Goal: Information Seeking & Learning: Learn about a topic

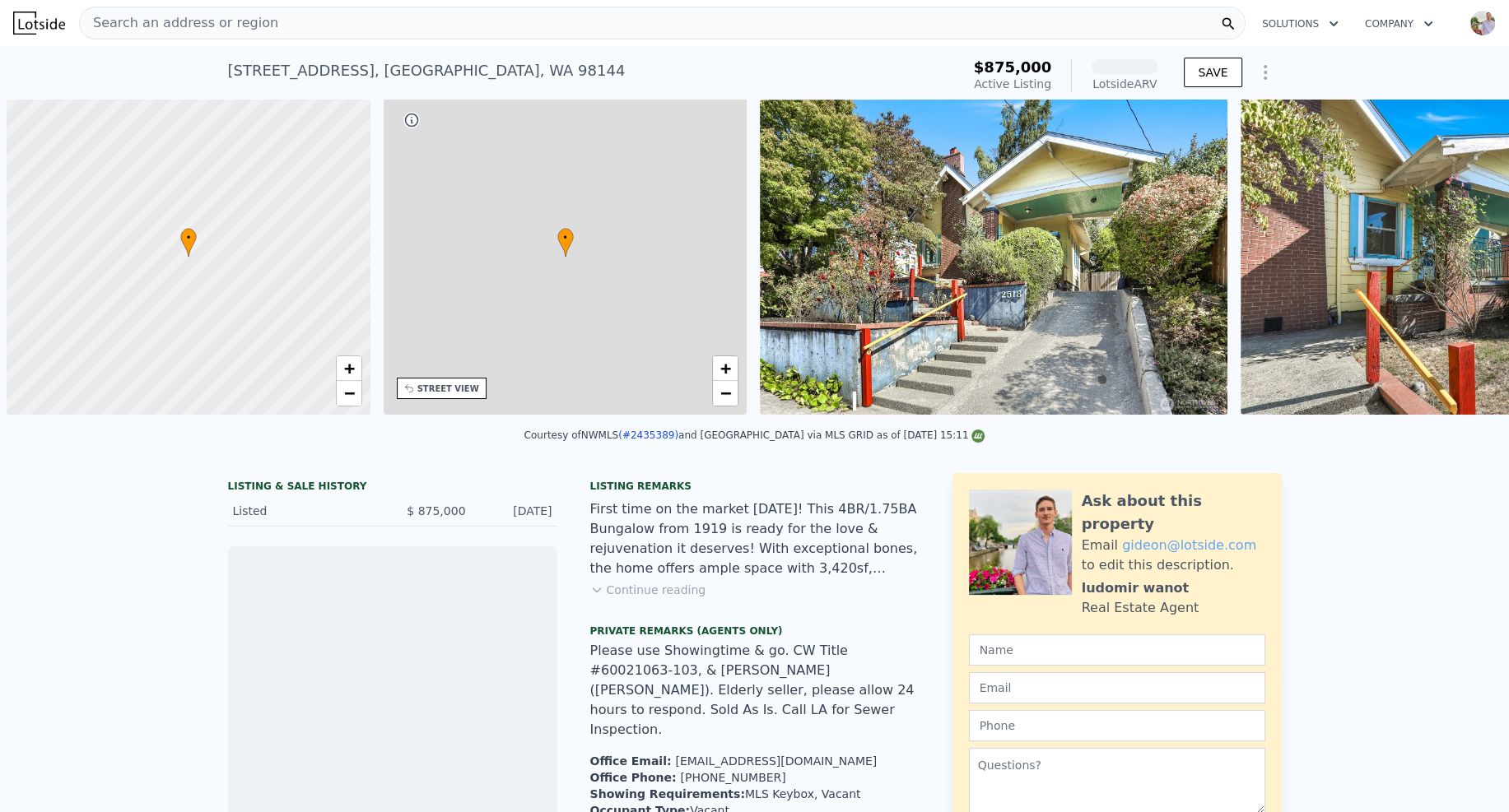
scroll to position [0, 7]
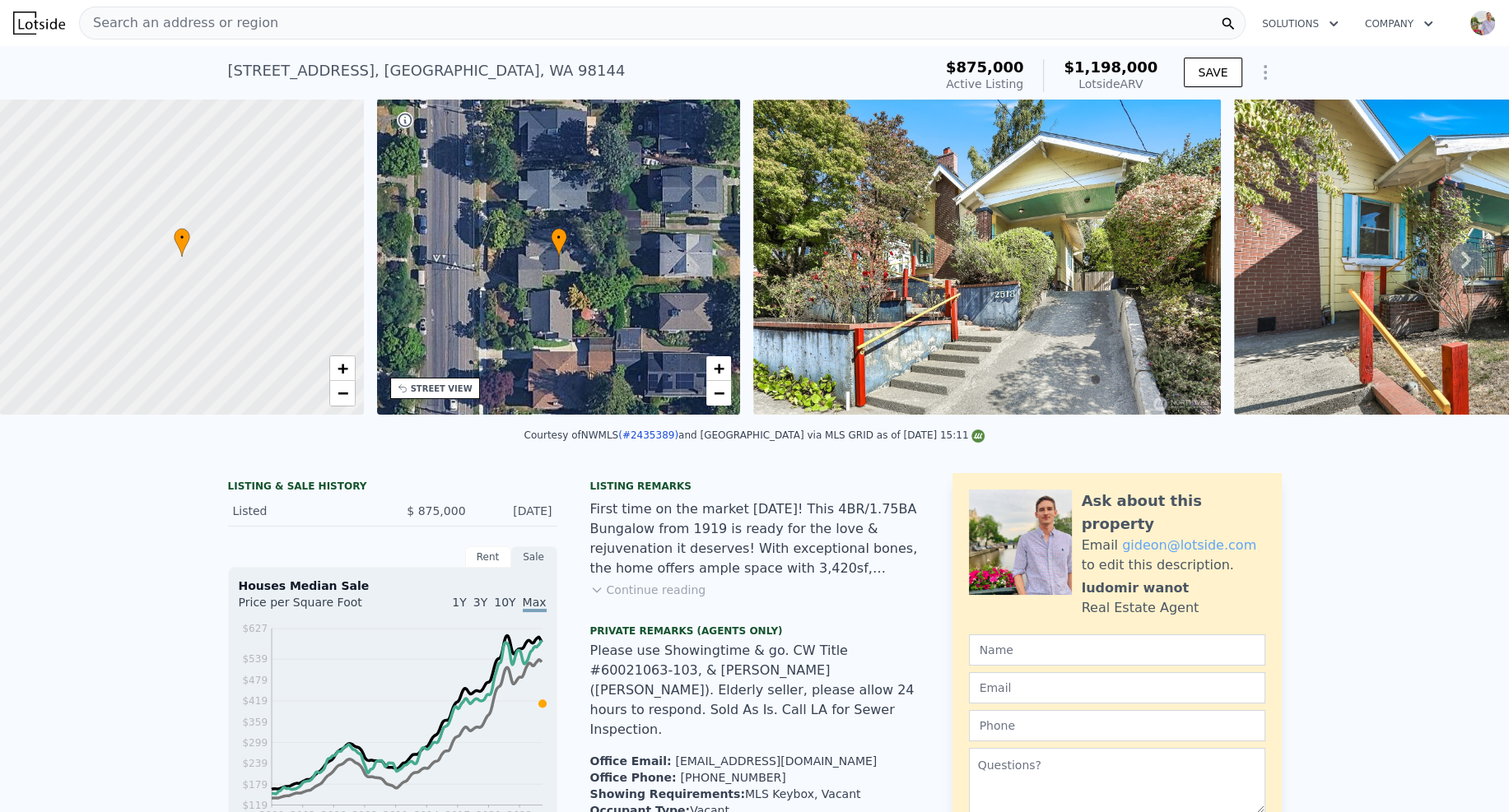
click at [1263, 70] on icon "Show Options" at bounding box center [1266, 72] width 20 height 20
click at [1221, 114] on div "Edit Structure" at bounding box center [1189, 115] width 184 height 33
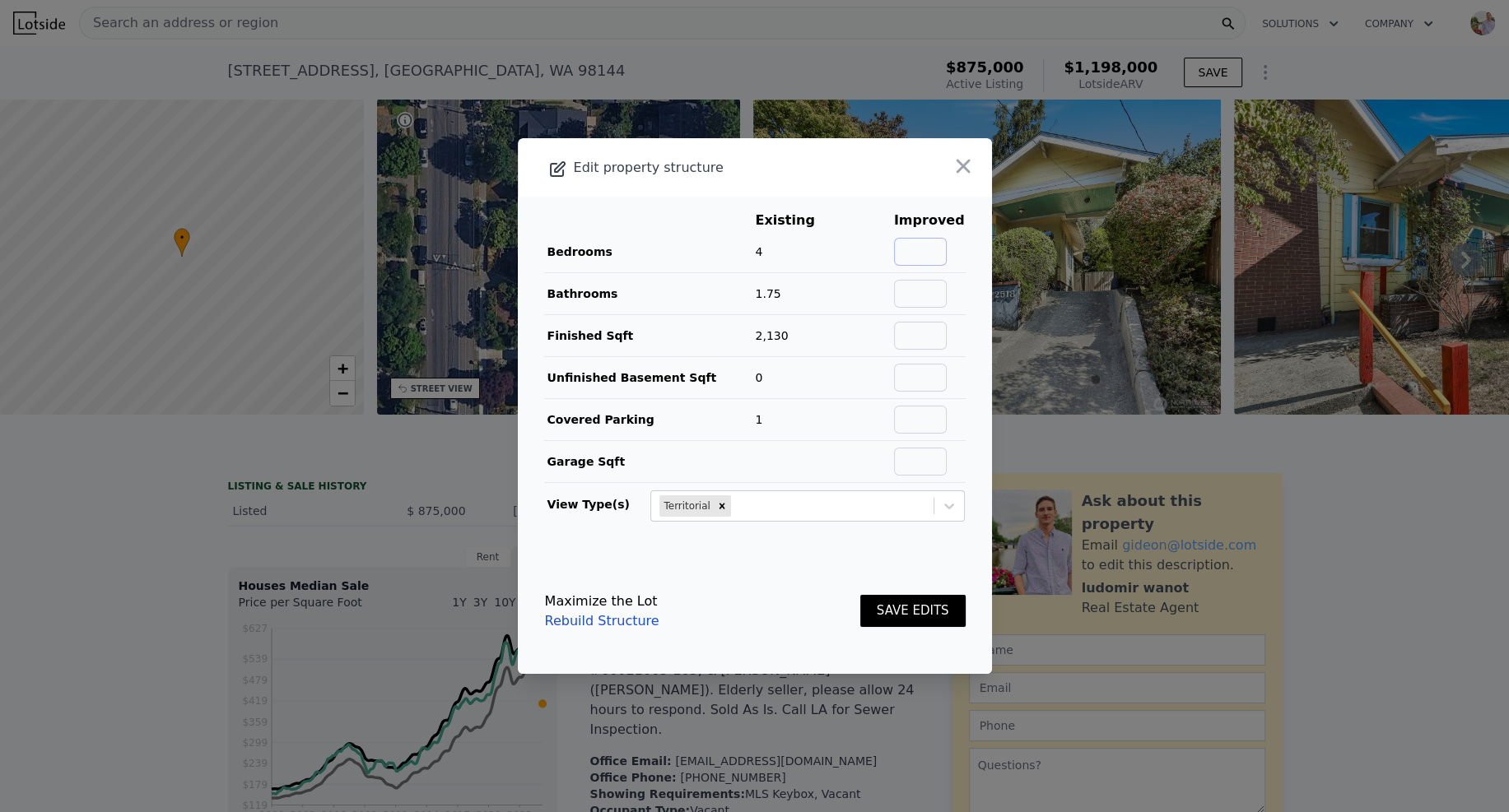
click at [939, 248] on input "text" at bounding box center [920, 251] width 52 height 28
type input "5"
click at [921, 279] on td at bounding box center [929, 294] width 72 height 42
click at [921, 287] on input "text" at bounding box center [920, 294] width 52 height 28
type input "3"
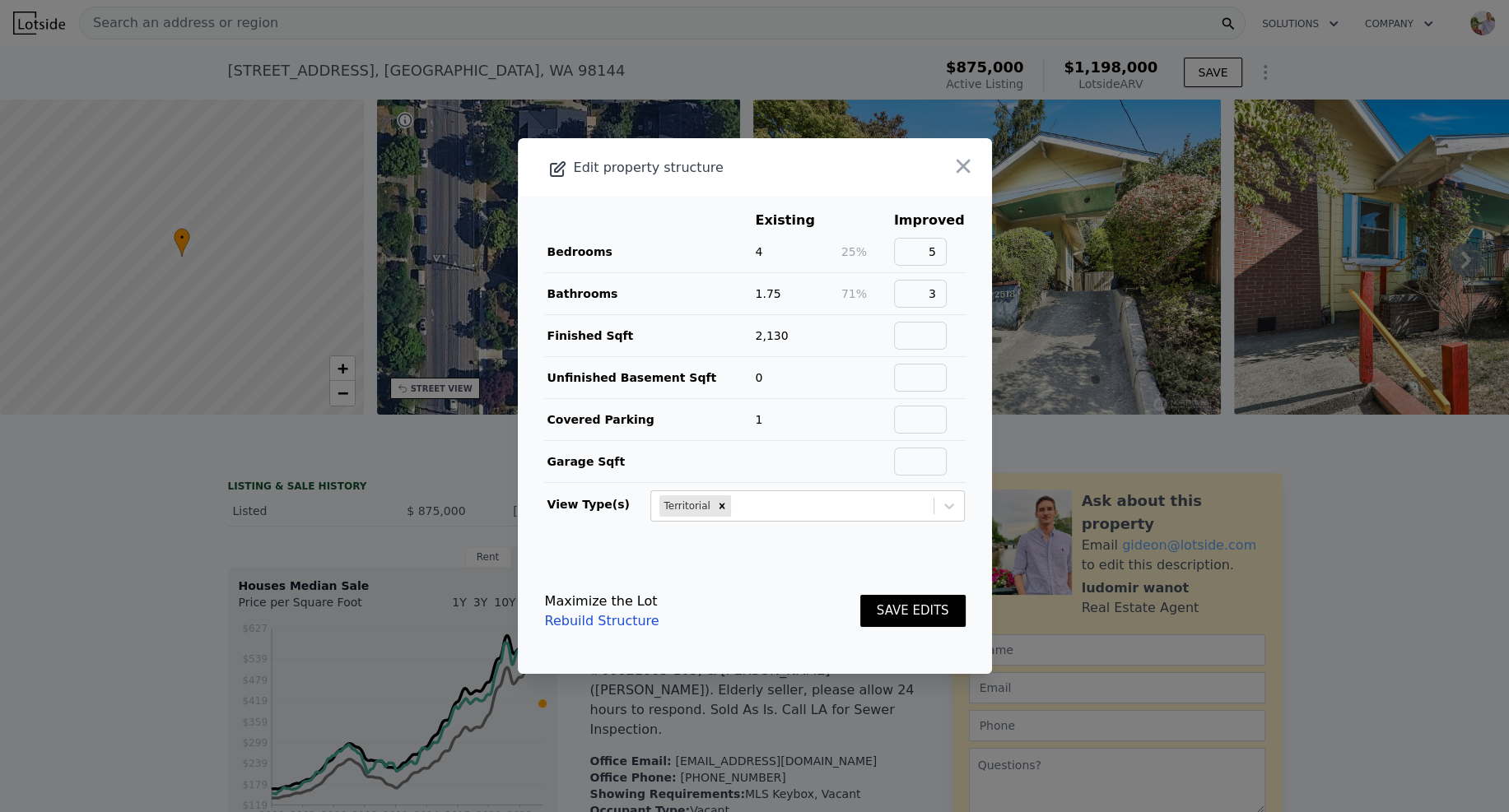
click at [802, 318] on td "2,130" at bounding box center [798, 336] width 86 height 42
click at [906, 340] on input "text" at bounding box center [920, 335] width 52 height 28
type input "3200"
click at [916, 599] on button "SAVE EDITS" at bounding box center [913, 611] width 106 height 32
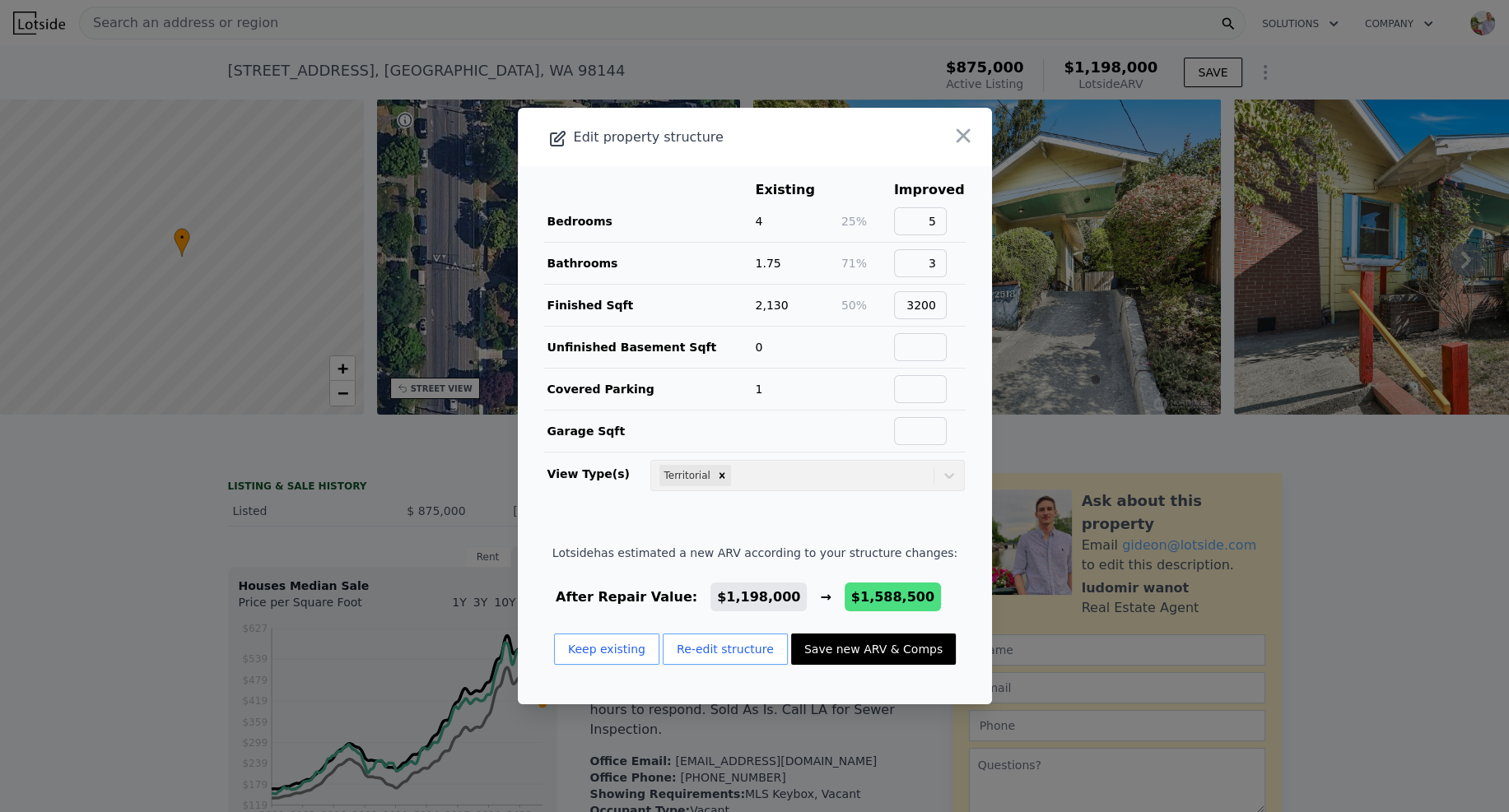
click at [880, 654] on button "Save new ARV & Comps" at bounding box center [874, 650] width 164 height 32
type input "5"
type input "1.5"
type input "2310"
type input "3580"
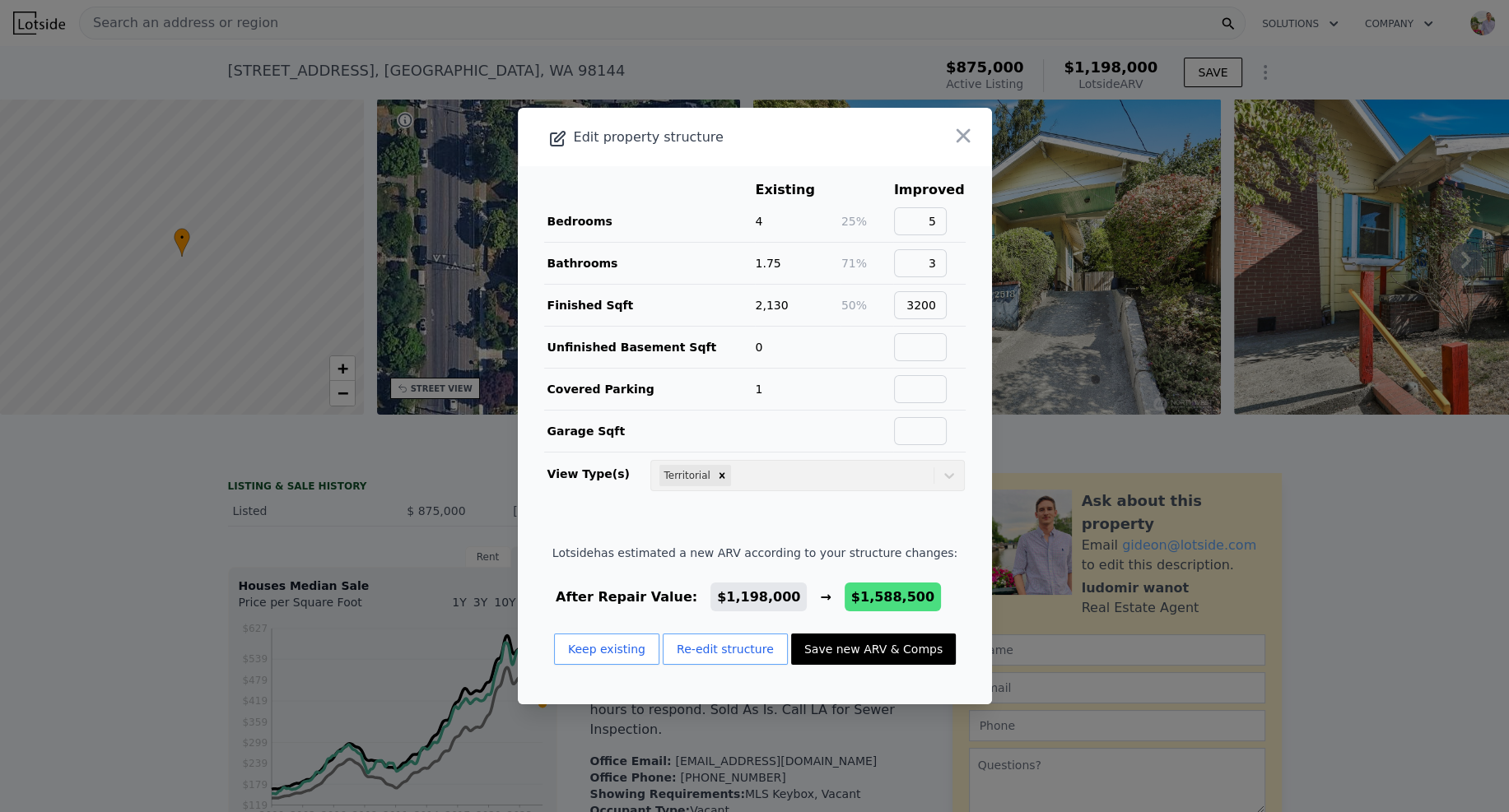
type input "3920"
type input "$ 1,588,500"
type input "$ 519,623"
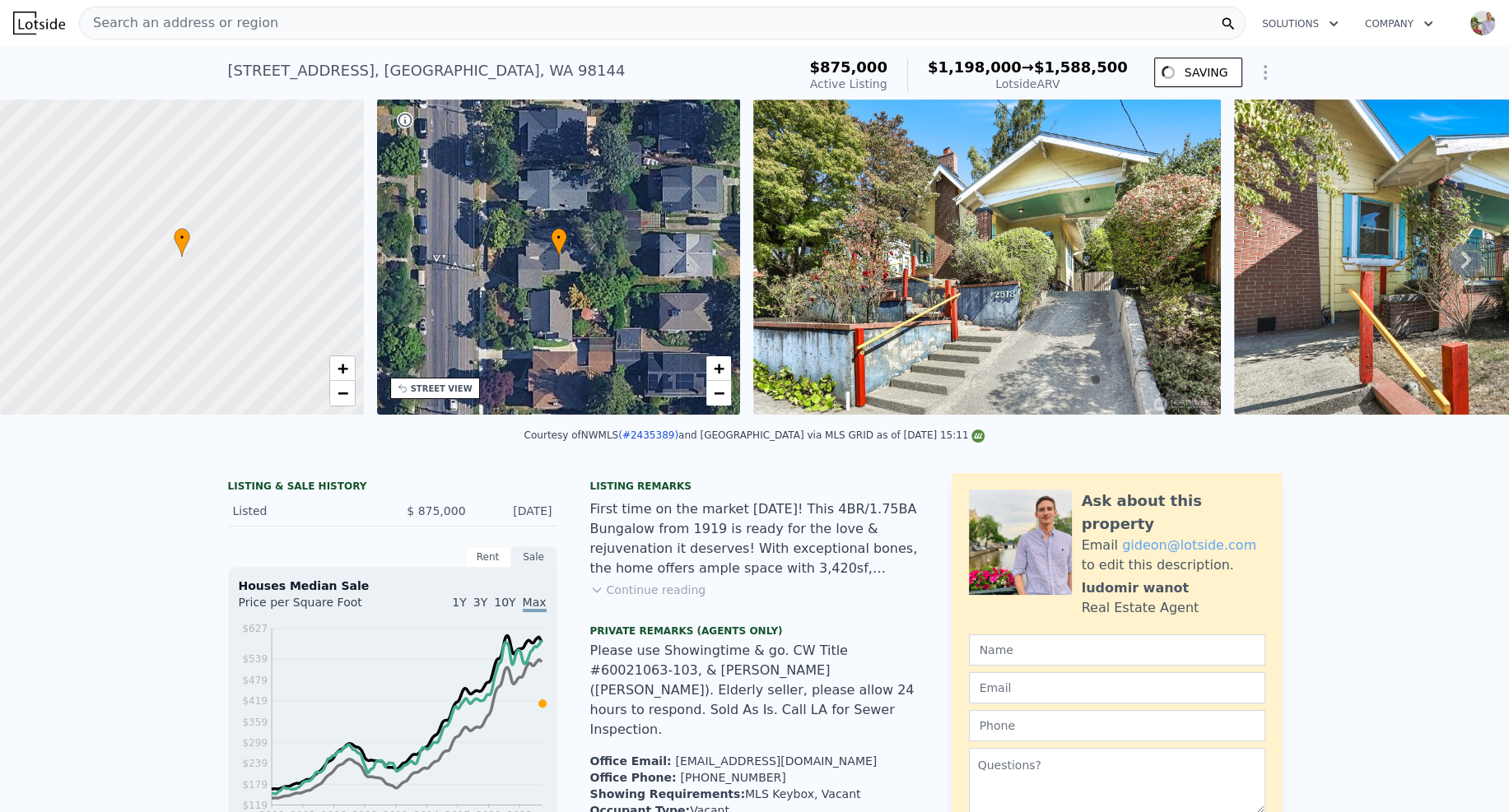
scroll to position [43, 0]
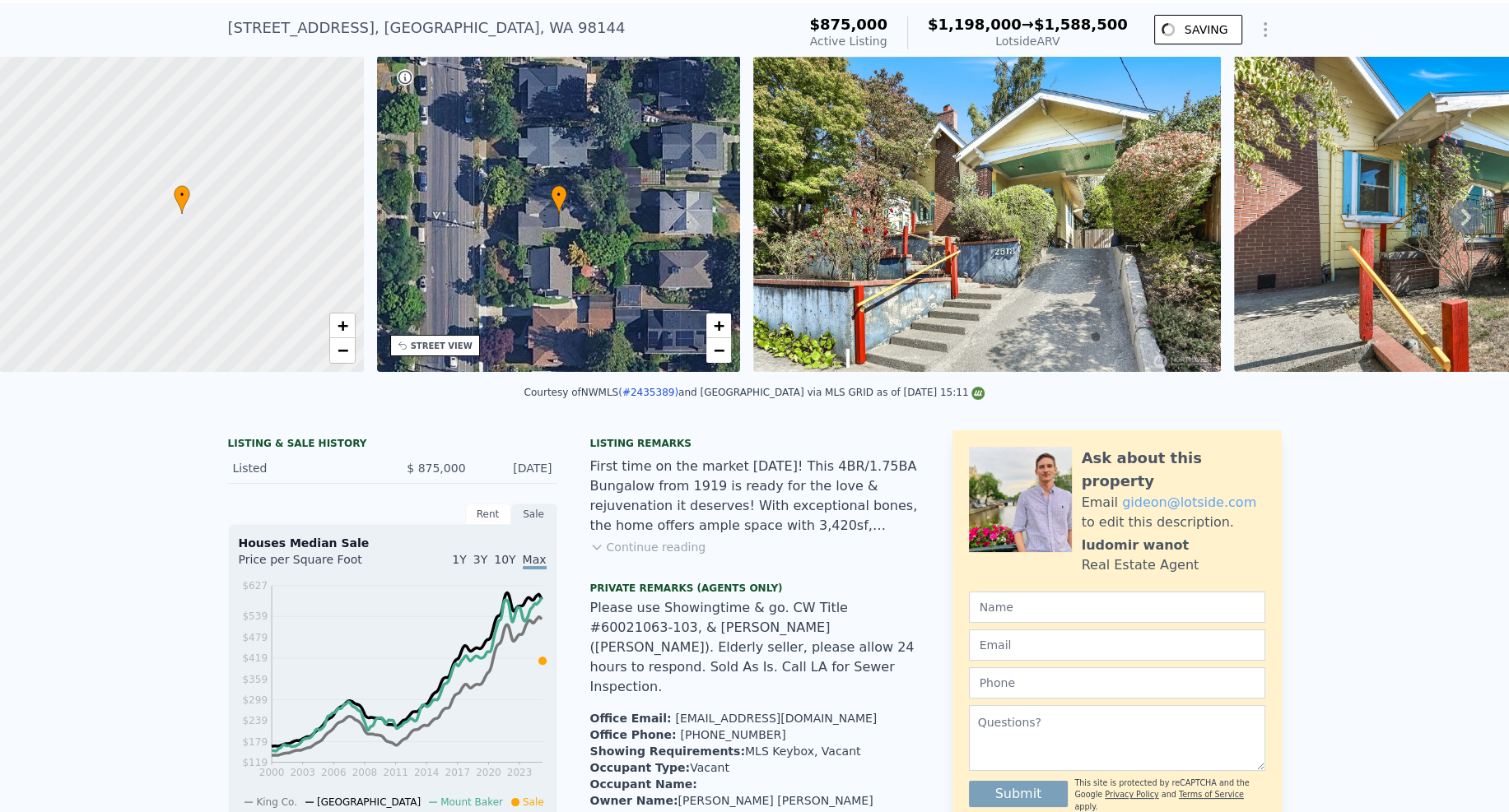
click at [680, 556] on button "Continue reading" at bounding box center [648, 547] width 116 height 17
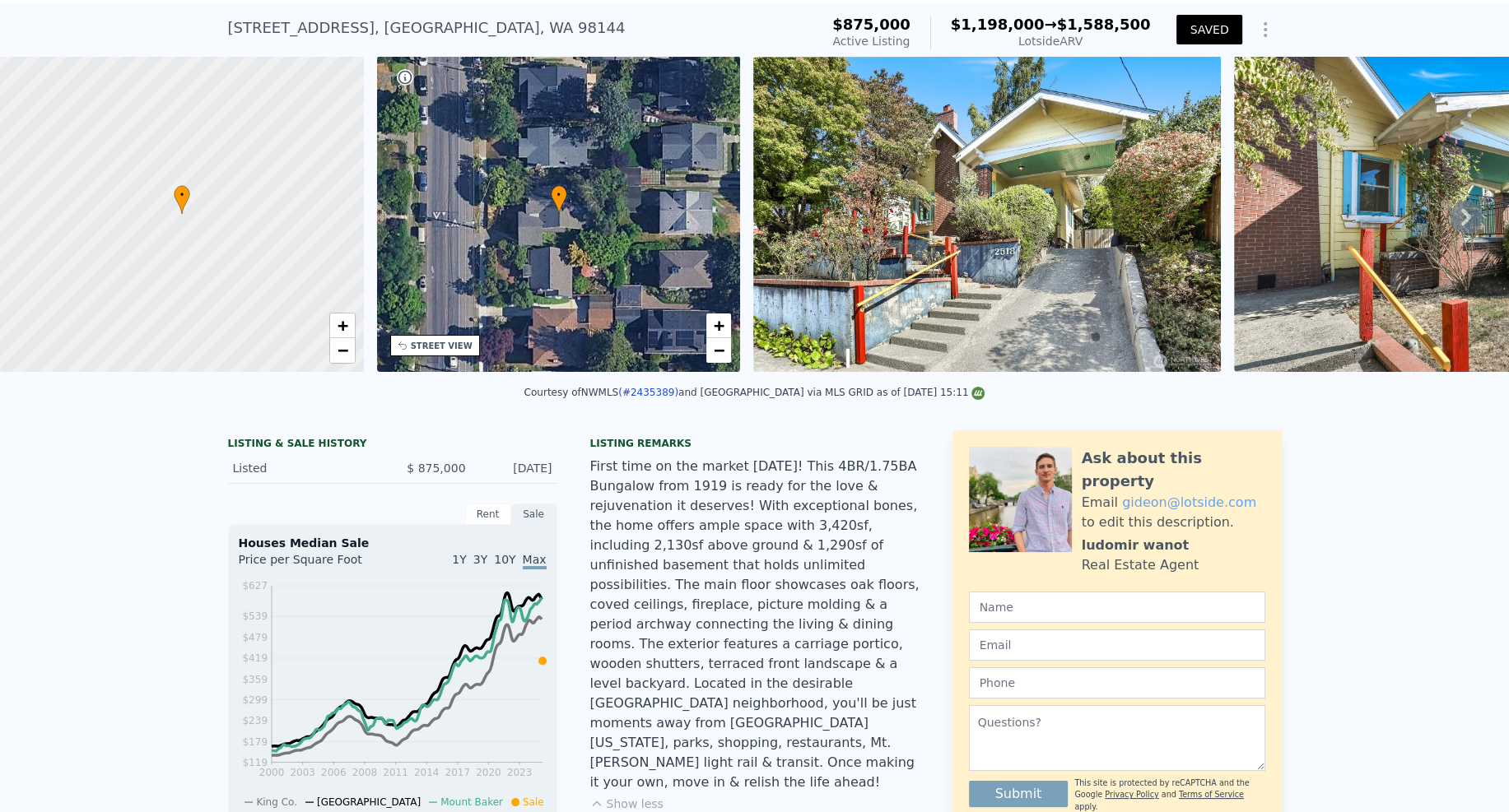
click at [1270, 40] on icon "Show Options" at bounding box center [1266, 30] width 20 height 20
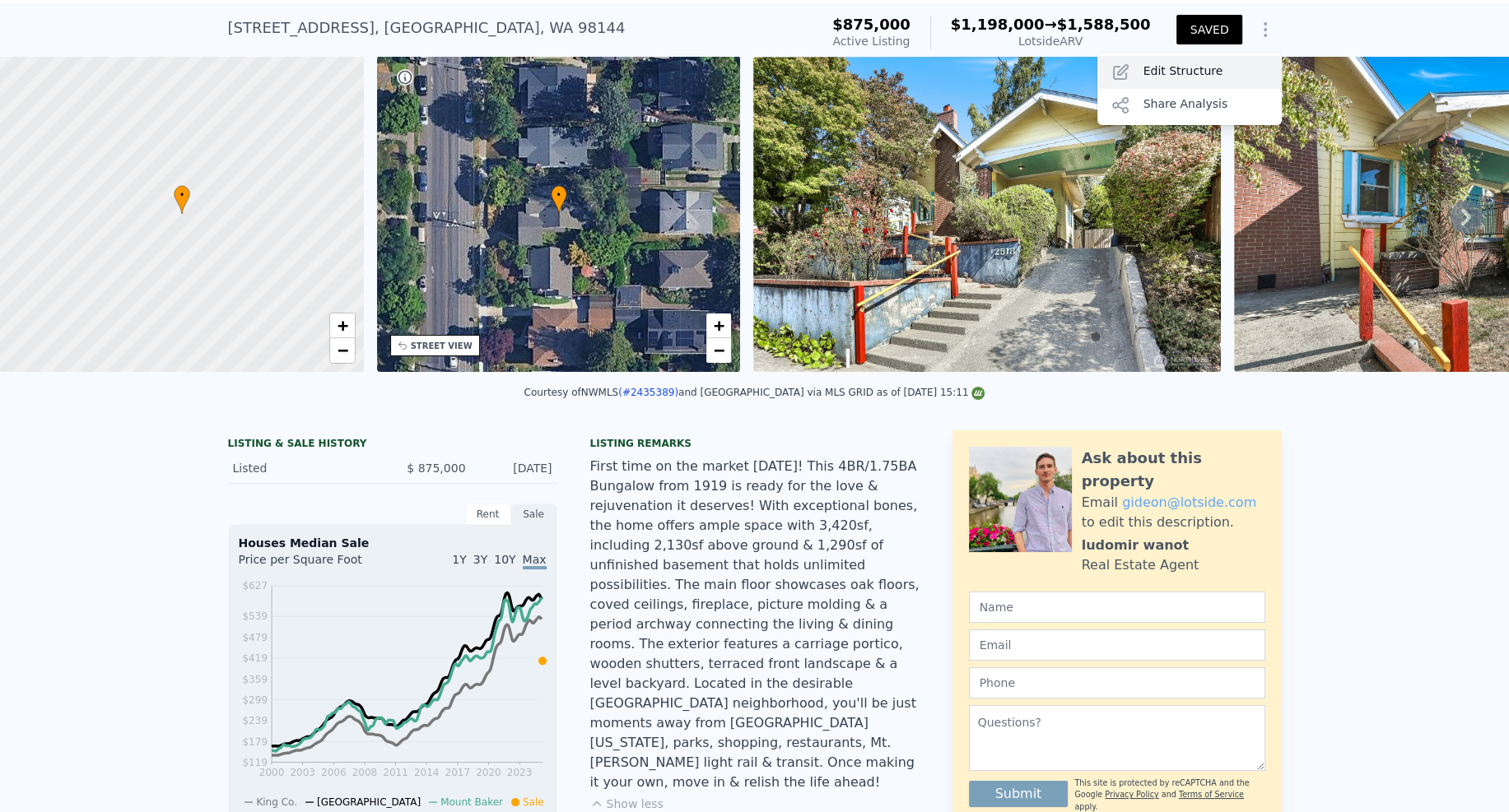
click at [1208, 89] on div "Edit Structure" at bounding box center [1189, 72] width 184 height 33
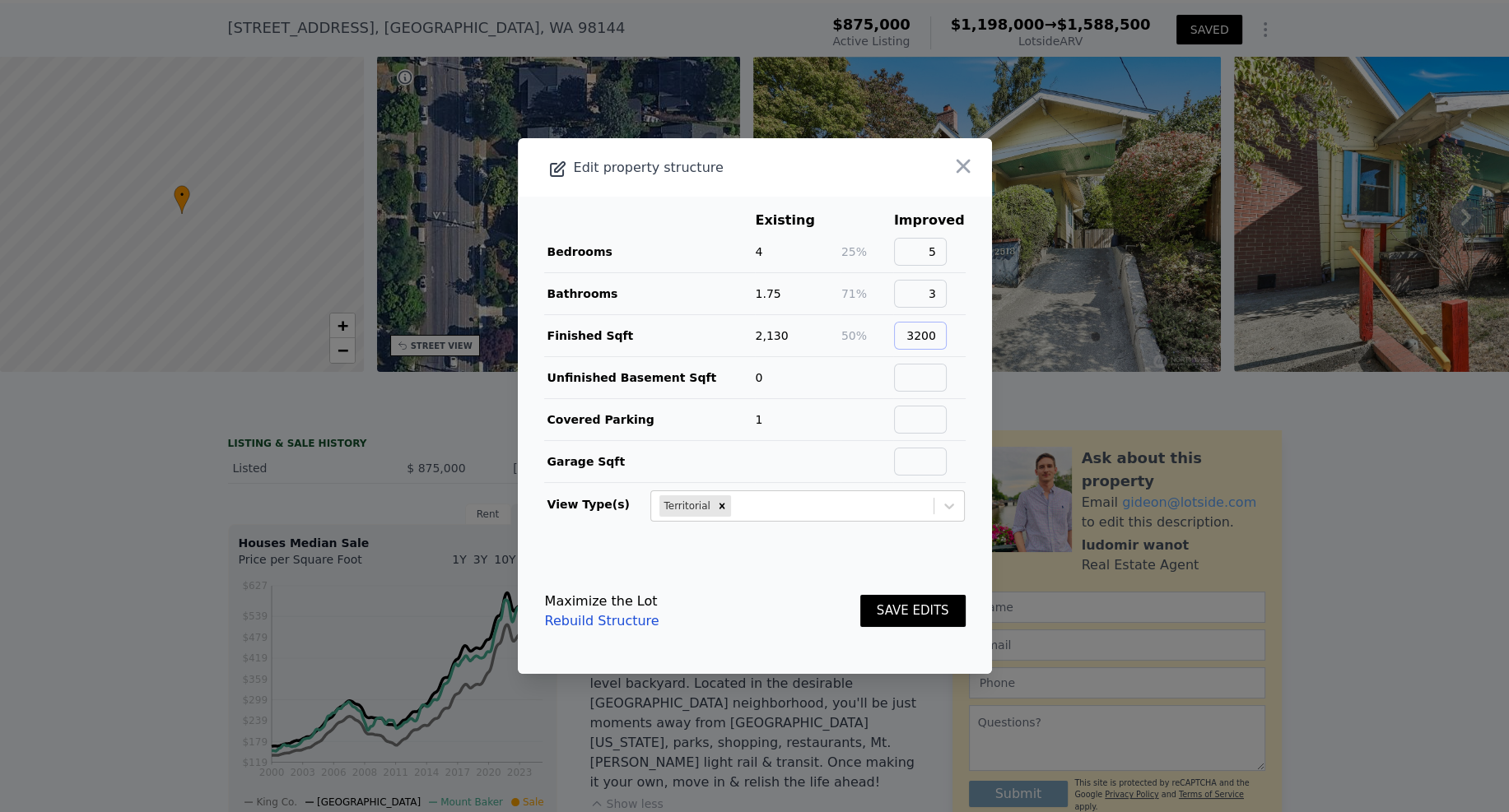
click at [928, 334] on input "3200" at bounding box center [920, 335] width 52 height 28
click at [937, 339] on input "3200" at bounding box center [920, 335] width 52 height 28
type input "3300"
click at [914, 611] on button "SAVE EDITS" at bounding box center [913, 611] width 106 height 32
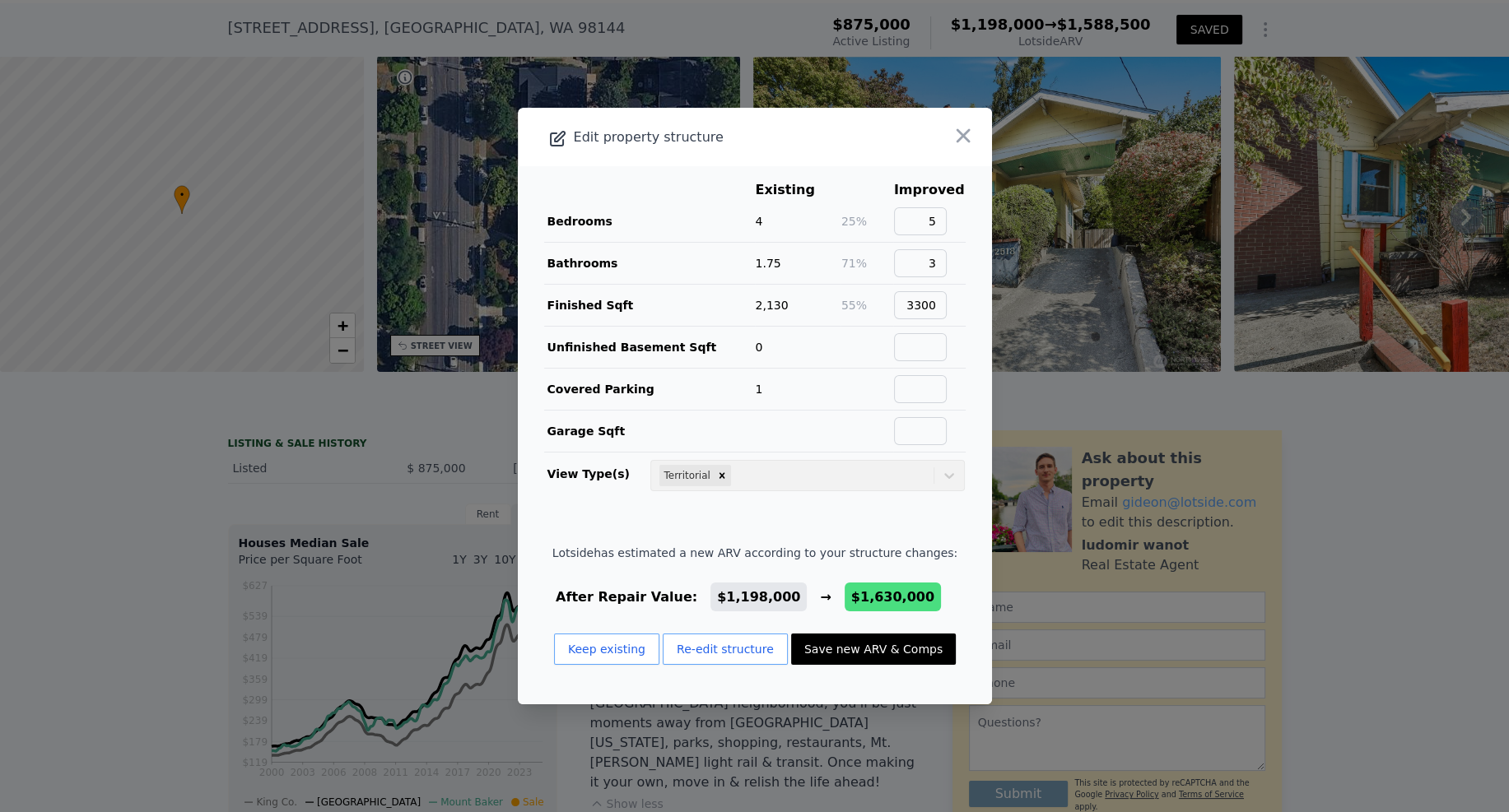
click at [856, 634] on button "Save new ARV & Comps" at bounding box center [874, 650] width 164 height 32
type input "2440"
type input "6428"
type input "$ 1,630,000"
type input "$ 558,061"
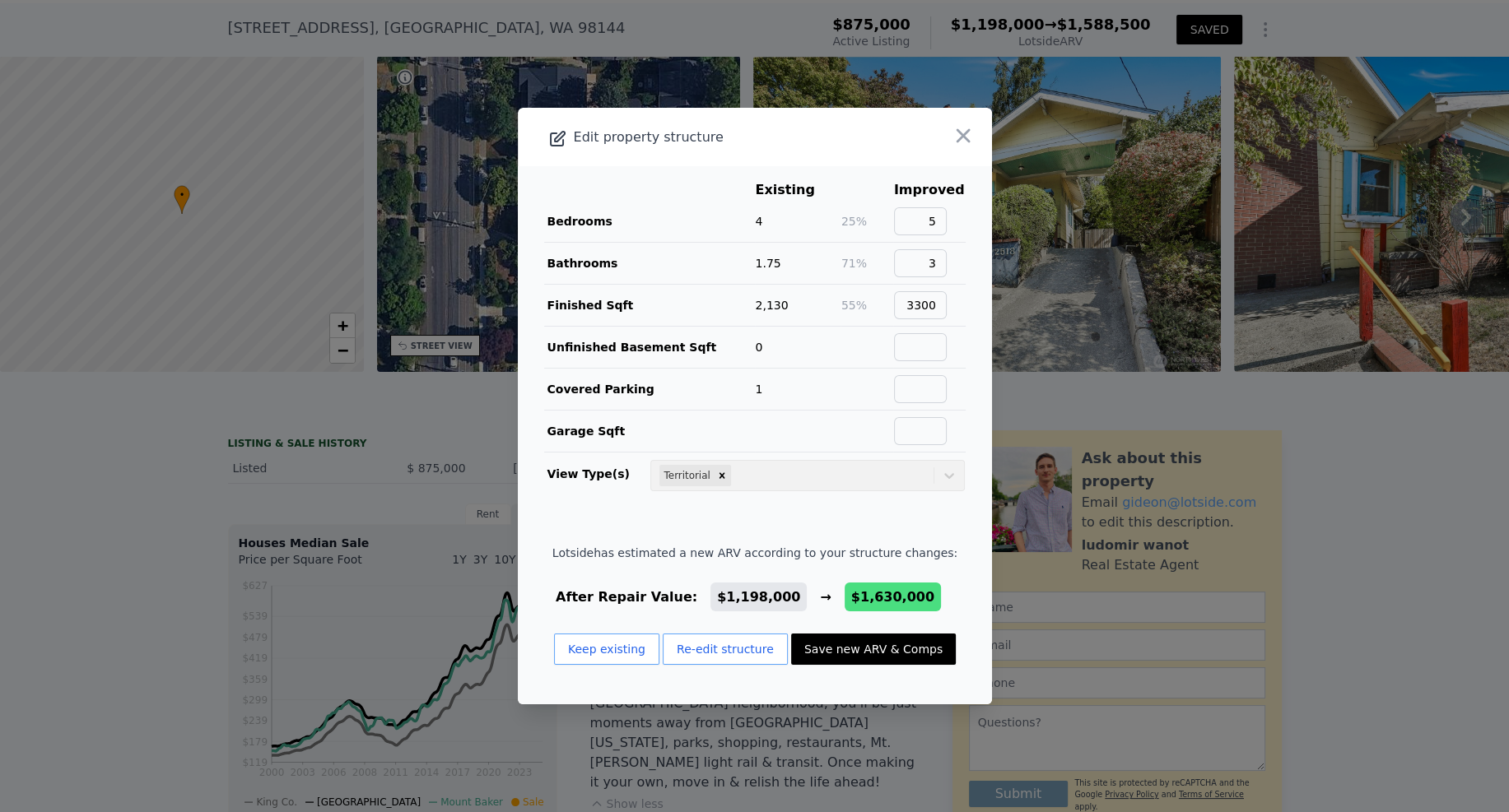
checkbox input "true"
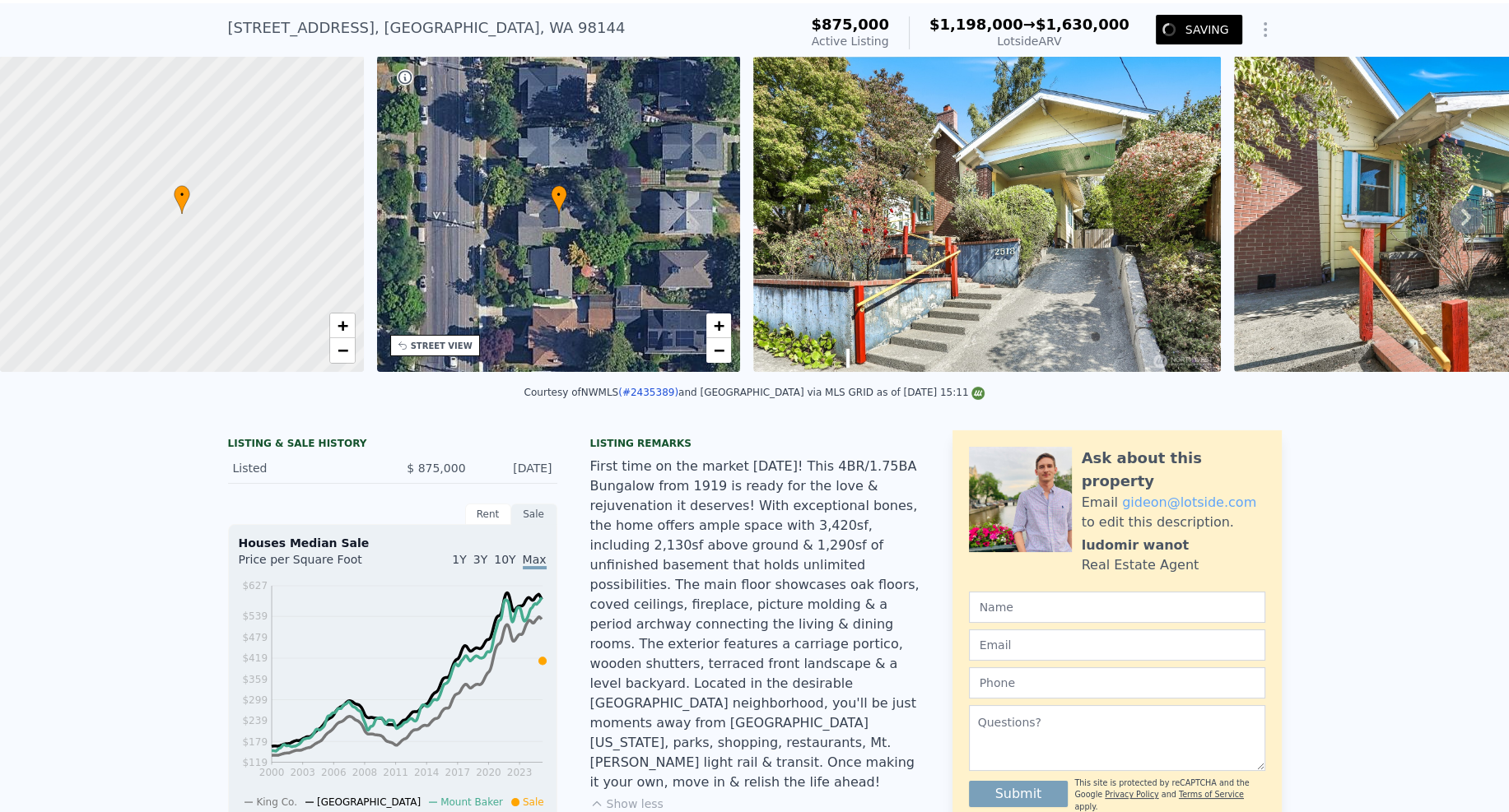
click at [852, 645] on div "First time on the market in 59 years! This 4BR/1.75BA Bungalow from 1919 is rea…" at bounding box center [755, 624] width 330 height 335
click at [342, 335] on span "+" at bounding box center [341, 325] width 11 height 21
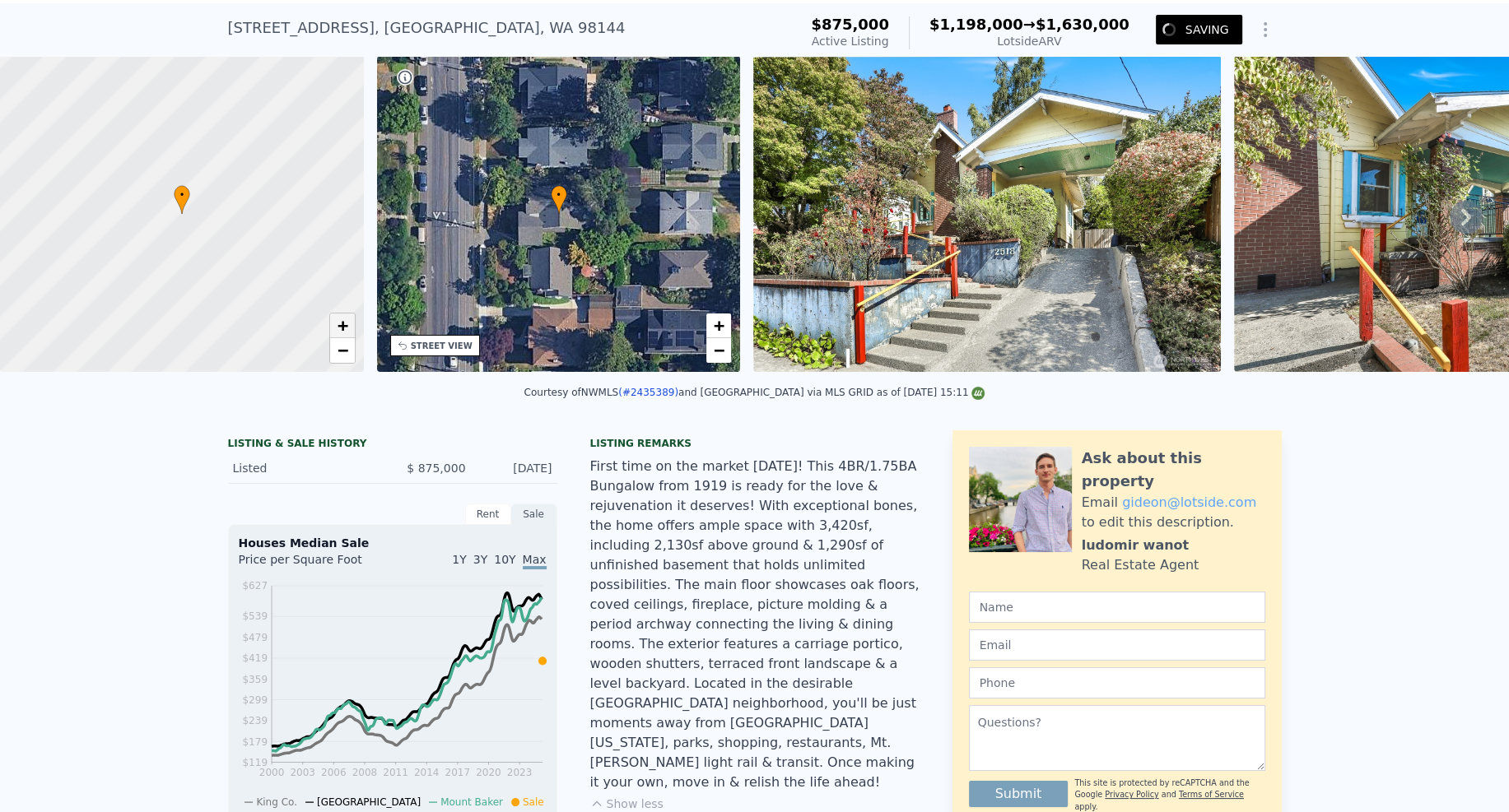
click at [342, 335] on span "+" at bounding box center [341, 325] width 11 height 21
click at [345, 360] on span "−" at bounding box center [341, 350] width 11 height 21
click at [341, 335] on span "+" at bounding box center [341, 325] width 11 height 21
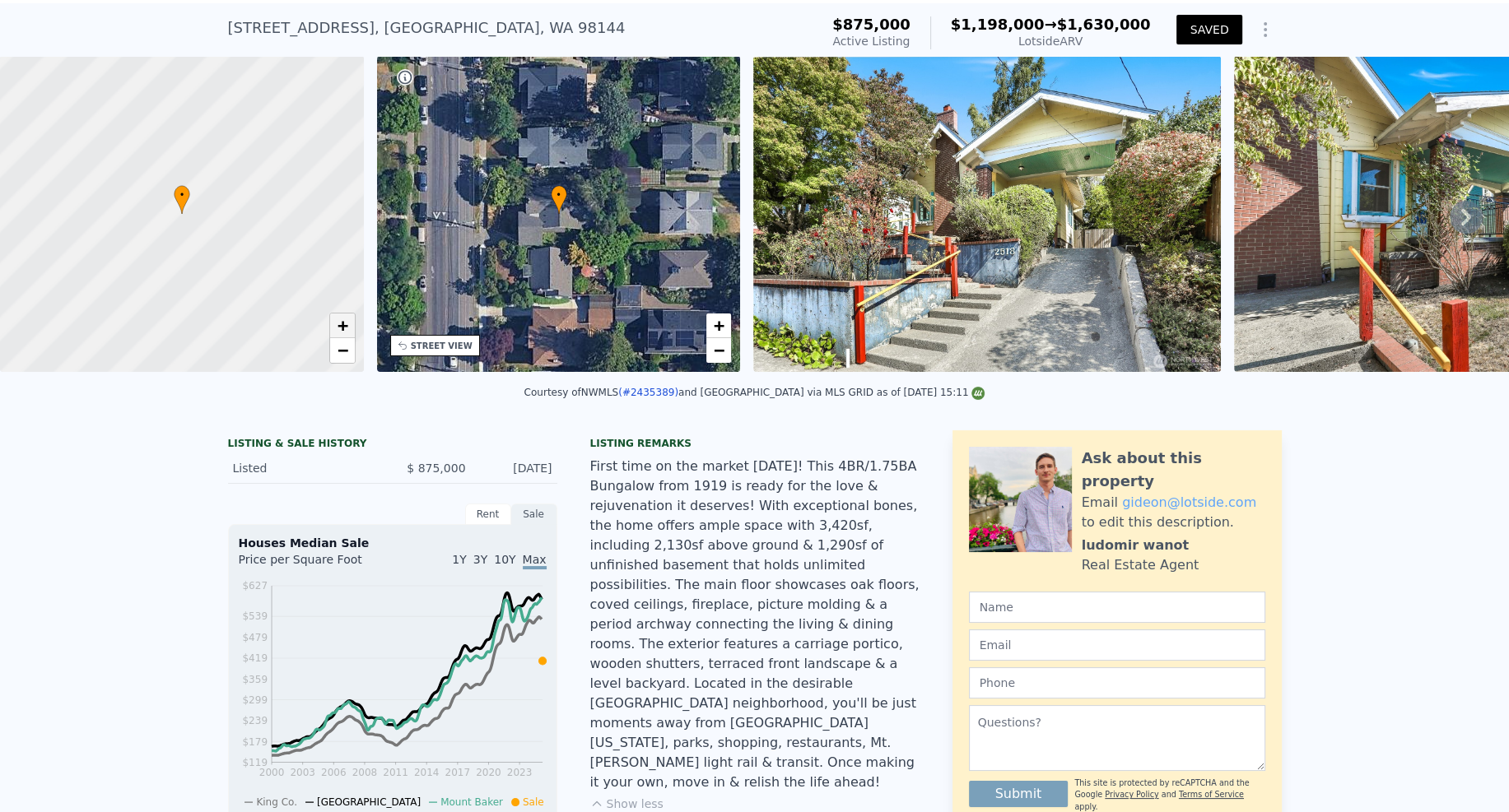
click at [341, 335] on span "+" at bounding box center [341, 325] width 11 height 21
drag, startPoint x: 233, startPoint y: 327, endPoint x: 309, endPoint y: 197, distance: 150.6
click at [308, 198] on div at bounding box center [181, 215] width 436 height 380
drag, startPoint x: 290, startPoint y: 295, endPoint x: 309, endPoint y: 257, distance: 42.5
click at [309, 257] on div at bounding box center [194, 192] width 436 height 380
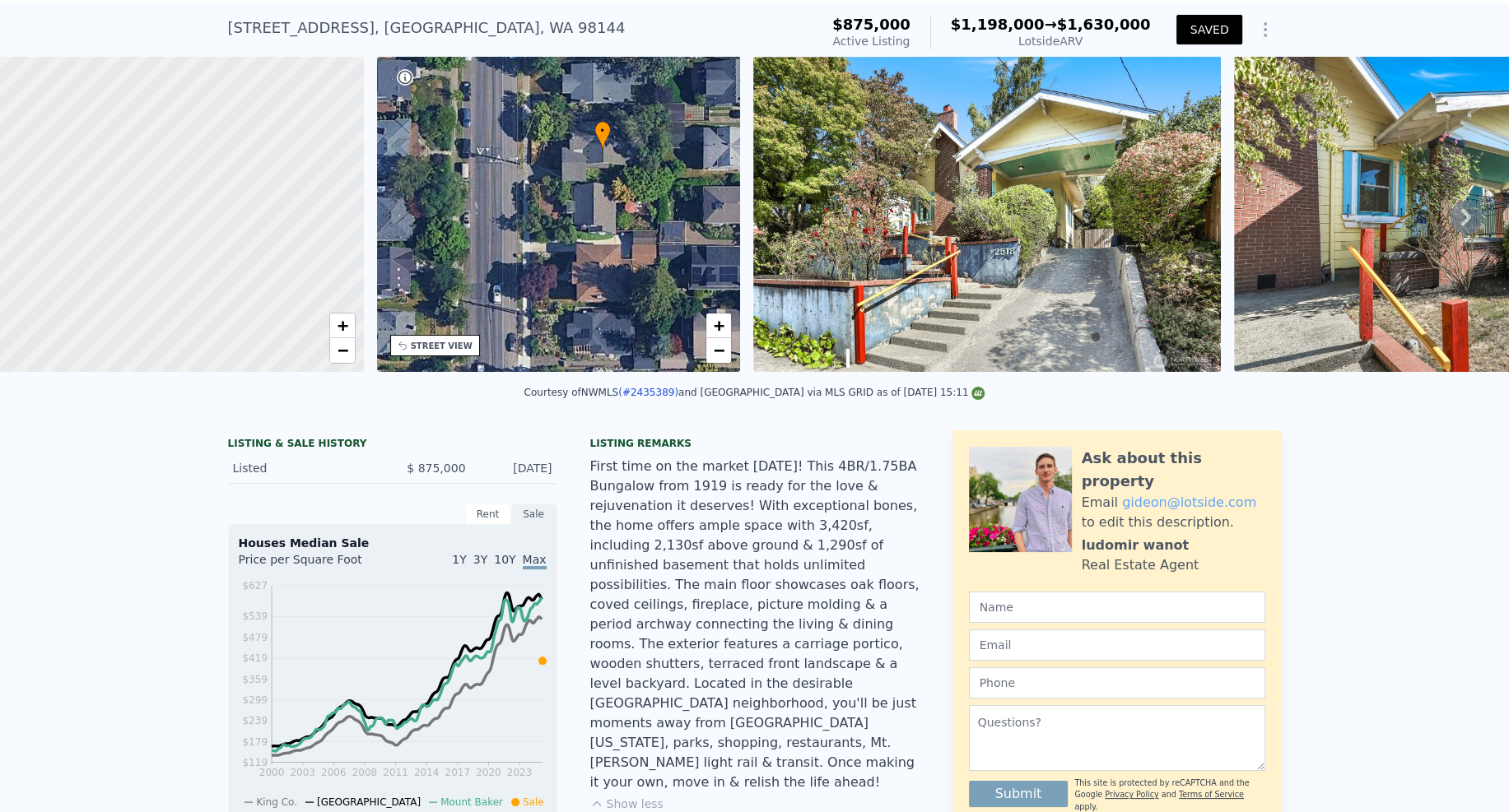
drag, startPoint x: 505, startPoint y: 293, endPoint x: 546, endPoint y: 240, distance: 67.0
click at [546, 240] on div "• + −" at bounding box center [559, 215] width 364 height 316
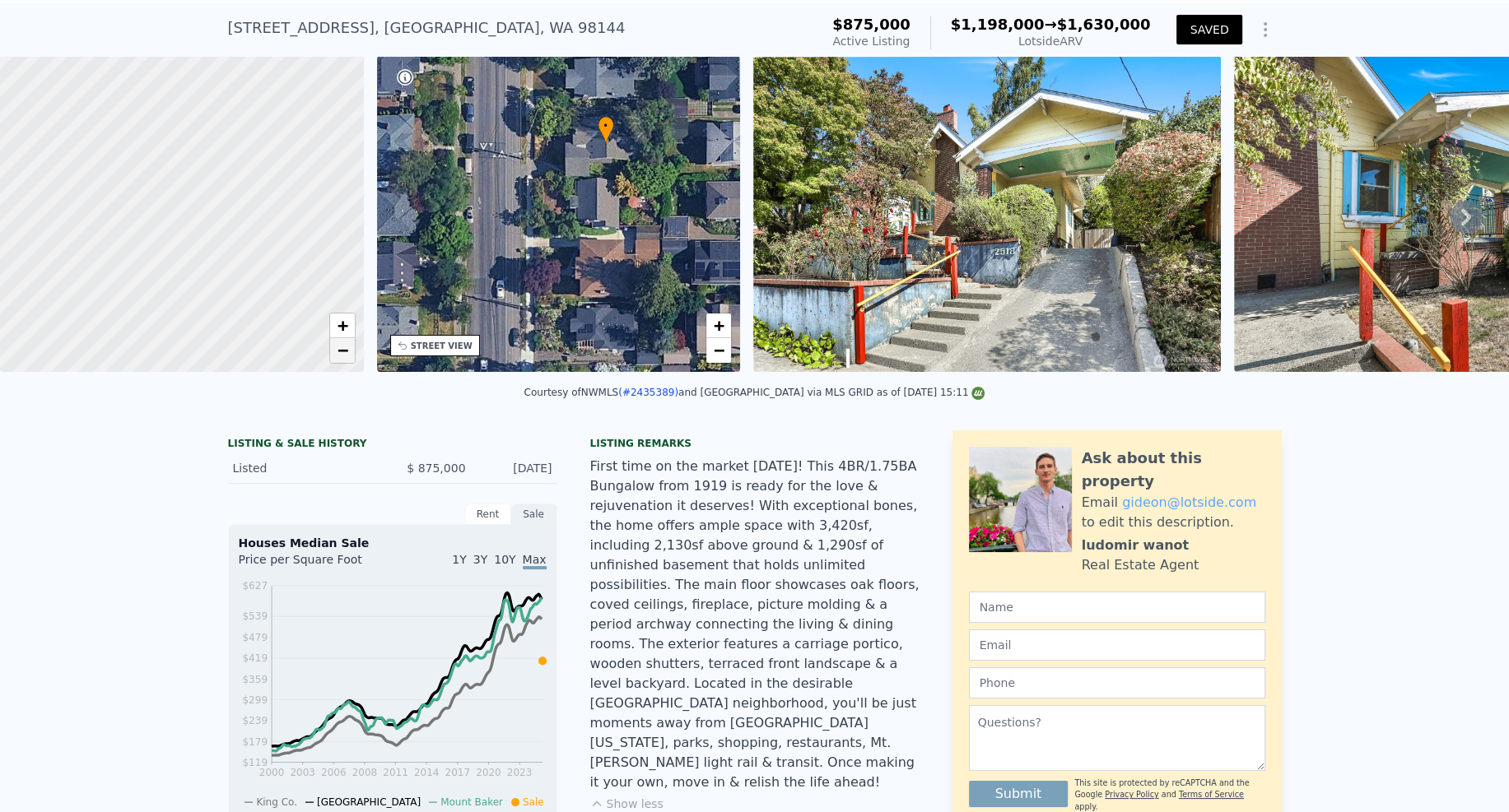
click at [339, 360] on span "−" at bounding box center [341, 350] width 11 height 21
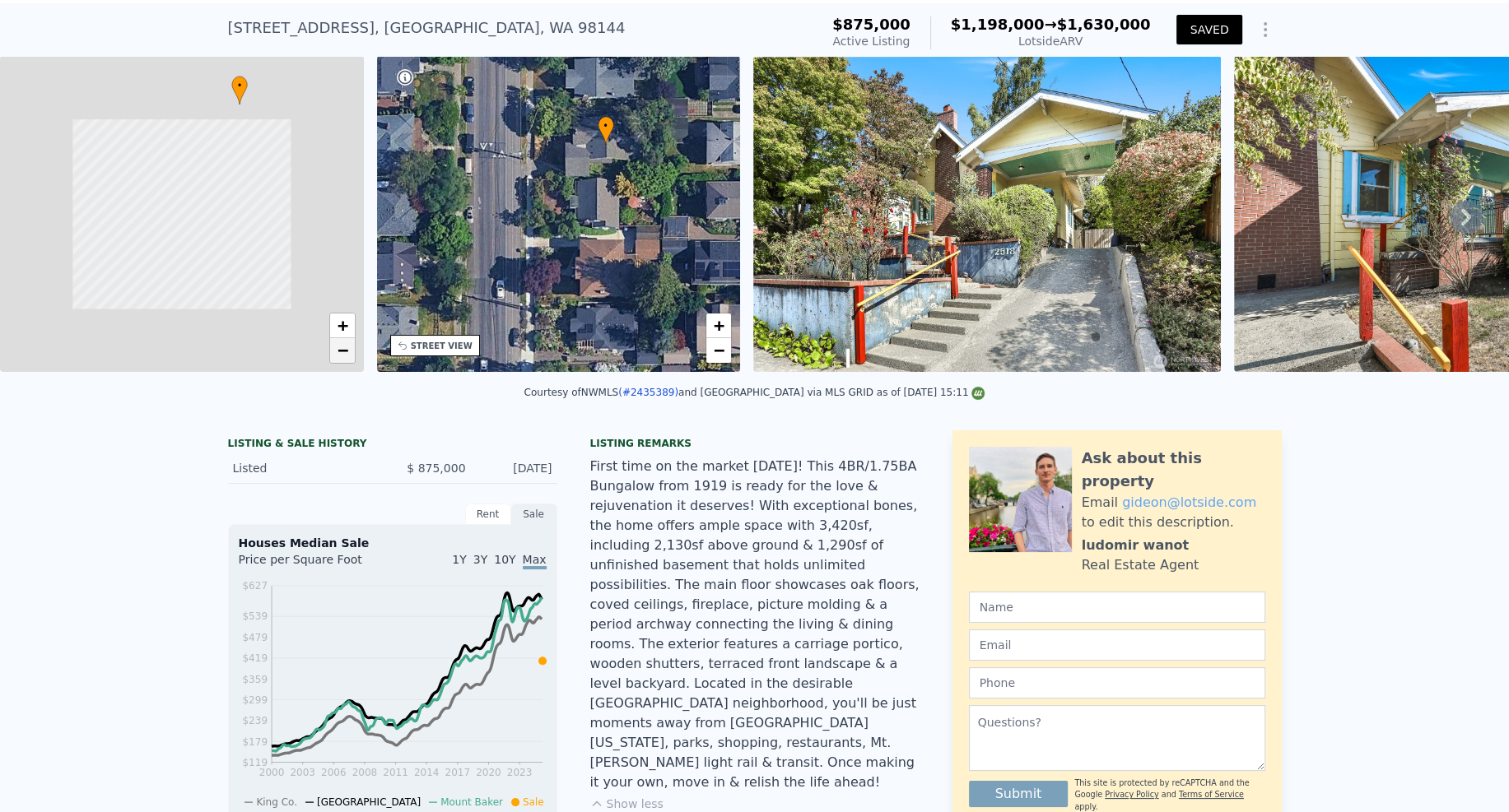
click at [339, 360] on span "−" at bounding box center [341, 350] width 11 height 21
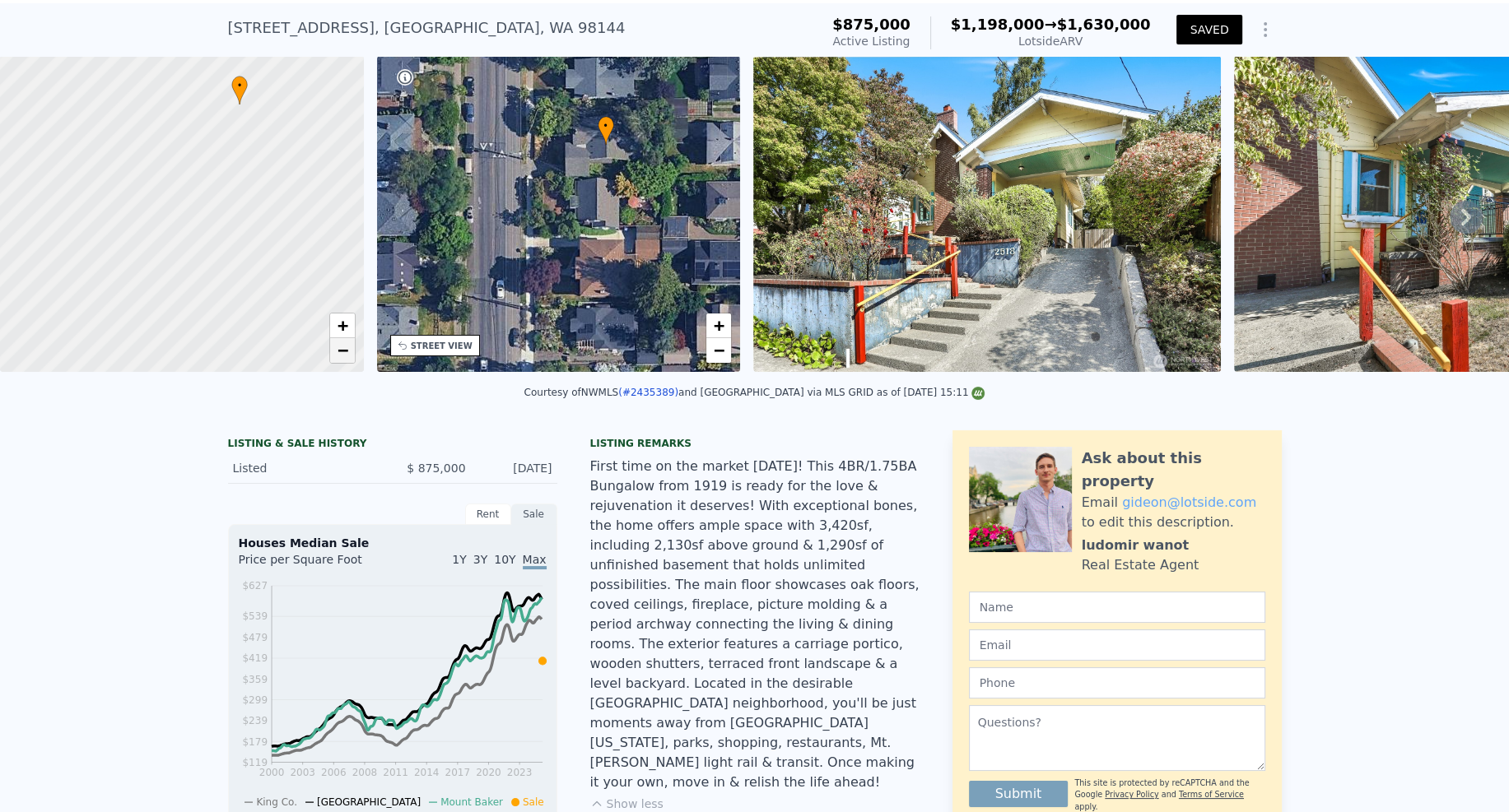
click at [335, 363] on link "−" at bounding box center [342, 350] width 25 height 25
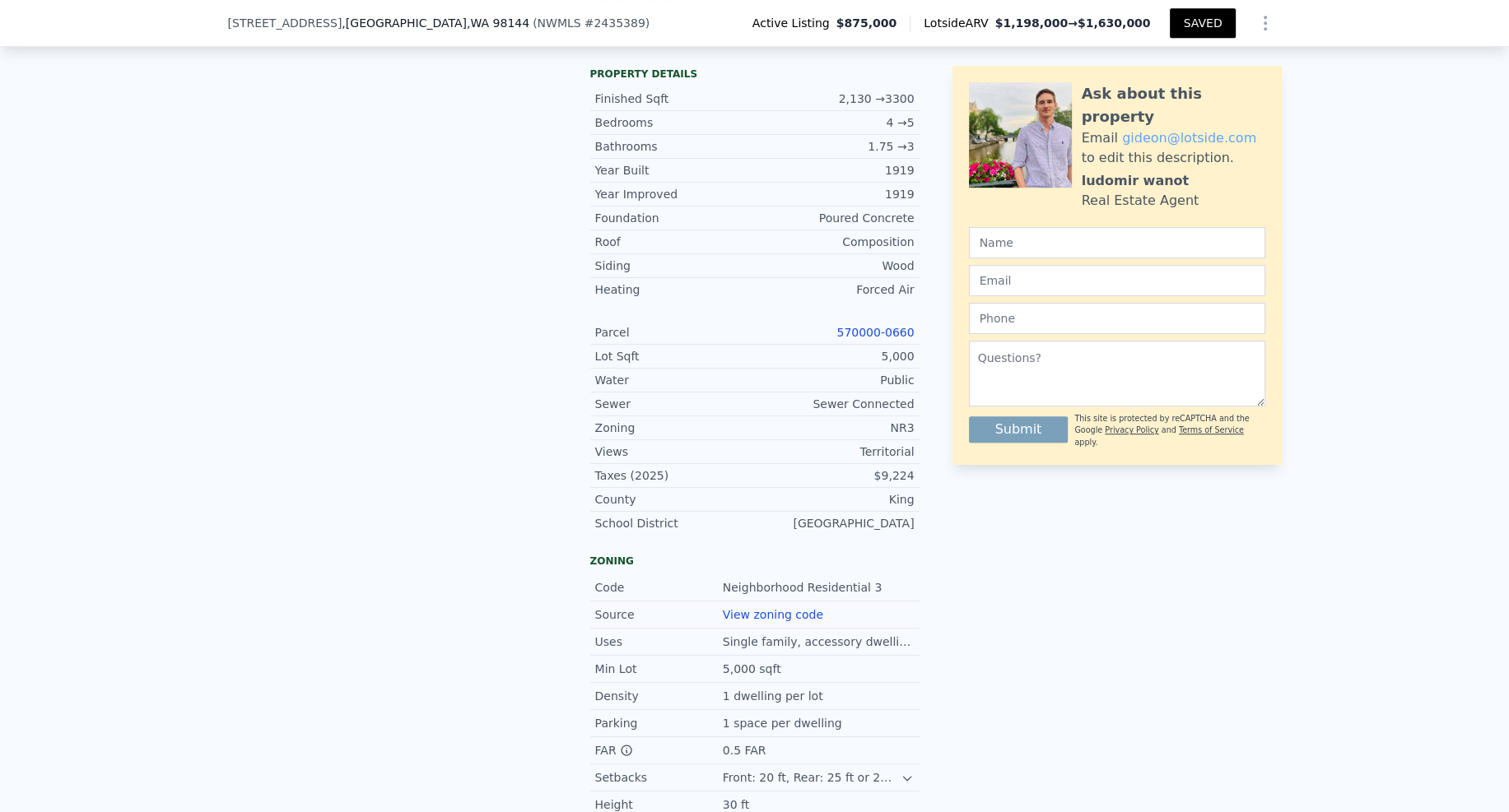
scroll to position [1140, 0]
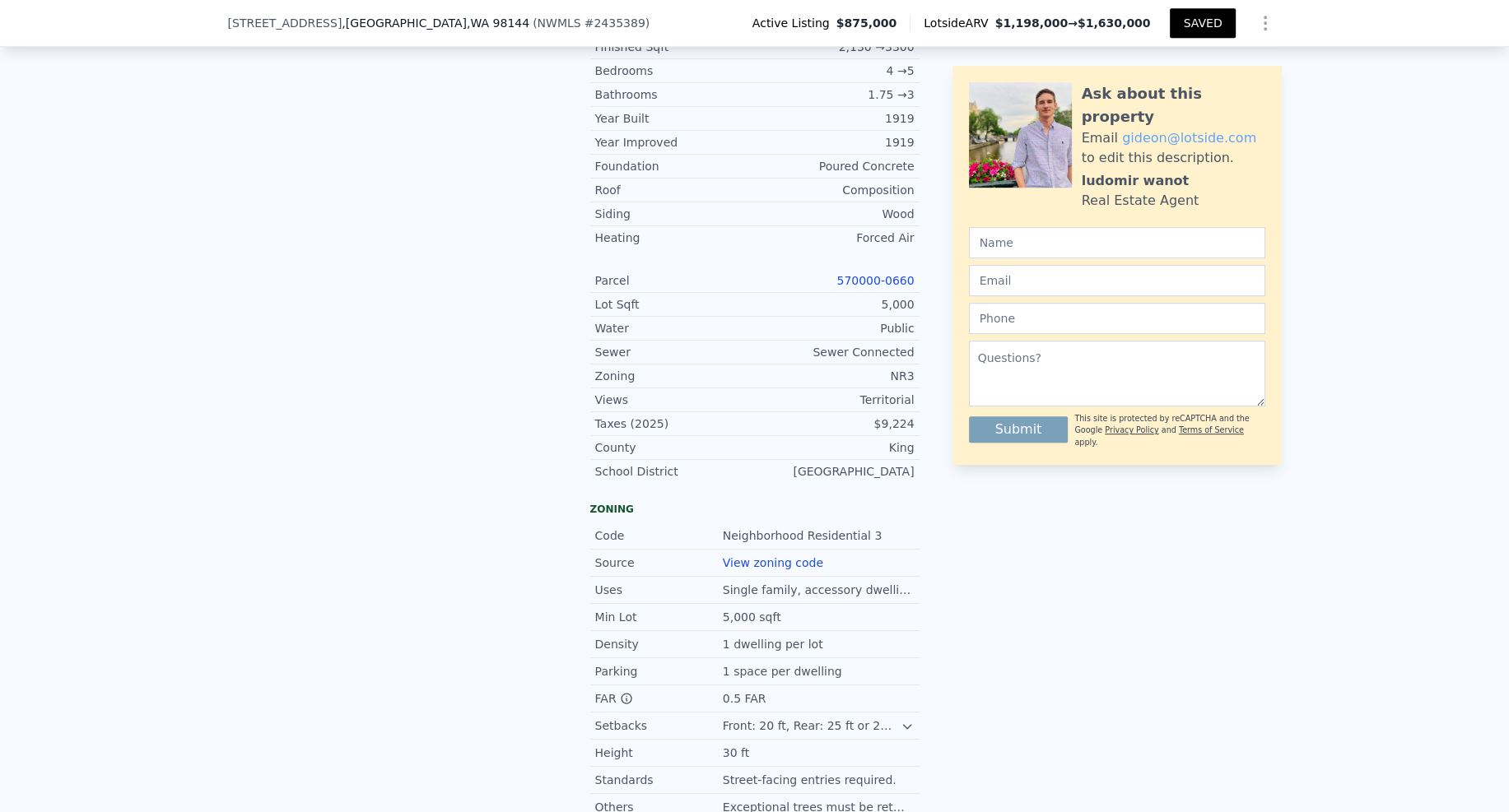
click at [849, 274] on link "570000-0660" at bounding box center [875, 280] width 77 height 13
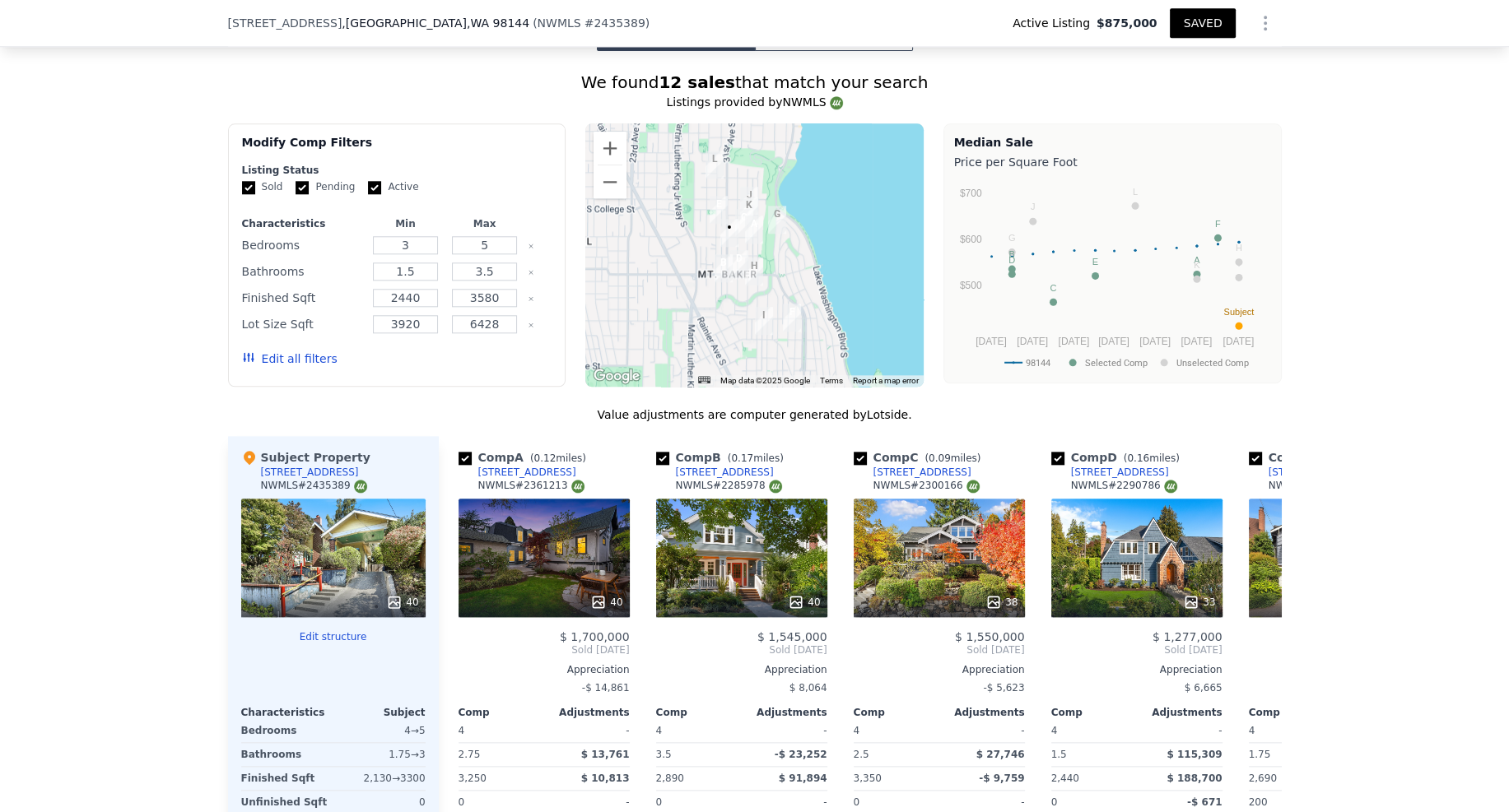
scroll to position [1997, 0]
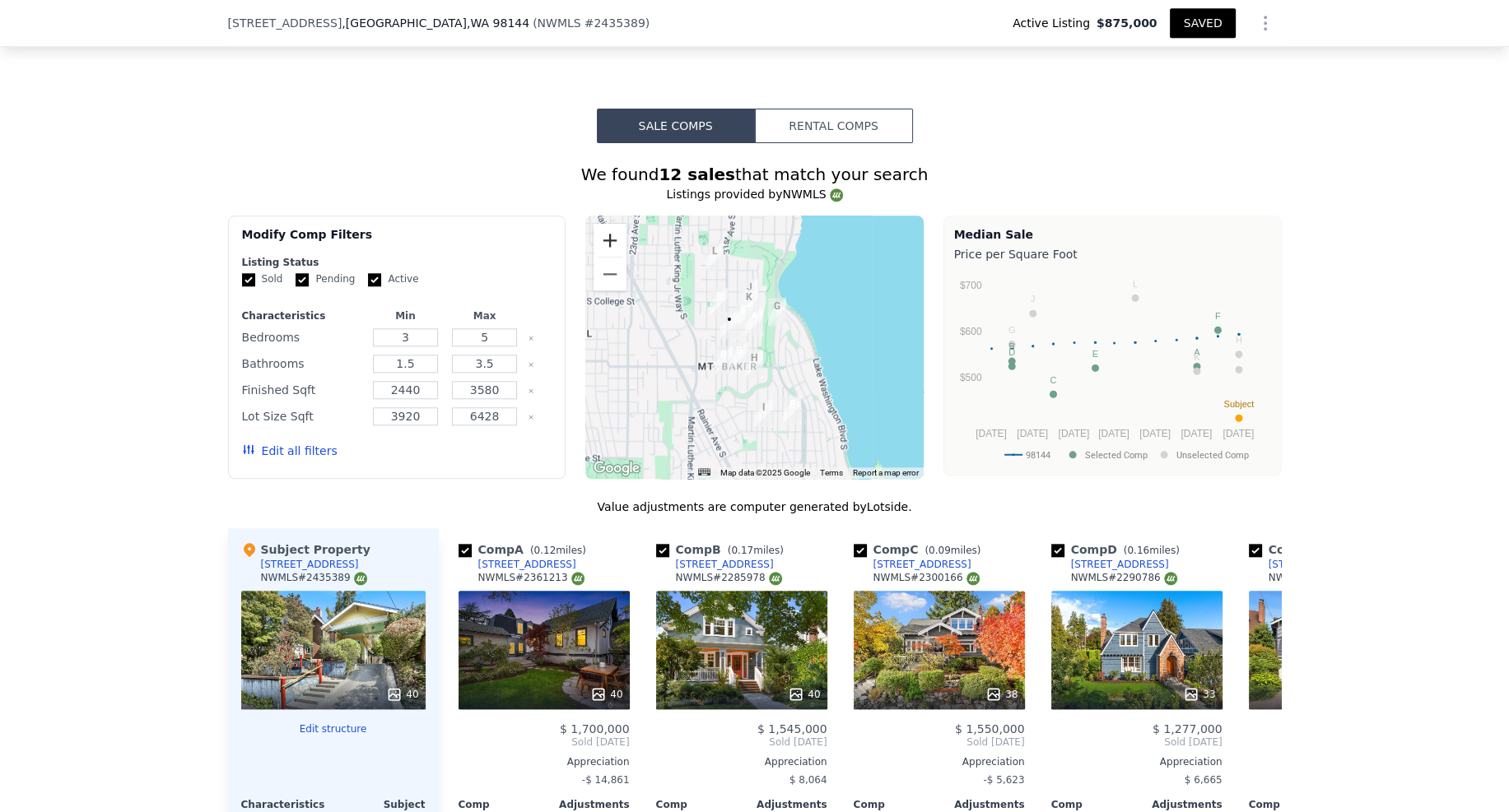
click at [606, 224] on button "Zoom in" at bounding box center [610, 239] width 33 height 33
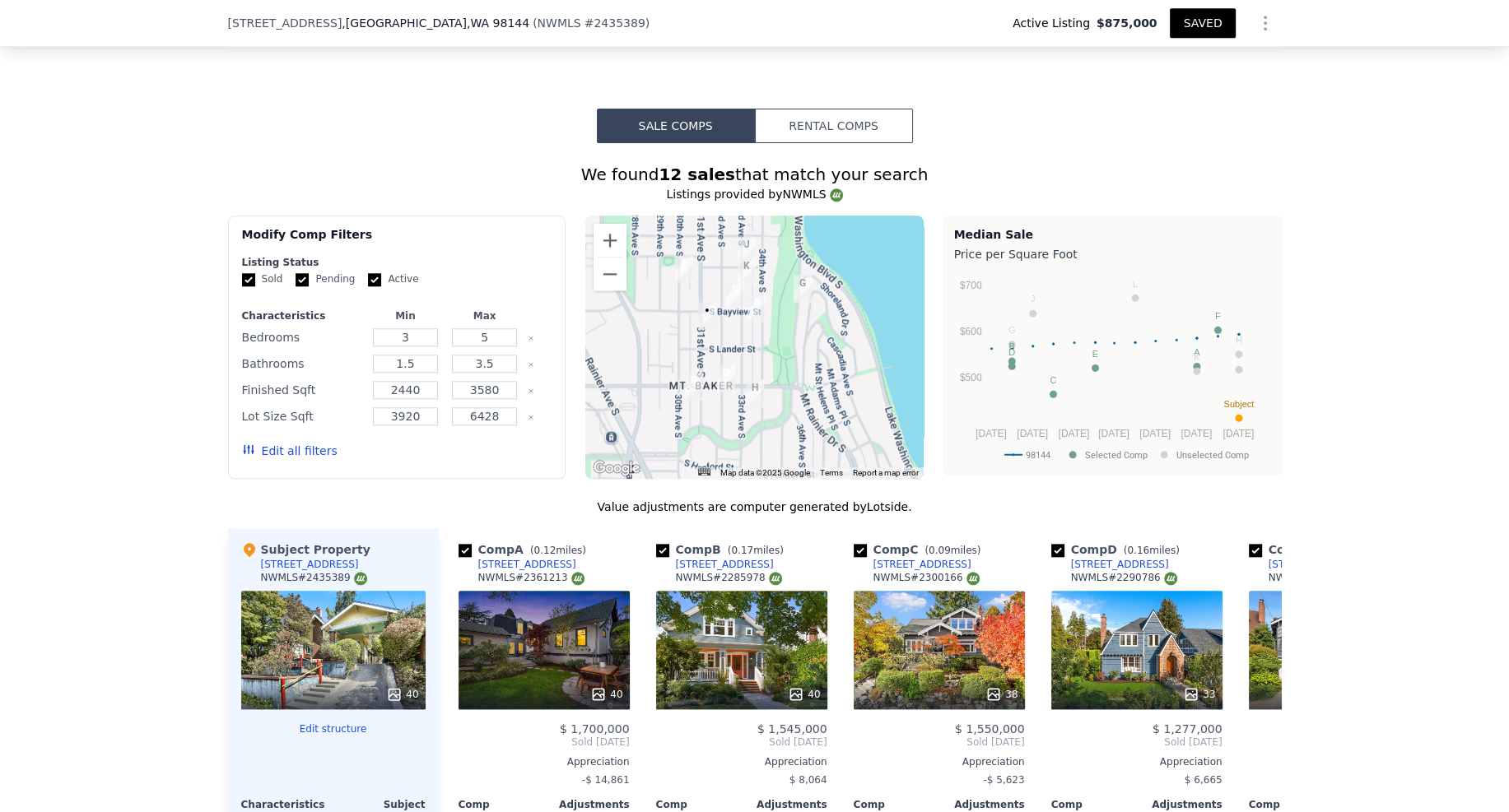
drag, startPoint x: 646, startPoint y: 262, endPoint x: 674, endPoint y: 277, distance: 31.8
click at [674, 277] on div at bounding box center [755, 347] width 338 height 263
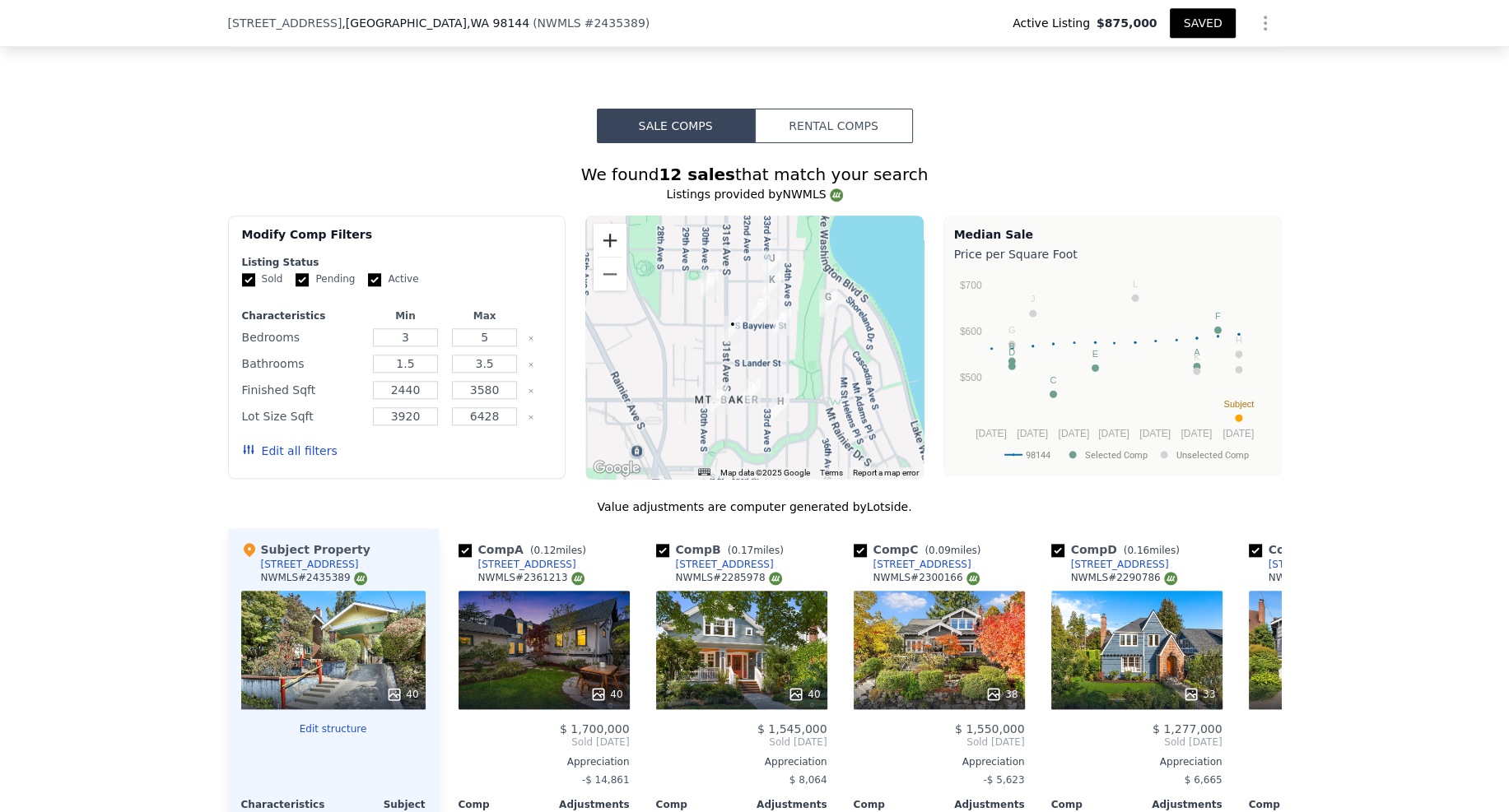
click at [601, 224] on button "Zoom in" at bounding box center [610, 239] width 33 height 33
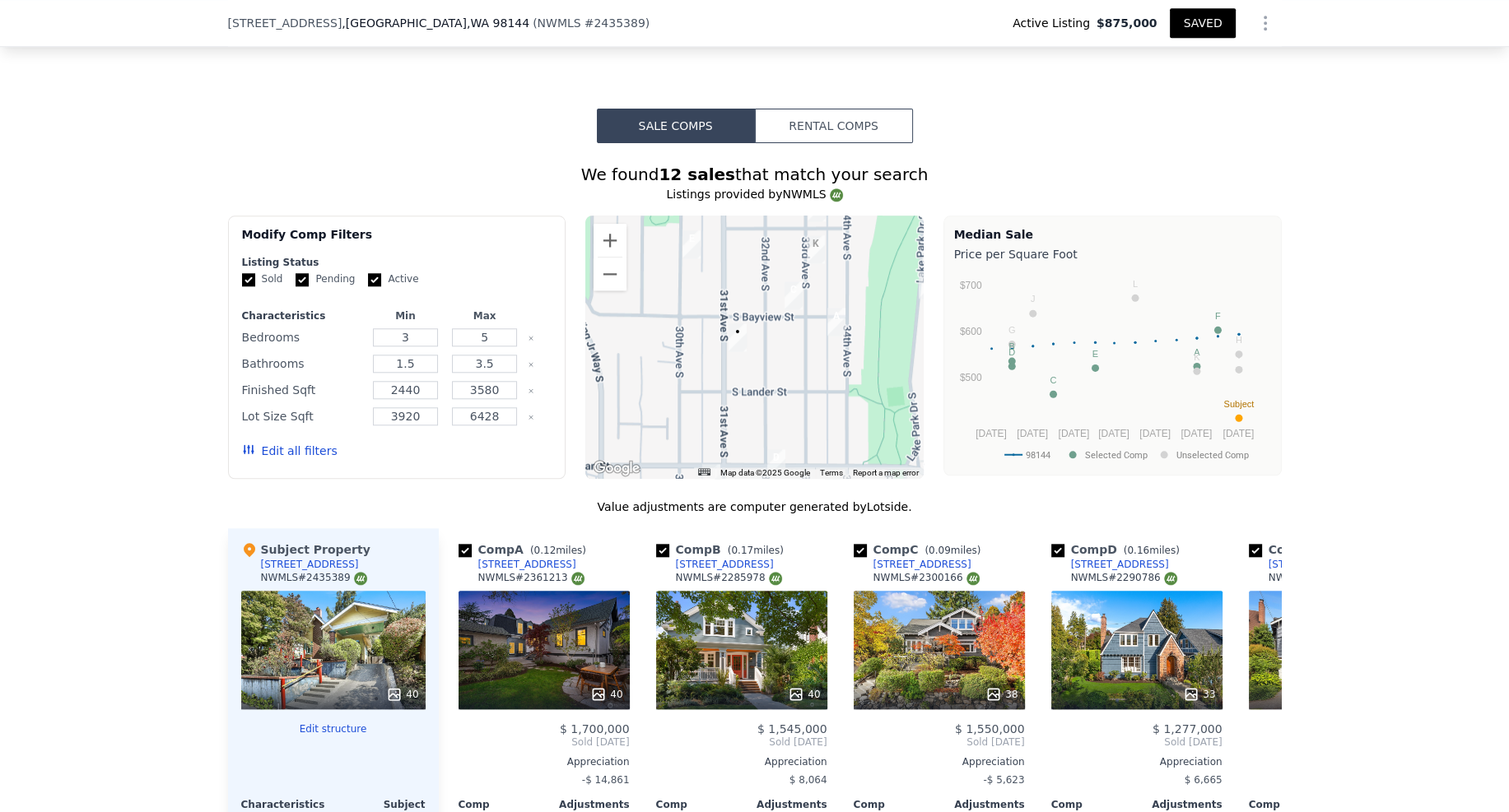
drag, startPoint x: 669, startPoint y: 291, endPoint x: 704, endPoint y: 325, distance: 48.8
click at [704, 325] on div at bounding box center [755, 347] width 338 height 263
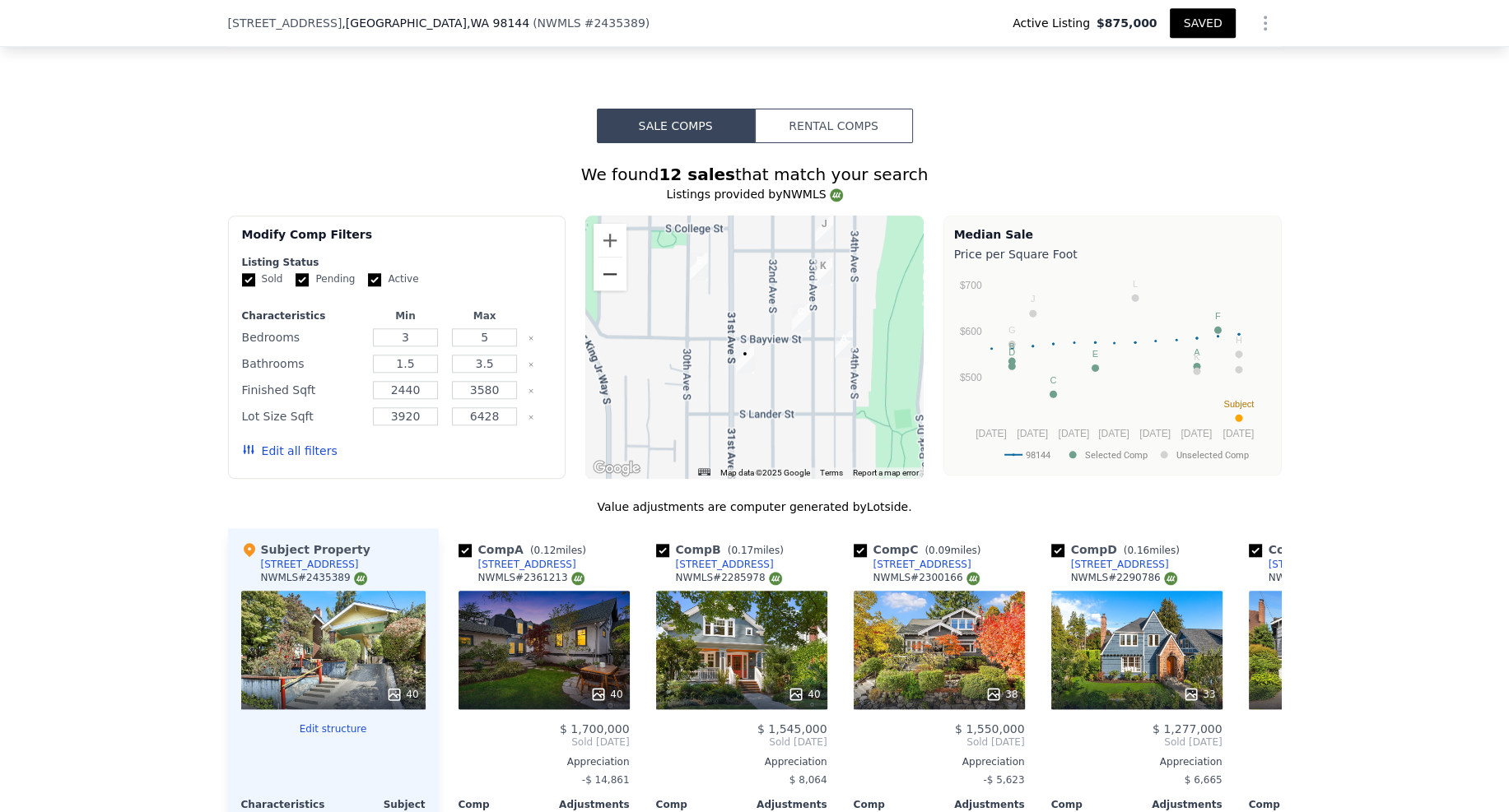
click at [601, 257] on button "Zoom out" at bounding box center [610, 273] width 33 height 33
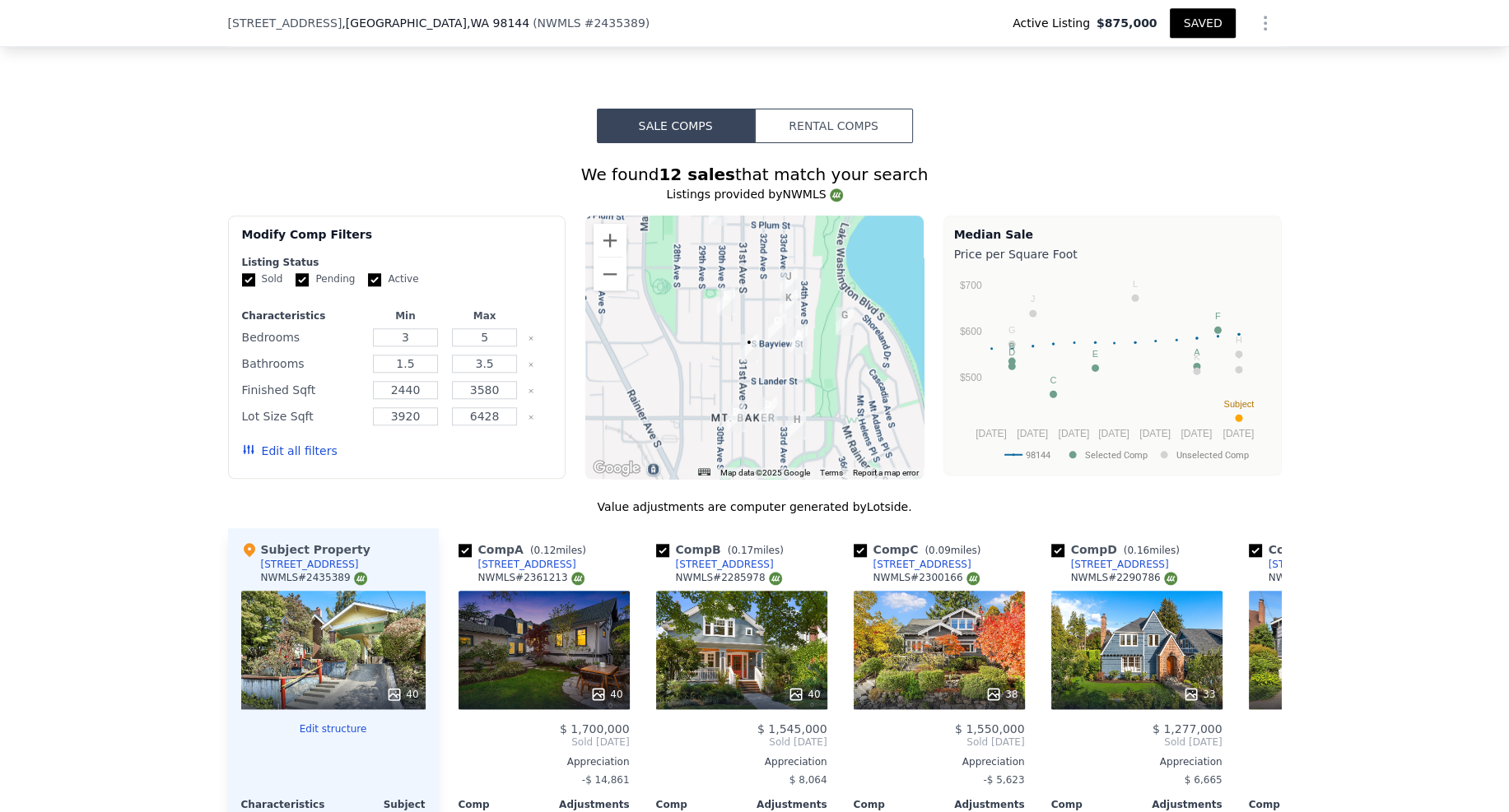
click at [775, 354] on div at bounding box center [755, 347] width 338 height 263
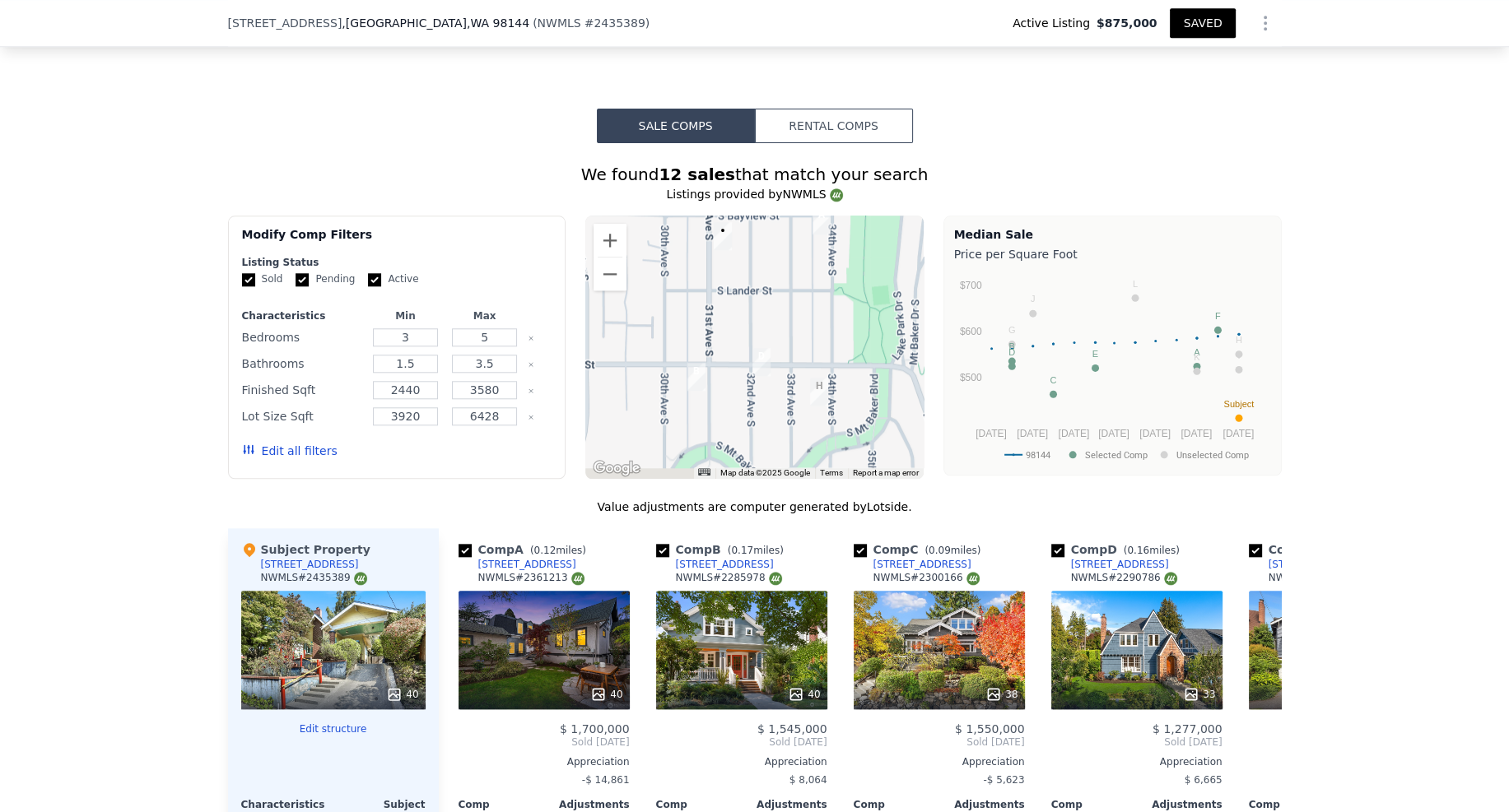
drag, startPoint x: 756, startPoint y: 332, endPoint x: 763, endPoint y: 285, distance: 47.5
click at [763, 285] on div at bounding box center [755, 347] width 338 height 263
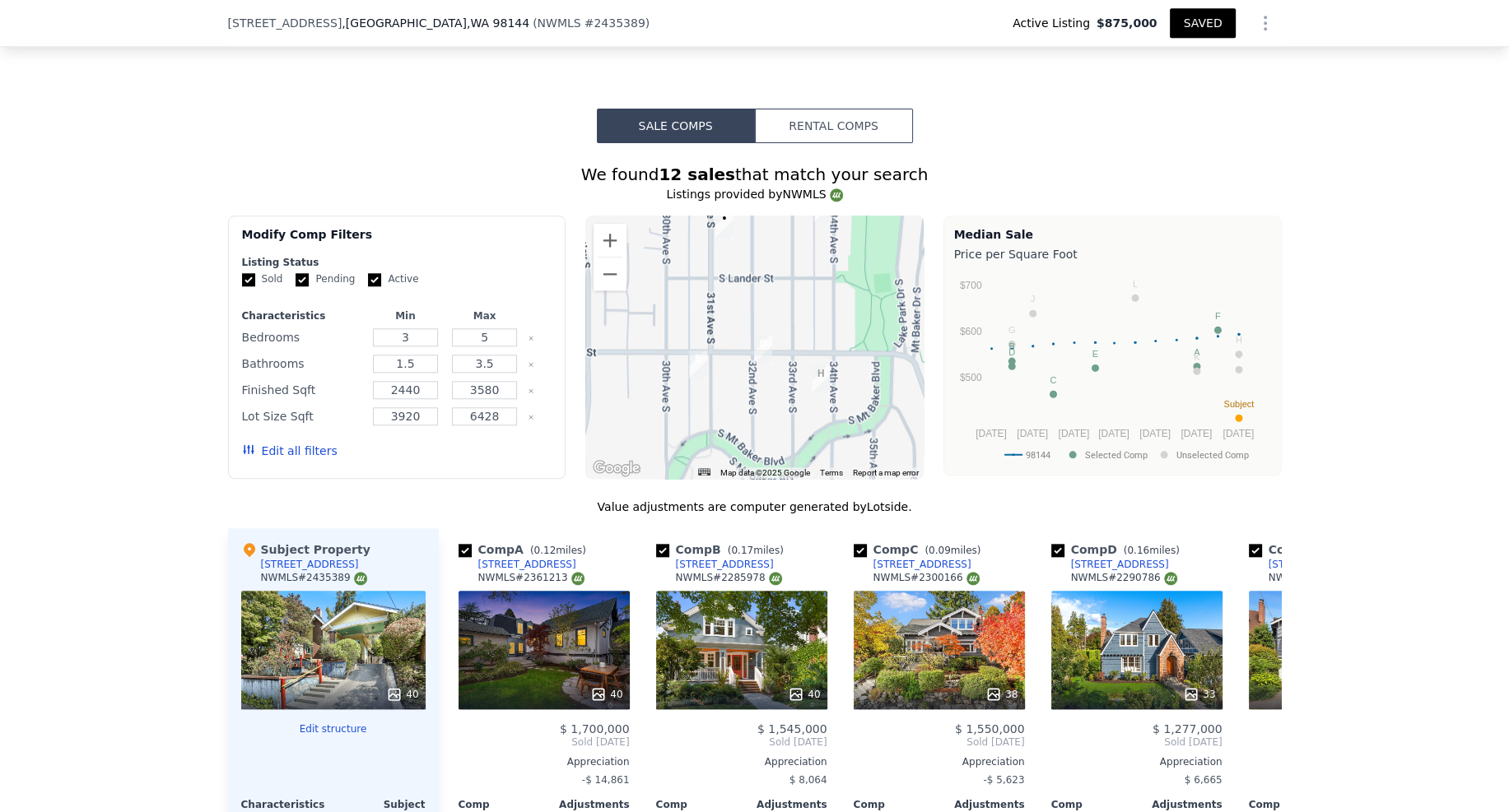
click at [740, 330] on div at bounding box center [755, 347] width 338 height 263
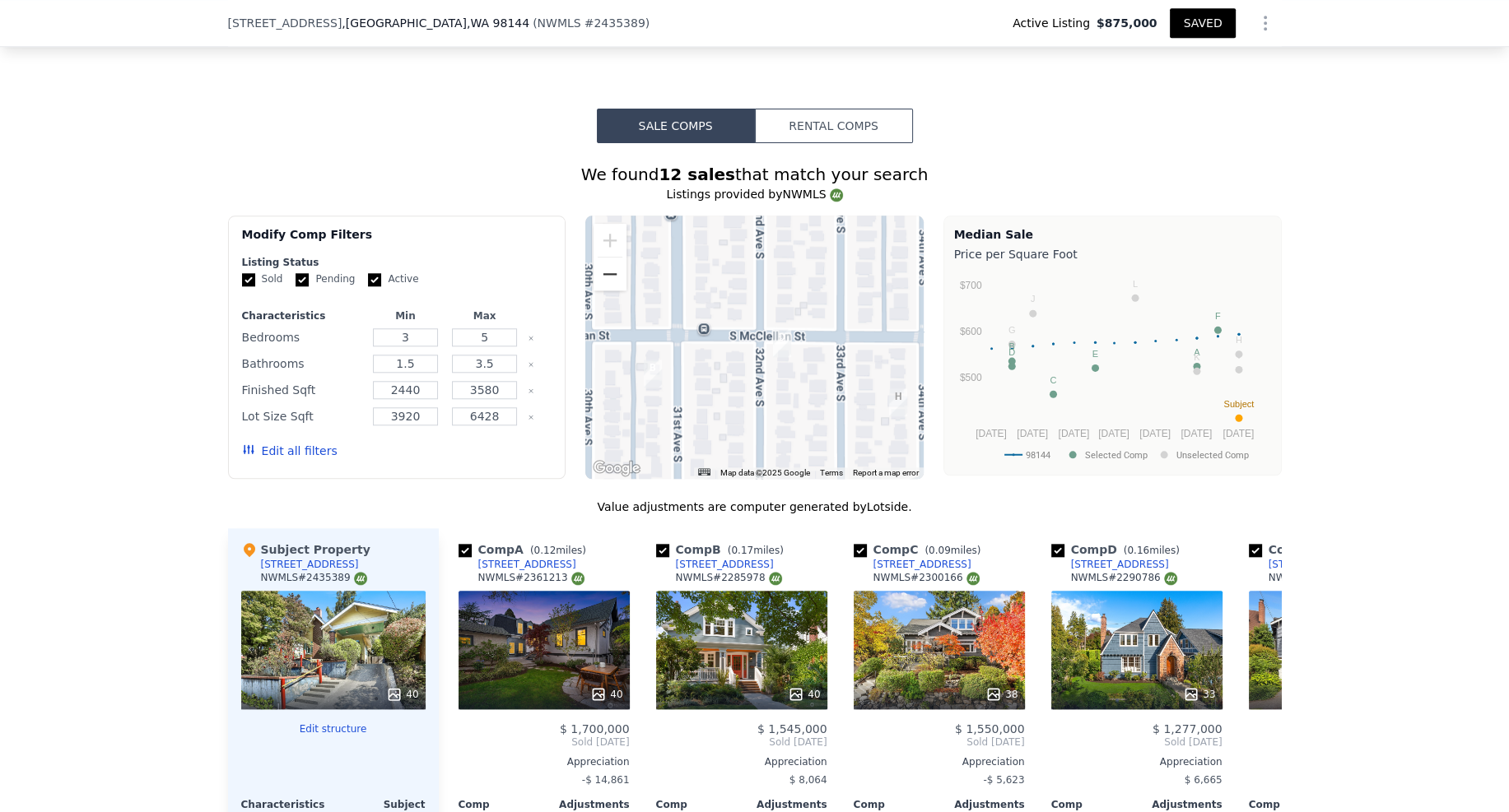
click at [601, 257] on button "Zoom out" at bounding box center [610, 273] width 33 height 33
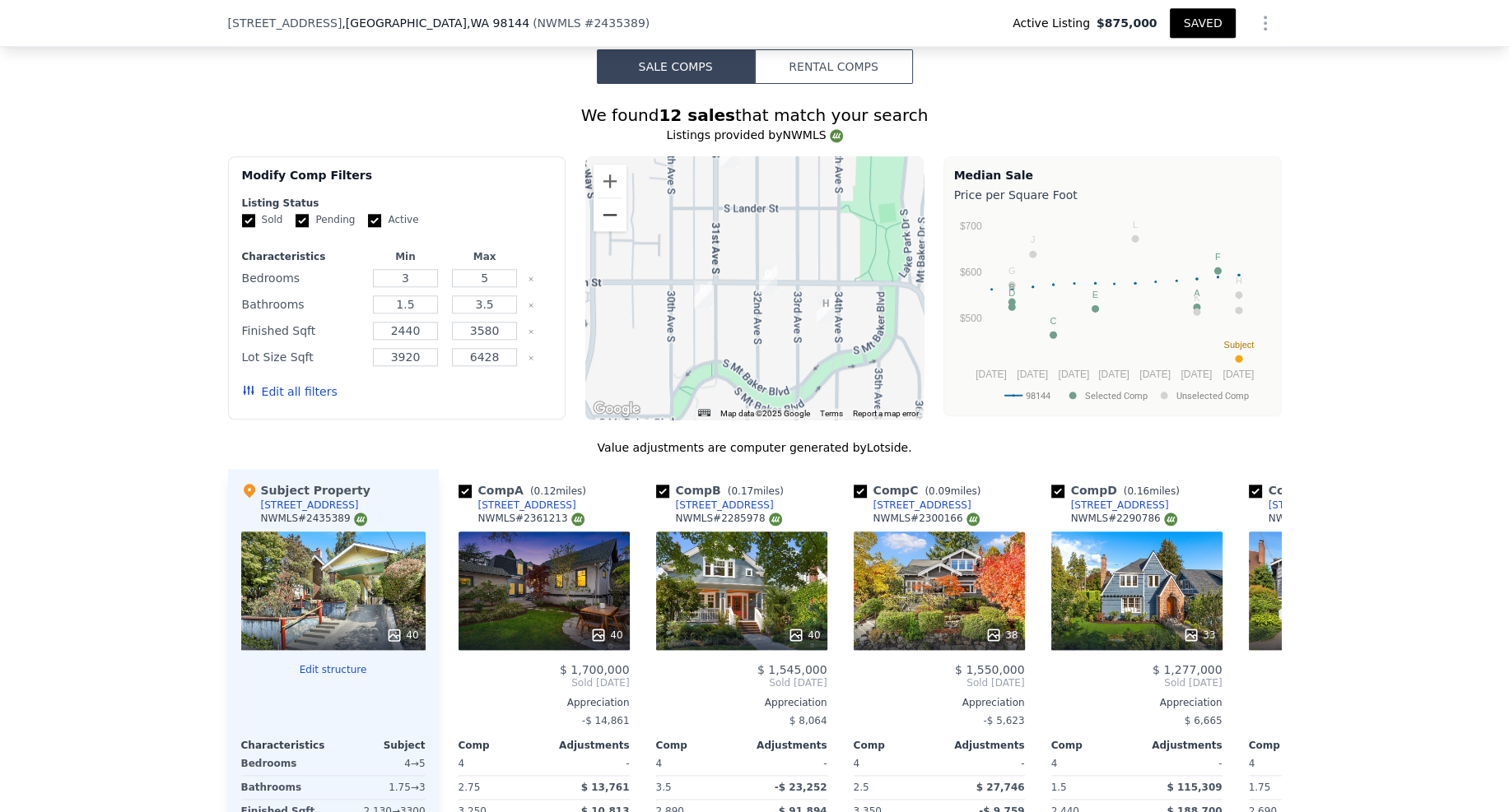
scroll to position [2107, 0]
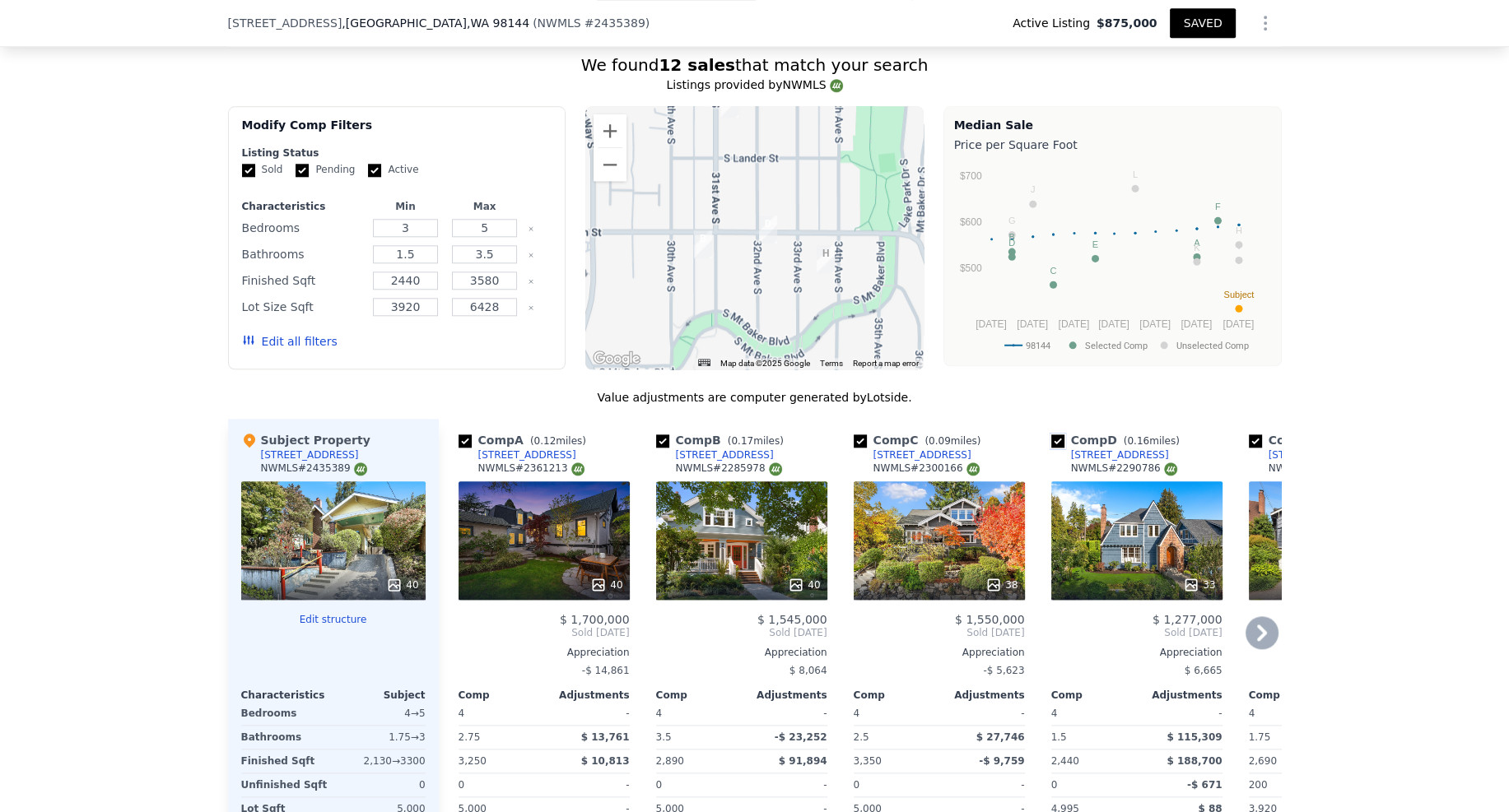
click at [1057, 434] on input "checkbox" at bounding box center [1058, 440] width 13 height 13
checkbox input "false"
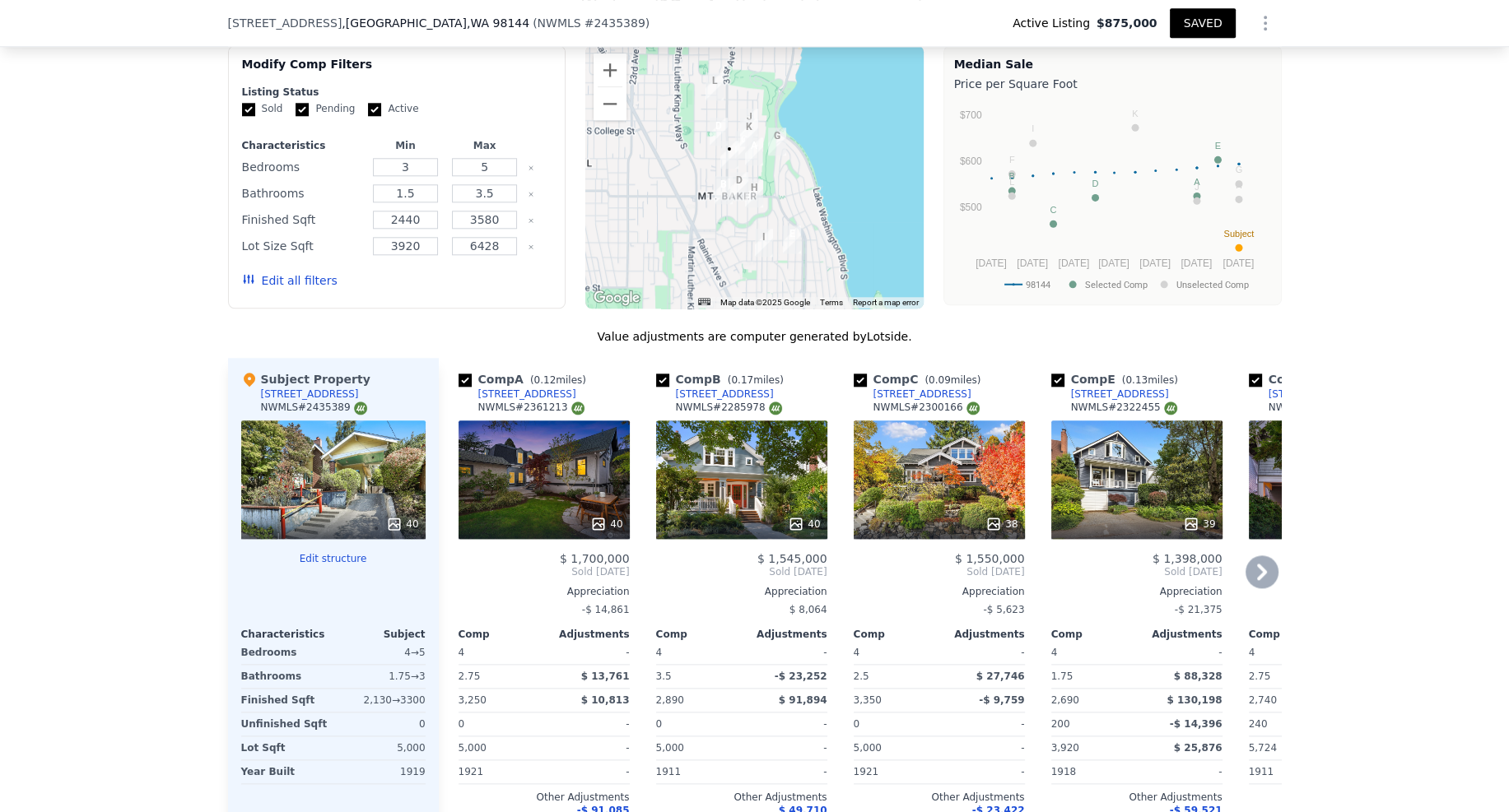
scroll to position [2092, 0]
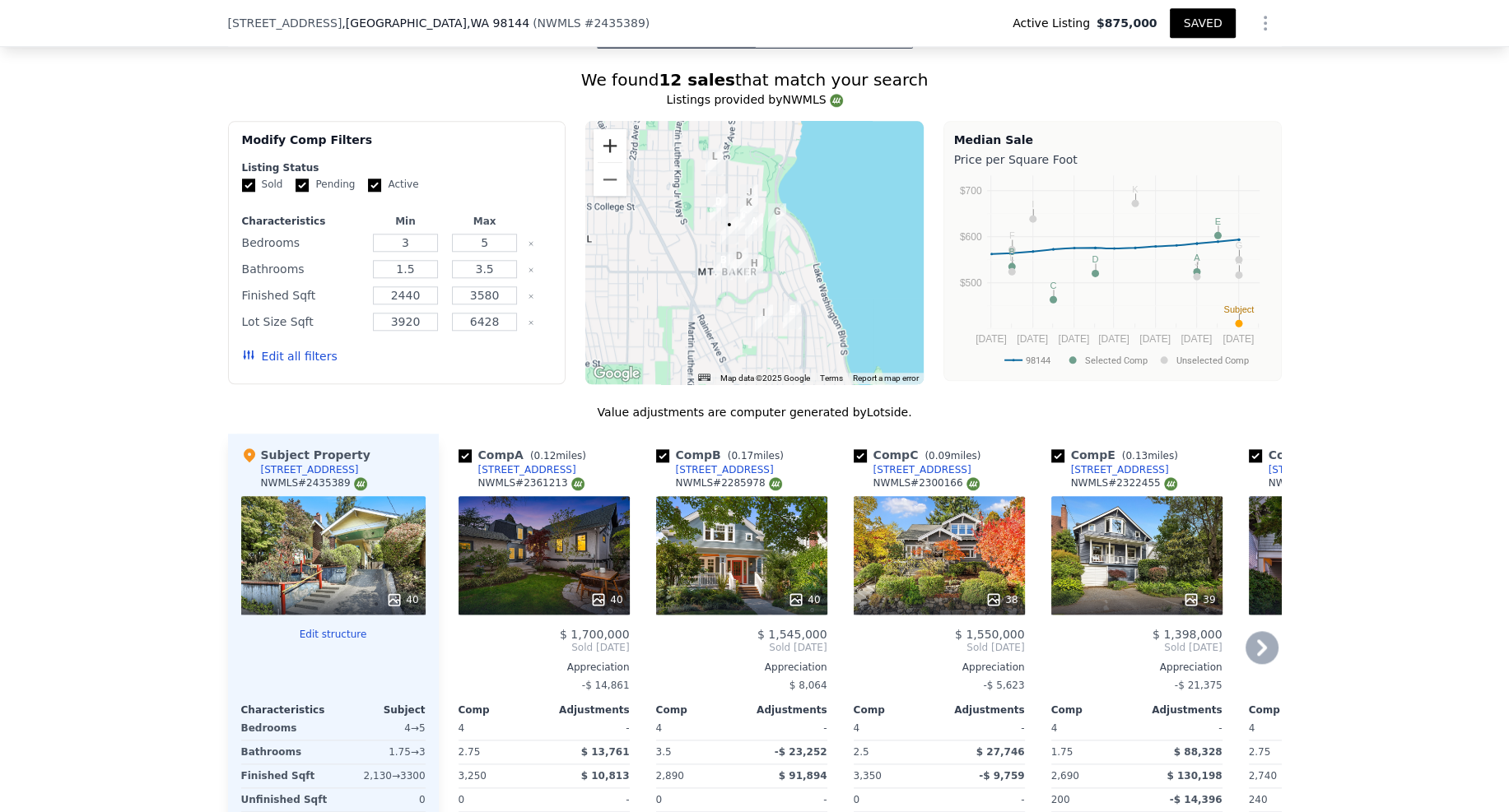
click at [613, 130] on button "Zoom in" at bounding box center [610, 145] width 33 height 33
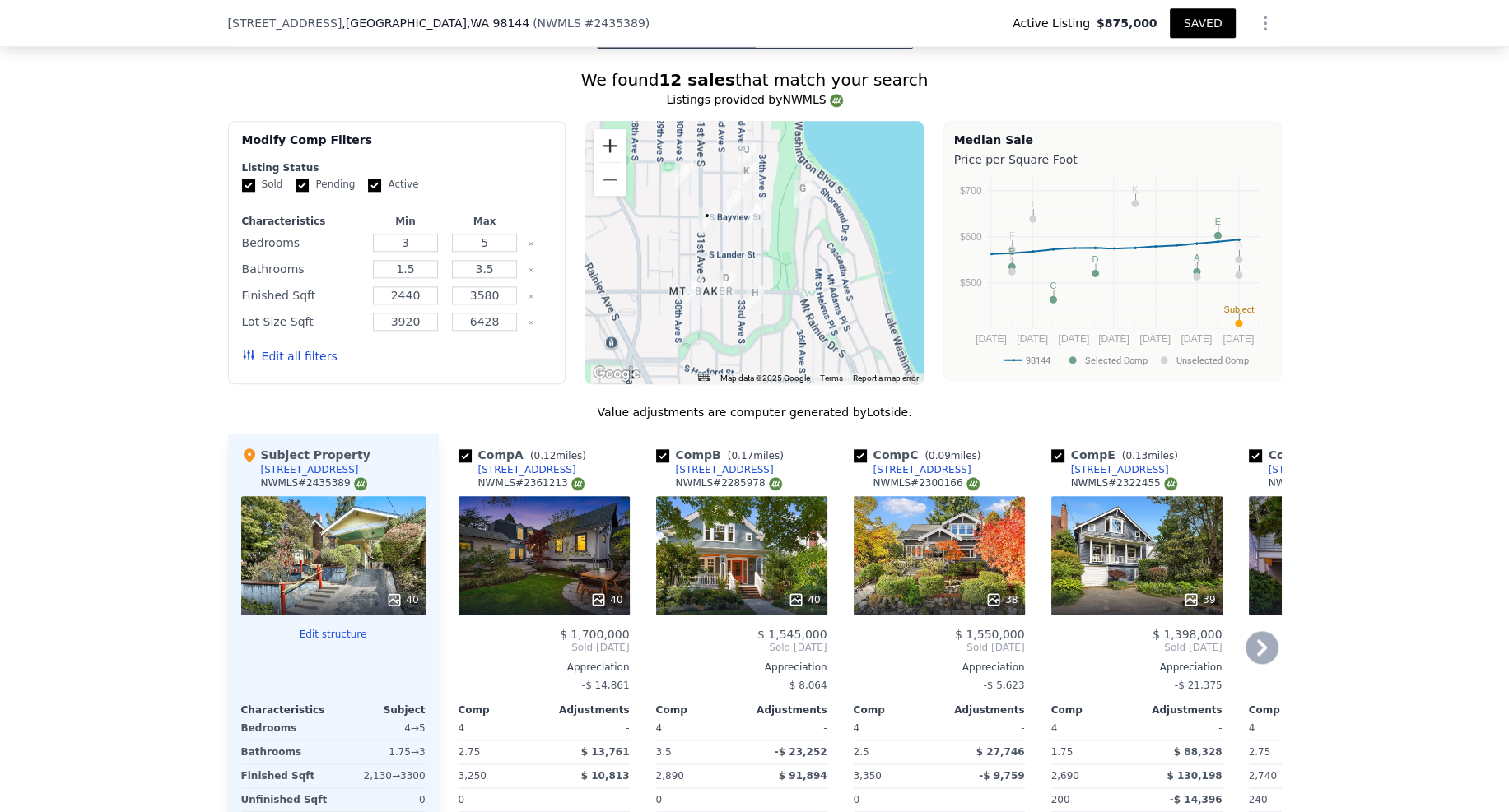
click at [613, 130] on button "Zoom in" at bounding box center [610, 145] width 33 height 33
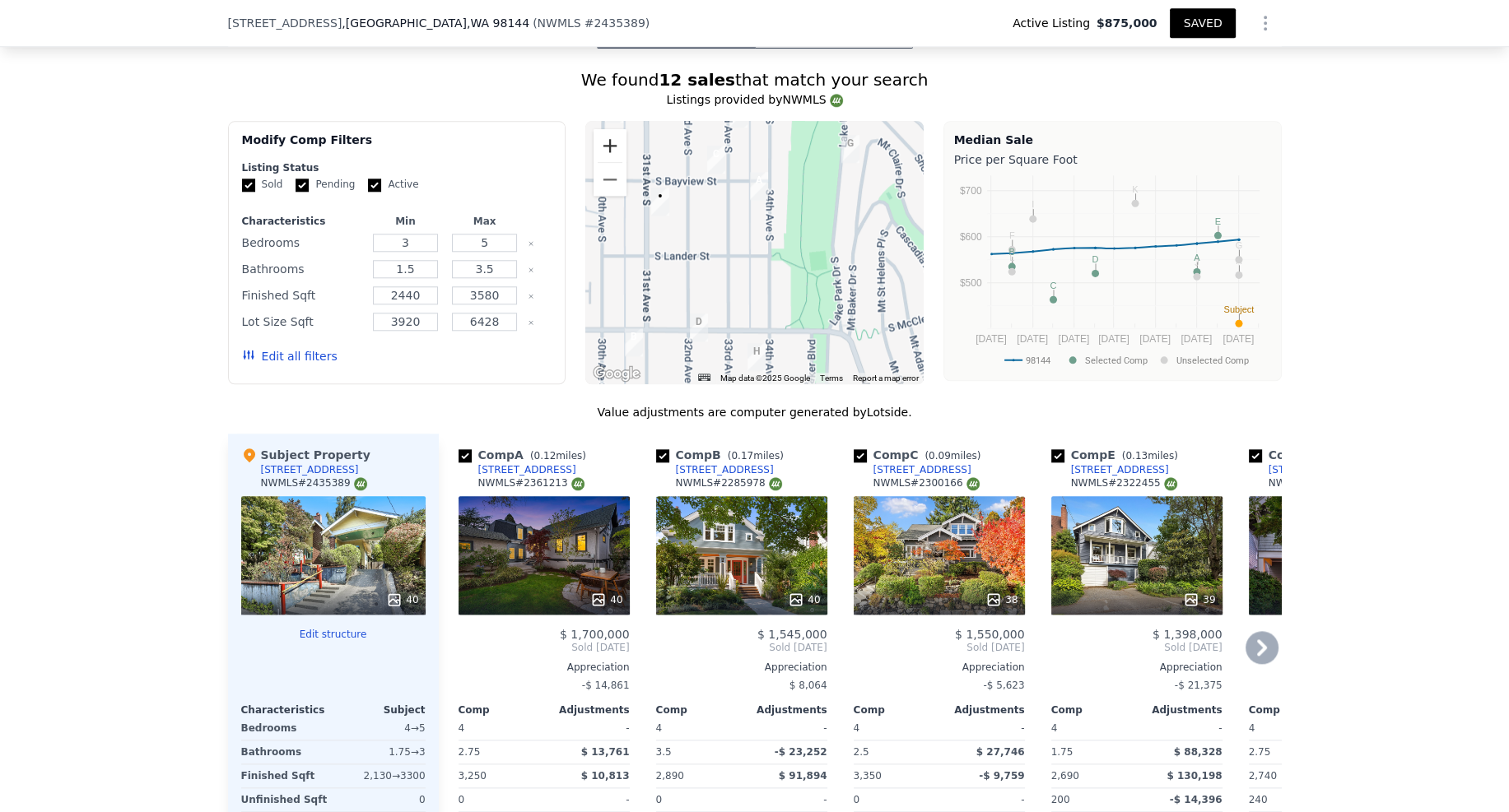
click at [613, 130] on button "Zoom in" at bounding box center [610, 145] width 33 height 33
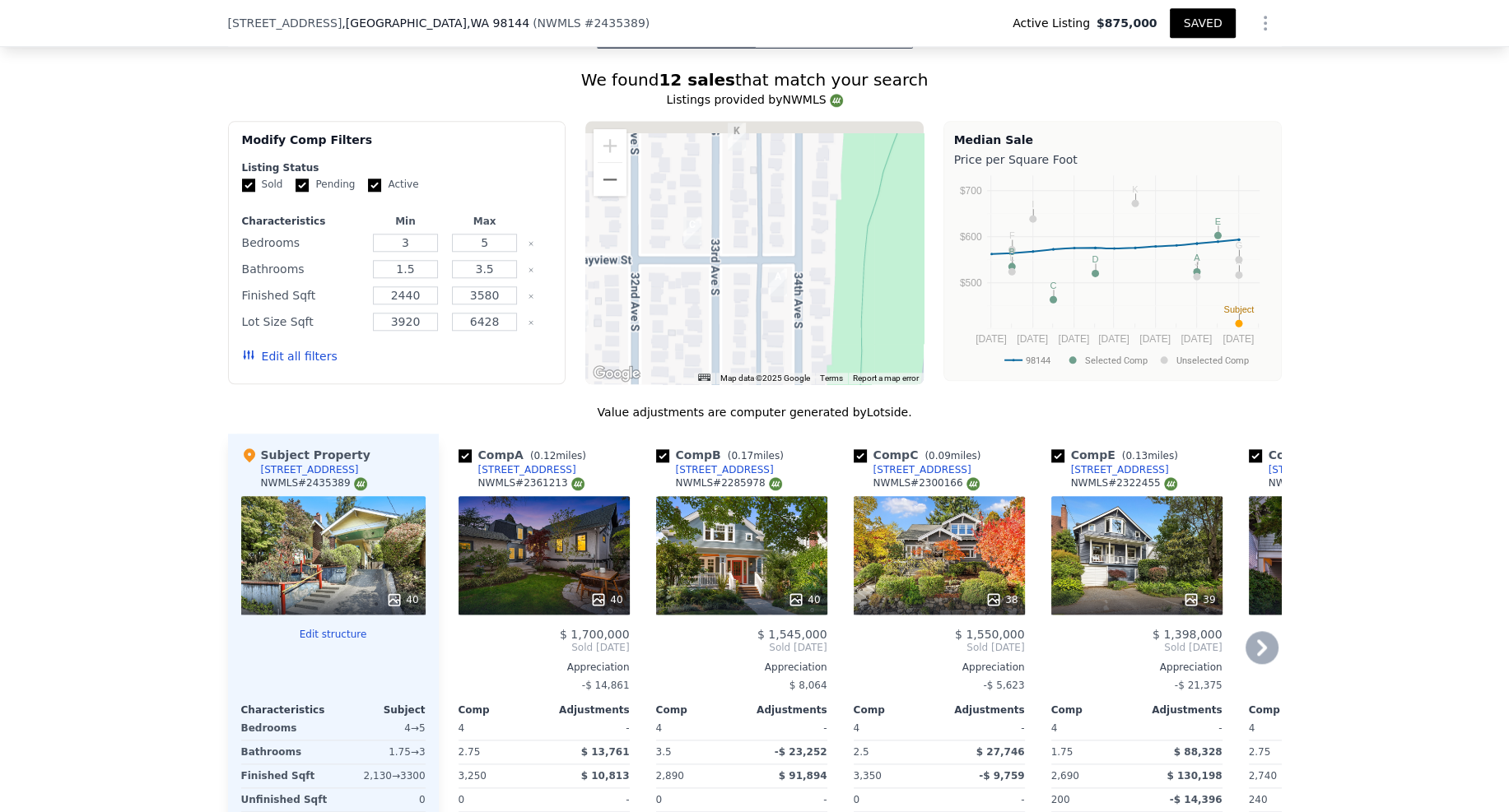
drag, startPoint x: 759, startPoint y: 207, endPoint x: 772, endPoint y: 329, distance: 122.7
click at [772, 329] on div at bounding box center [755, 252] width 338 height 263
click at [774, 291] on div at bounding box center [755, 252] width 338 height 263
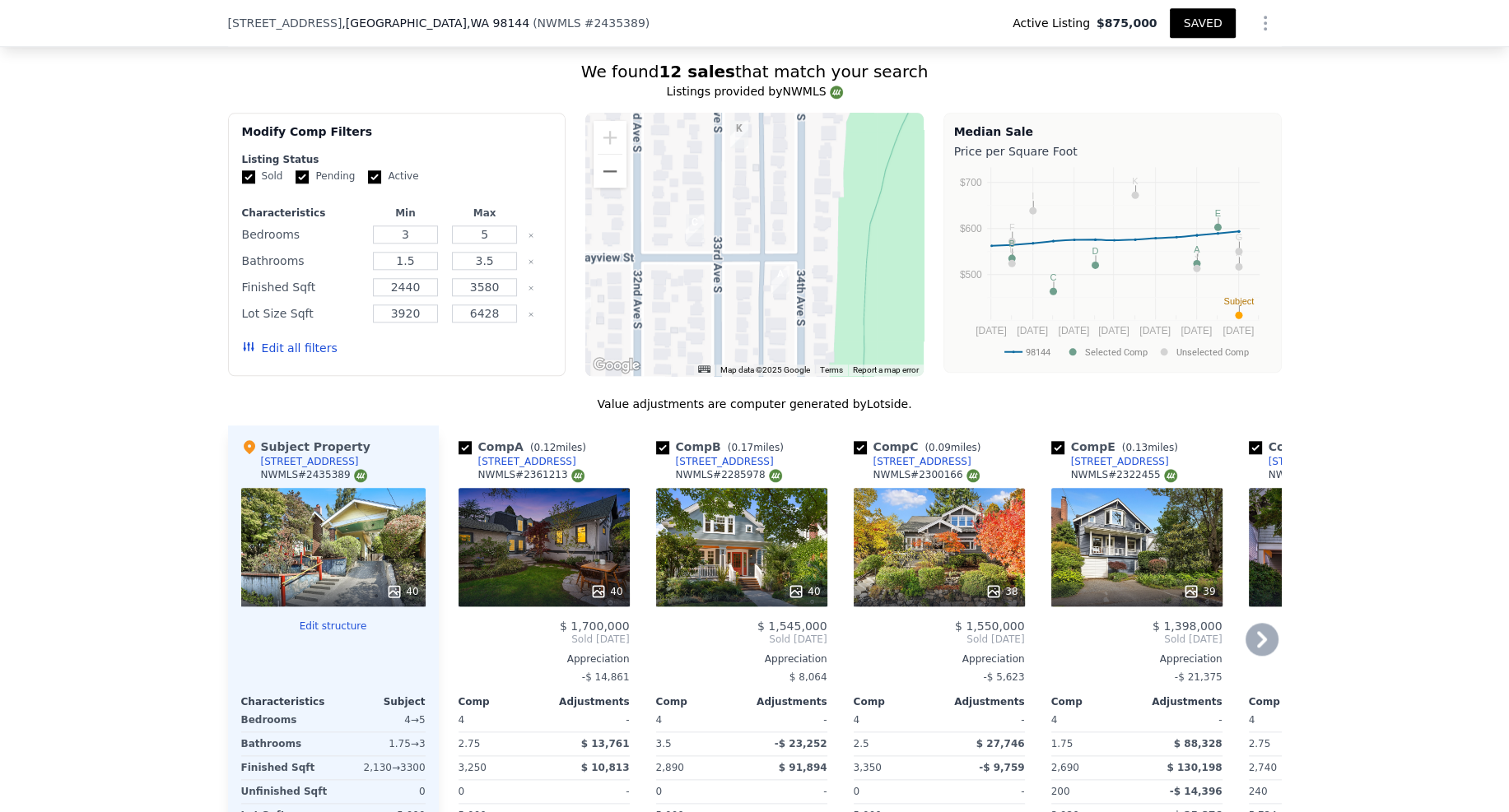
scroll to position [2109, 0]
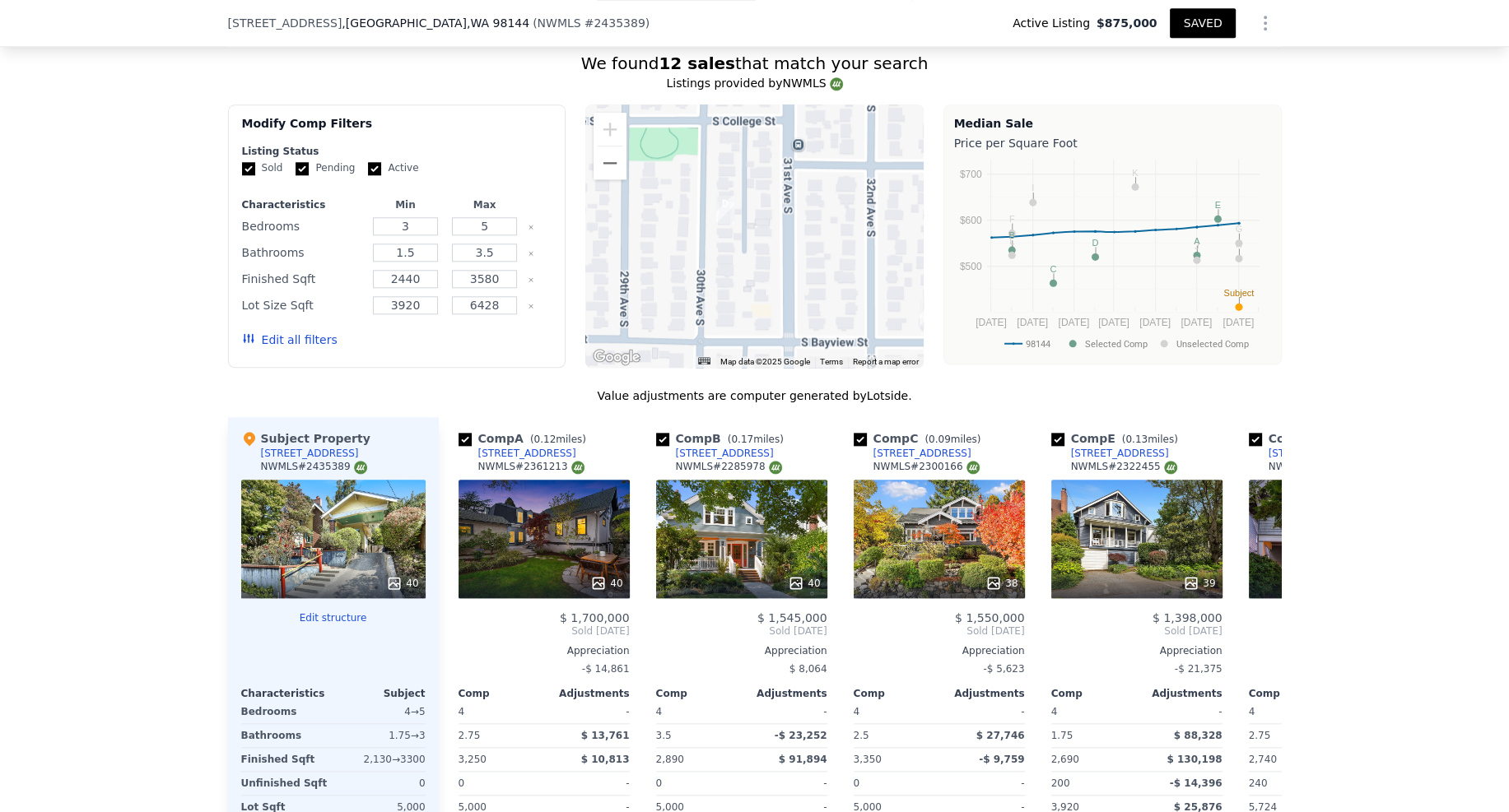
drag, startPoint x: 668, startPoint y: 263, endPoint x: 871, endPoint y: 329, distance: 213.5
click at [902, 356] on div "We found 12 sales that match your search Listings provided by NWMLS Filters Map…" at bounding box center [754, 501] width 1054 height 900
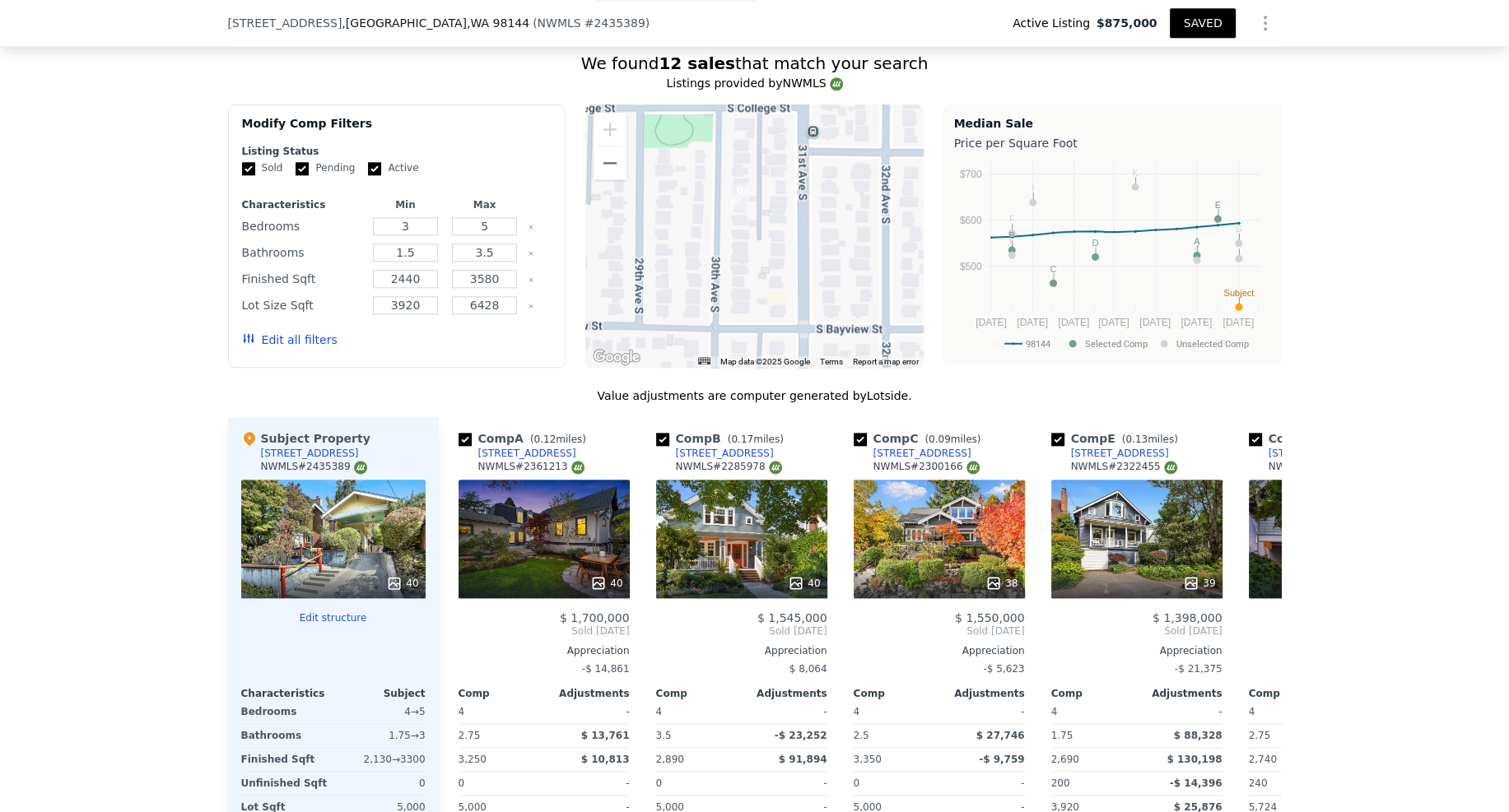
drag, startPoint x: 724, startPoint y: 241, endPoint x: 747, endPoint y: 222, distance: 29.8
click at [745, 223] on div at bounding box center [755, 236] width 338 height 263
click at [619, 146] on button "Zoom out" at bounding box center [610, 162] width 33 height 33
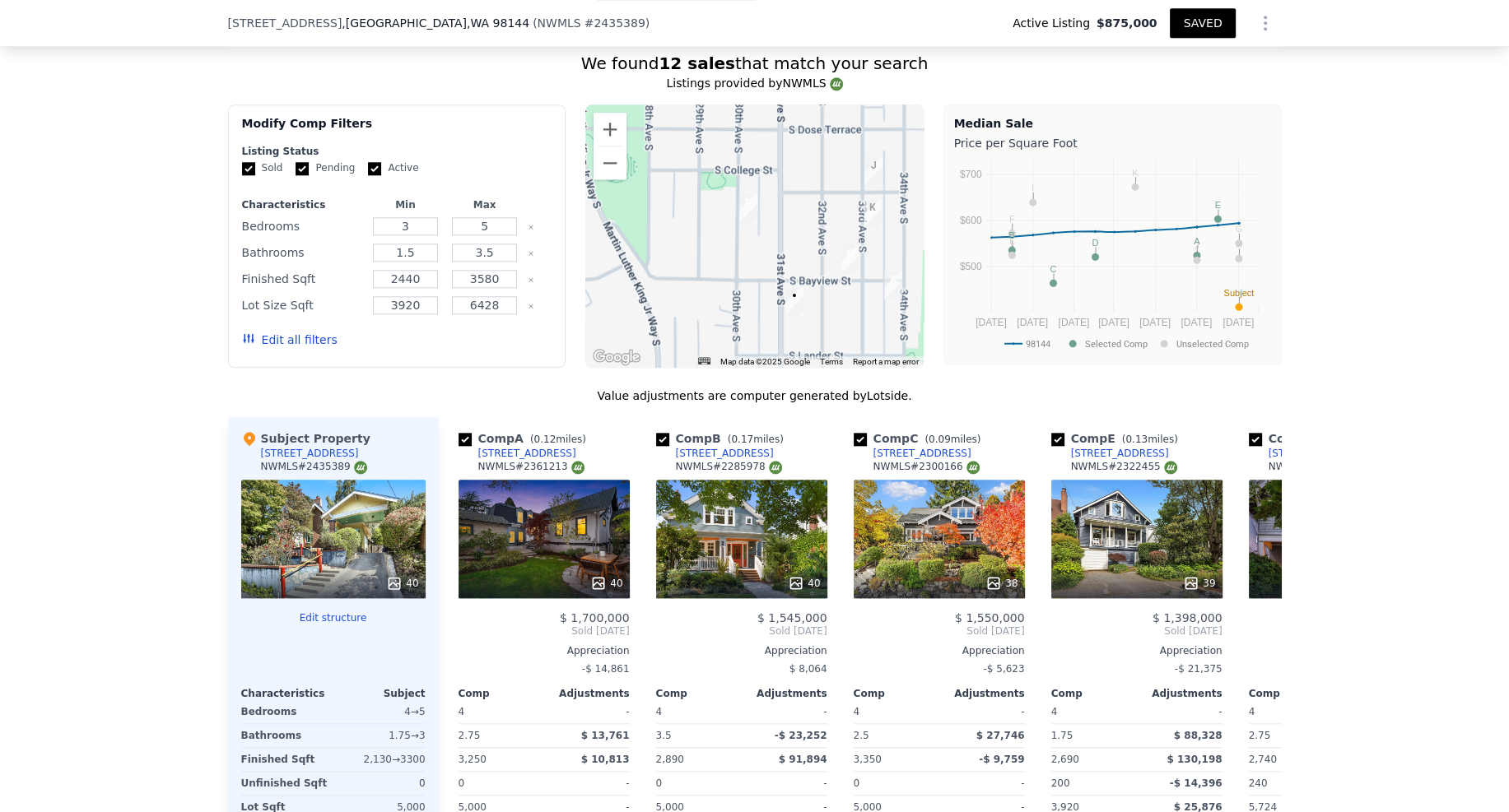
click at [776, 293] on div at bounding box center [755, 236] width 338 height 263
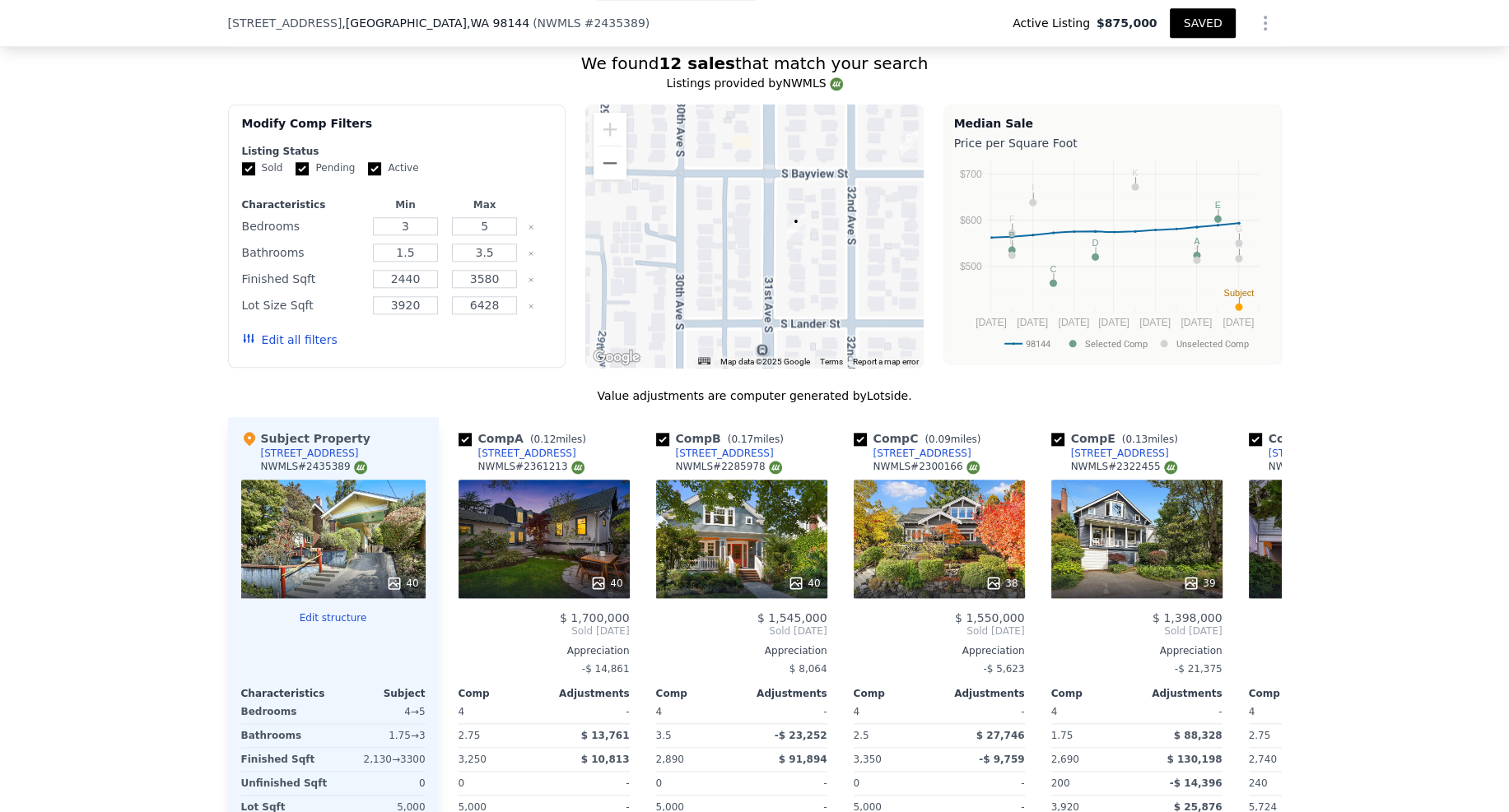
drag, startPoint x: 803, startPoint y: 262, endPoint x: 797, endPoint y: 227, distance: 35.5
click at [797, 227] on div at bounding box center [755, 236] width 338 height 263
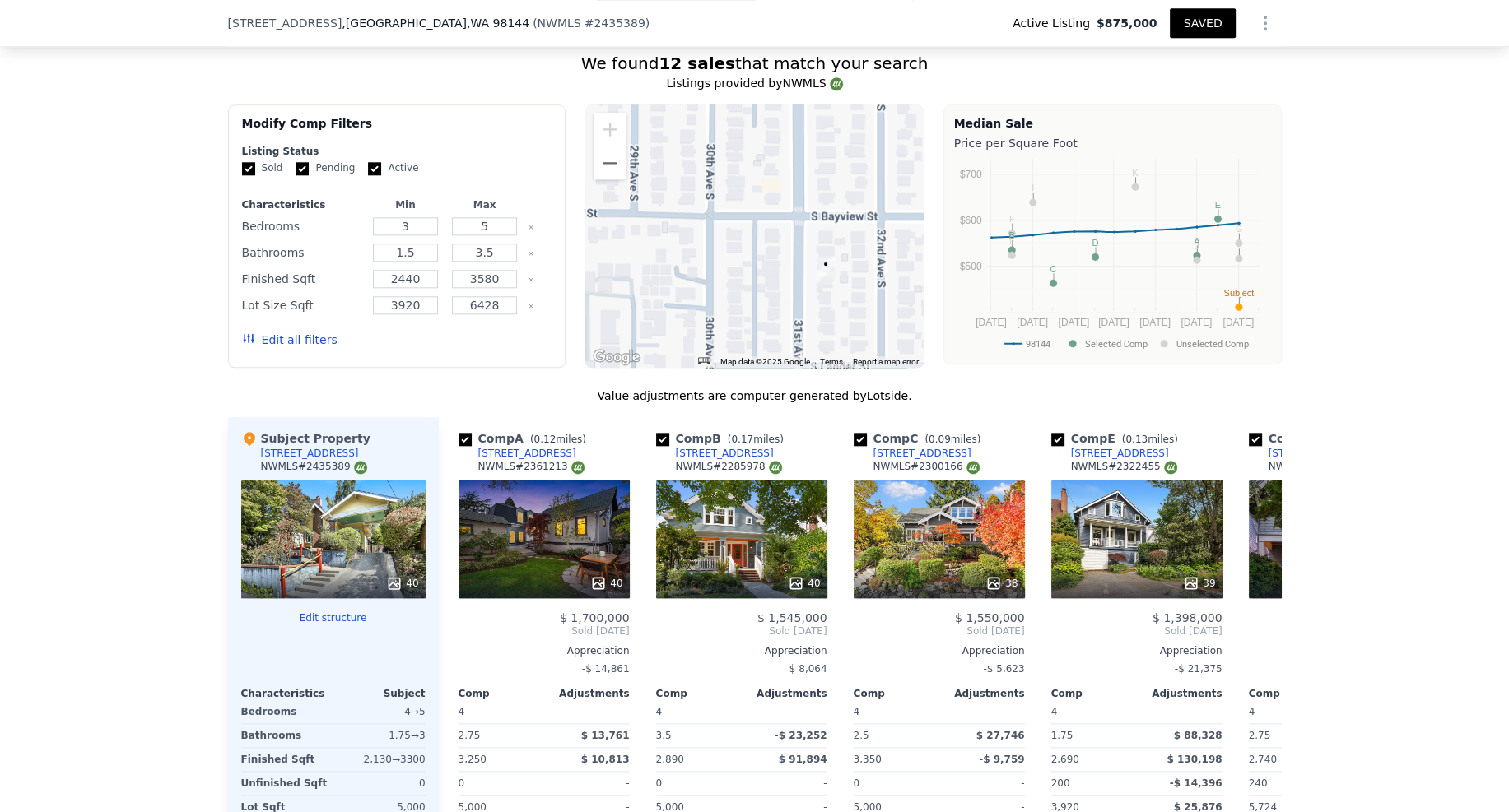
drag, startPoint x: 773, startPoint y: 188, endPoint x: 799, endPoint y: 231, distance: 50.2
click at [804, 235] on div at bounding box center [755, 236] width 338 height 263
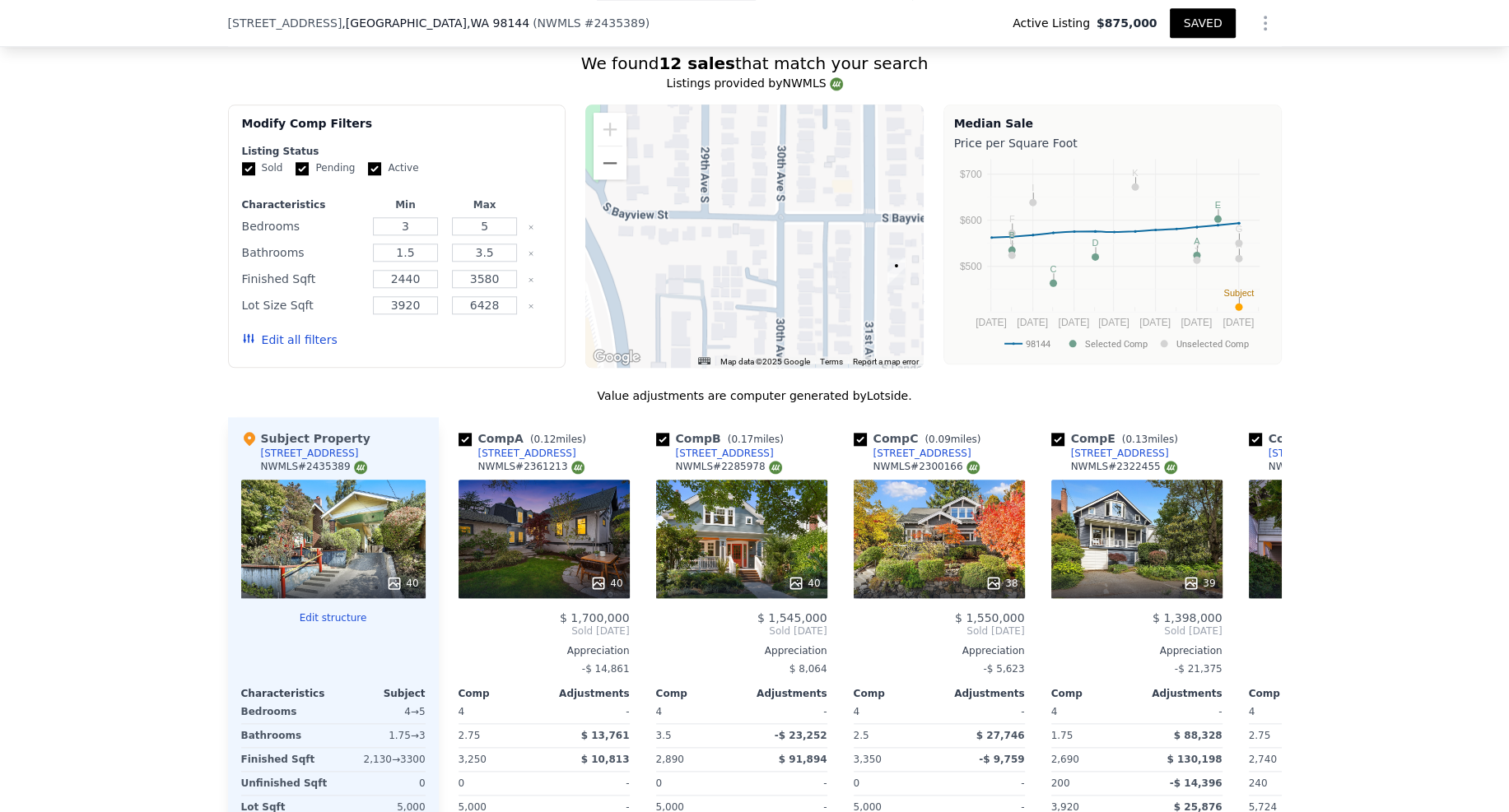
drag, startPoint x: 767, startPoint y: 215, endPoint x: 706, endPoint y: 218, distance: 61.1
click at [706, 218] on div at bounding box center [755, 236] width 338 height 263
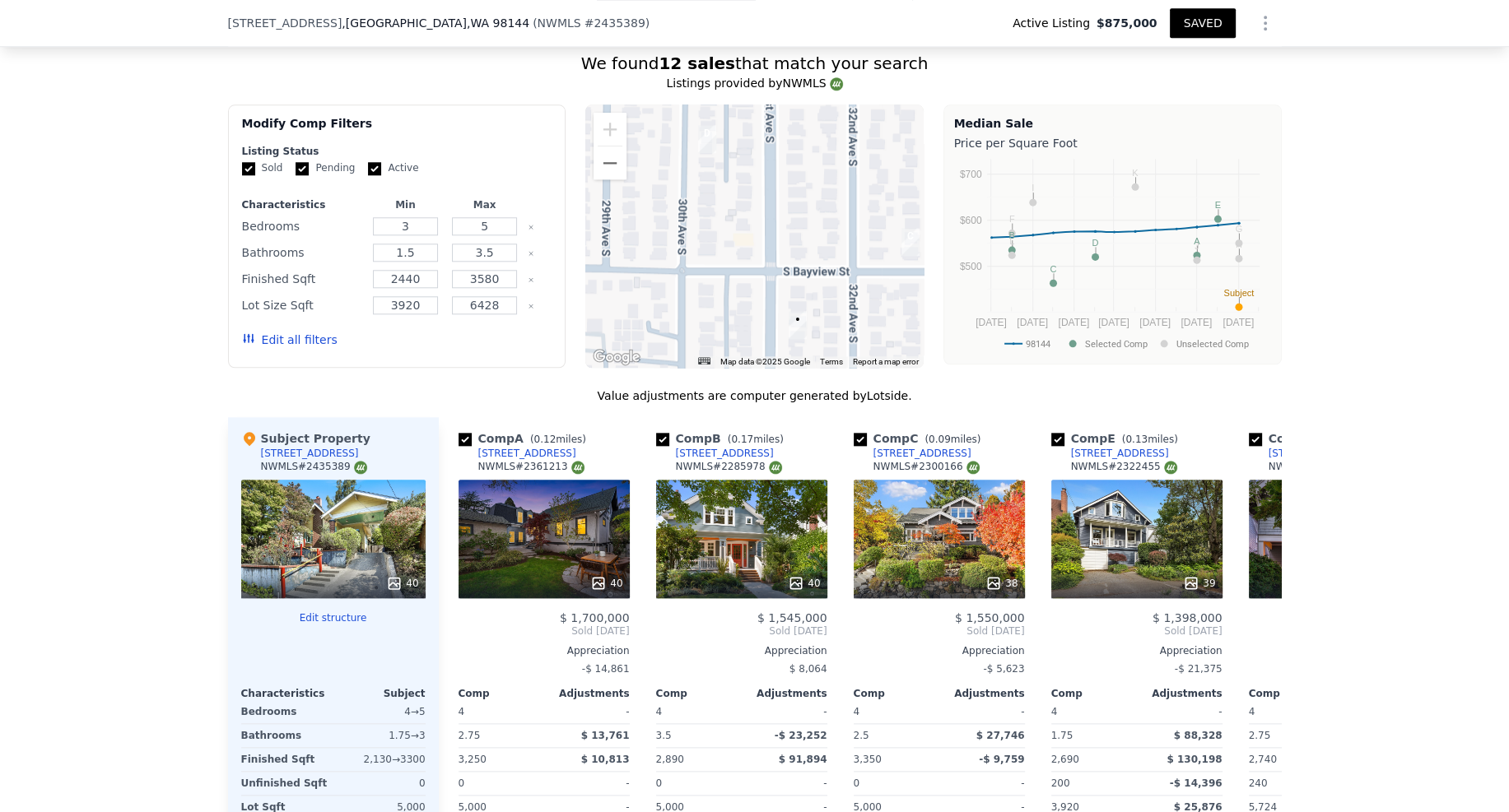
drag, startPoint x: 825, startPoint y: 241, endPoint x: 846, endPoint y: 282, distance: 46.1
click at [854, 287] on div at bounding box center [755, 236] width 338 height 263
click at [613, 146] on button "Zoom out" at bounding box center [610, 162] width 33 height 33
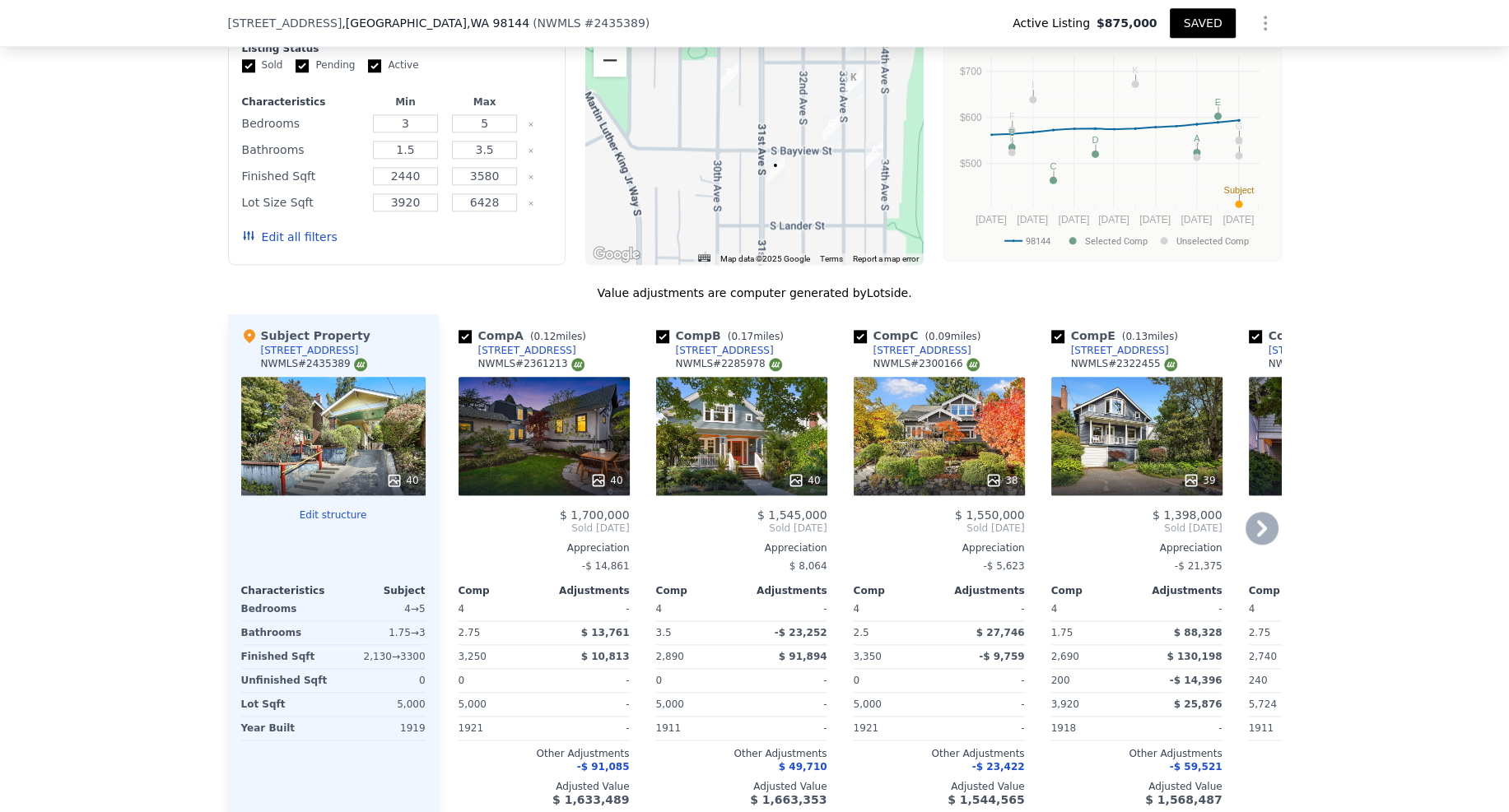
scroll to position [2195, 0]
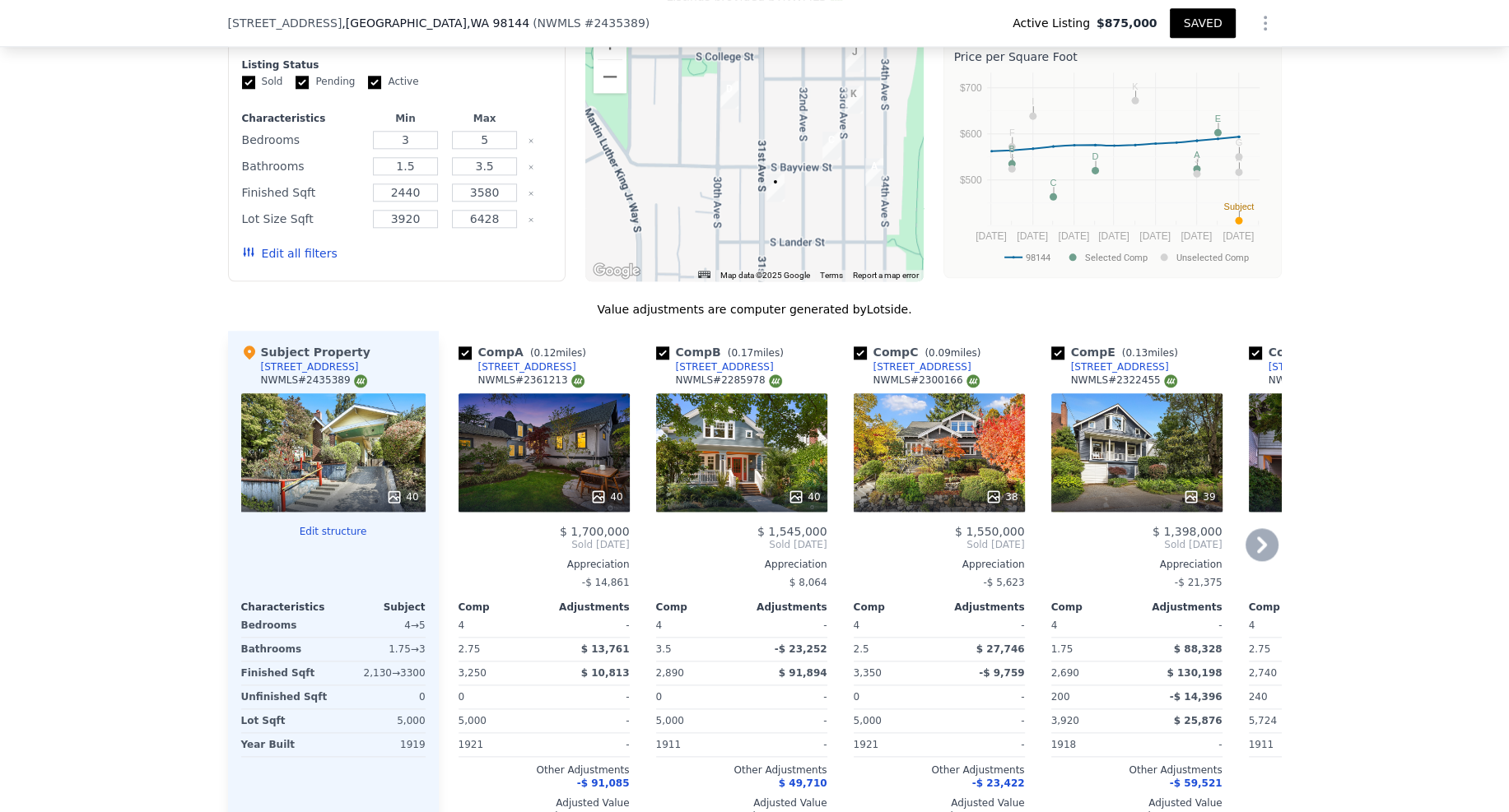
click at [538, 418] on div "40" at bounding box center [543, 453] width 171 height 119
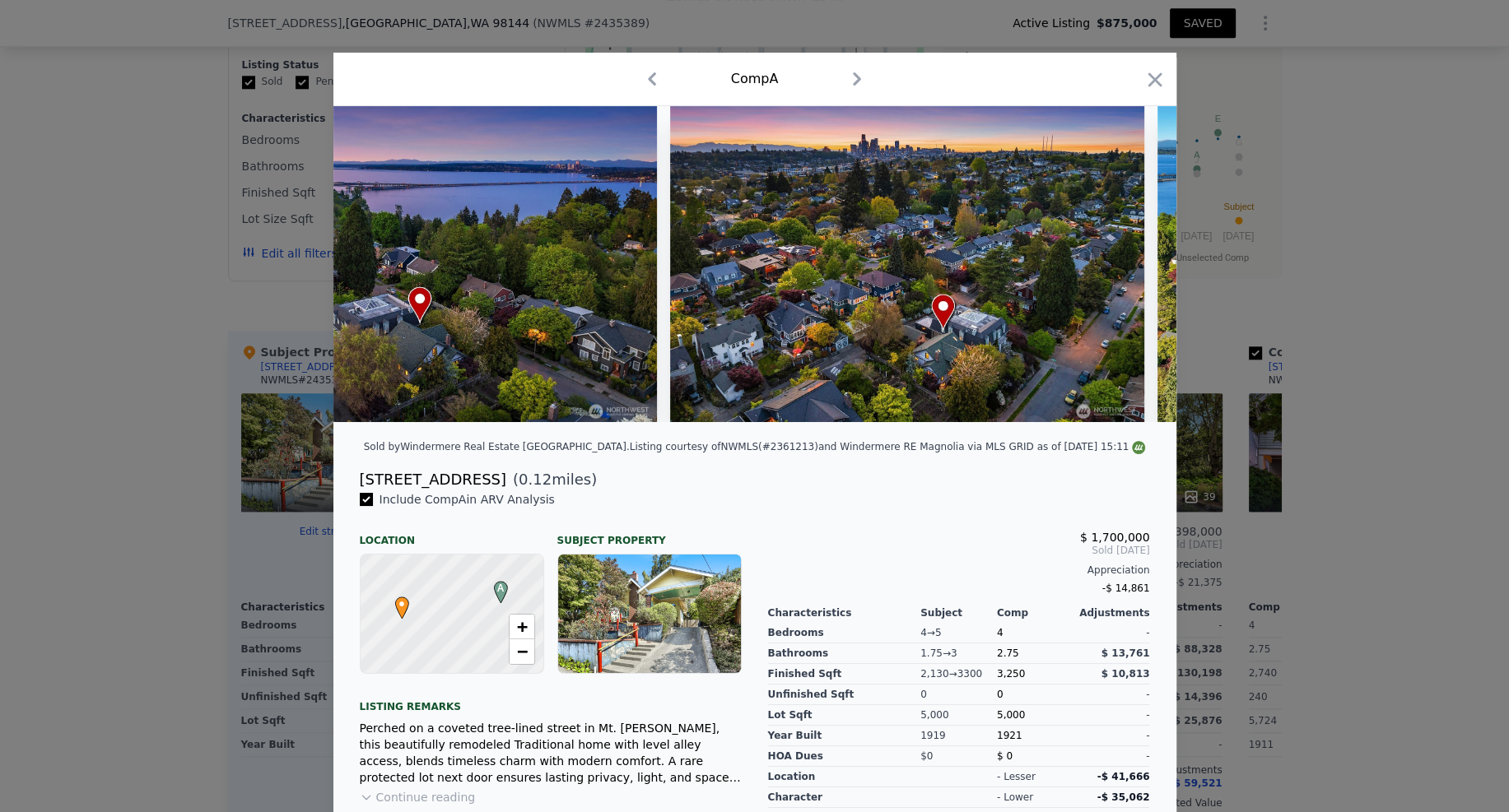
scroll to position [0, 18330]
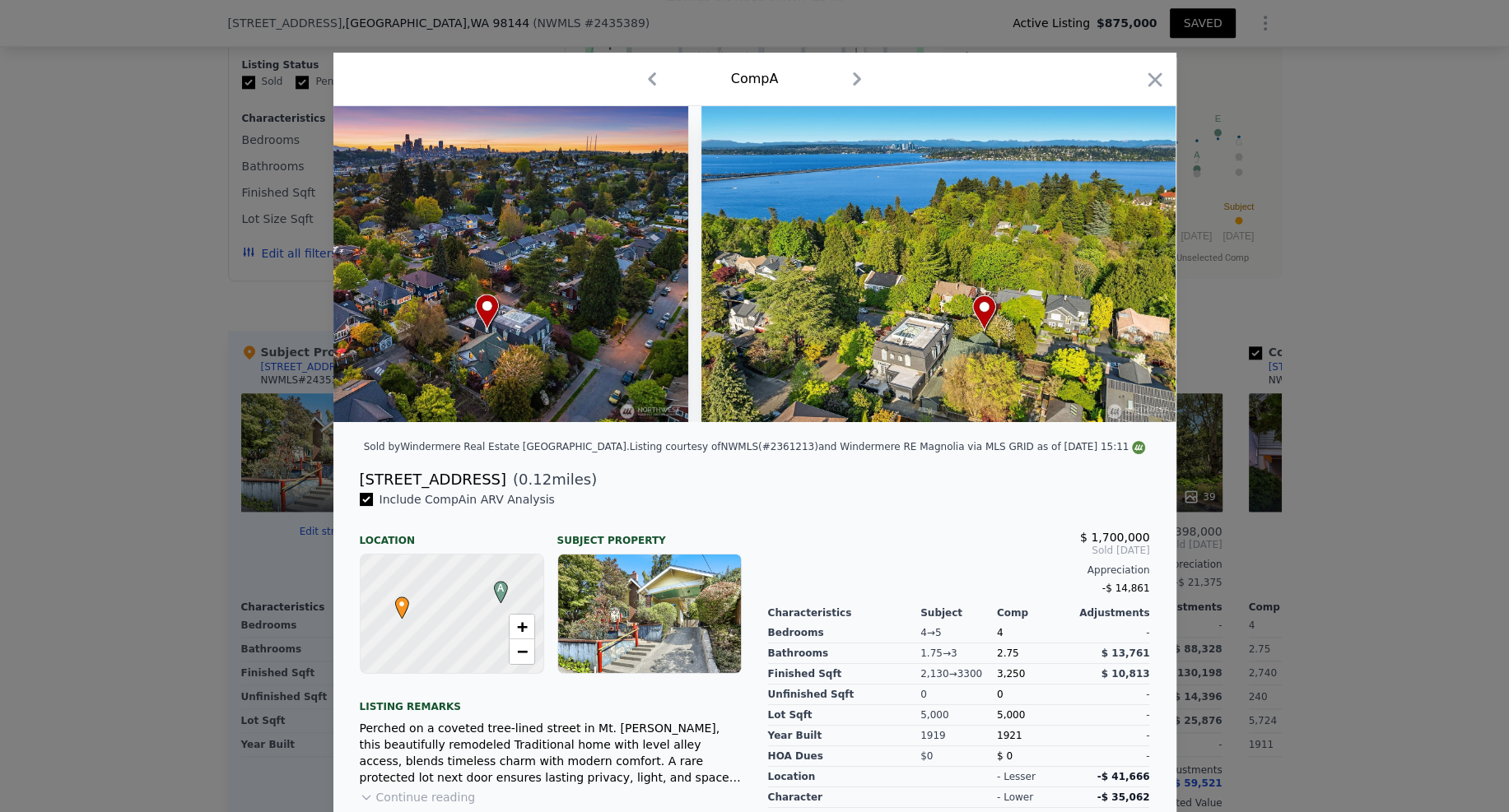
click at [1320, 400] on div at bounding box center [754, 406] width 1509 height 812
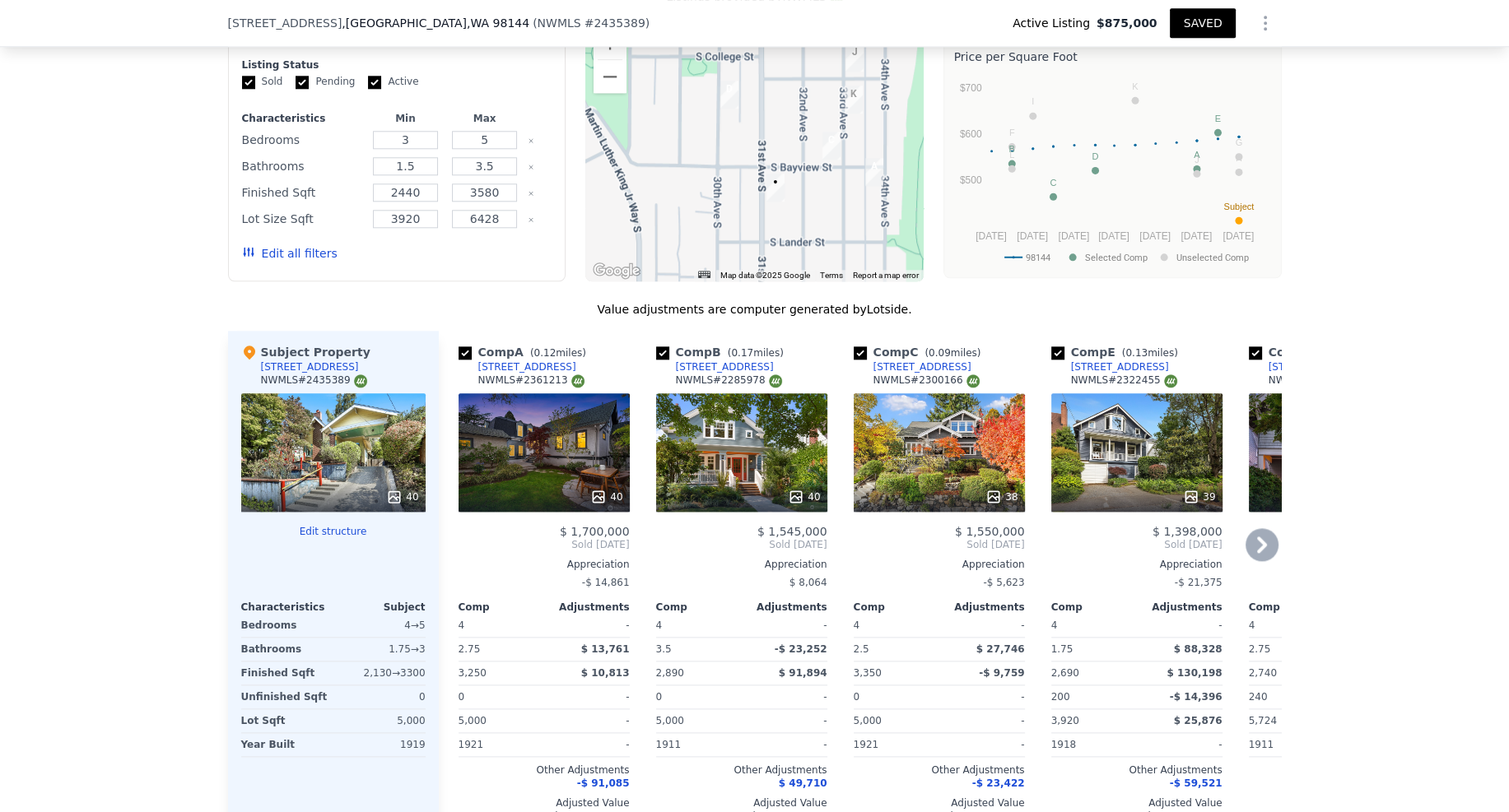
scroll to position [2077, 0]
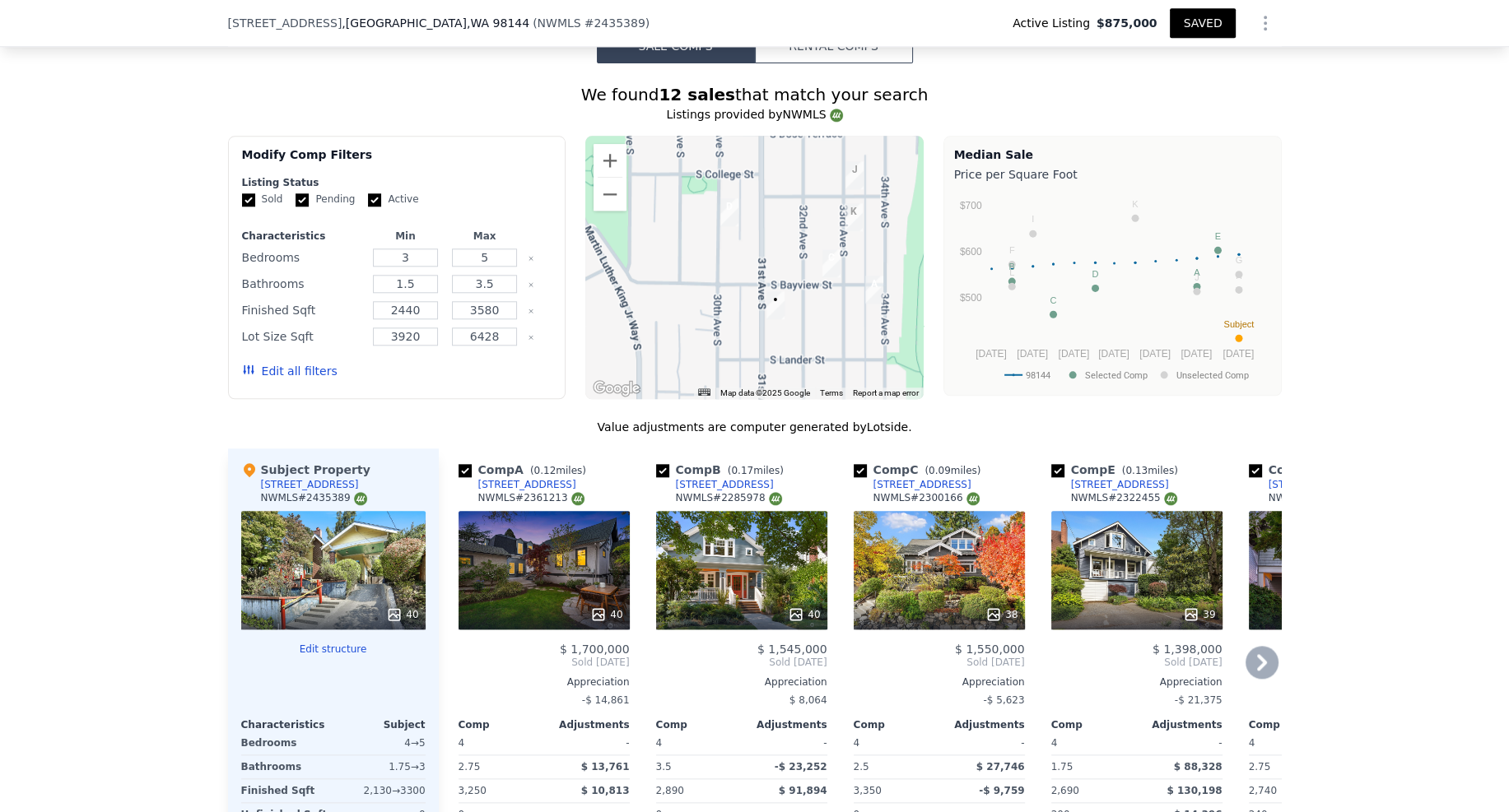
click at [934, 514] on div "38" at bounding box center [939, 571] width 171 height 119
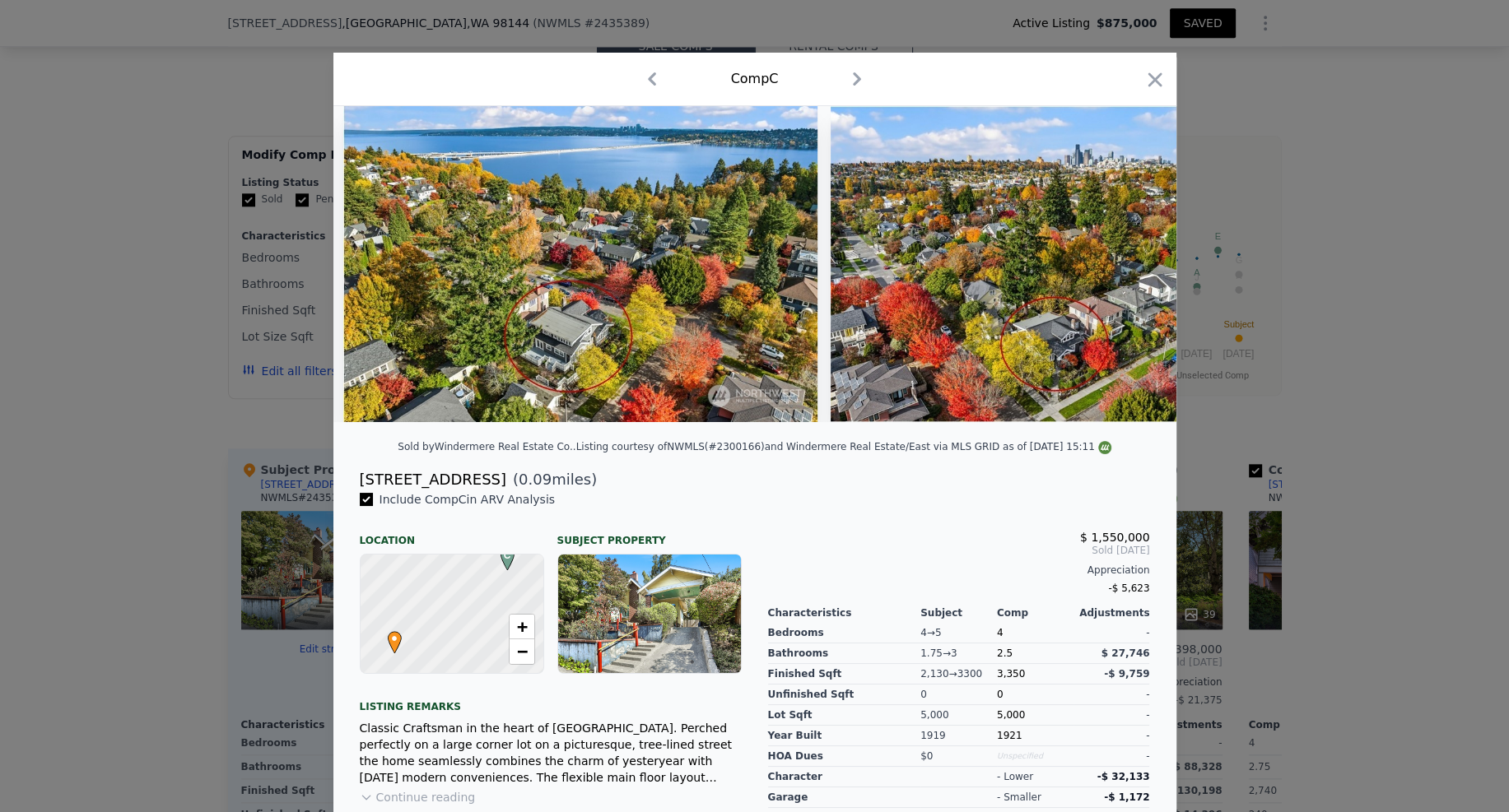
scroll to position [0, 17405]
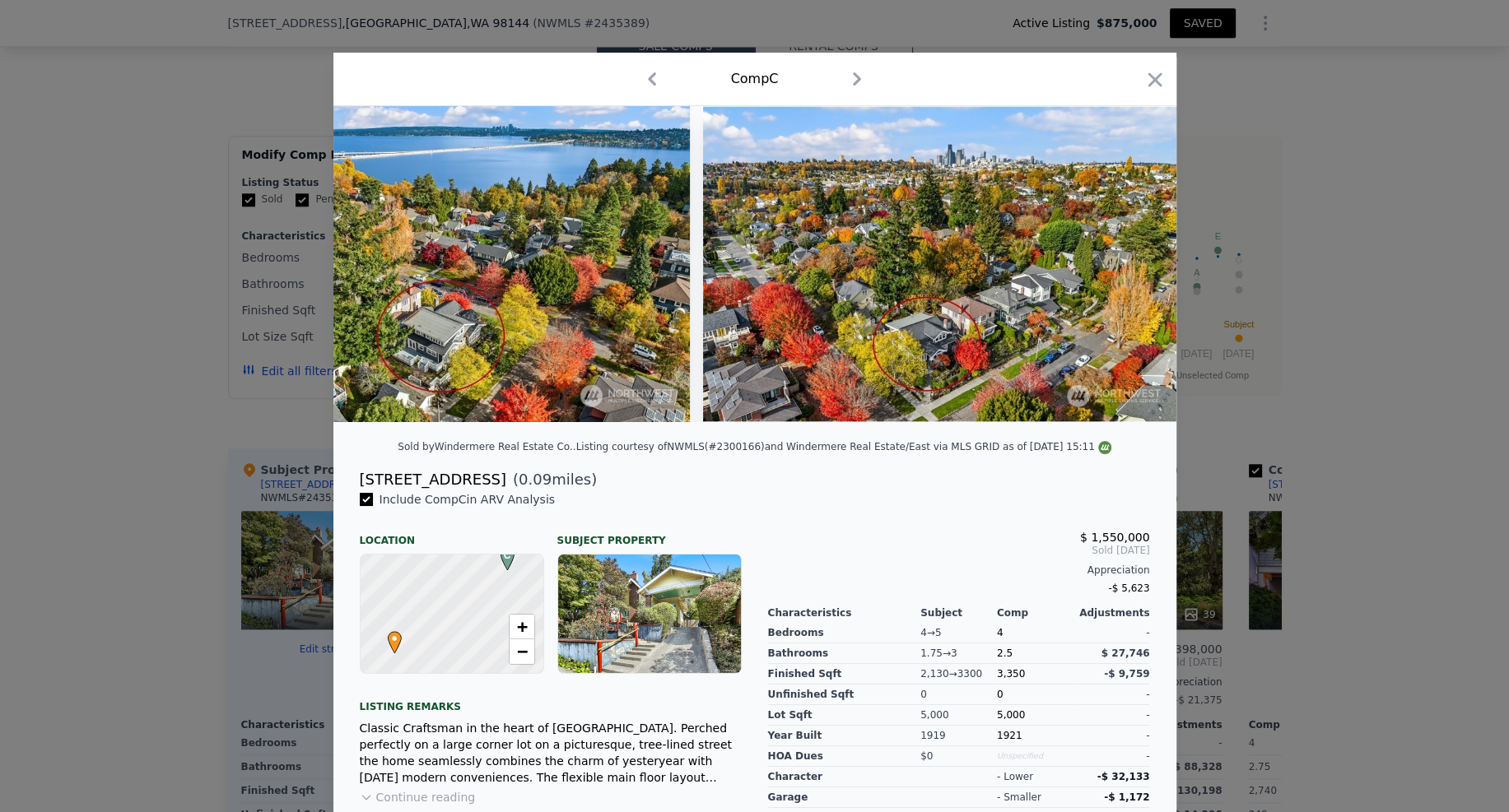
drag, startPoint x: 1152, startPoint y: 80, endPoint x: 1233, endPoint y: 366, distance: 297.2
click at [1151, 80] on icon "button" at bounding box center [1155, 79] width 14 height 14
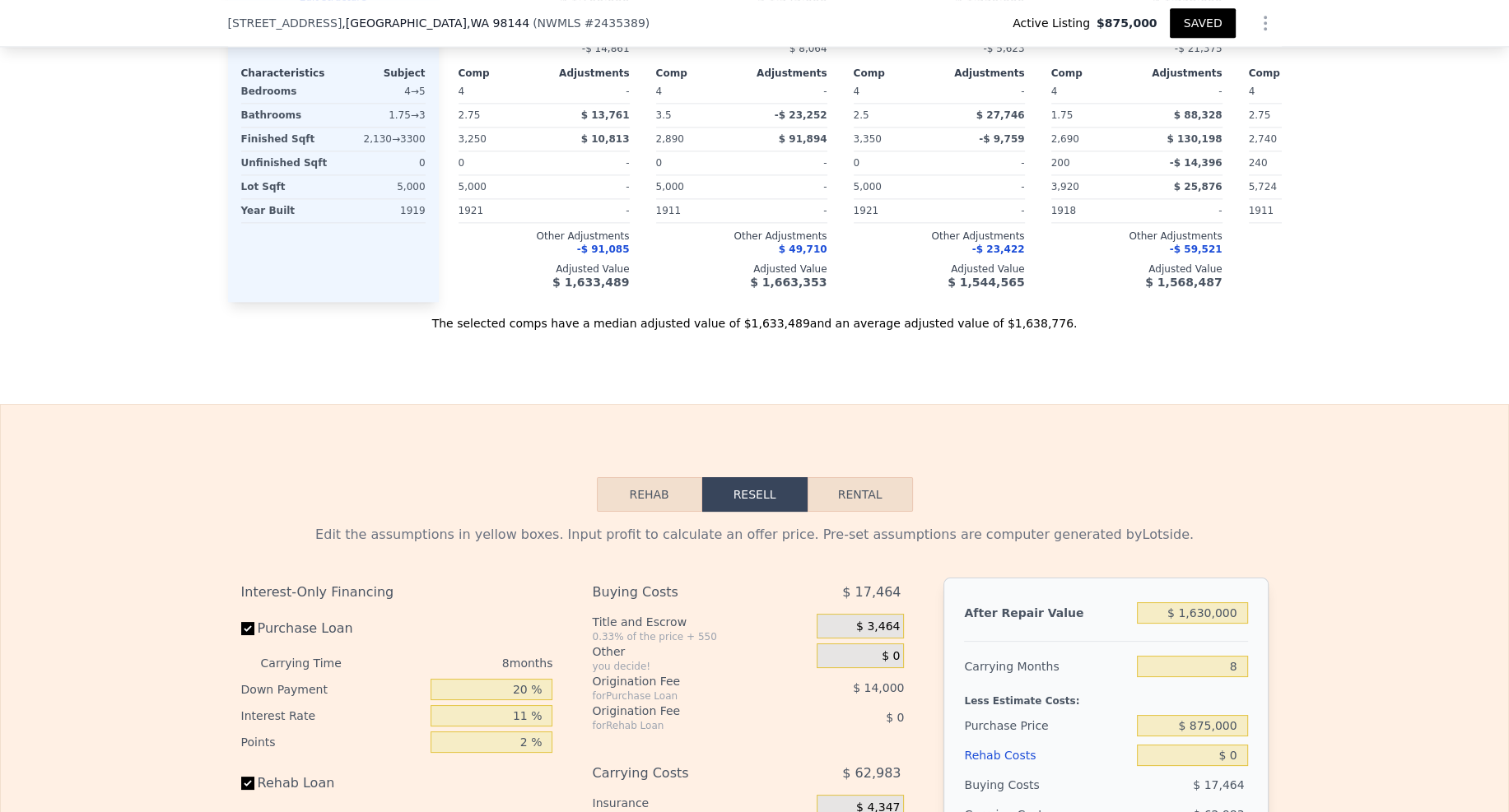
scroll to position [2873, 0]
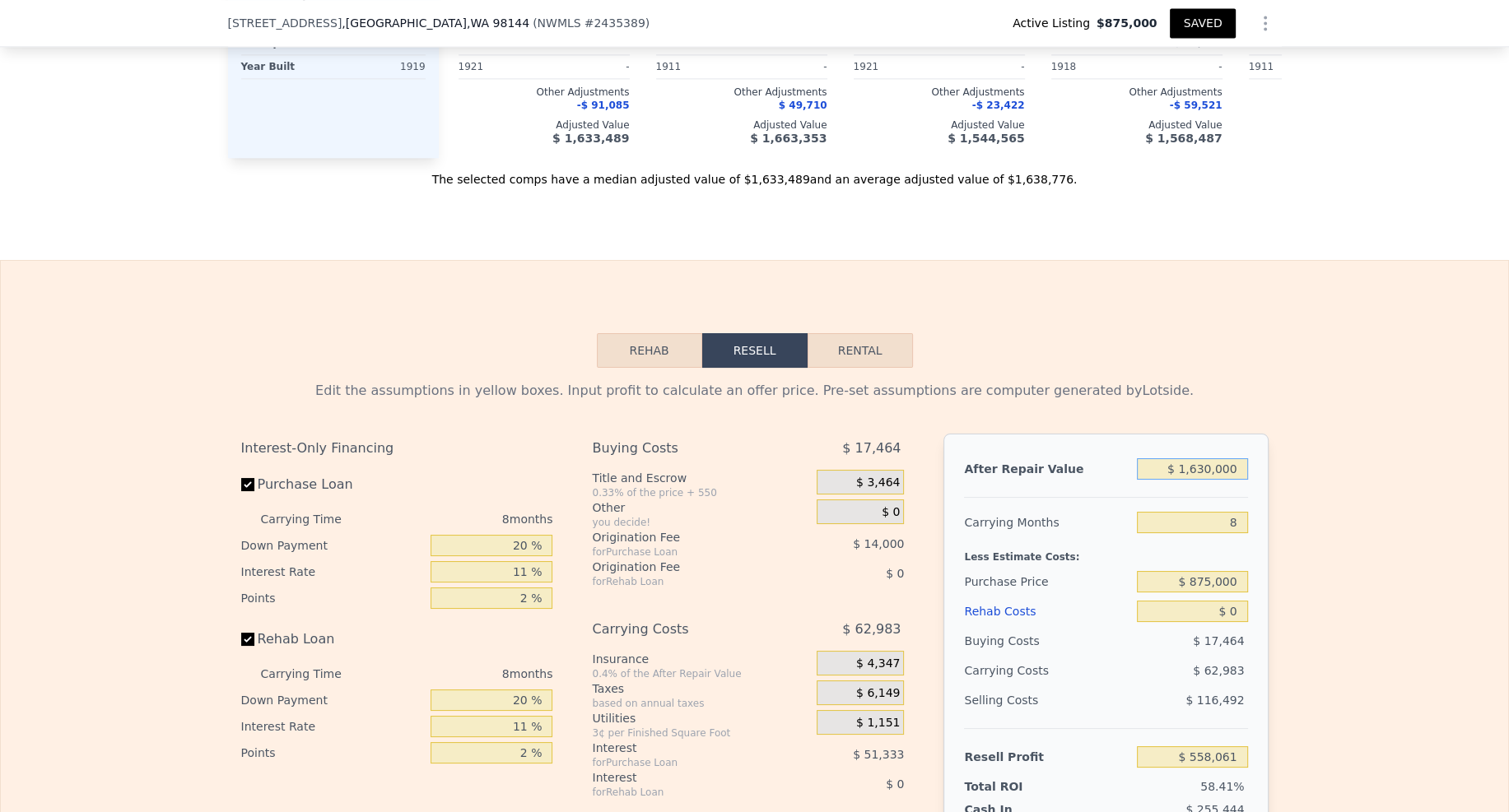
click at [1179, 458] on input "$ 1,630,000" at bounding box center [1191, 469] width 110 height 22
type input "$ 1"
type input "-$ 951,649"
type input "$ 150"
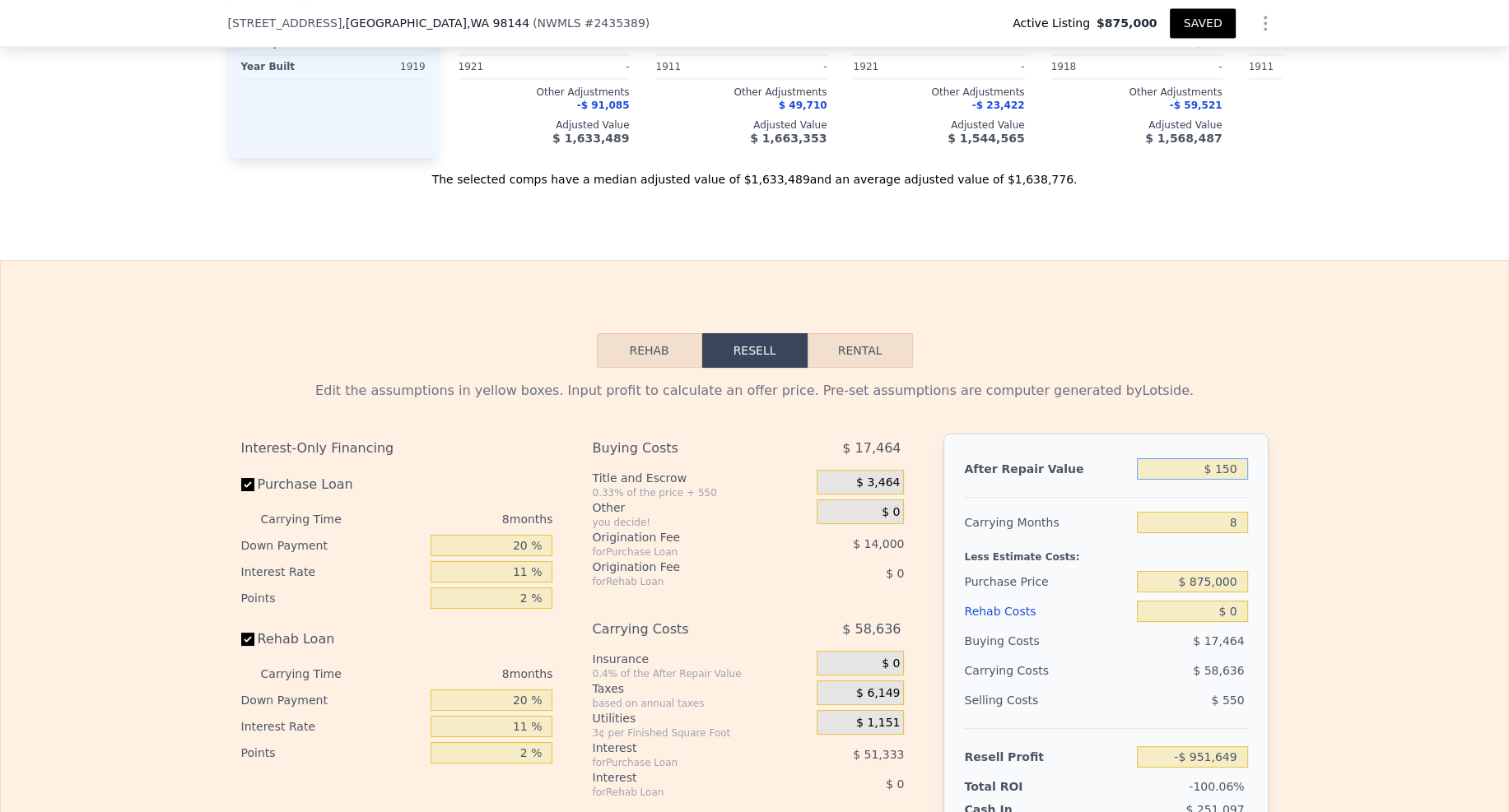
type input "-$ 951,511"
type input "$ 1,500"
type input "-$ 950,262"
type input "$ 15,000"
type input "-$ 937,757"
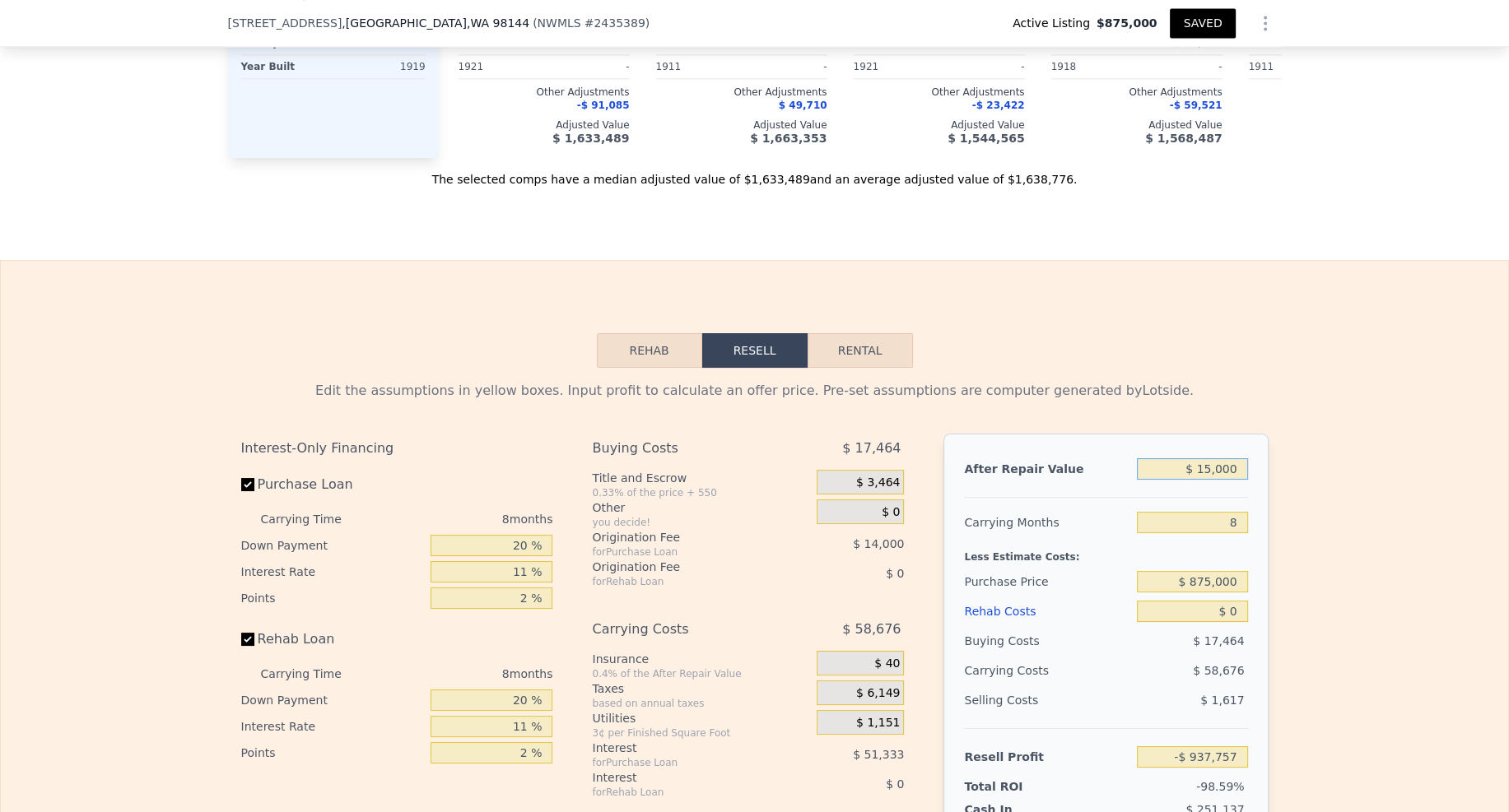
type input "$ 150,000"
type input "-$ 812,720"
type input "$ 1,500,000"
type input "$ 437,655"
type input "$ 1,500,000"
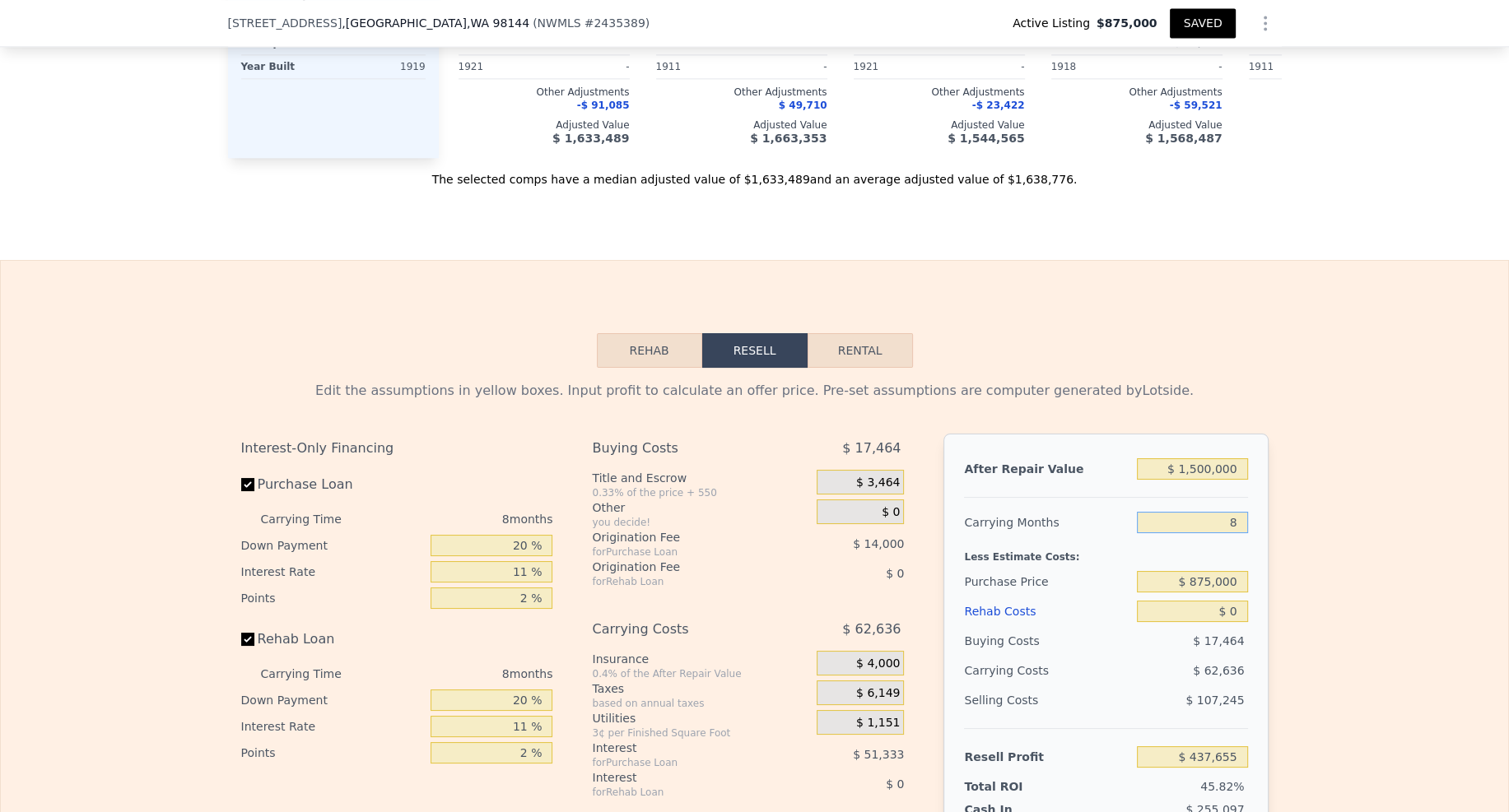
click at [1234, 512] on input "8" at bounding box center [1191, 523] width 110 height 22
type input "12"
type input "$ 406,336"
type input "12"
click at [1228, 571] on input "$ 875,000" at bounding box center [1191, 582] width 110 height 22
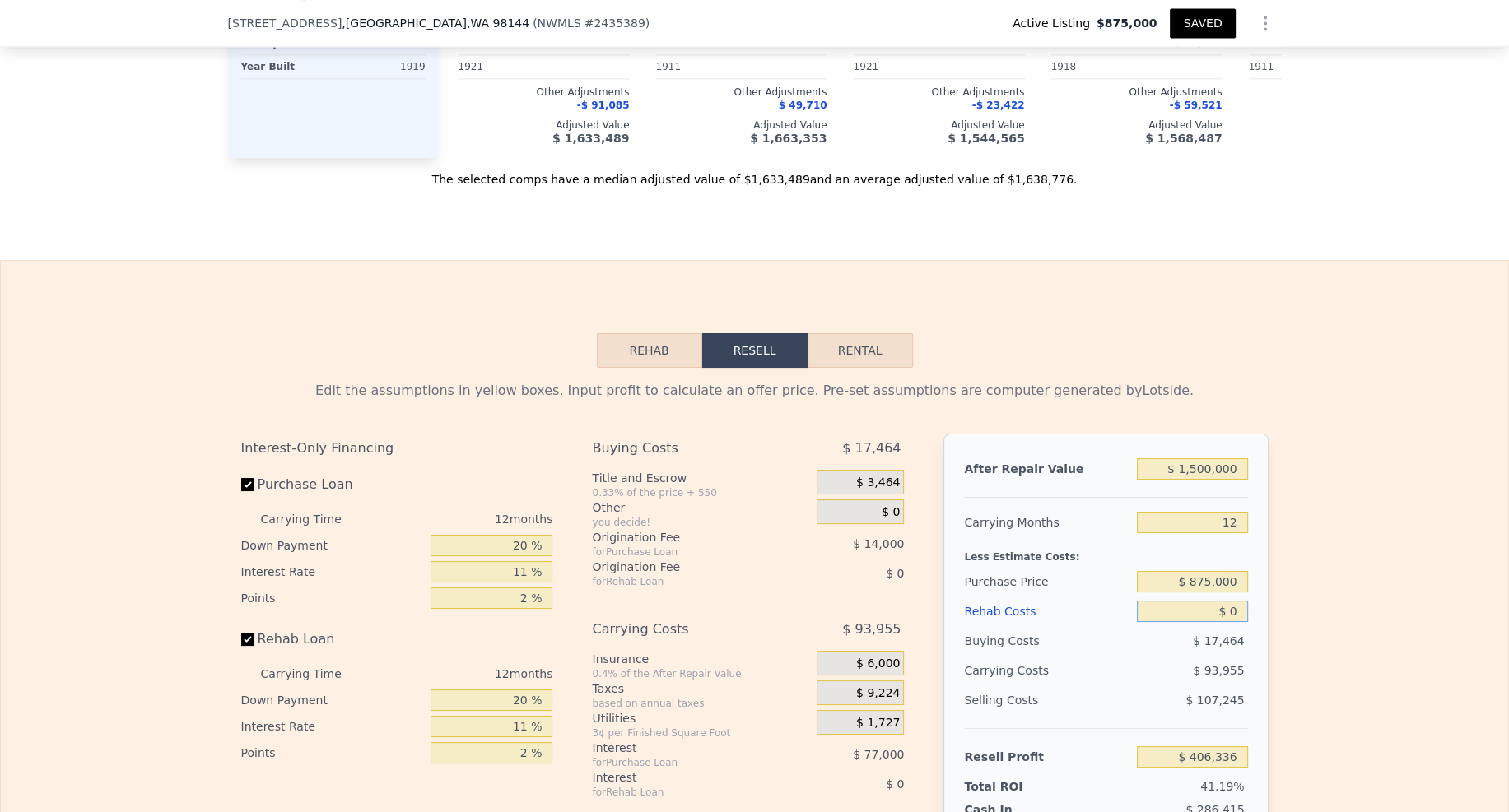
click at [1233, 600] on input "$ 0" at bounding box center [1191, 611] width 110 height 22
type input "$ 30"
type input "$ 406,306"
type input "$ 300"
type input "$ 406,007"
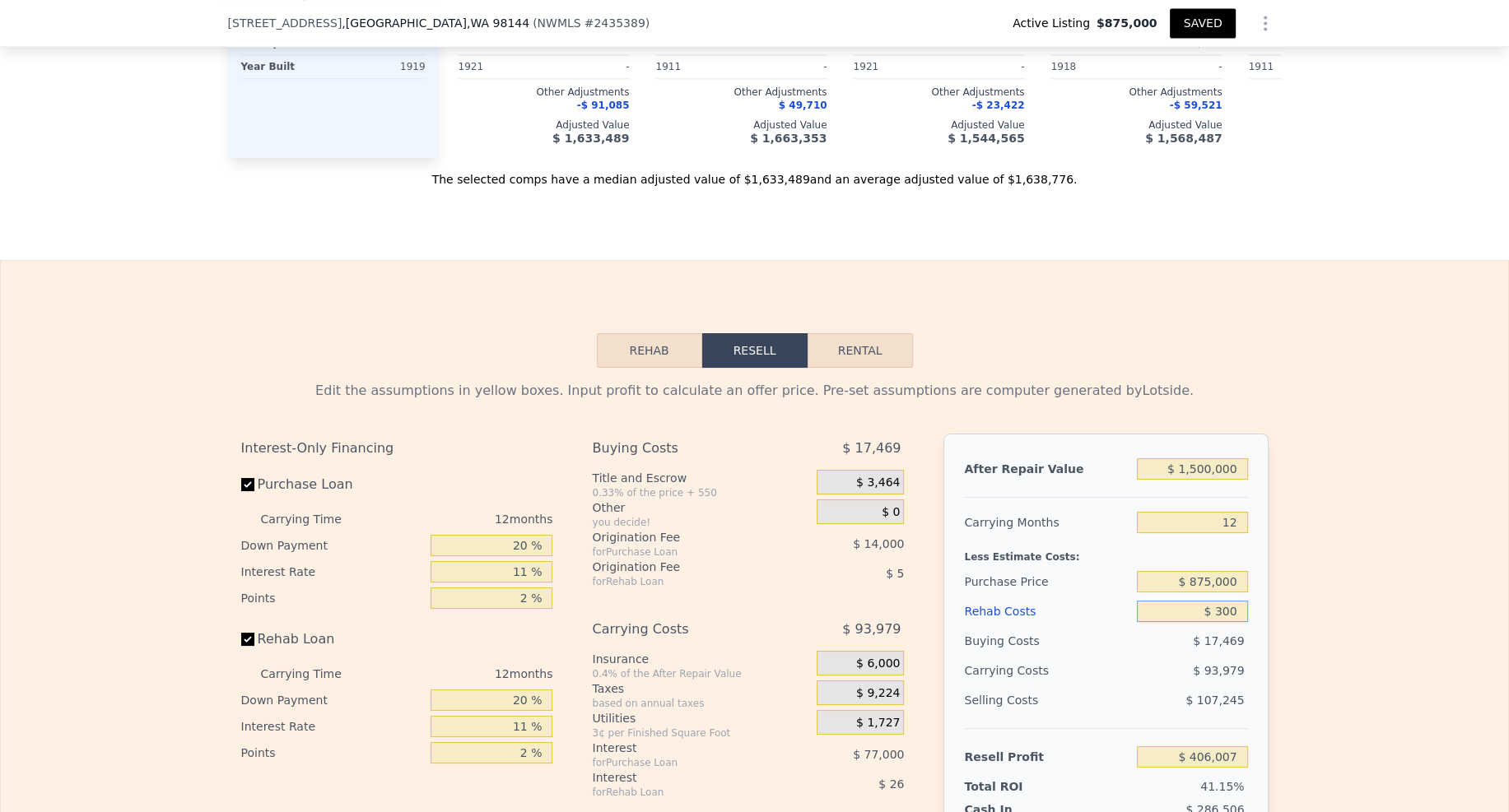
type input "$ 3,000"
type input "$ 403,024"
type input "$ 30,000"
type input "$ 373,216"
type input "$ 300,000"
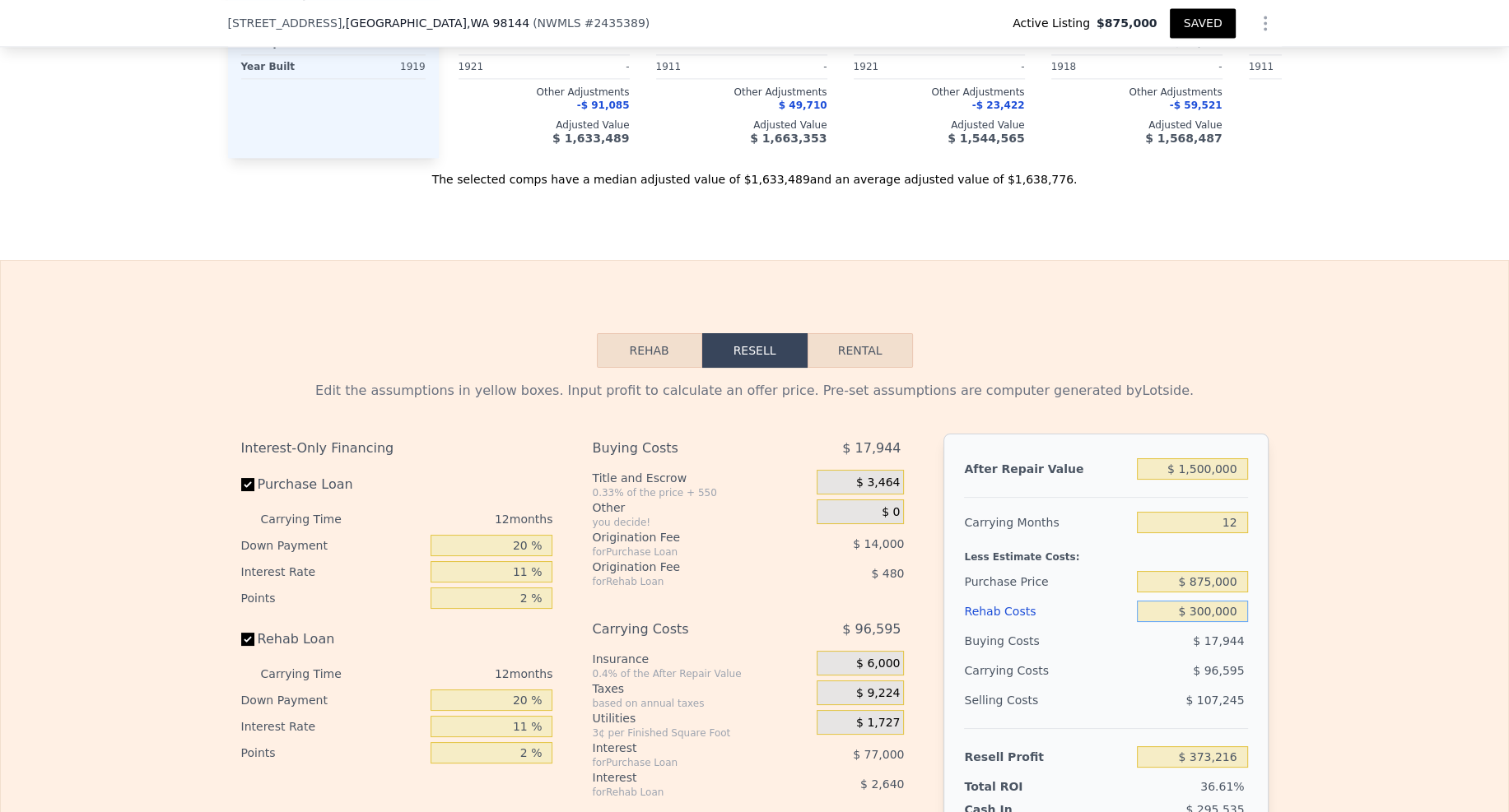
type input "$ 75,136"
type input "$ 300,000"
click at [1270, 590] on div "Edit the assumptions in yellow boxes. Input profit to calculate an offer price.…" at bounding box center [754, 674] width 1054 height 612
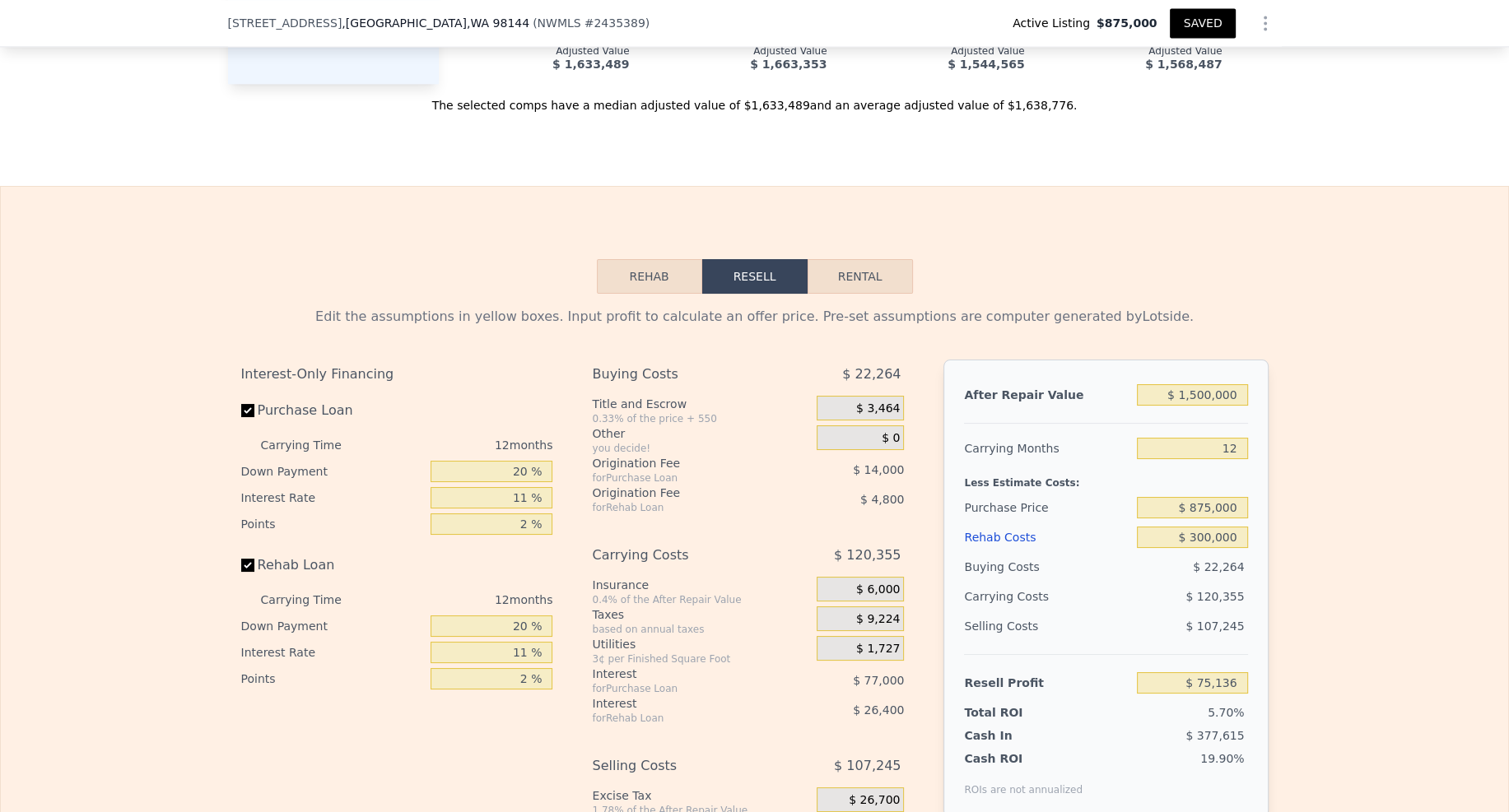
scroll to position [2952, 0]
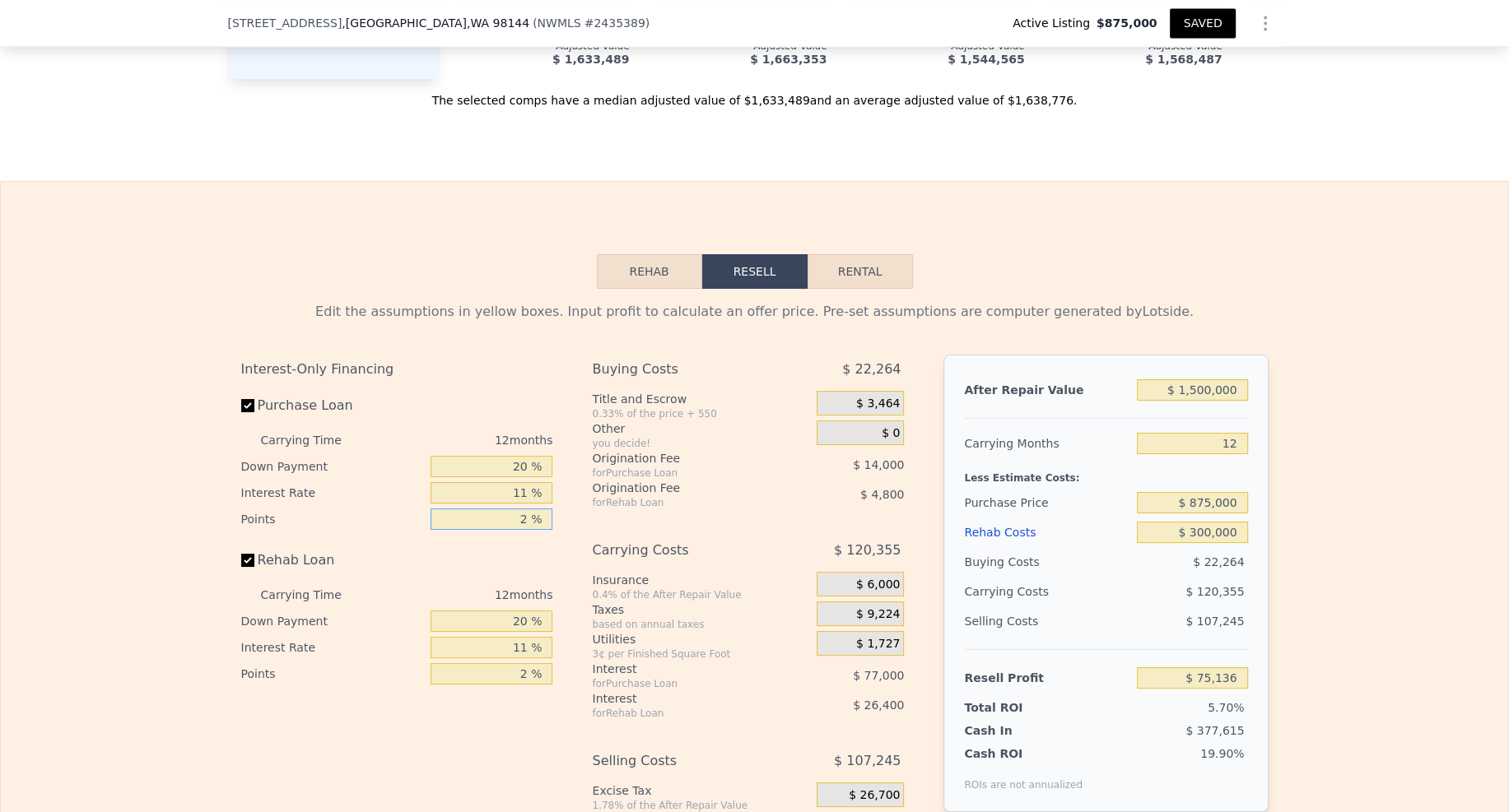
click at [527, 508] on input "2 %" at bounding box center [491, 519] width 122 height 22
type input "1 %"
type input "$ 82,136"
type input "1 %"
click at [526, 664] on input "2 %" at bounding box center [491, 675] width 122 height 22
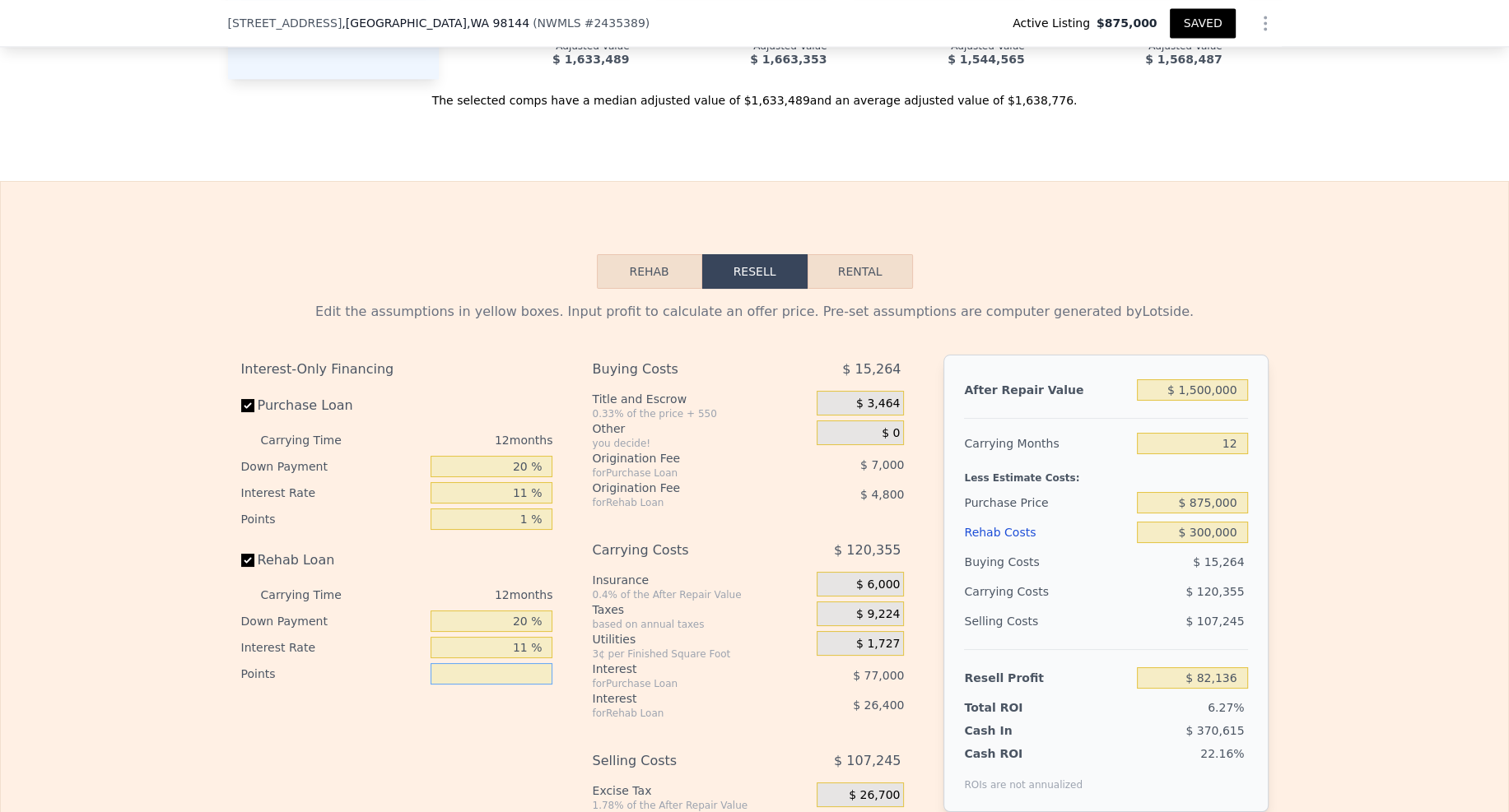
type input "1 %"
type input "$ 84,536"
type input "1 %"
click at [528, 456] on input "20 %" at bounding box center [491, 467] width 122 height 22
type input "2 %"
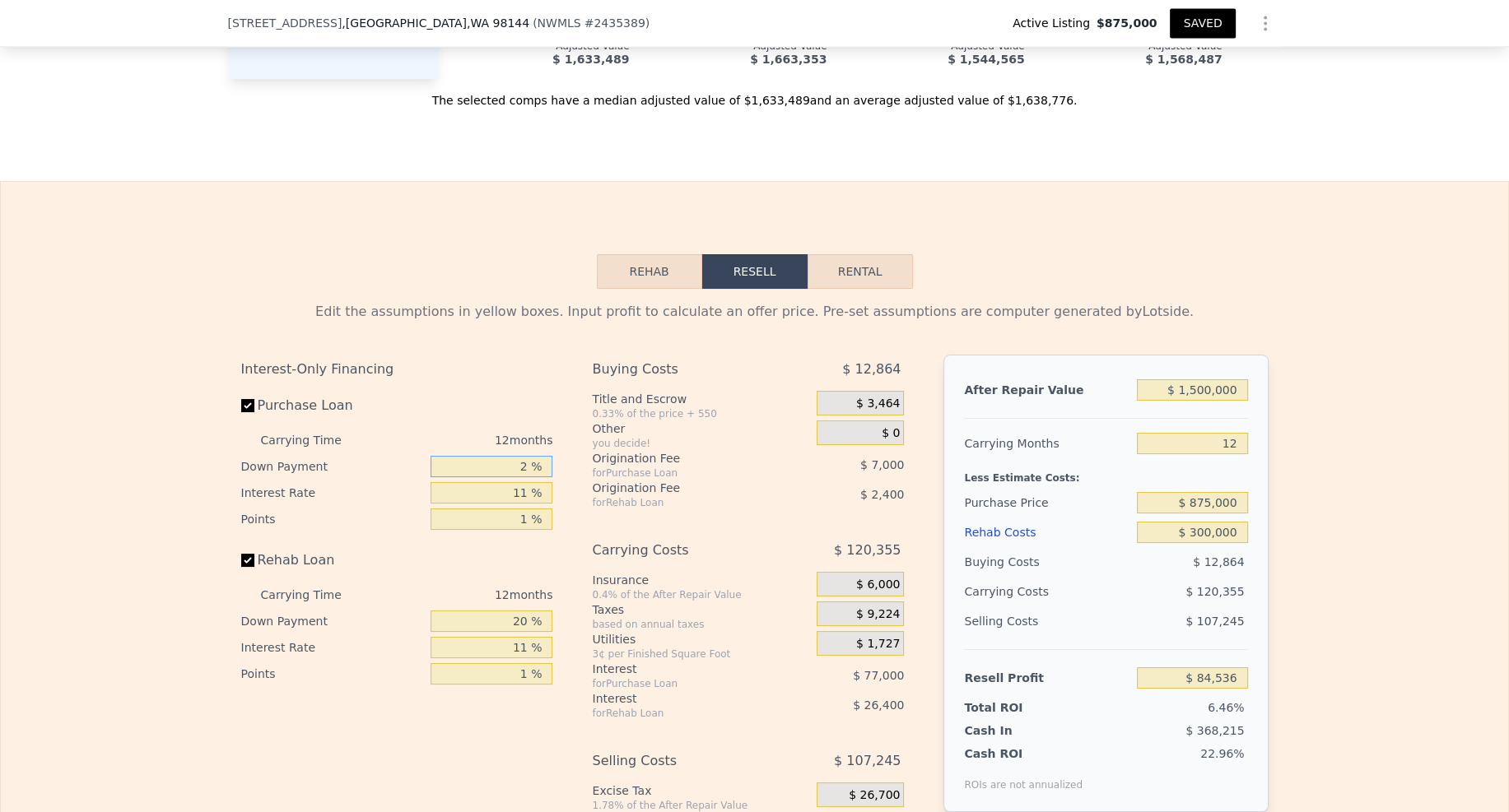
type input "$ 65,645"
type input "10 %"
type input "$ 74,037"
type input "10 %"
click at [518, 610] on input "20 %" at bounding box center [491, 621] width 122 height 22
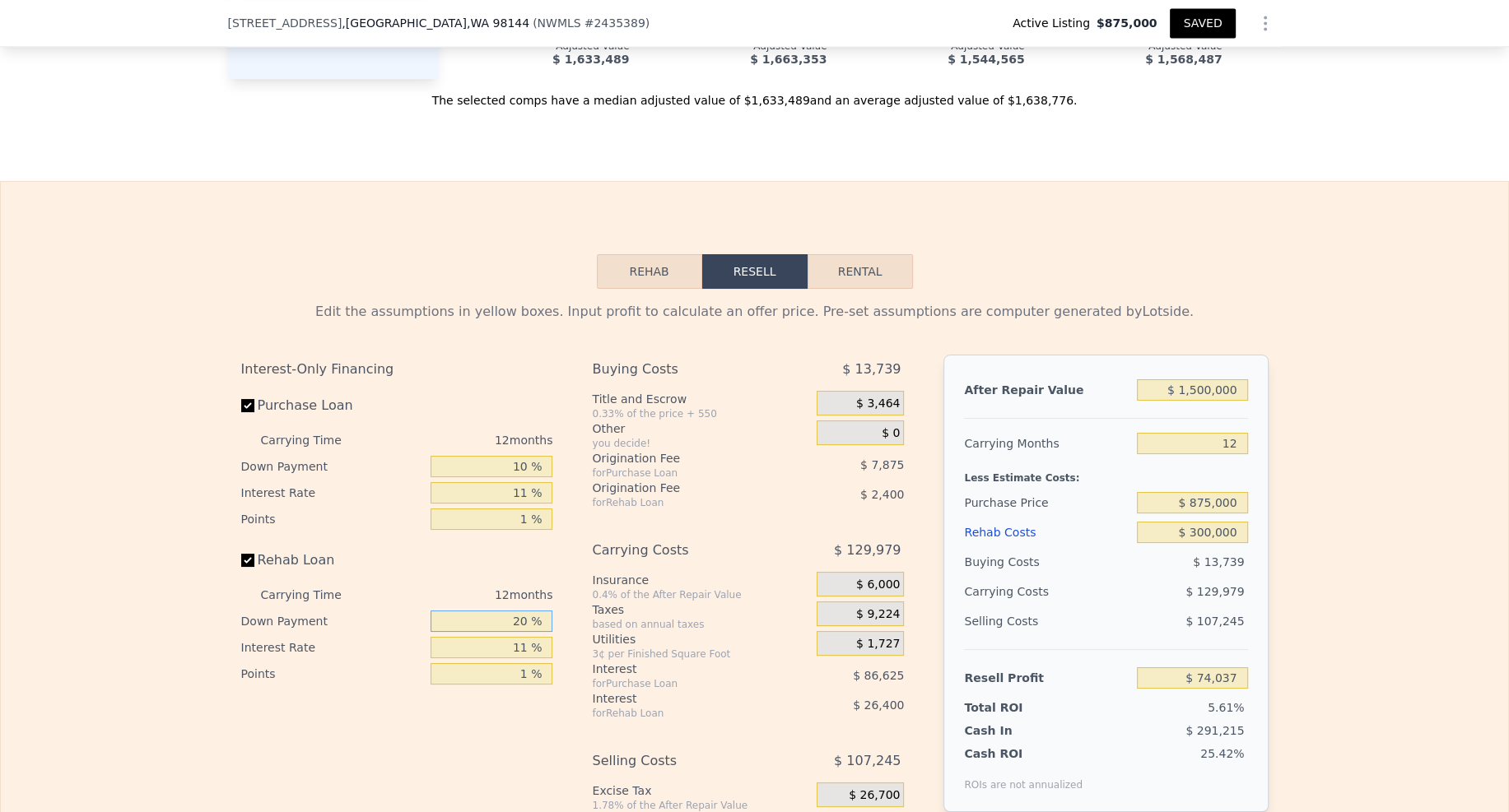
click at [518, 610] on input "20 %" at bounding box center [491, 621] width 122 height 22
type input "10 %"
type input "$ 70,437"
type input "10 %"
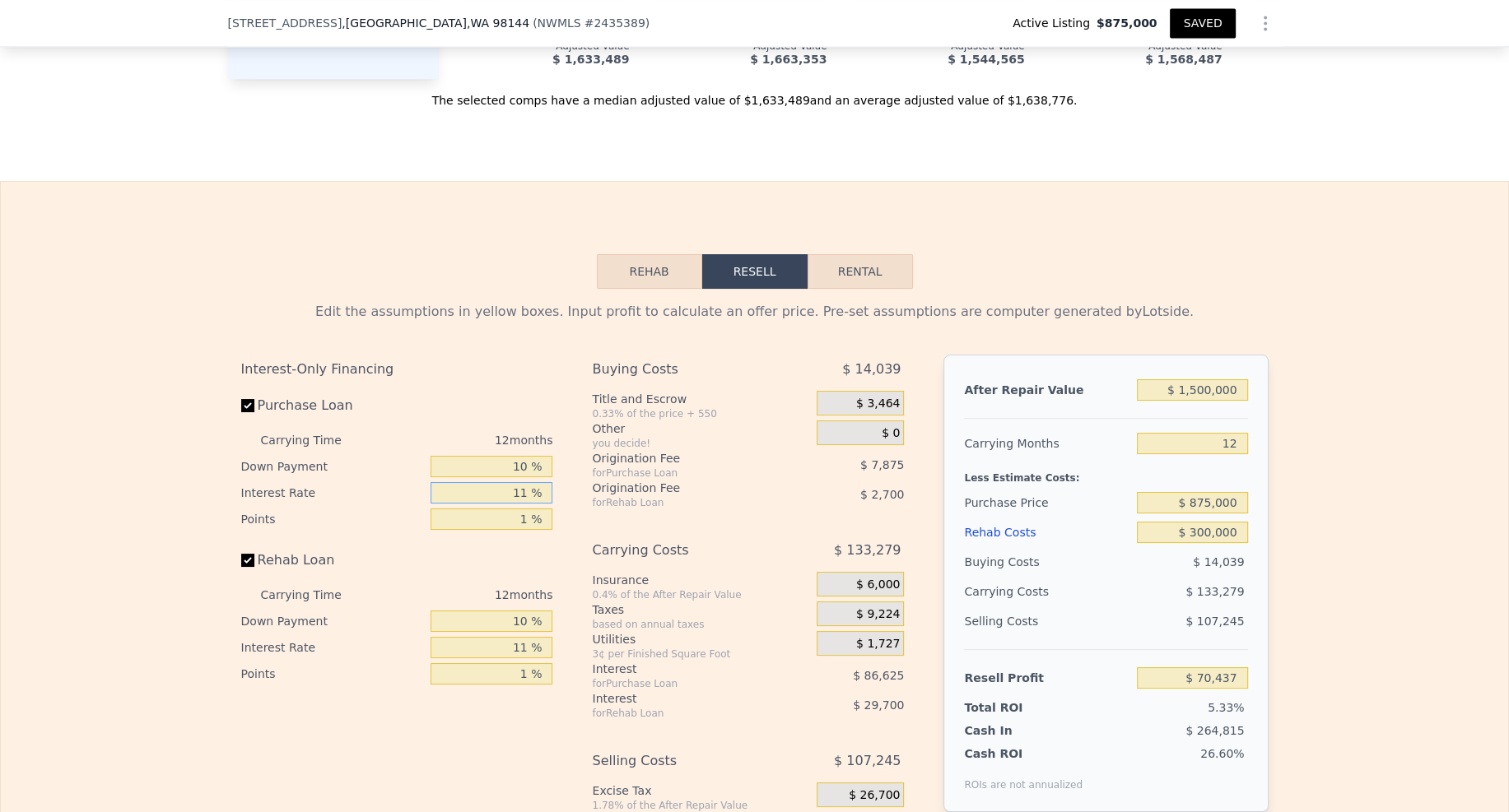
click at [525, 483] on input "11 %" at bounding box center [491, 494] width 122 height 22
type input "110 %"
type input "-$ 709,191"
type input "11 %"
type input "$ 70,437"
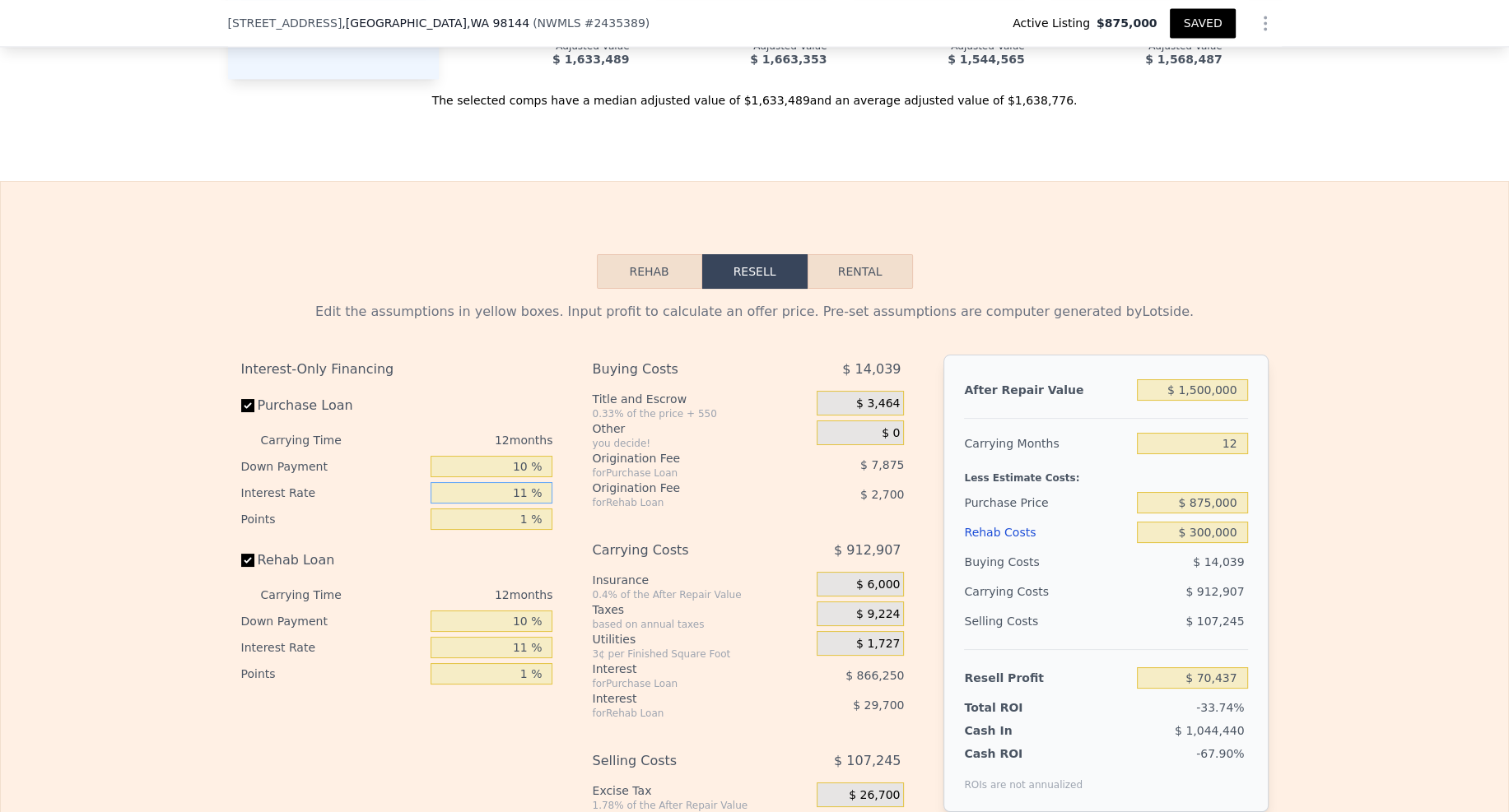
type input "1 %"
type input "$ 149,193"
type input "10 %"
type input "$ 78,309"
type input "10 %"
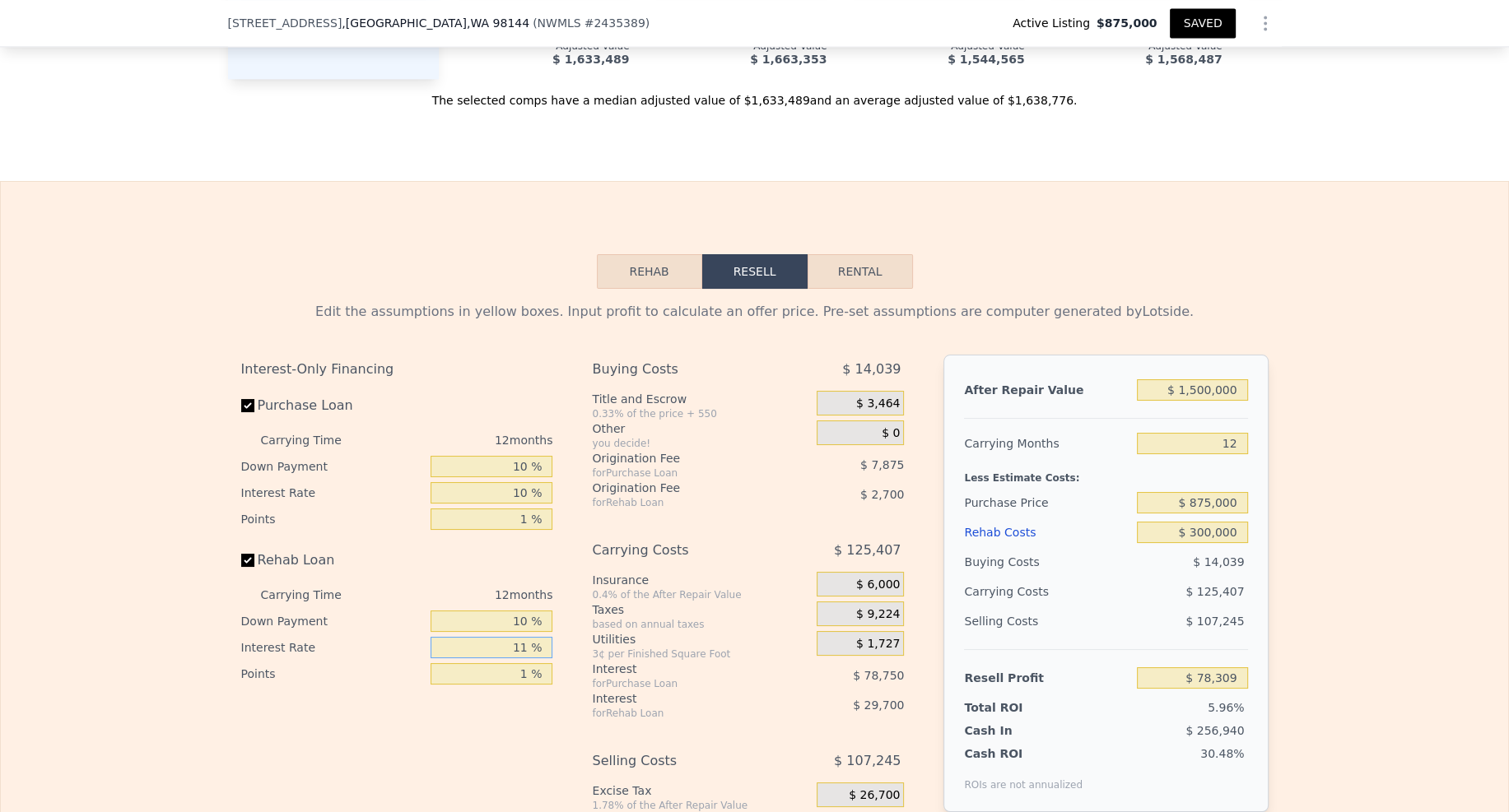
click at [527, 637] on input "11 %" at bounding box center [491, 648] width 122 height 22
type input "1 %"
type input "$ 105,309"
type input "10 %"
type input "$ 81,009"
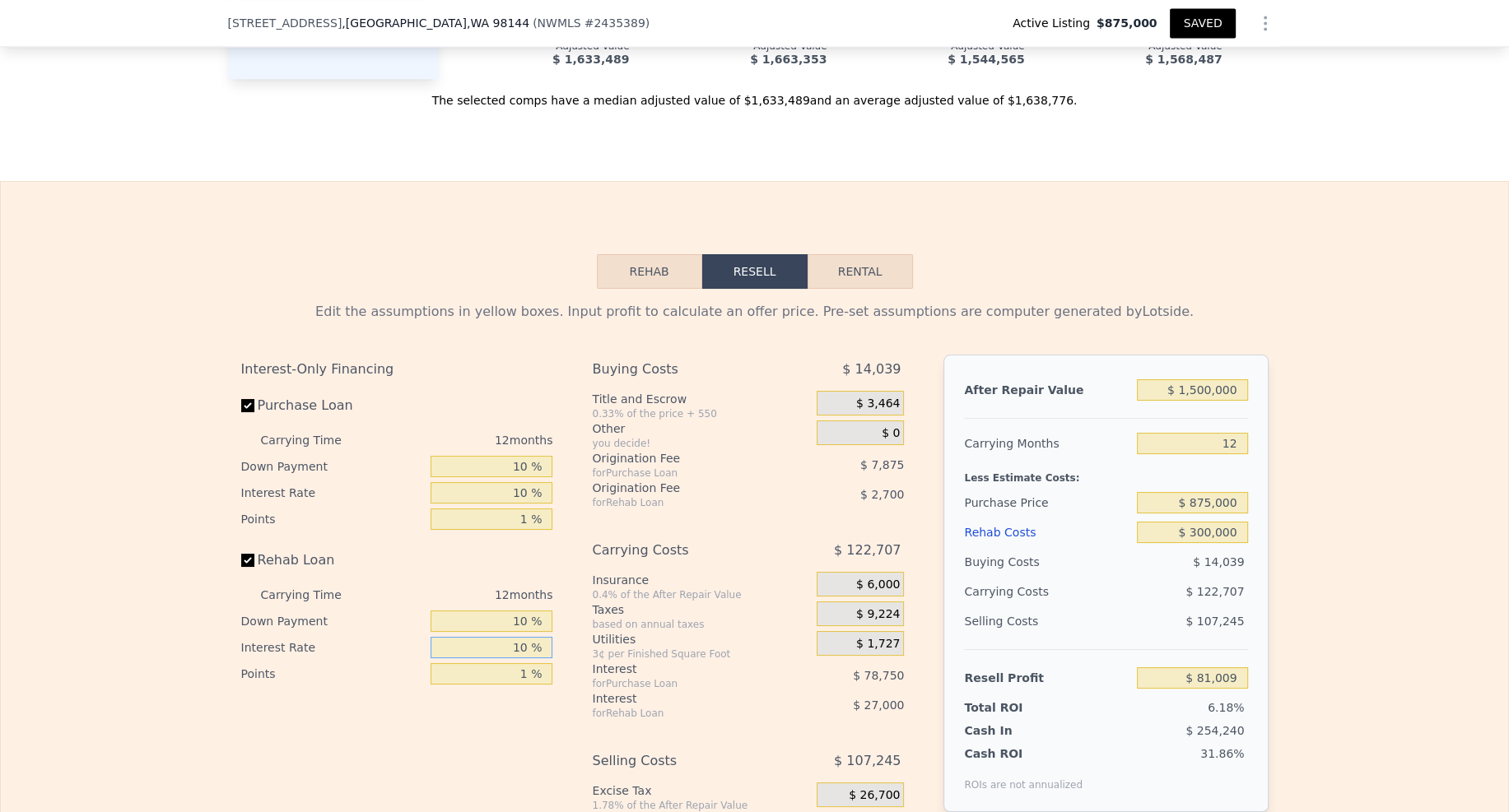
scroll to position [3146, 0]
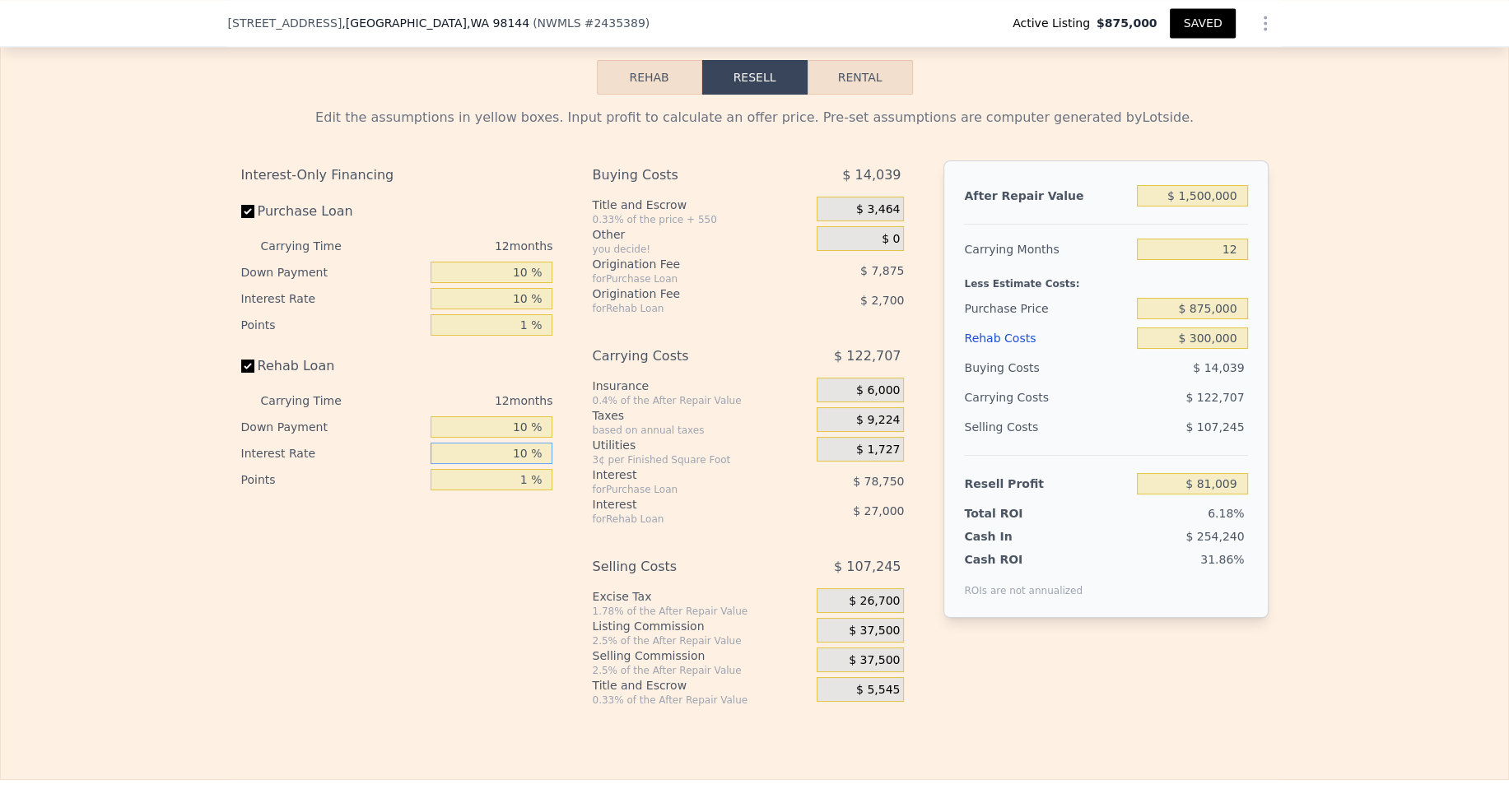
type input "10 %"
click at [861, 648] on div "$ 37,500" at bounding box center [860, 660] width 87 height 25
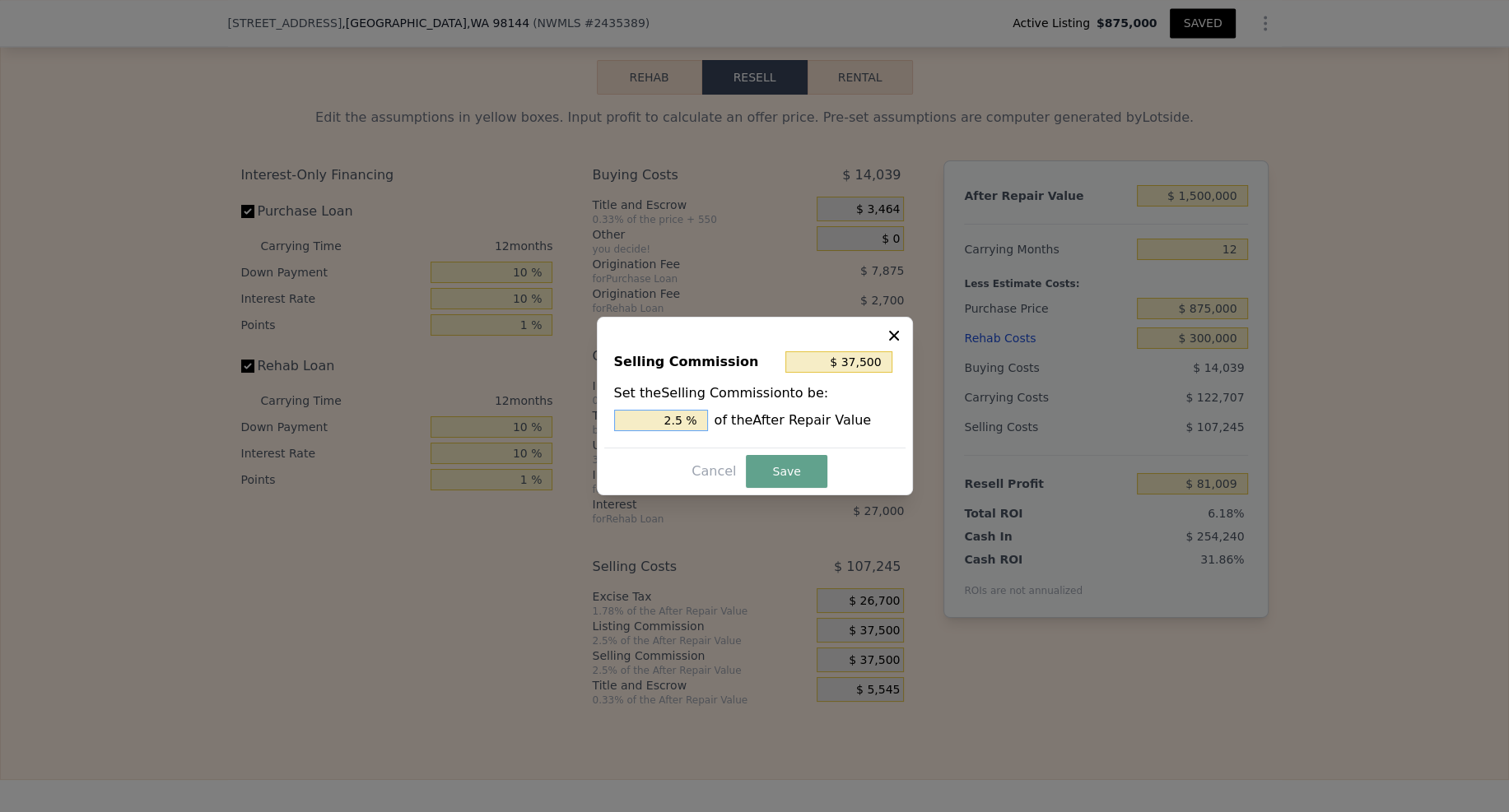
click at [672, 416] on input "2.5 %" at bounding box center [661, 420] width 94 height 22
type input "$ 7,500"
type input ".5 %"
type input "$ 22,500"
type input "1.5 %"
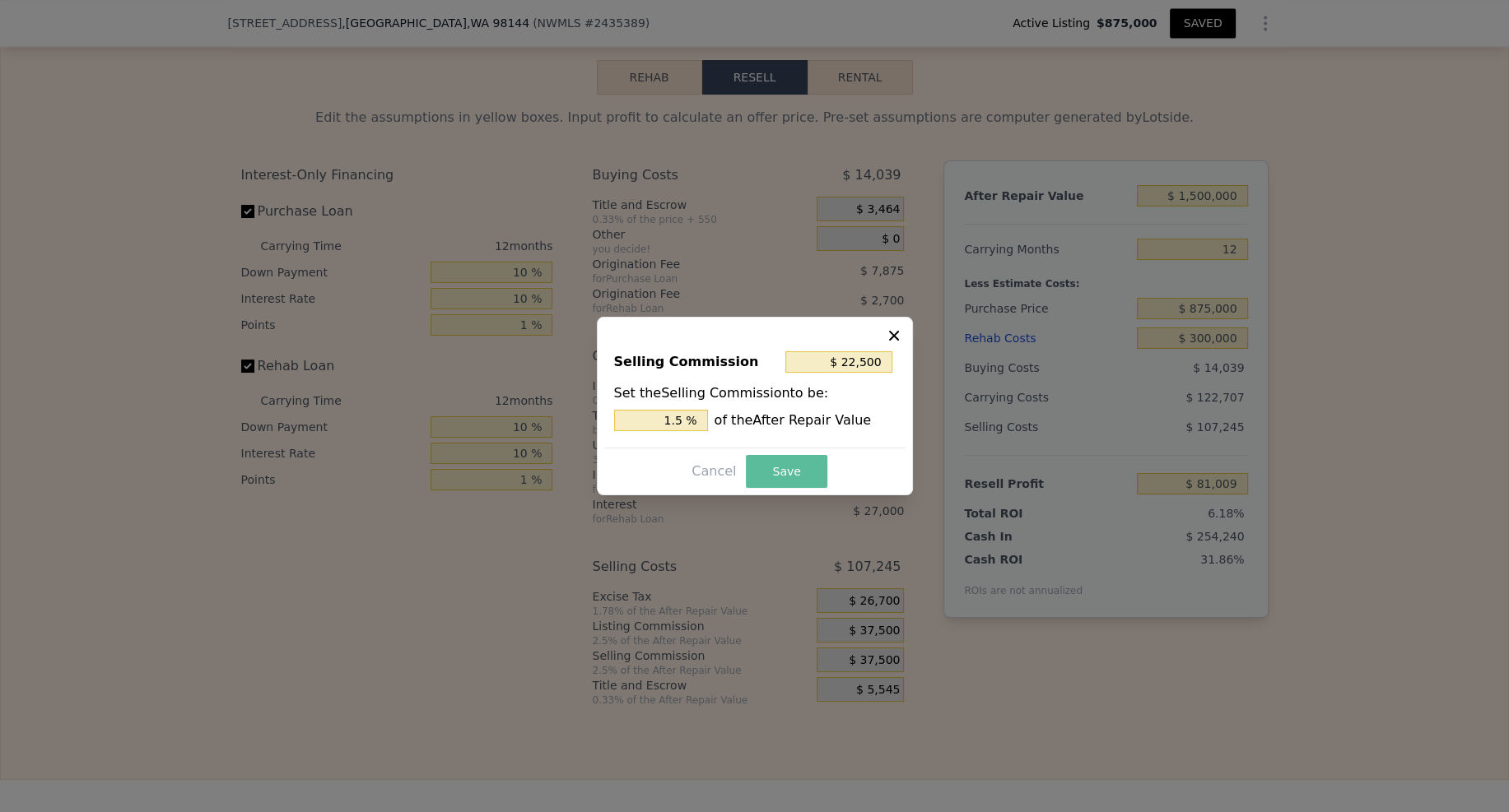
click at [799, 478] on button "Save" at bounding box center [787, 471] width 81 height 33
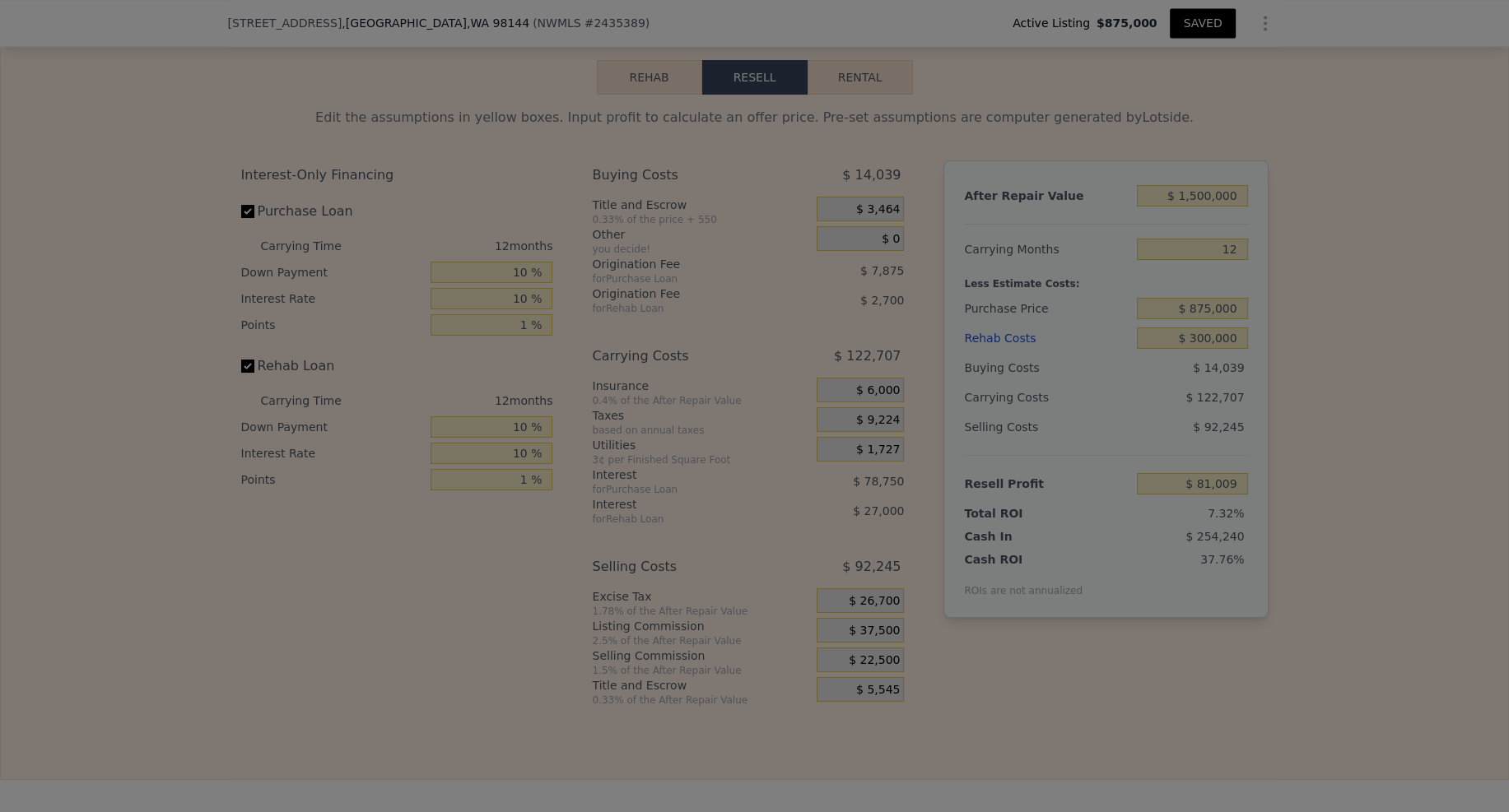
type input "$ 96,009"
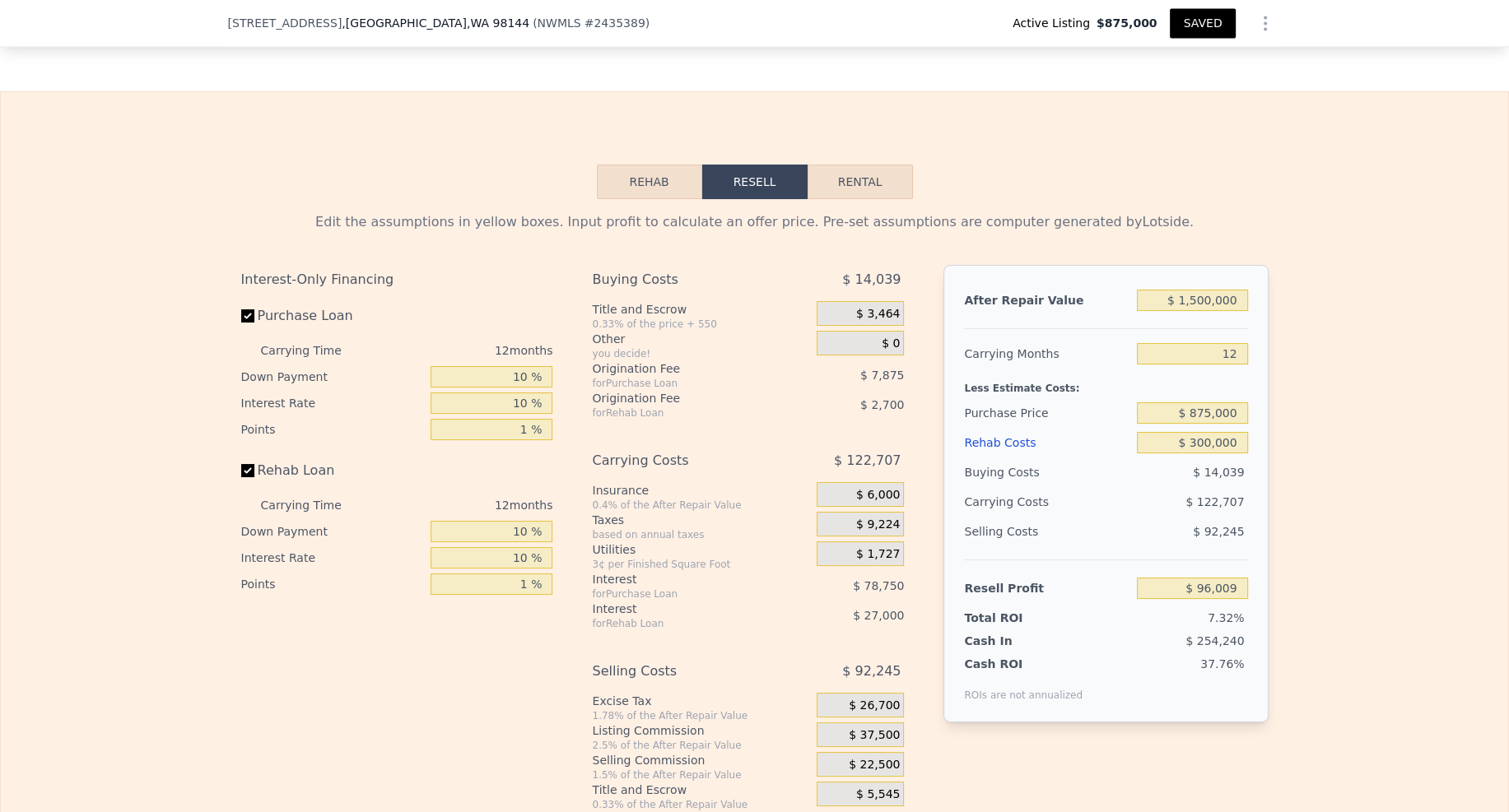
scroll to position [3010, 0]
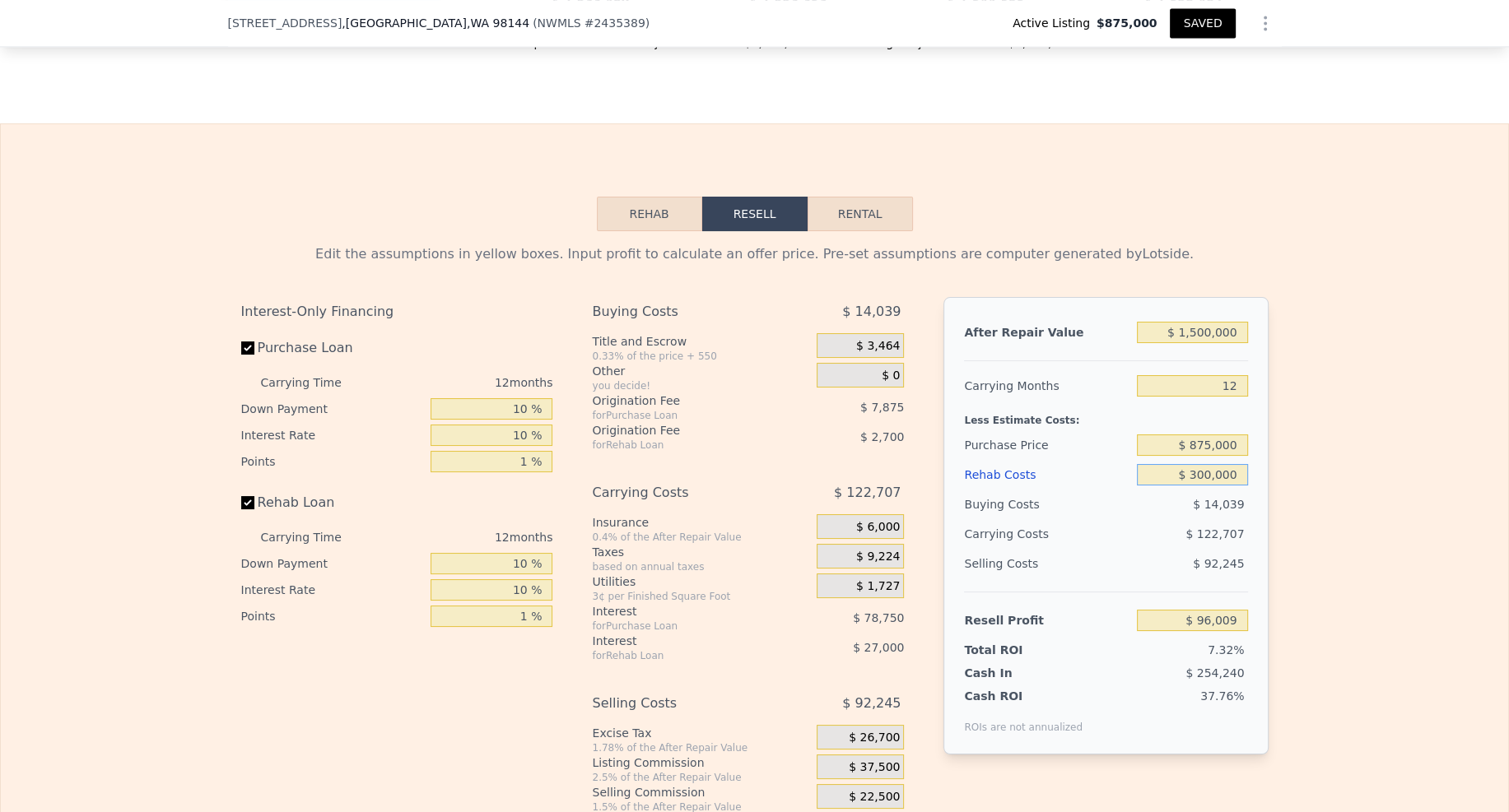
click at [1183, 464] on input "$ 300,000" at bounding box center [1191, 475] width 110 height 22
type input "$ 350"
type input "$ 425,320"
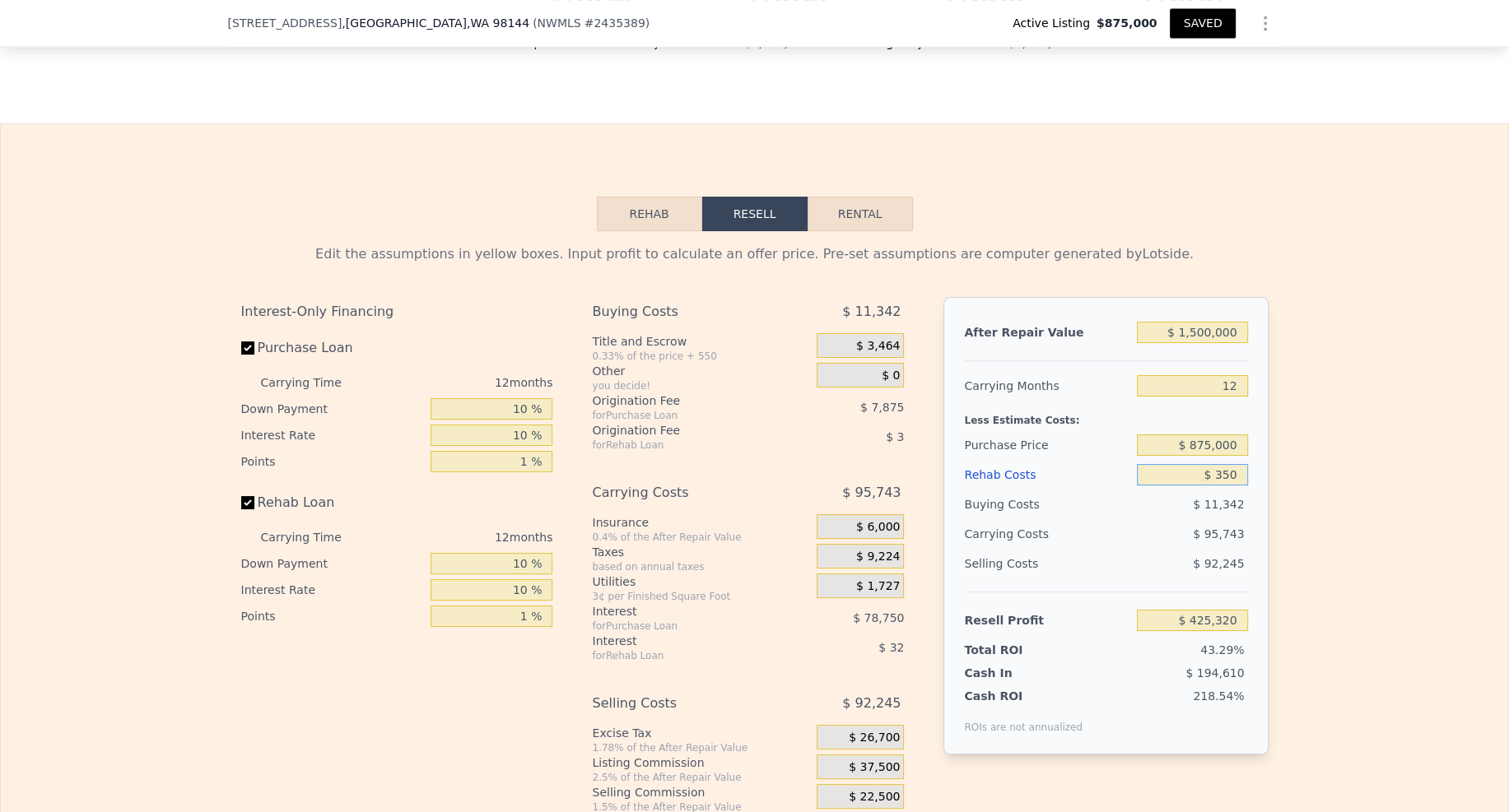
type input "$ 3,500"
type input "$ 421,865"
type input "$ 35,000"
type input "$ 387,238"
type input "$ 350,000"
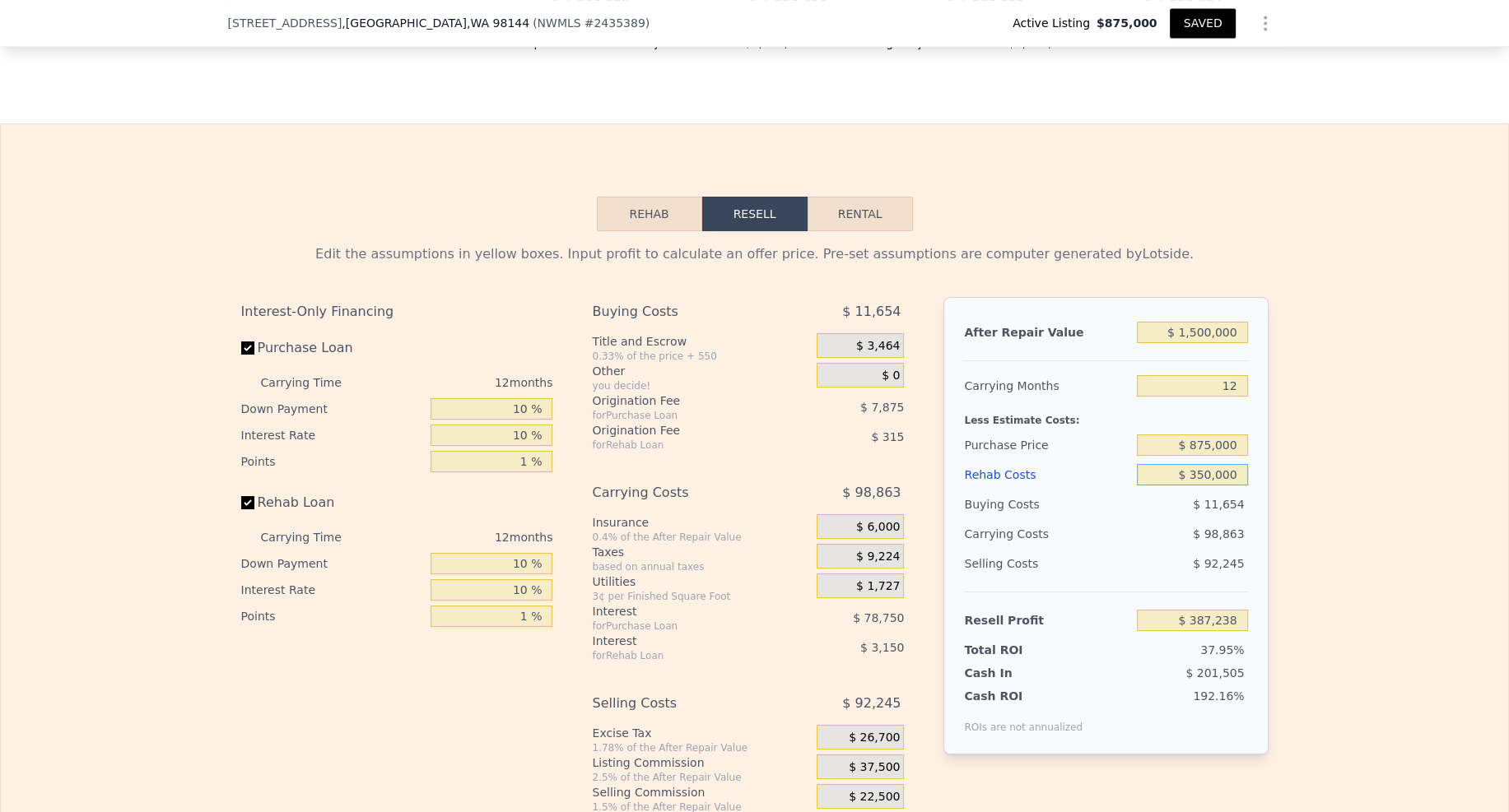
type input "$ 41,059"
type input "$ 350,000"
click at [1294, 479] on div "Edit the assumptions in yellow boxes. Input profit to calculate an offer price.…" at bounding box center [754, 537] width 1507 height 612
click at [1205, 434] on input "$ 875,000" at bounding box center [1191, 445] width 110 height 22
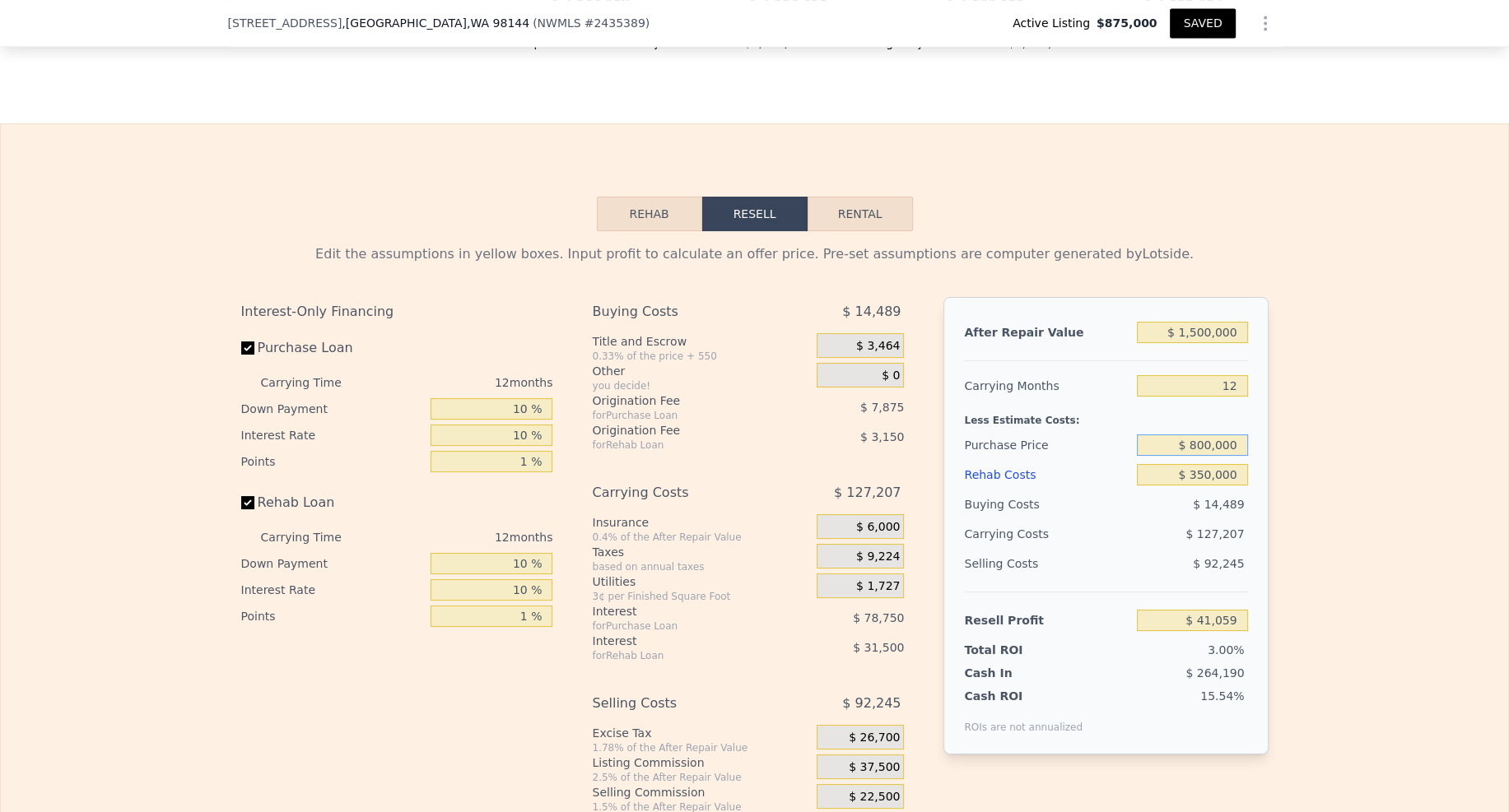
type input "$ 800,000"
click at [1302, 433] on div "Edit the assumptions in yellow boxes. Input profit to calculate an offer price.…" at bounding box center [754, 537] width 1507 height 612
type input "$ 123,740"
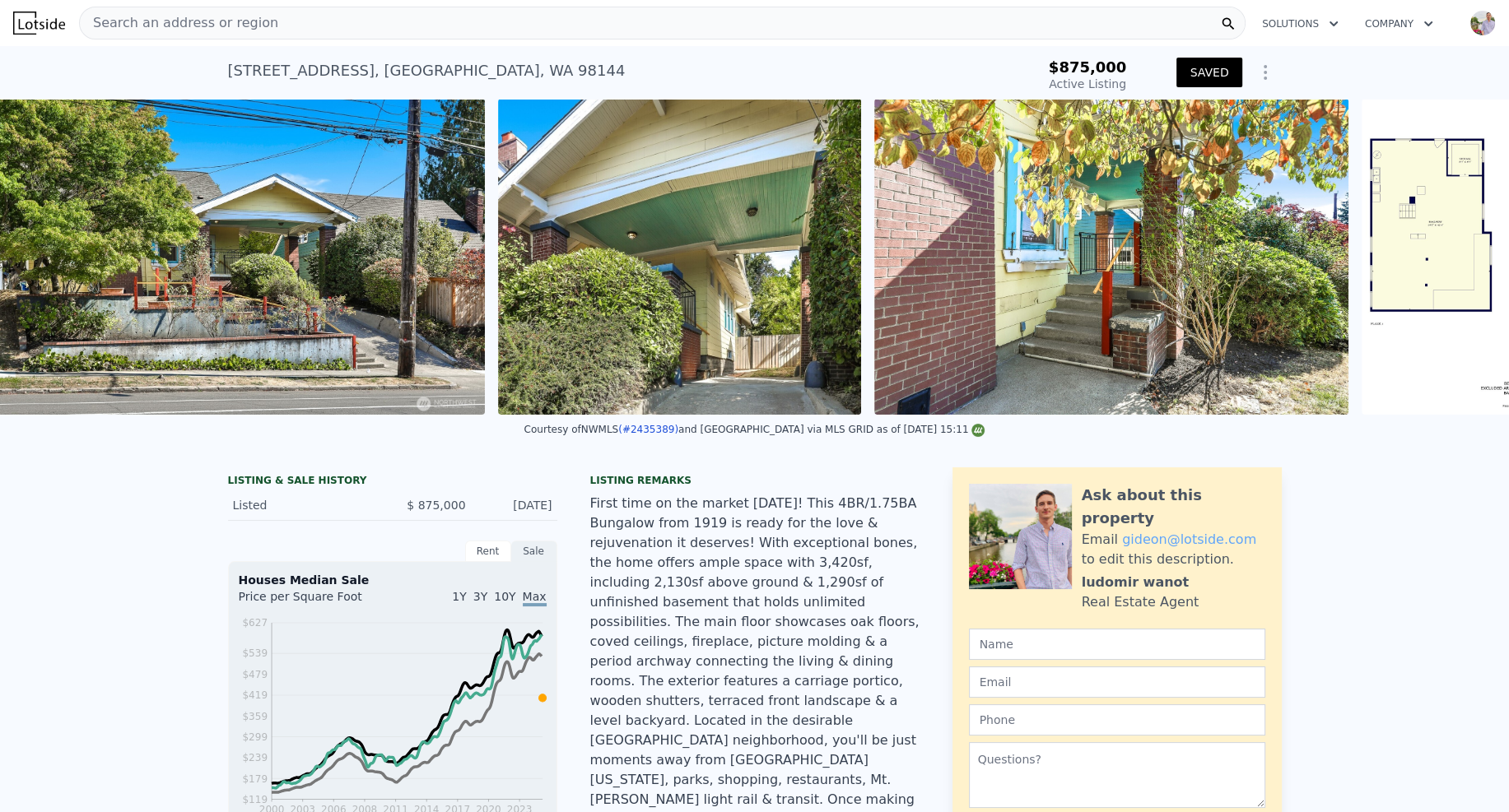
scroll to position [0, 18382]
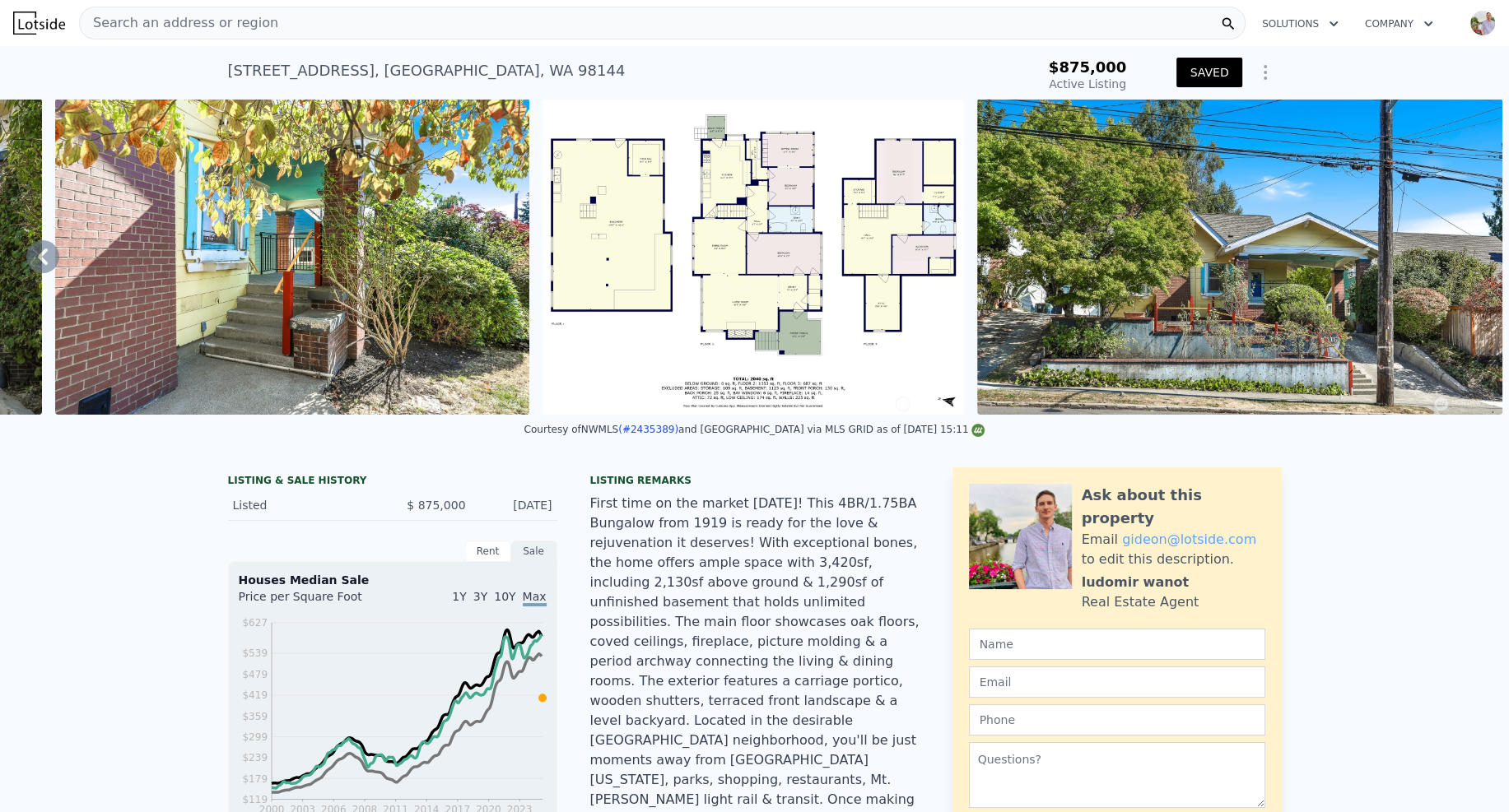
click at [370, 19] on div "Search an address or region" at bounding box center [662, 23] width 1167 height 33
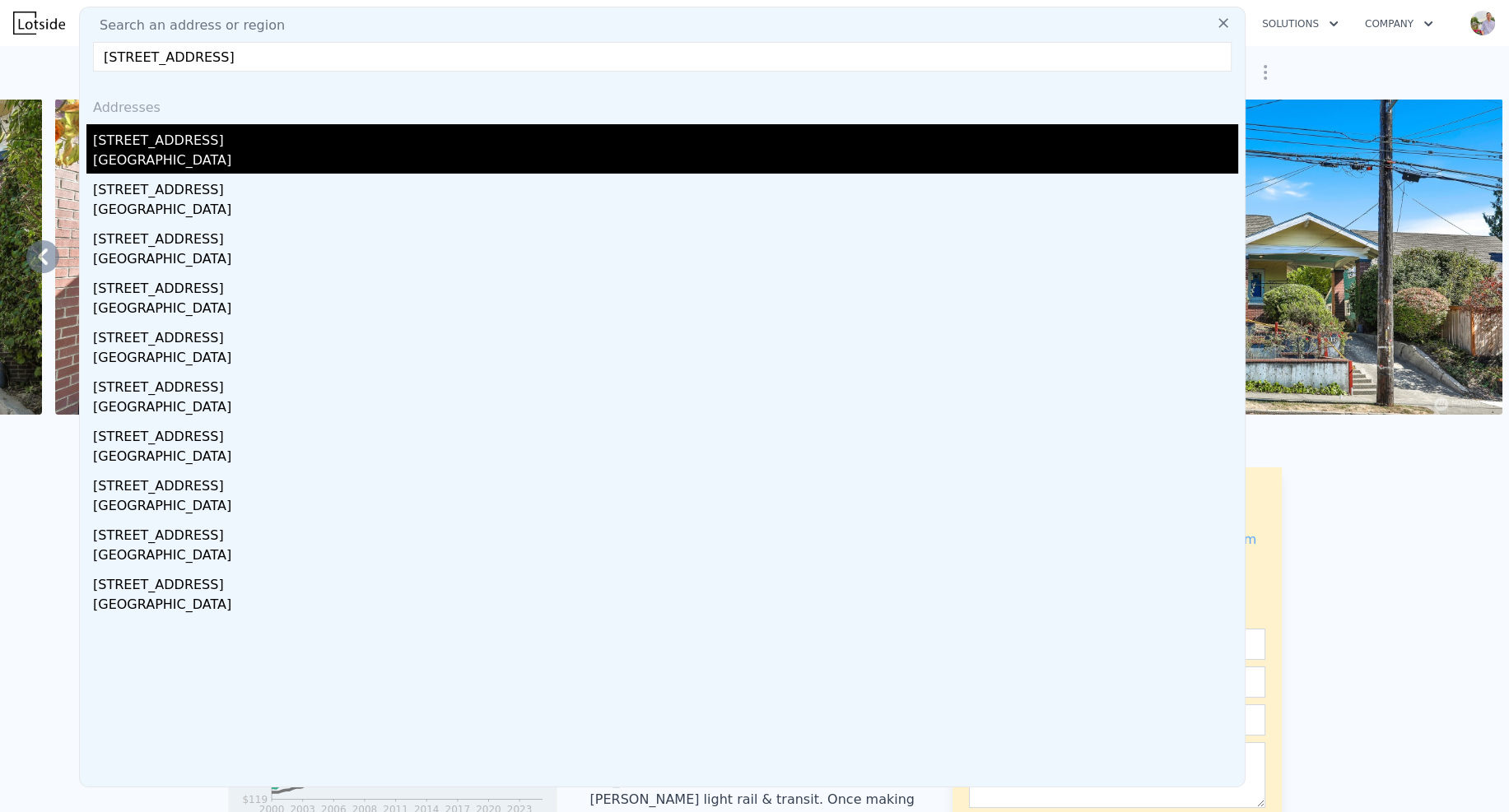
type input "3618 S Charlestown St, Seattle, WA 98144"
click at [271, 150] on div "Seattle, WA 98144" at bounding box center [665, 161] width 1145 height 23
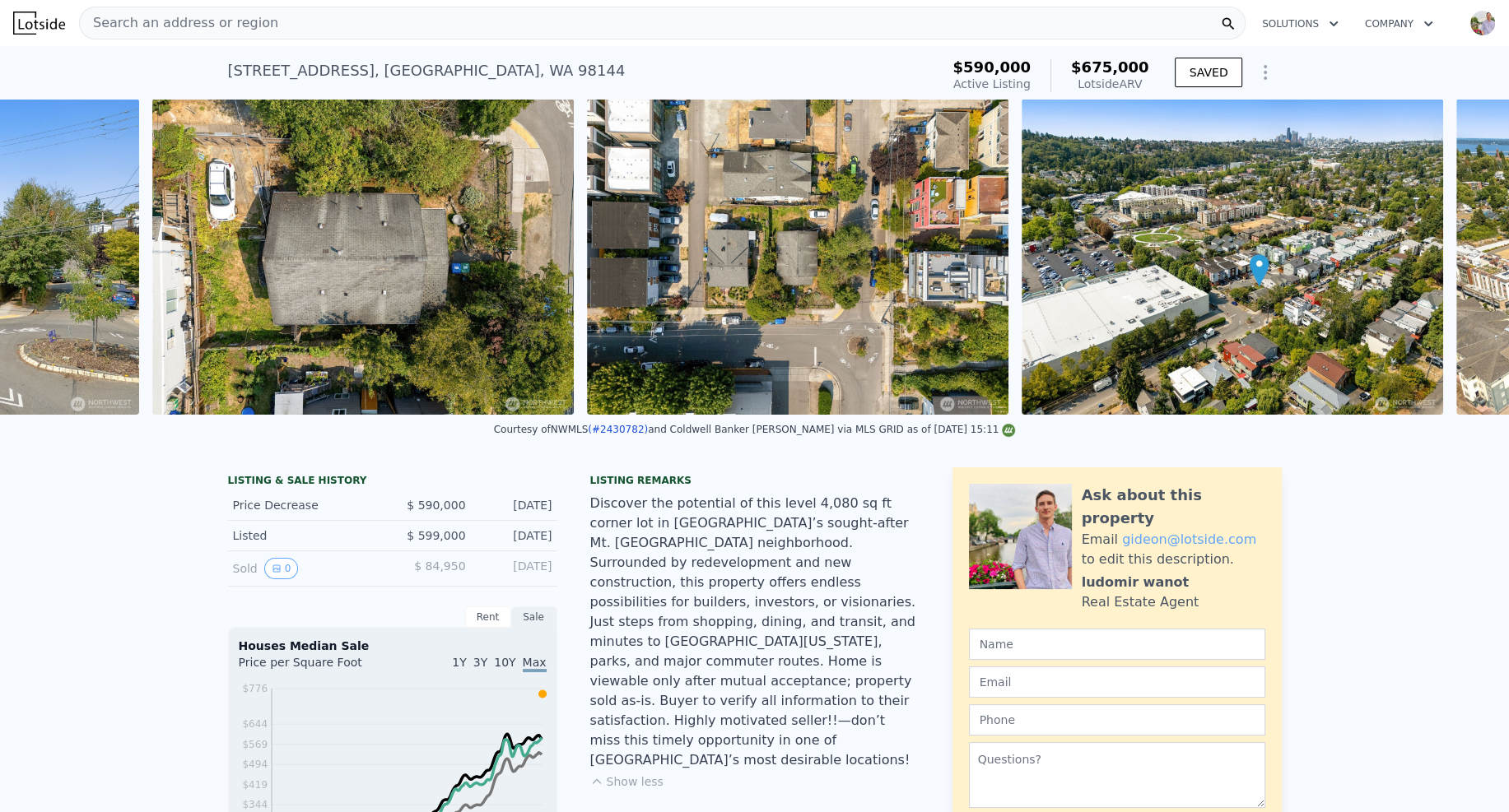
scroll to position [0, 7121]
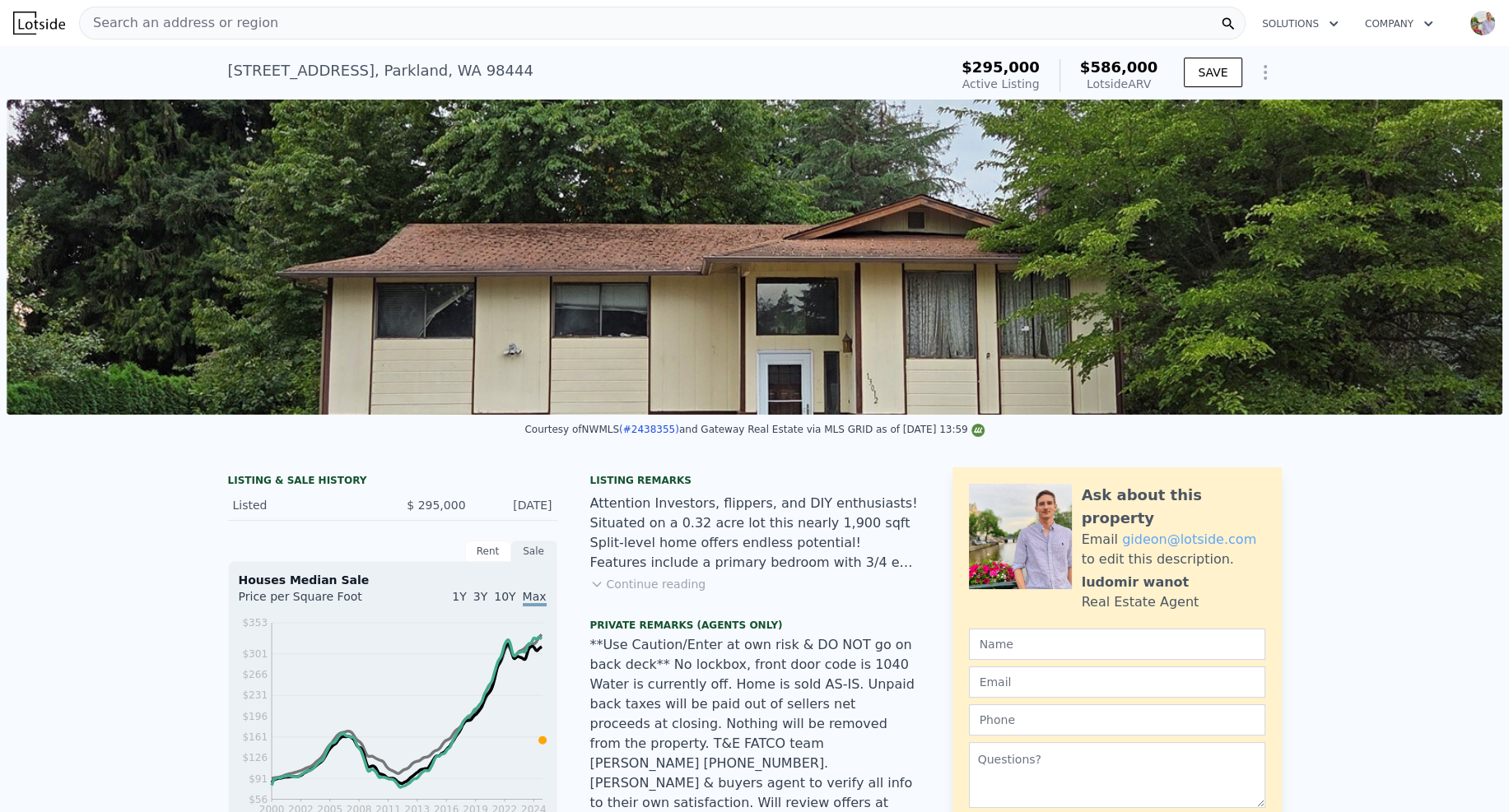
click at [285, 22] on div "Search an address or region" at bounding box center [662, 23] width 1167 height 33
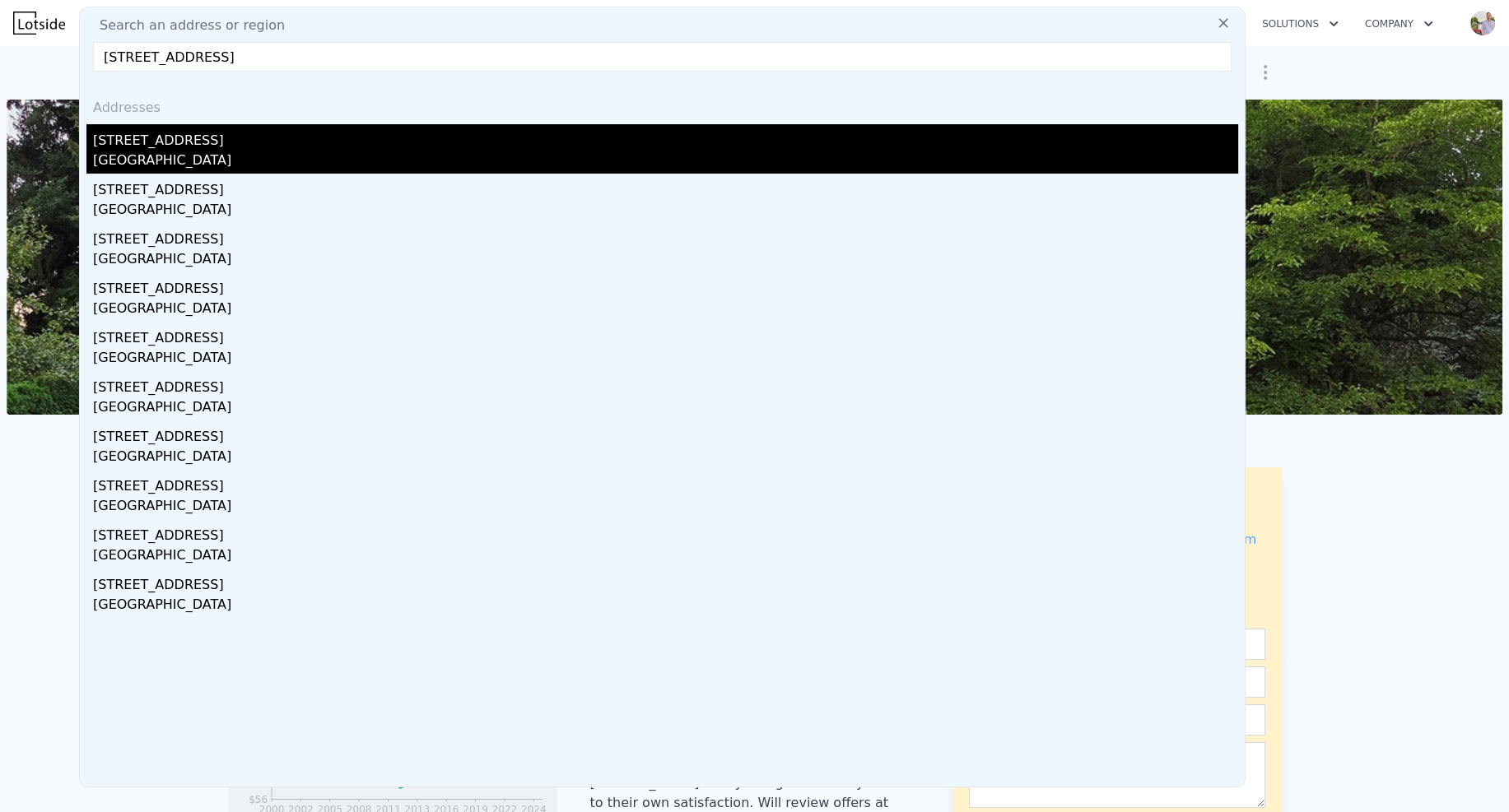
type input "5605 25th Ave SW, Seattle, WA 98106"
click at [199, 150] on div "Seattle, WA 98106" at bounding box center [665, 161] width 1145 height 23
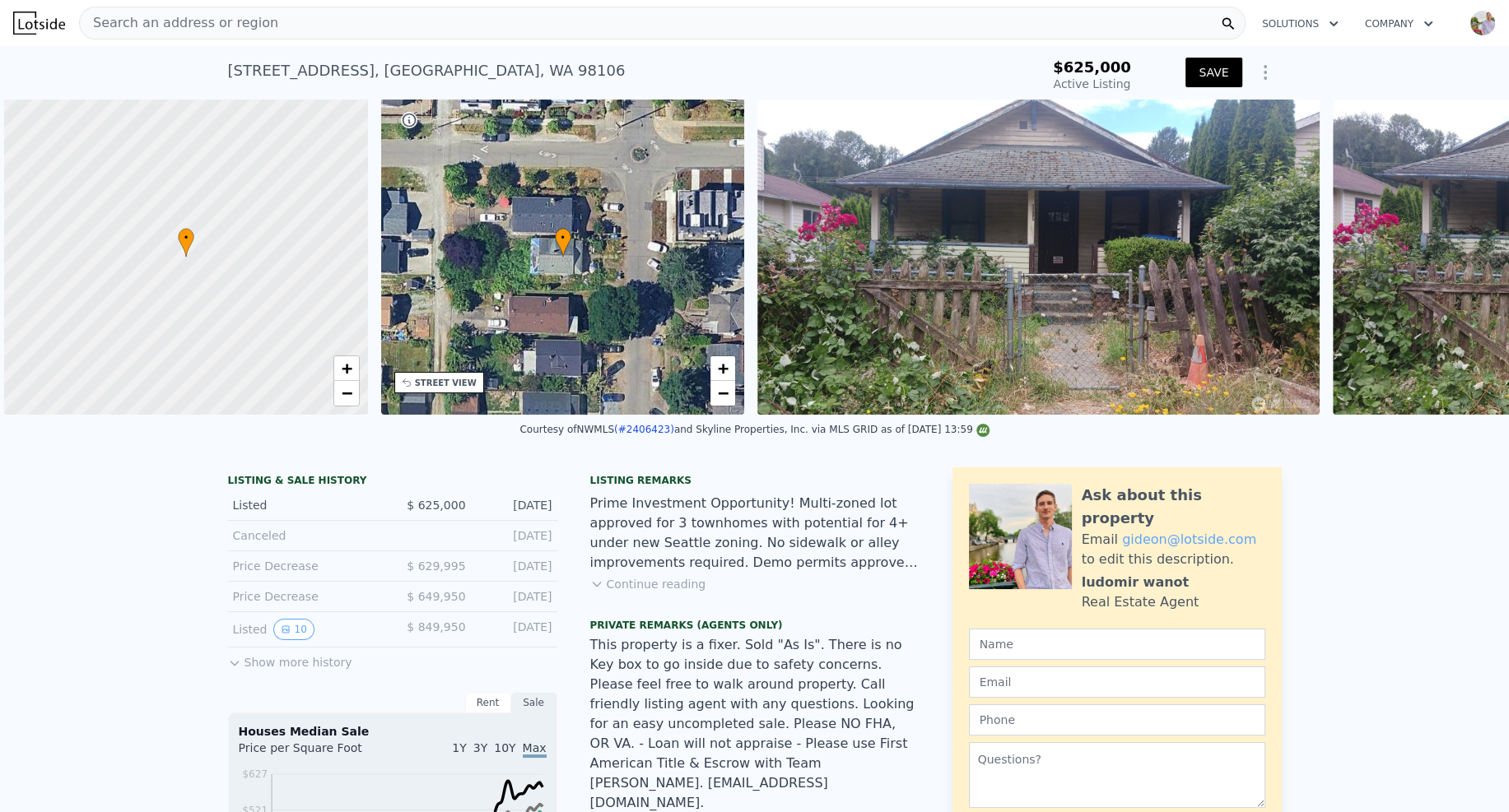
scroll to position [0, 7]
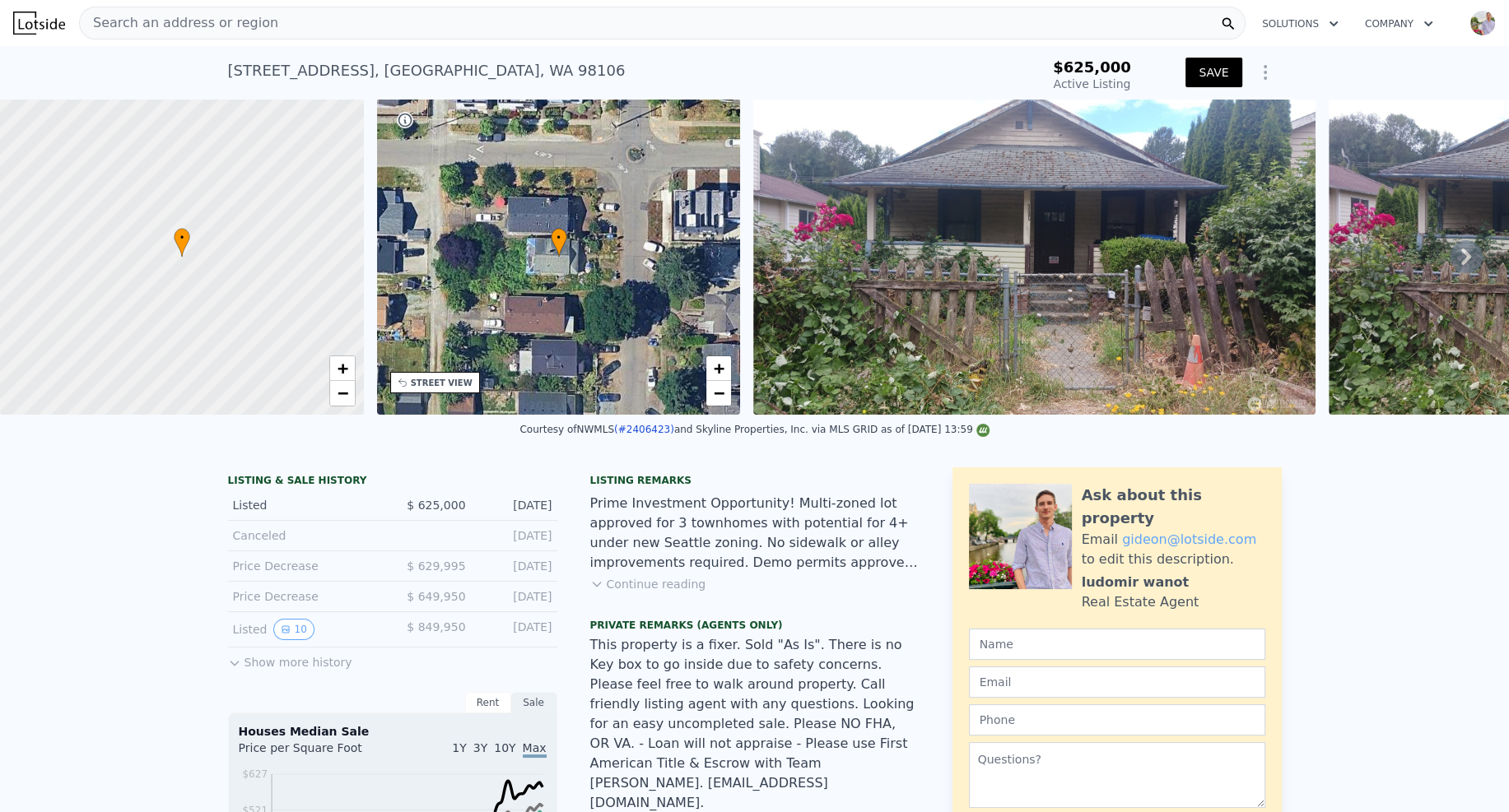
click at [674, 587] on button "Continue reading" at bounding box center [648, 584] width 116 height 17
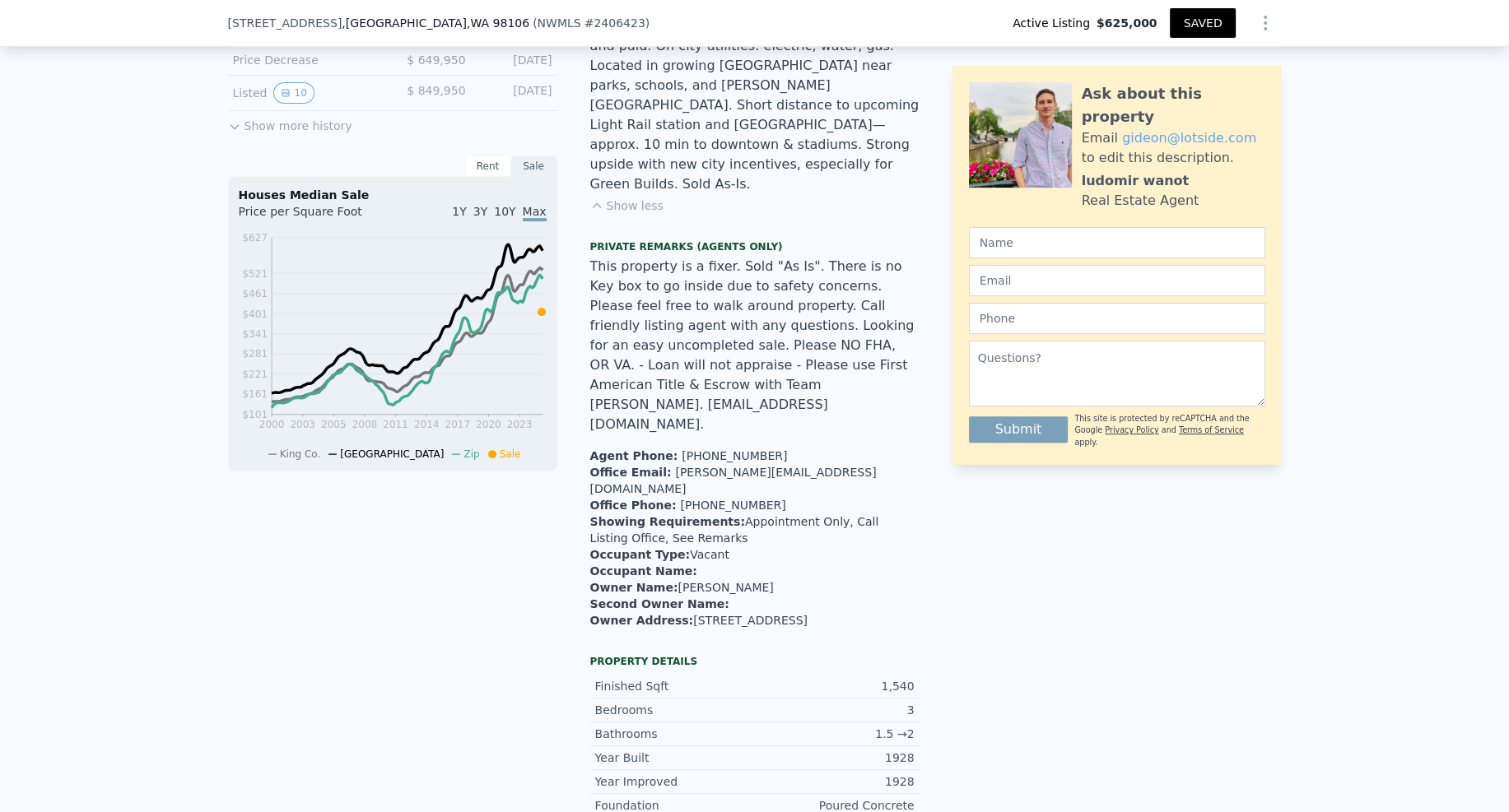
scroll to position [599, 0]
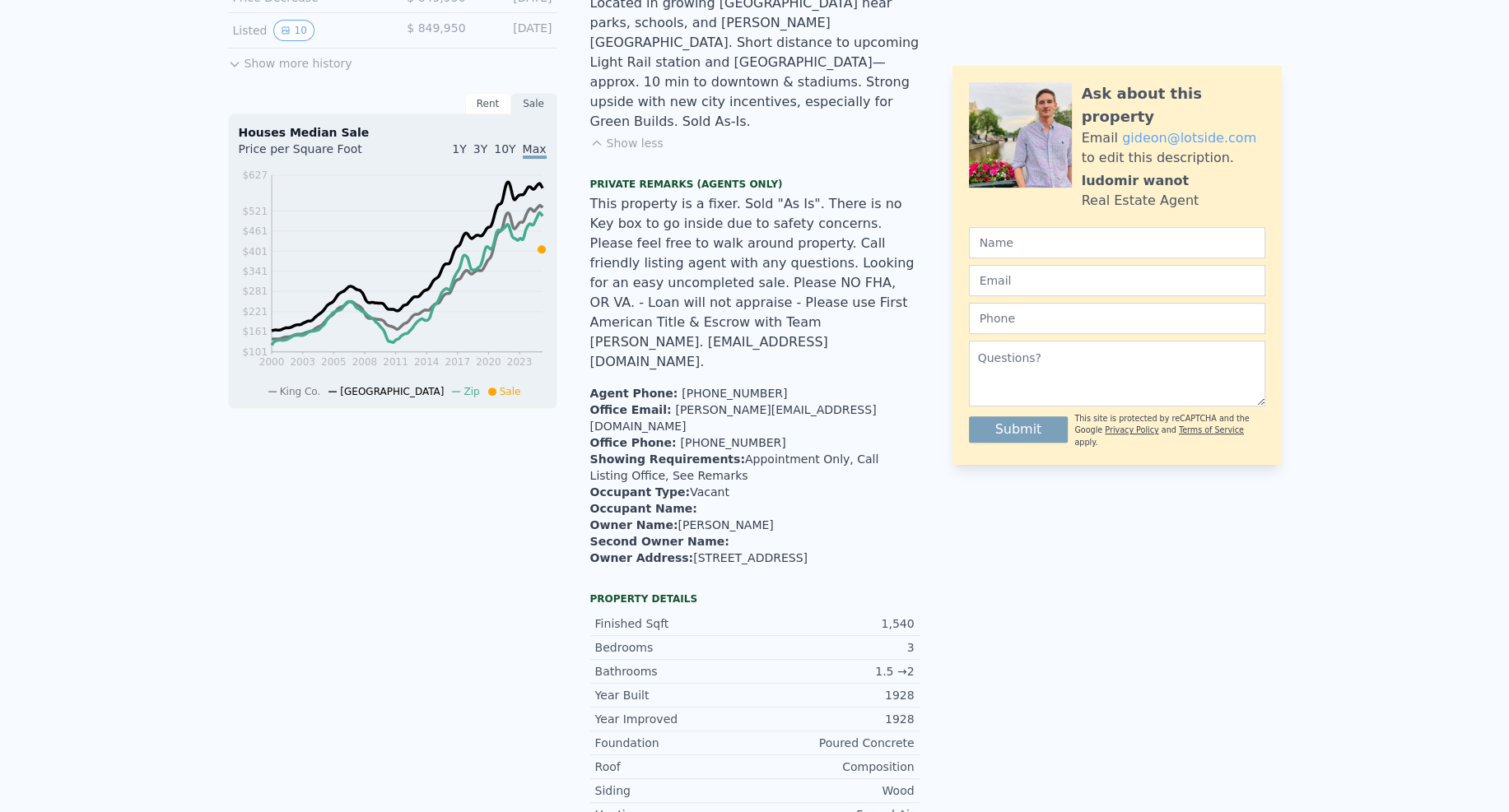
scroll to position [0, 0]
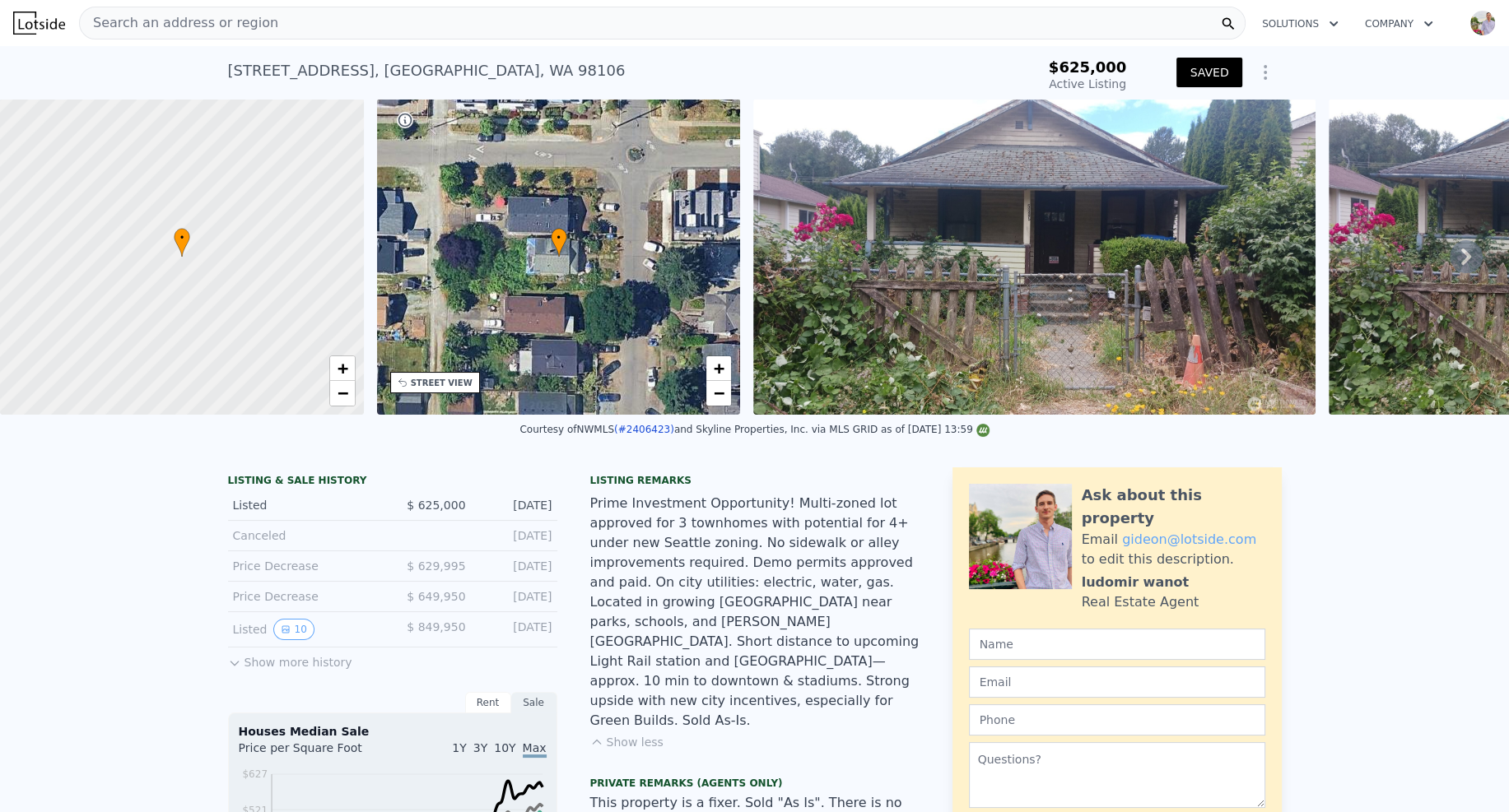
click at [1256, 66] on icon "Show Options" at bounding box center [1266, 72] width 20 height 20
click at [1215, 110] on div "Edit Structure" at bounding box center [1189, 115] width 184 height 33
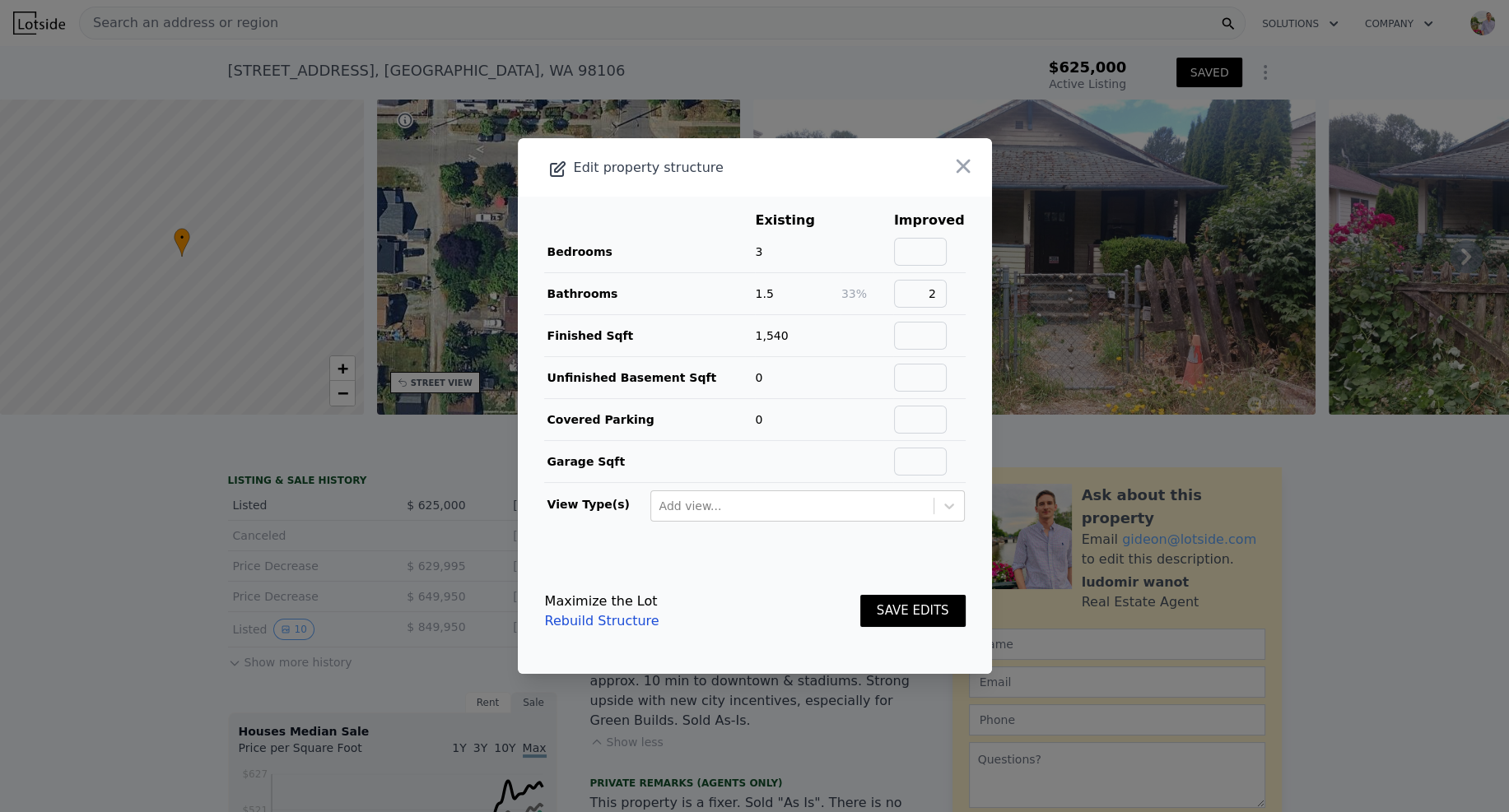
click at [899, 610] on button "SAVE EDITS" at bounding box center [913, 611] width 106 height 32
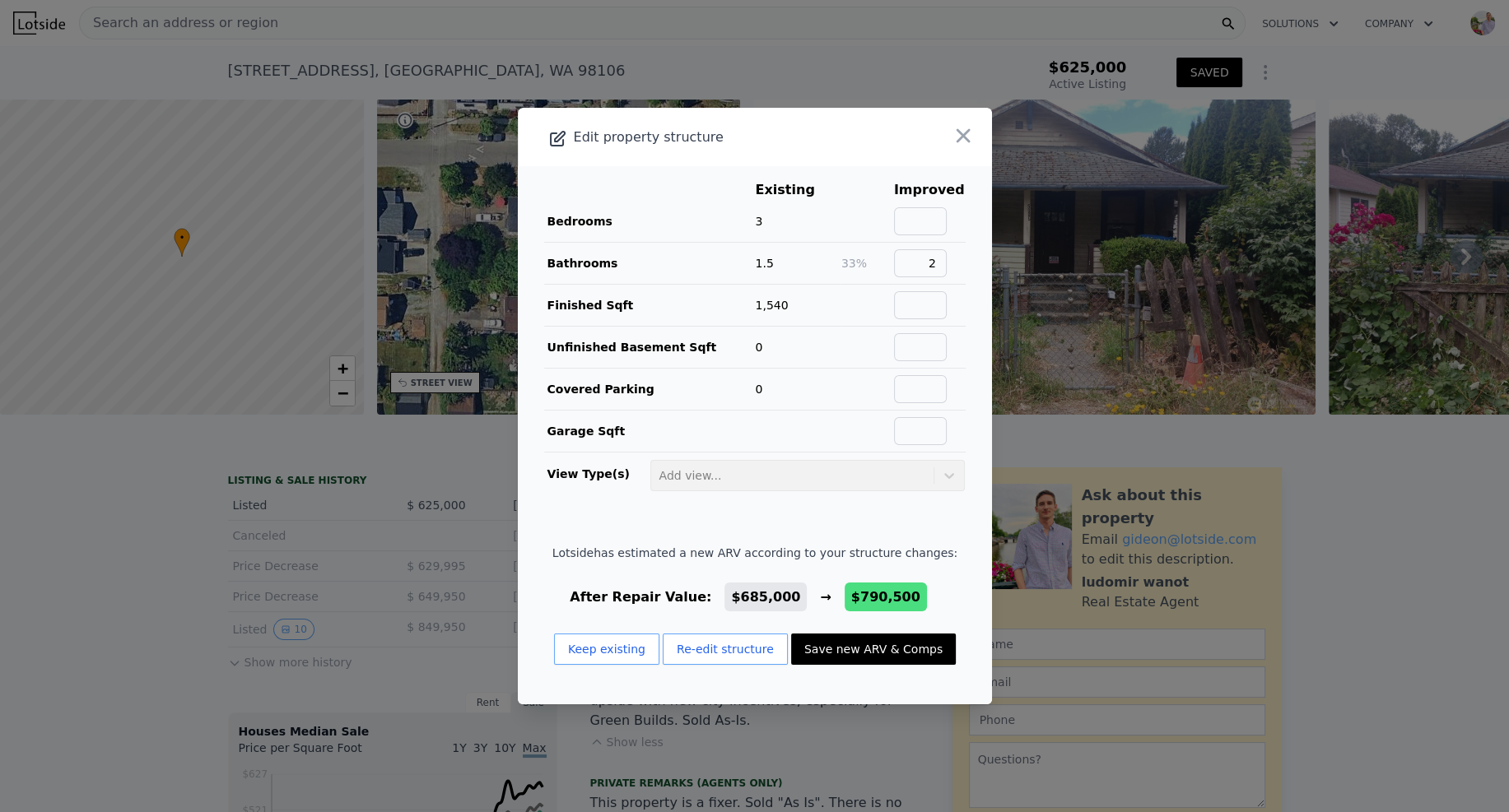
drag, startPoint x: 851, startPoint y: 659, endPoint x: 844, endPoint y: 654, distance: 8.6
click at [851, 659] on button "Save new ARV & Comps" at bounding box center [874, 650] width 164 height 32
type input "7827"
checkbox input "false"
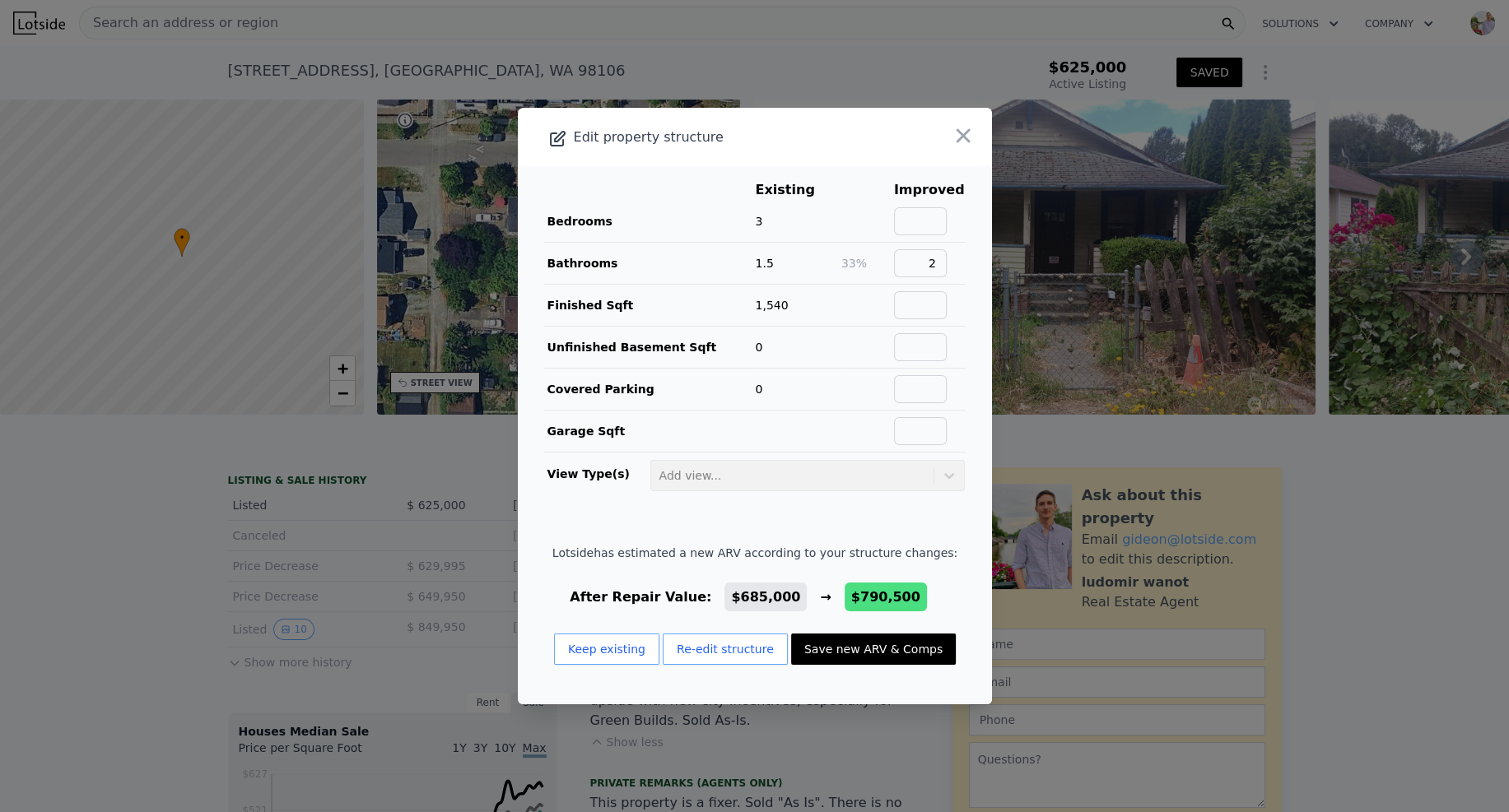
checkbox input "true"
type input "$ 790,500"
type input "$ 63,235"
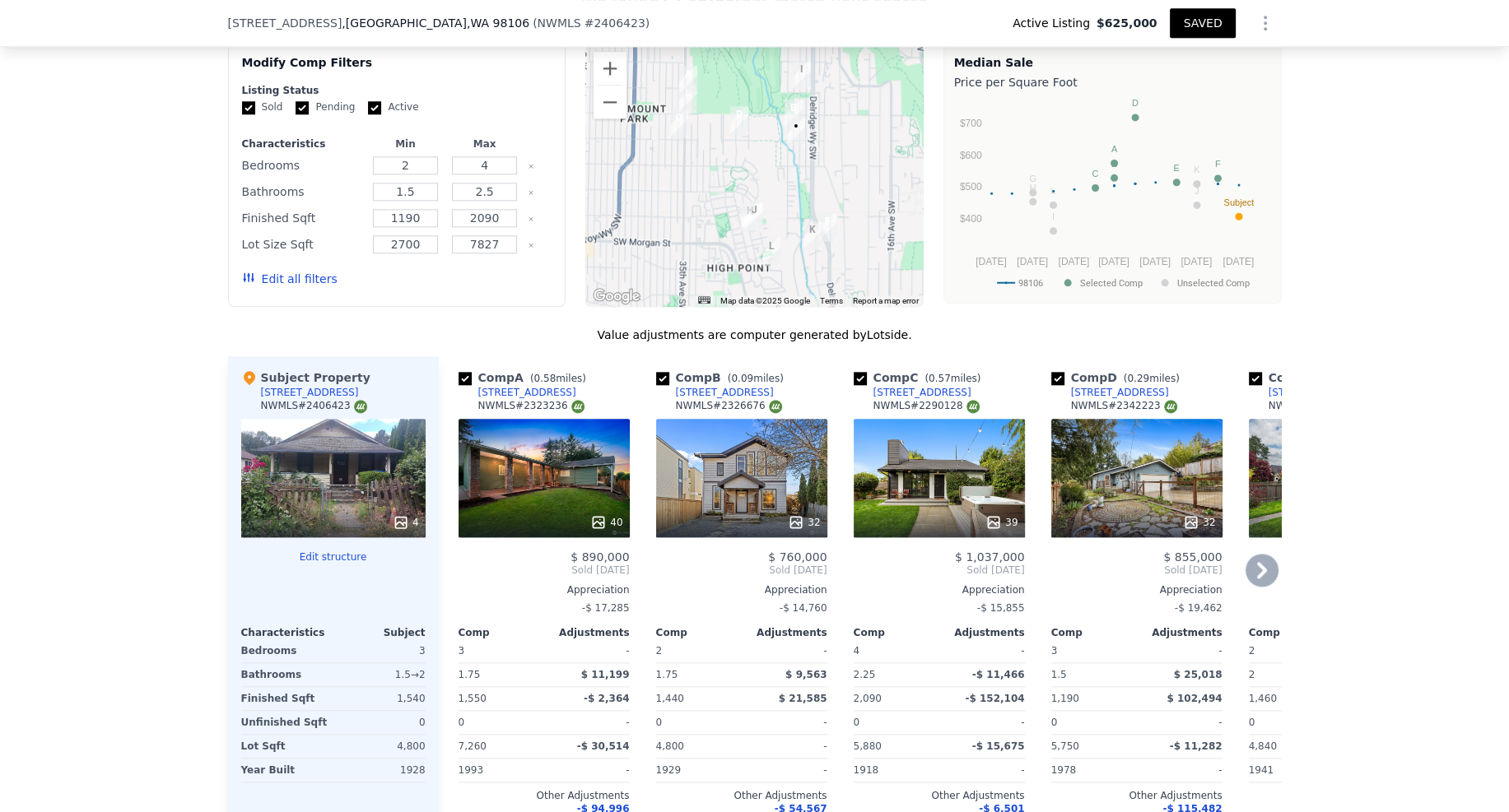
scroll to position [1929, 0]
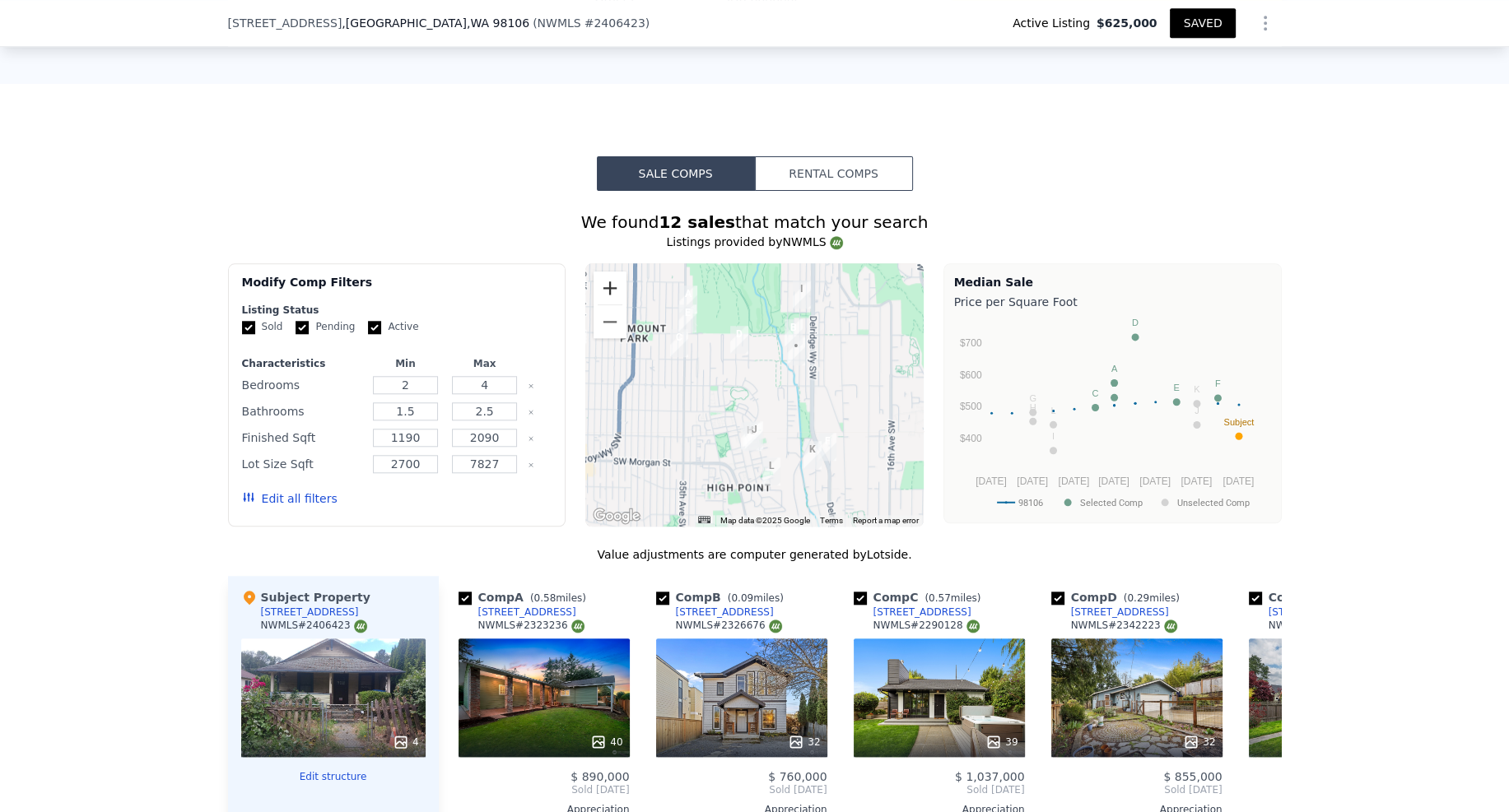
click at [607, 272] on button "Zoom in" at bounding box center [610, 288] width 33 height 33
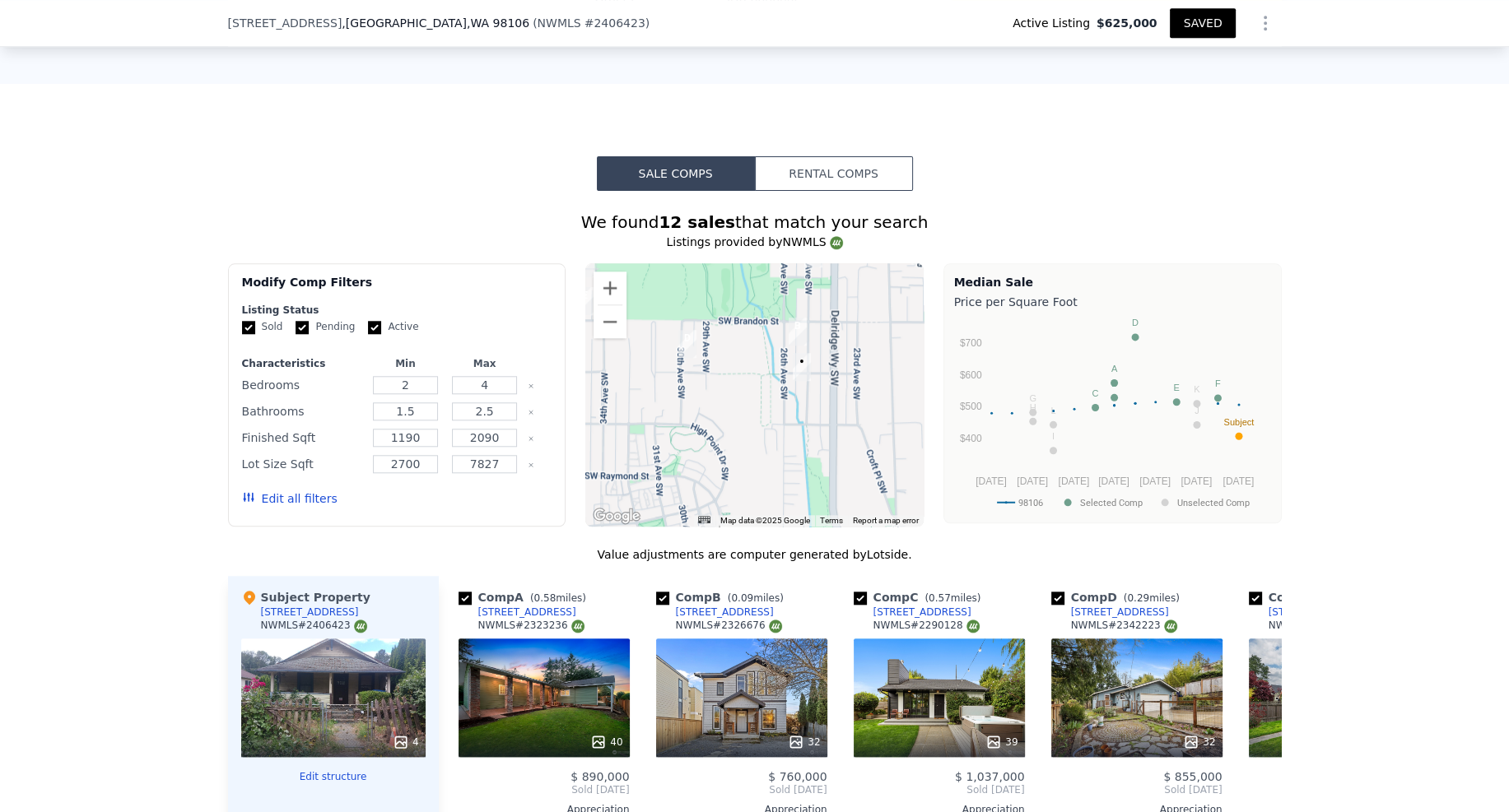
drag, startPoint x: 754, startPoint y: 258, endPoint x: 686, endPoint y: 335, distance: 102.7
click at [686, 335] on div at bounding box center [755, 395] width 338 height 263
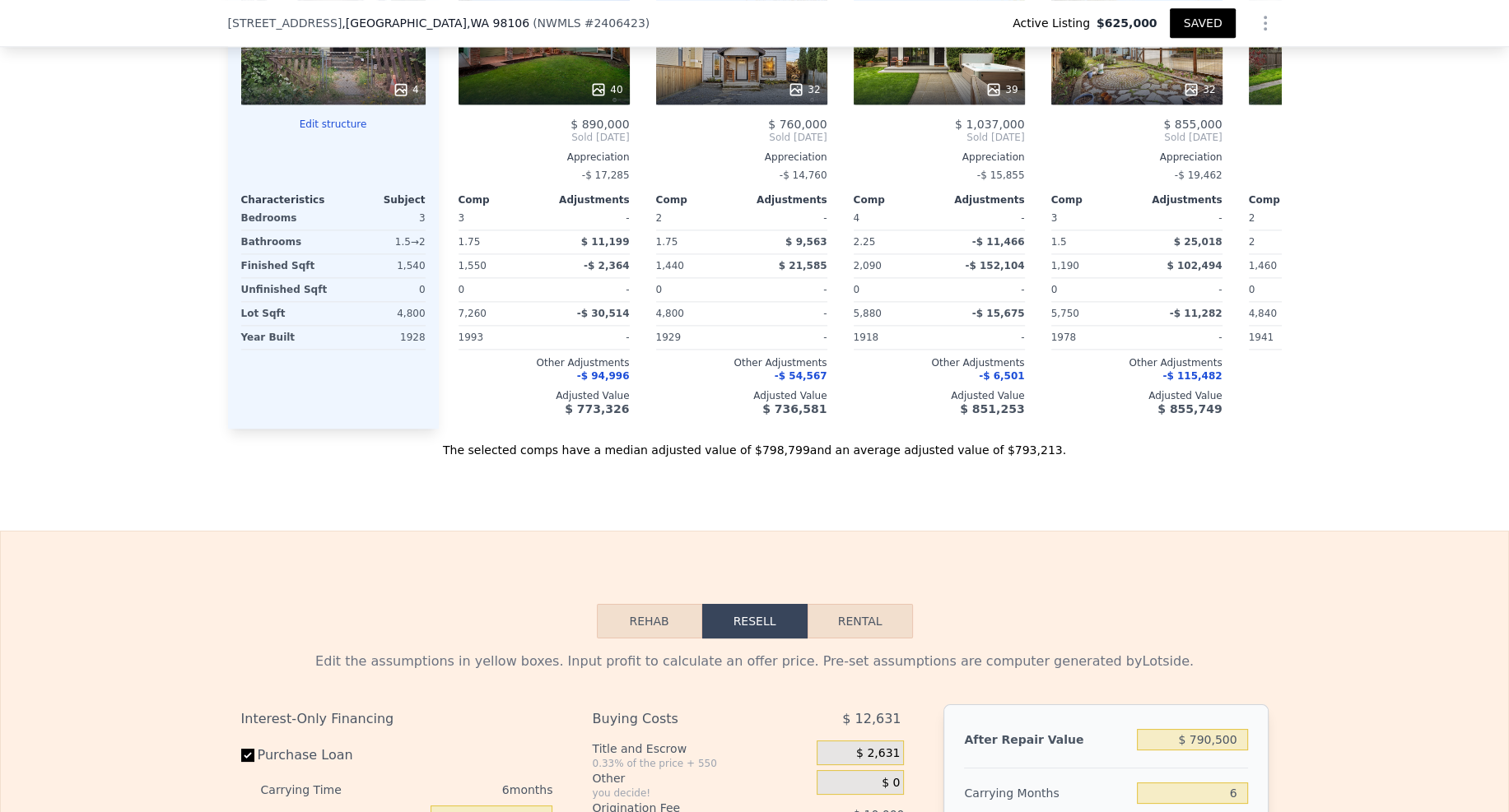
scroll to position [2907, 0]
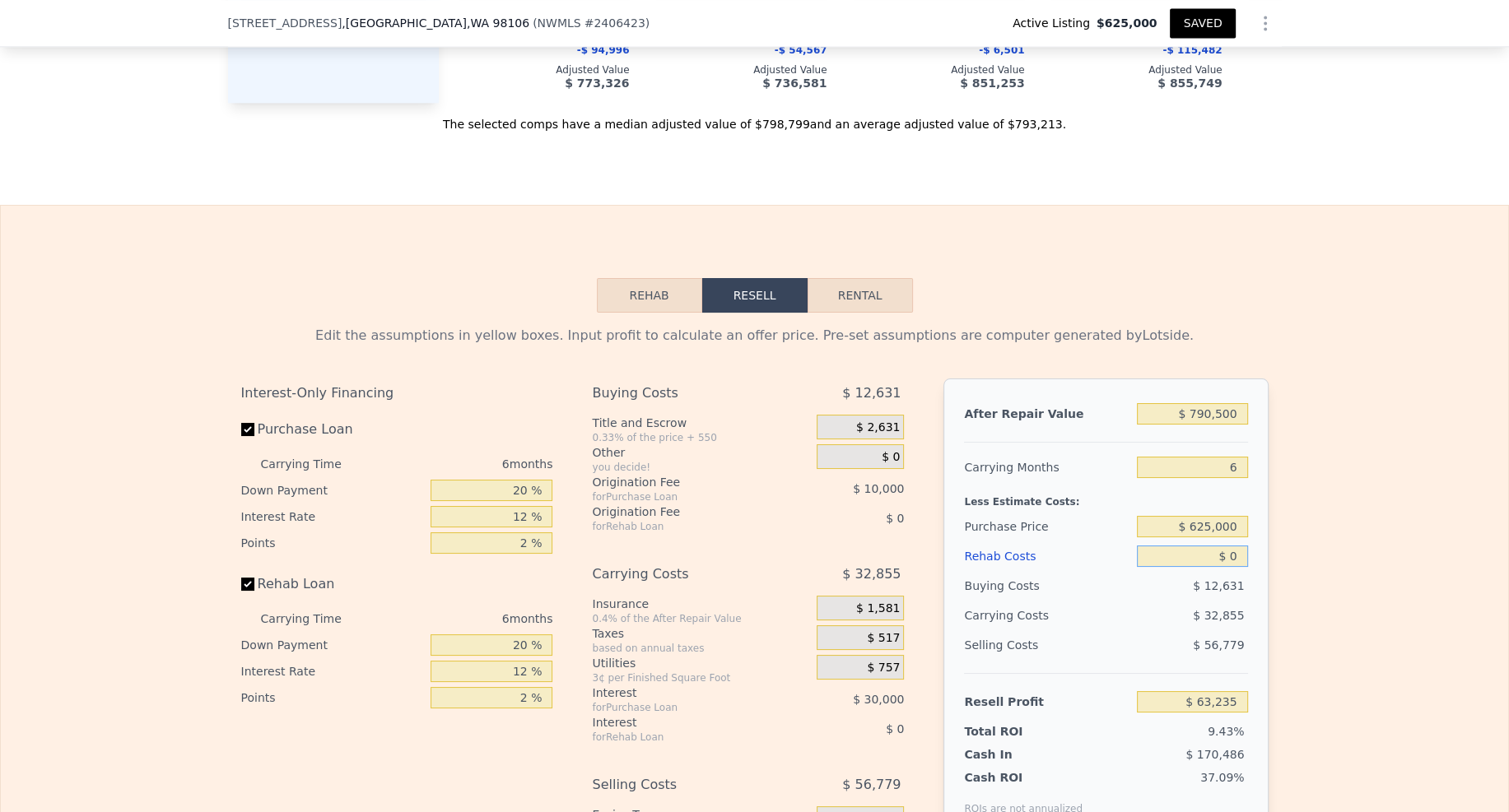
click at [1233, 546] on input "$ 0" at bounding box center [1191, 557] width 110 height 22
type input "$ 20"
type input "$ 63,215"
type input "$ 200"
type input "$ 63,020"
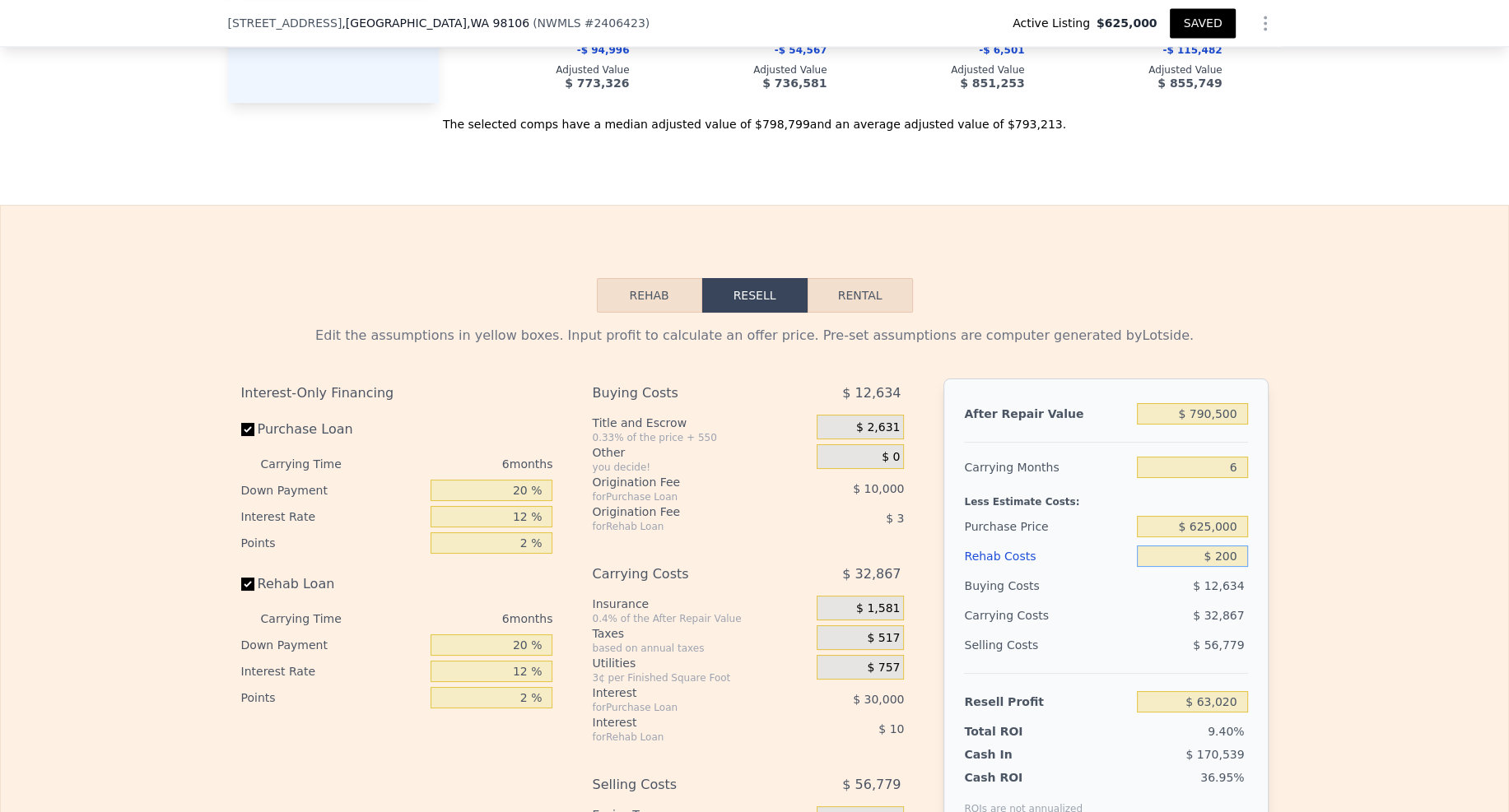
type input "$ 2,000"
type input "$ 61,107"
type input "$ 20,000"
type input "$ 41,955"
type input "$ 200,000"
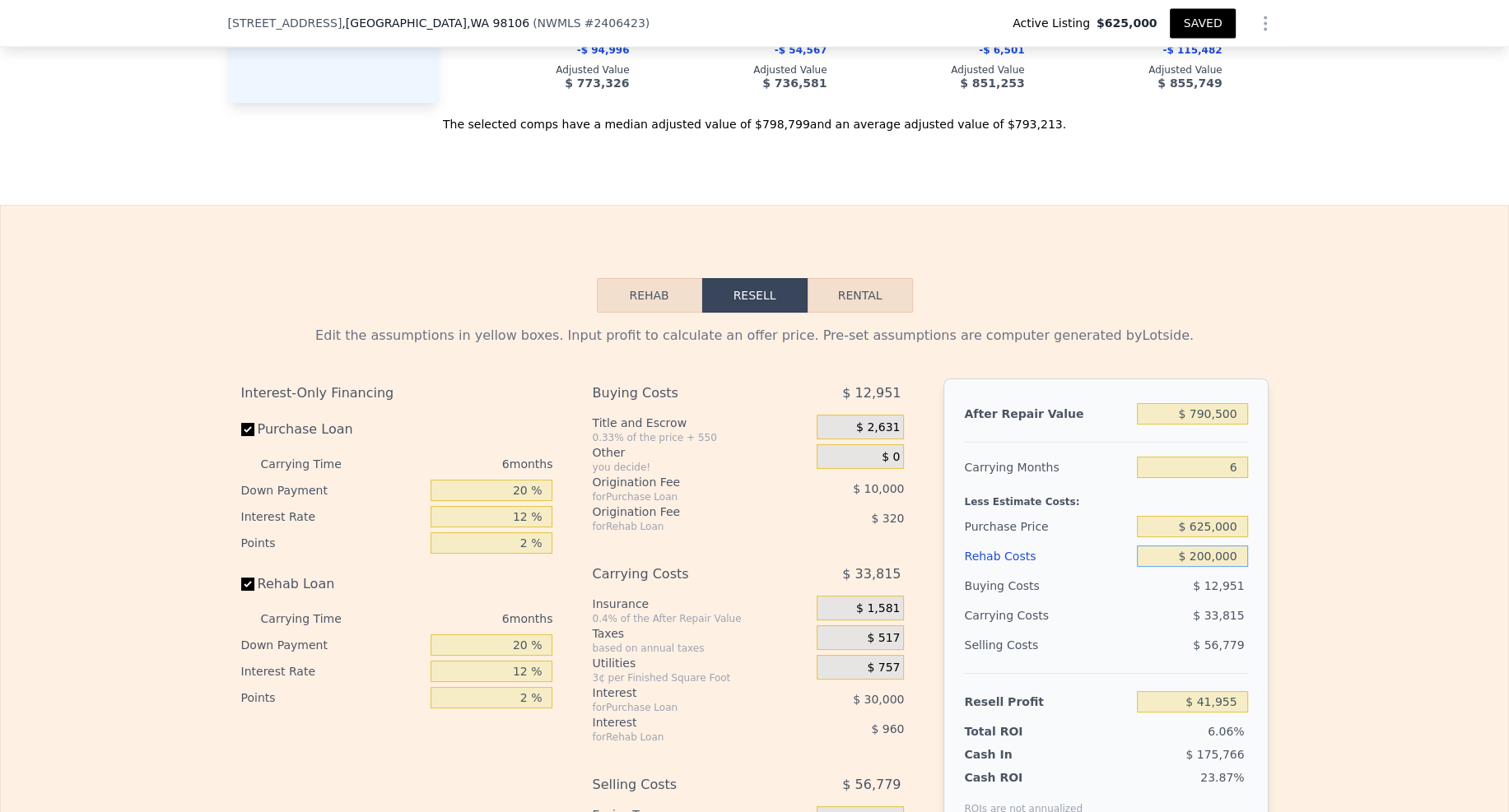
type input "-$ 149,565"
type input "$ 200,000"
click at [1271, 489] on div "Edit the assumptions in yellow boxes. Input profit to calculate an offer price.…" at bounding box center [754, 618] width 1054 height 612
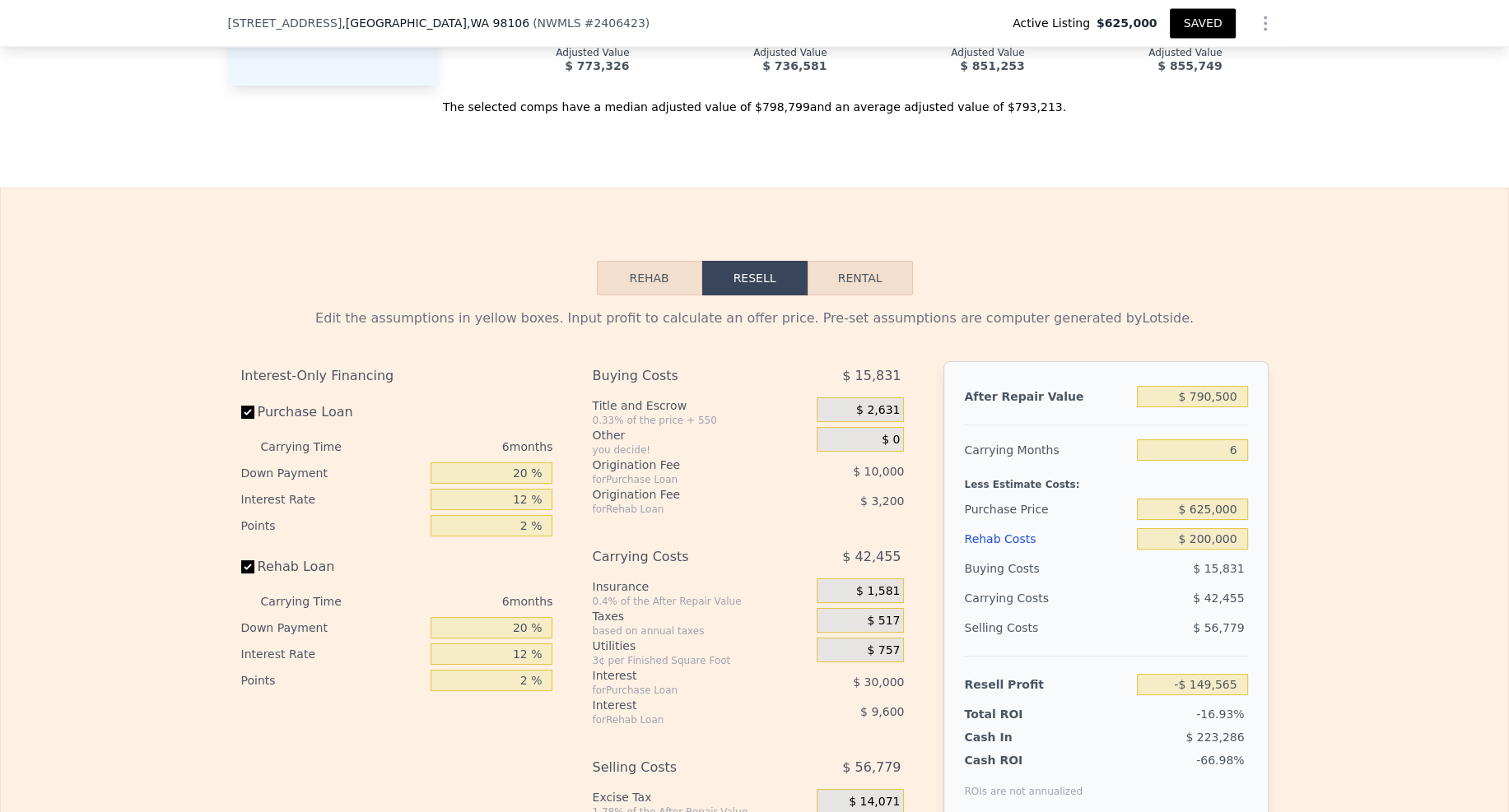
scroll to position [2941, 0]
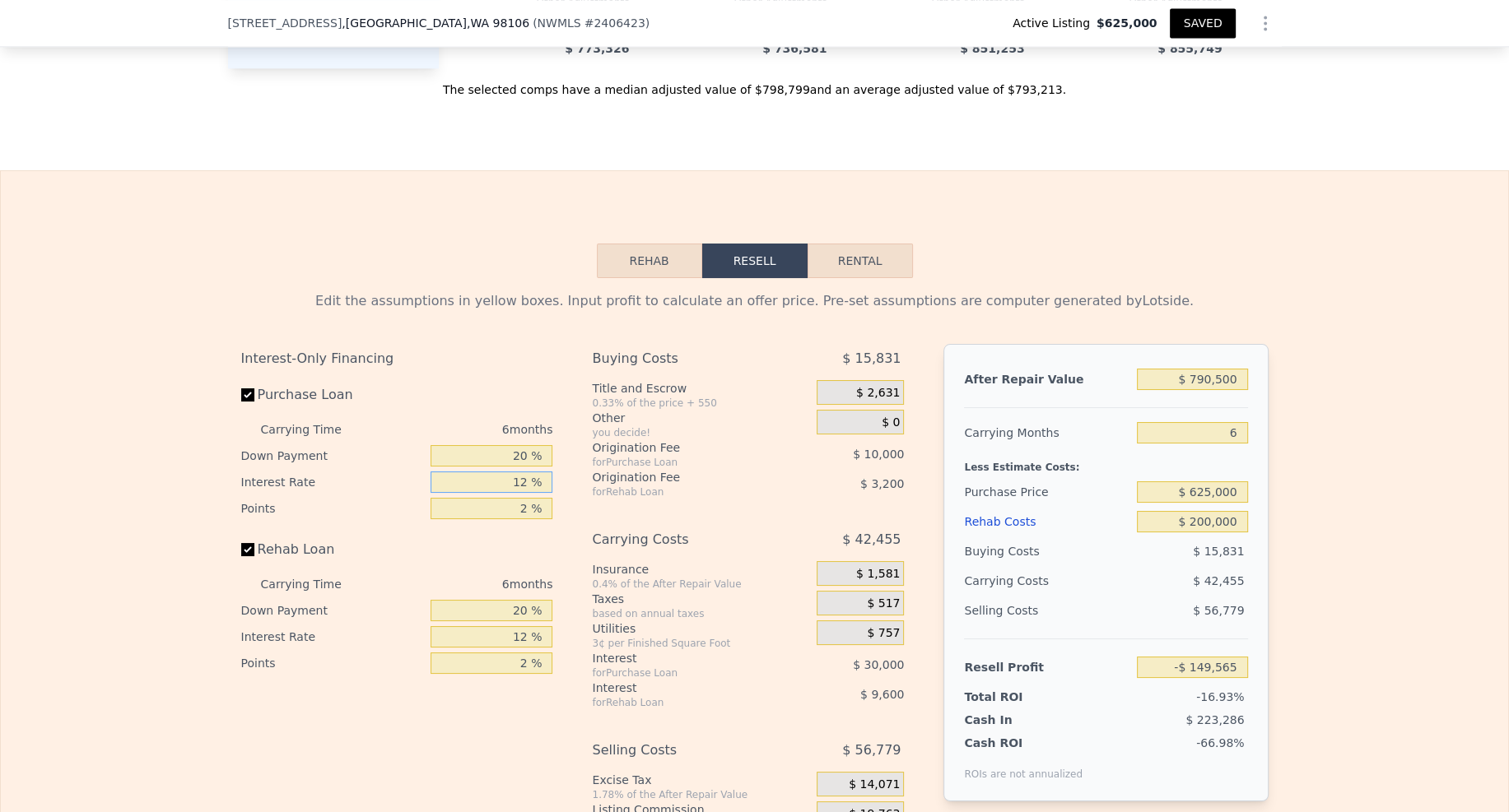
click at [523, 472] on input "12 %" at bounding box center [491, 483] width 122 height 22
type input "1 %"
type input "-$ 122,067"
type input "10 %"
type input "-$ 144,567"
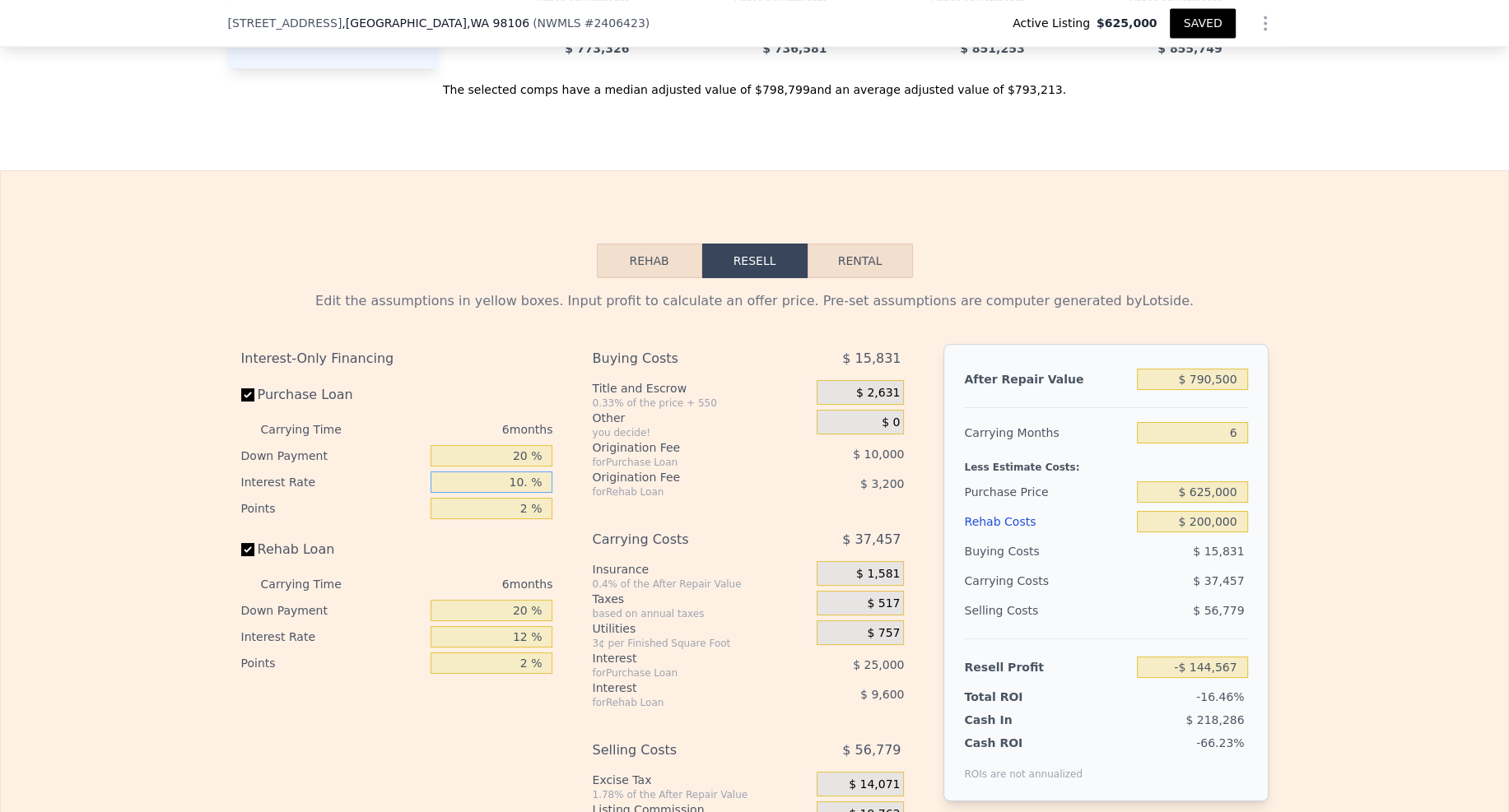
type input "10.5 %"
type input "-$ 145,815"
type input "10.5 %"
click at [524, 497] on input "2 %" at bounding box center [491, 508] width 122 height 22
type input "1 %"
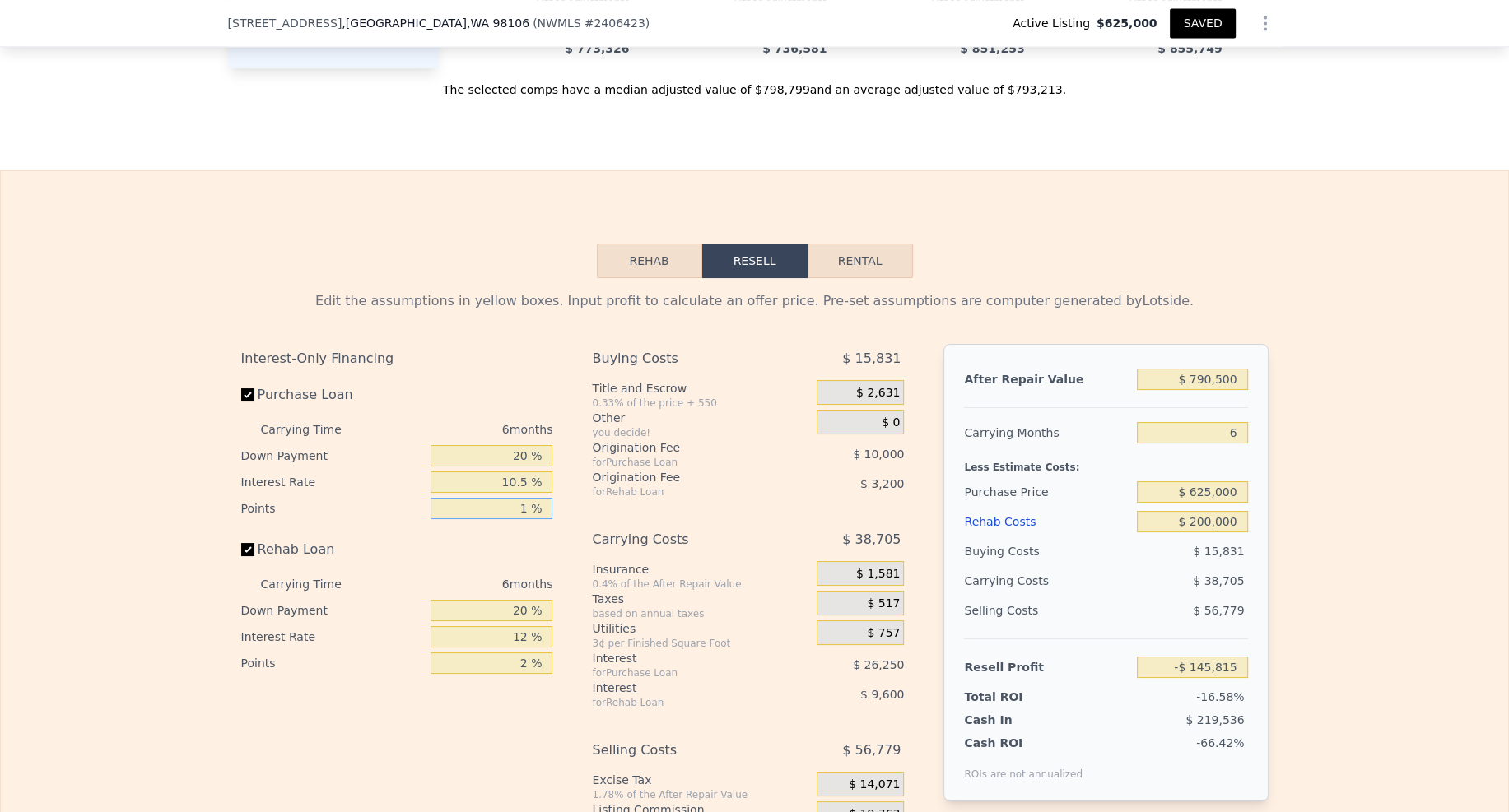
type input "-$ 140,815"
type input "1.5 %"
type input "-$ 143,315"
type input "1.5 %"
click at [525, 445] on input "20 %" at bounding box center [491, 456] width 122 height 22
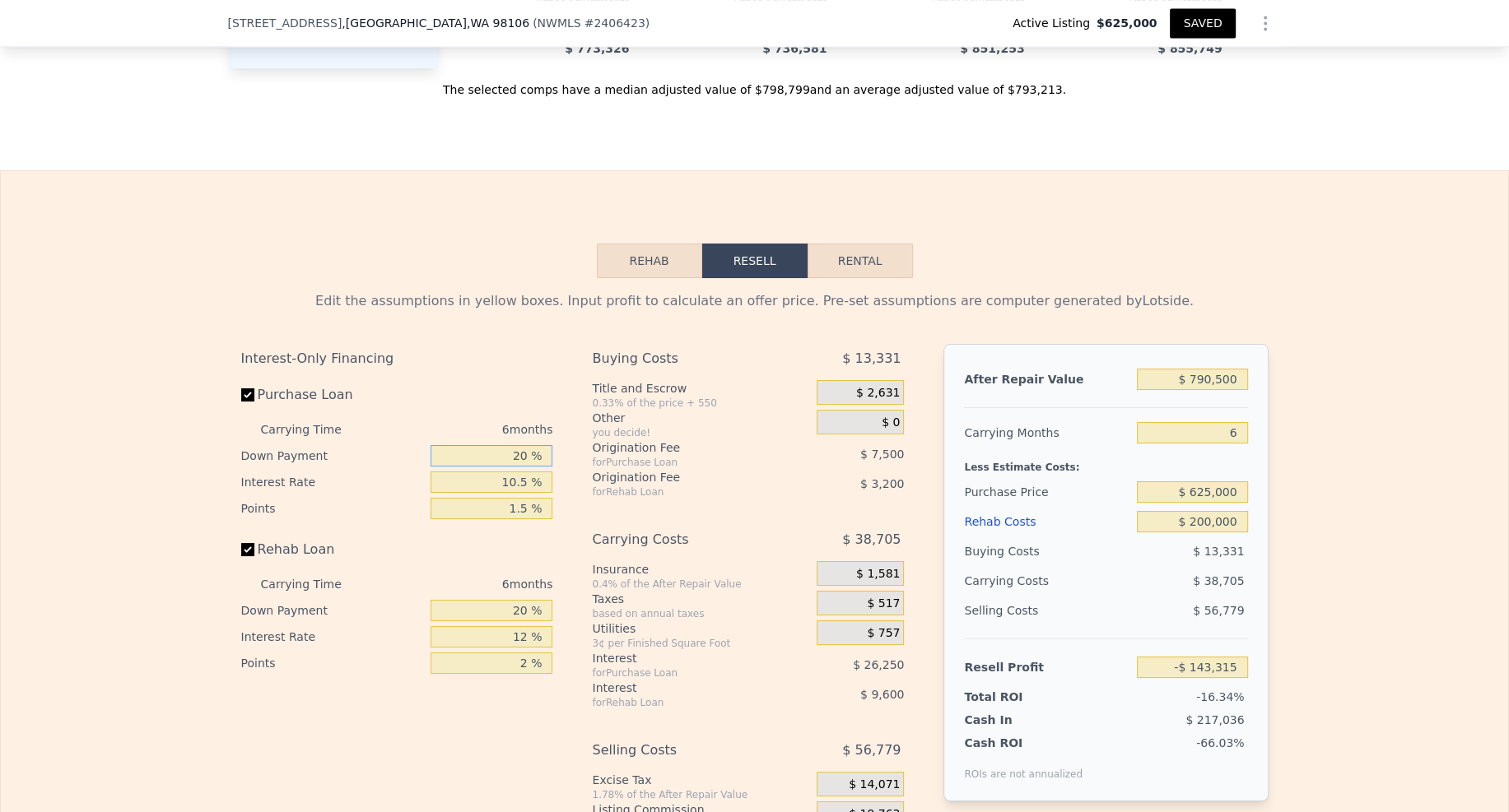
type input "2 %"
type input "-$ 150,907"
type input "1 %"
type input "-$ 151,330"
type input "10 %"
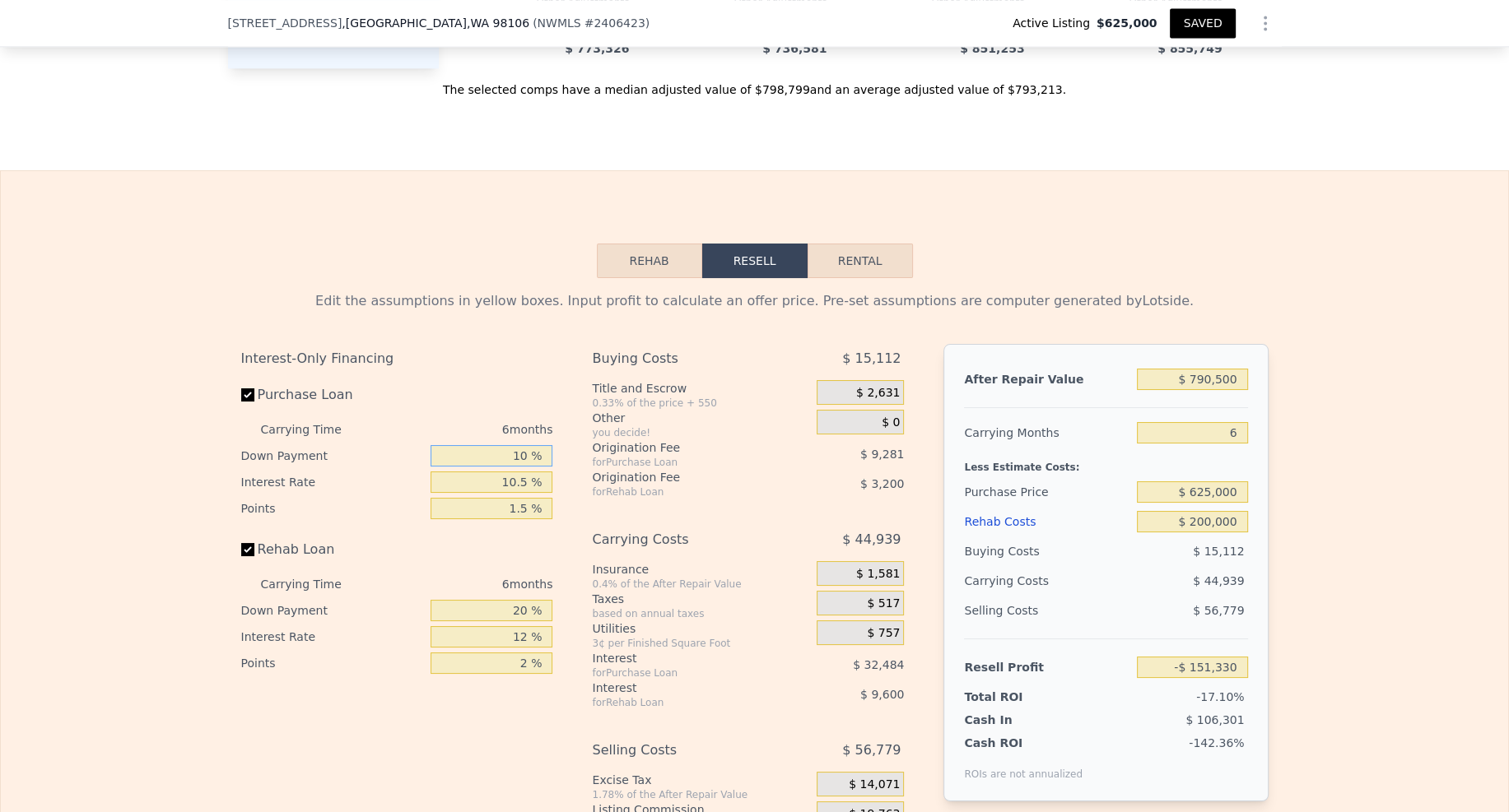
type input "-$ 147,535"
type input "10 %"
click at [526, 600] on input "20 %" at bounding box center [491, 611] width 122 height 22
click at [518, 600] on input "20 %" at bounding box center [491, 611] width 122 height 22
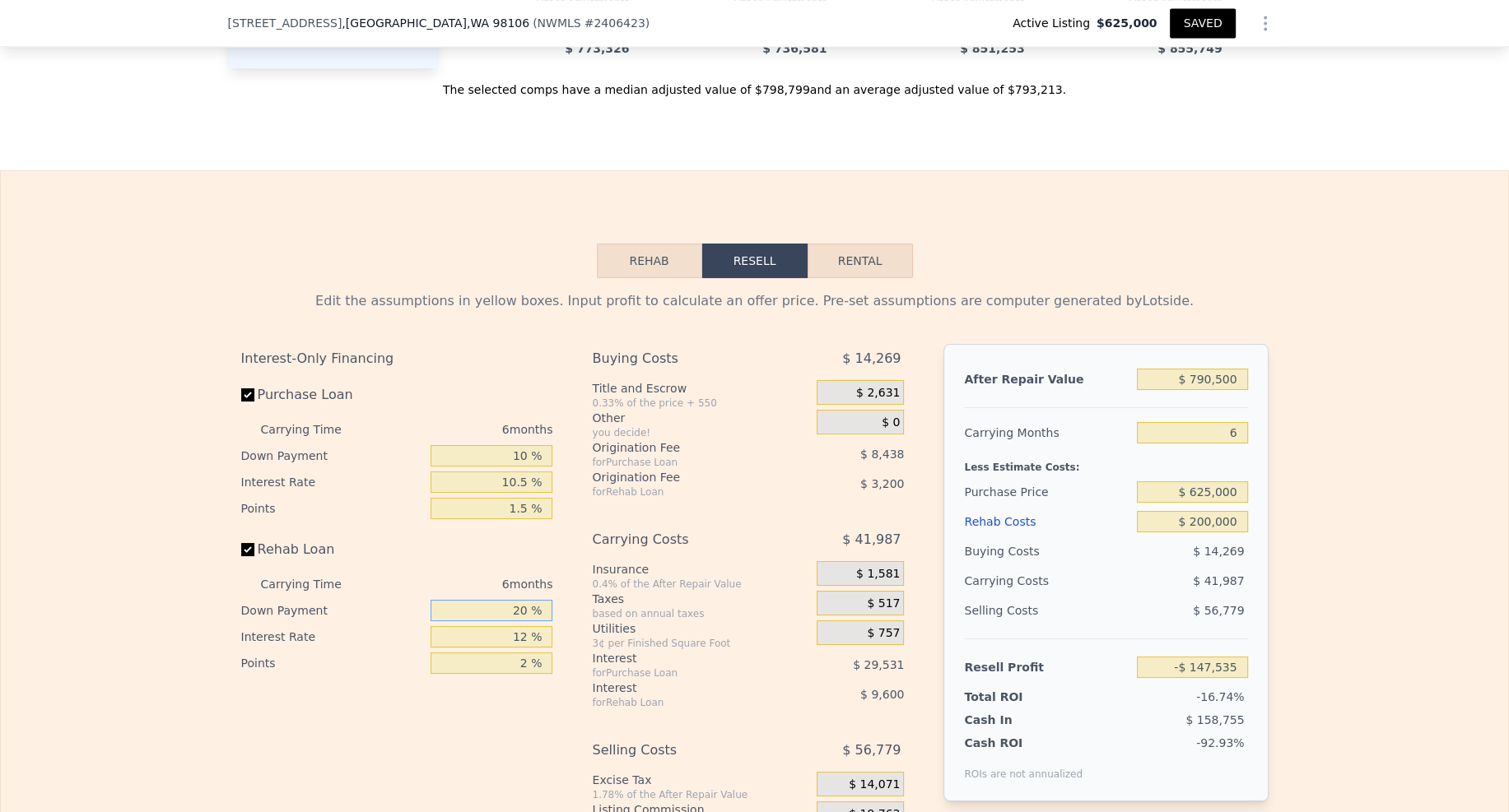
type input "2 %"
type input "-$ 150,415"
type input "1 %"
type input "-$ 150,575"
type input "10 %"
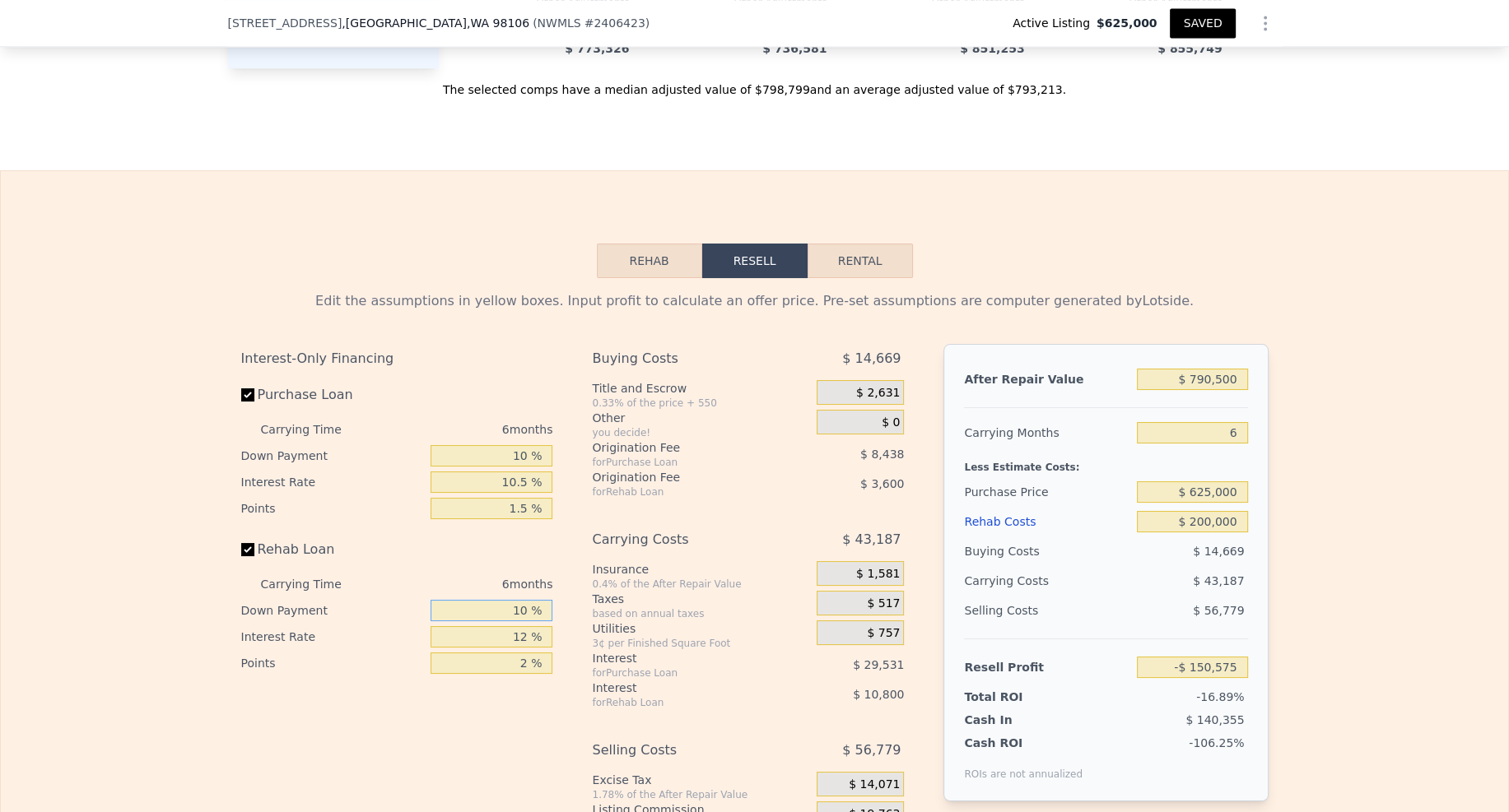
type input "-$ 149,135"
type input "10 %"
click at [522, 626] on input "12 %" at bounding box center [491, 637] width 122 height 22
type input "1 %"
type input "-$ 139,235"
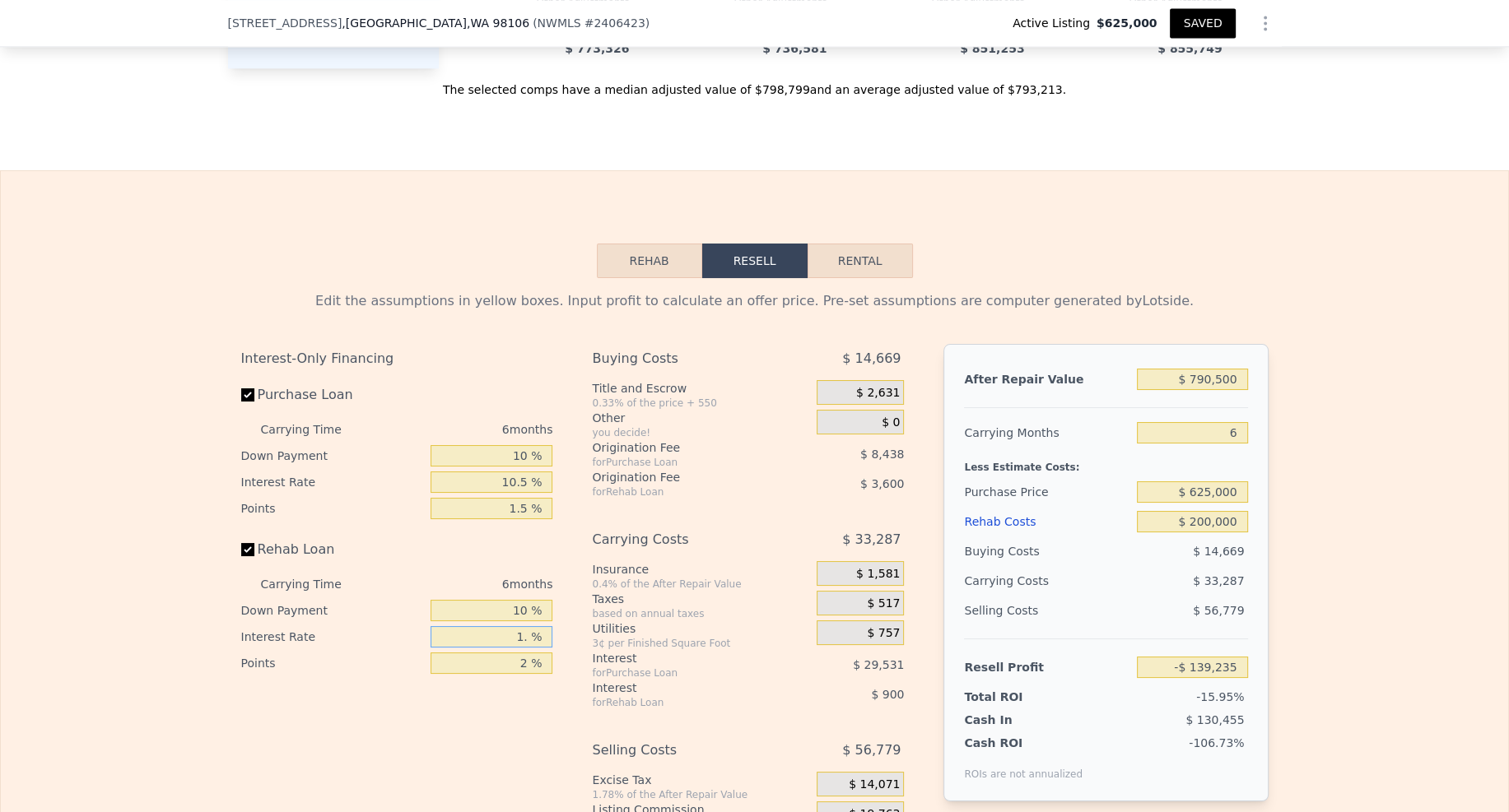
type input "1.5 %"
type input "-$ 139,685"
type input "1.5 %"
click at [525, 653] on input "2 %" at bounding box center [491, 664] width 122 height 22
type input "1. %"
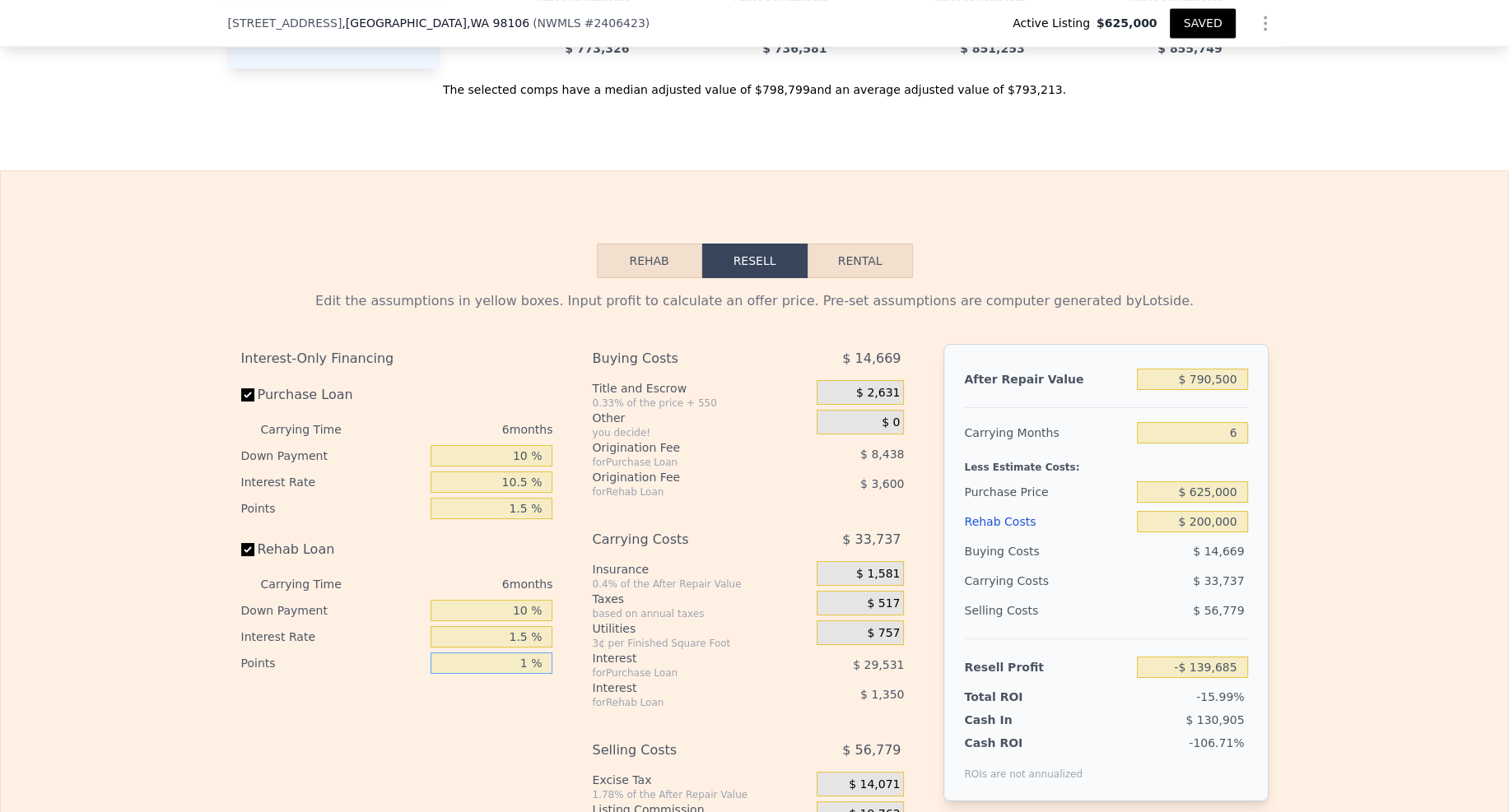
type input "-$ 137,885"
type input "1.5 %"
type input "-$ 138,785"
type input "1.5 %"
click at [522, 626] on input "1.5 %" at bounding box center [491, 637] width 122 height 22
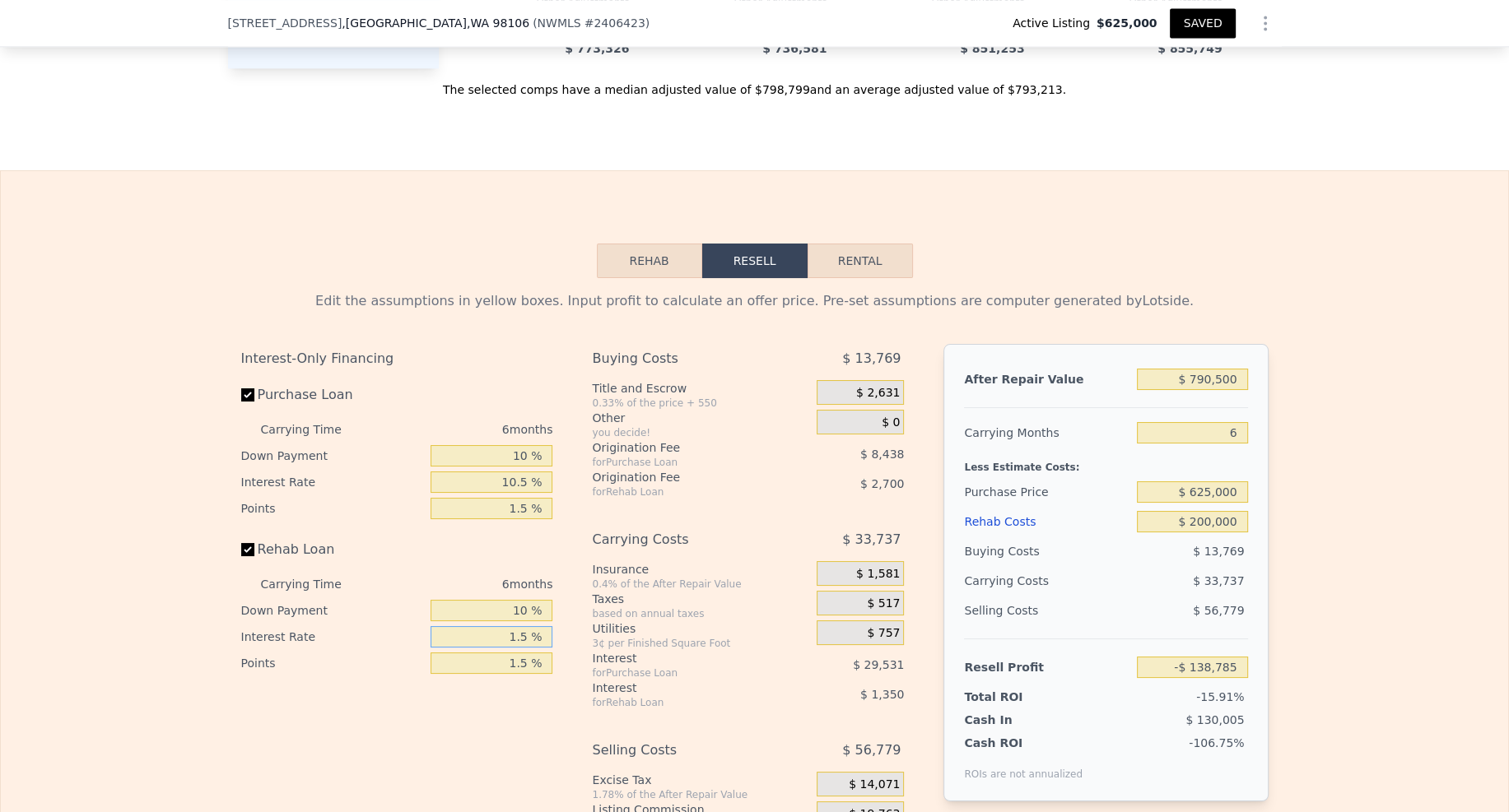
click at [522, 626] on input "1.5 %" at bounding box center [491, 637] width 122 height 22
type input "10 %"
type input "-$ 146,435"
type input "10.5 %"
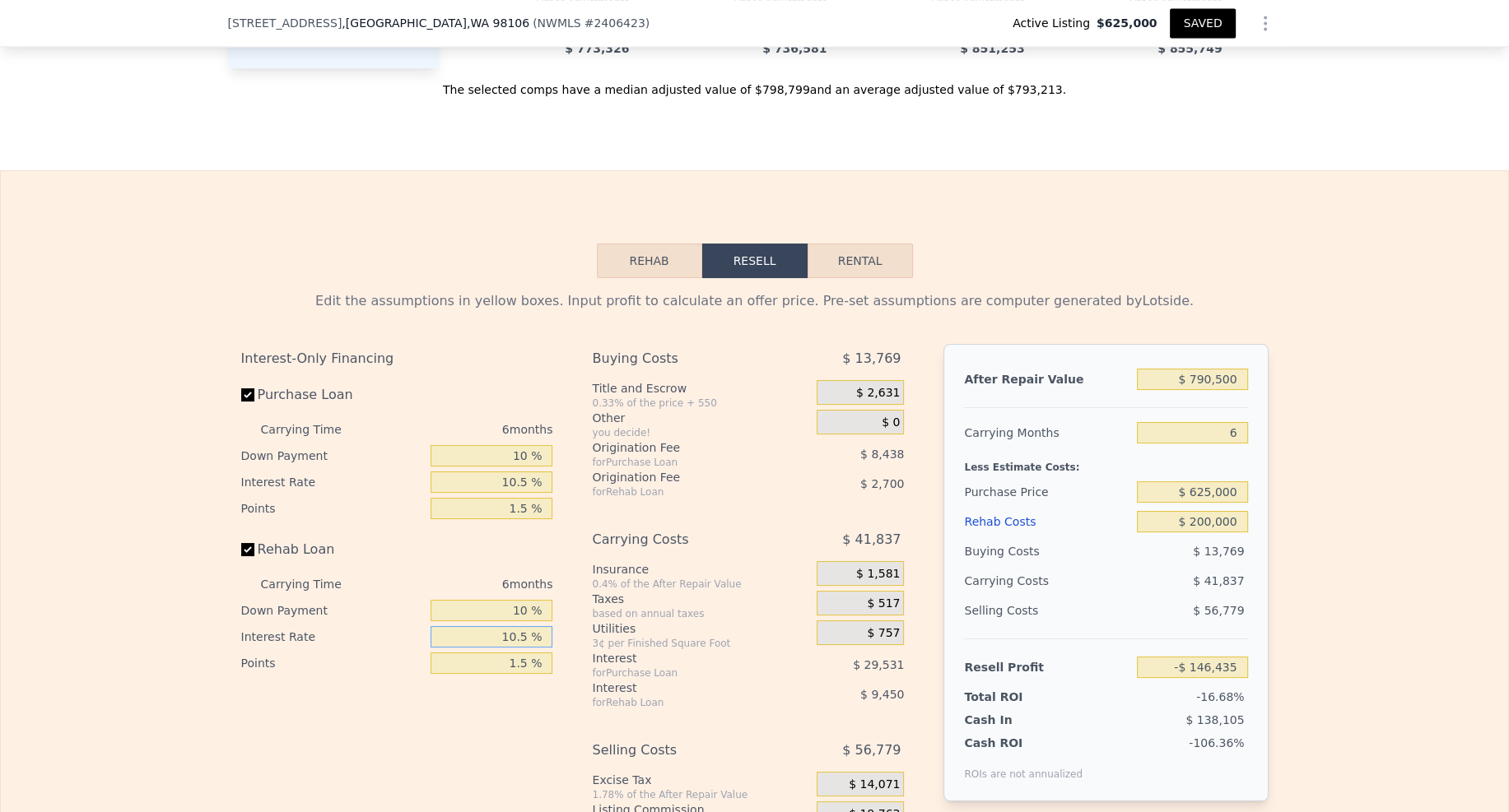
type input "-$ 146,885"
type input "10.5 %"
click at [559, 640] on div "Interest-Only Financing Purchase Loan Carrying Time 6 months Down Payment 10 % …" at bounding box center [404, 617] width 326 height 546
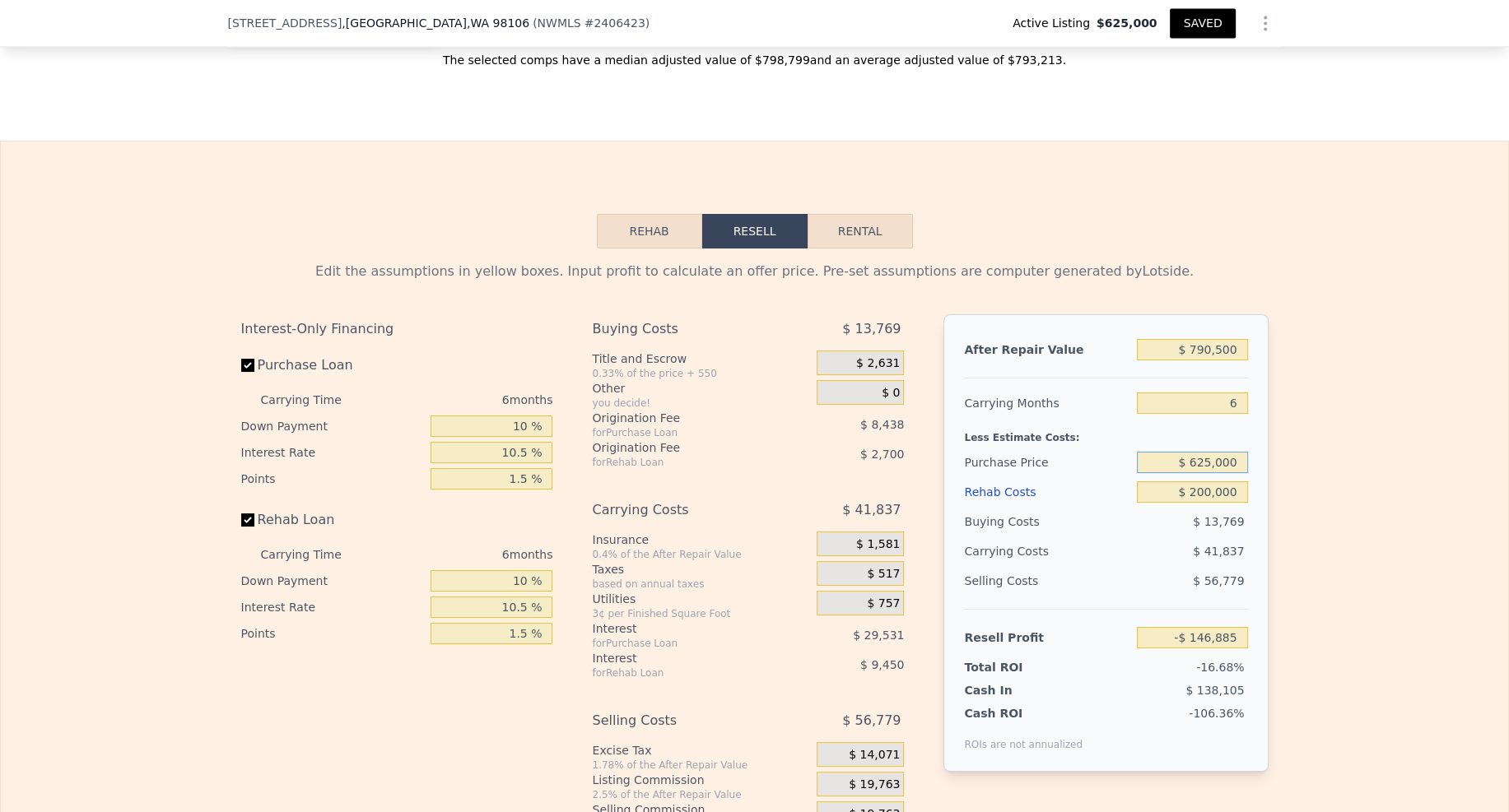
click at [1175, 452] on input "$ 625,000" at bounding box center [1191, 463] width 110 height 22
type input "$ 500,000"
click at [1306, 429] on div "Edit the assumptions in yellow boxes. Input profit to calculate an offer price.…" at bounding box center [754, 554] width 1507 height 612
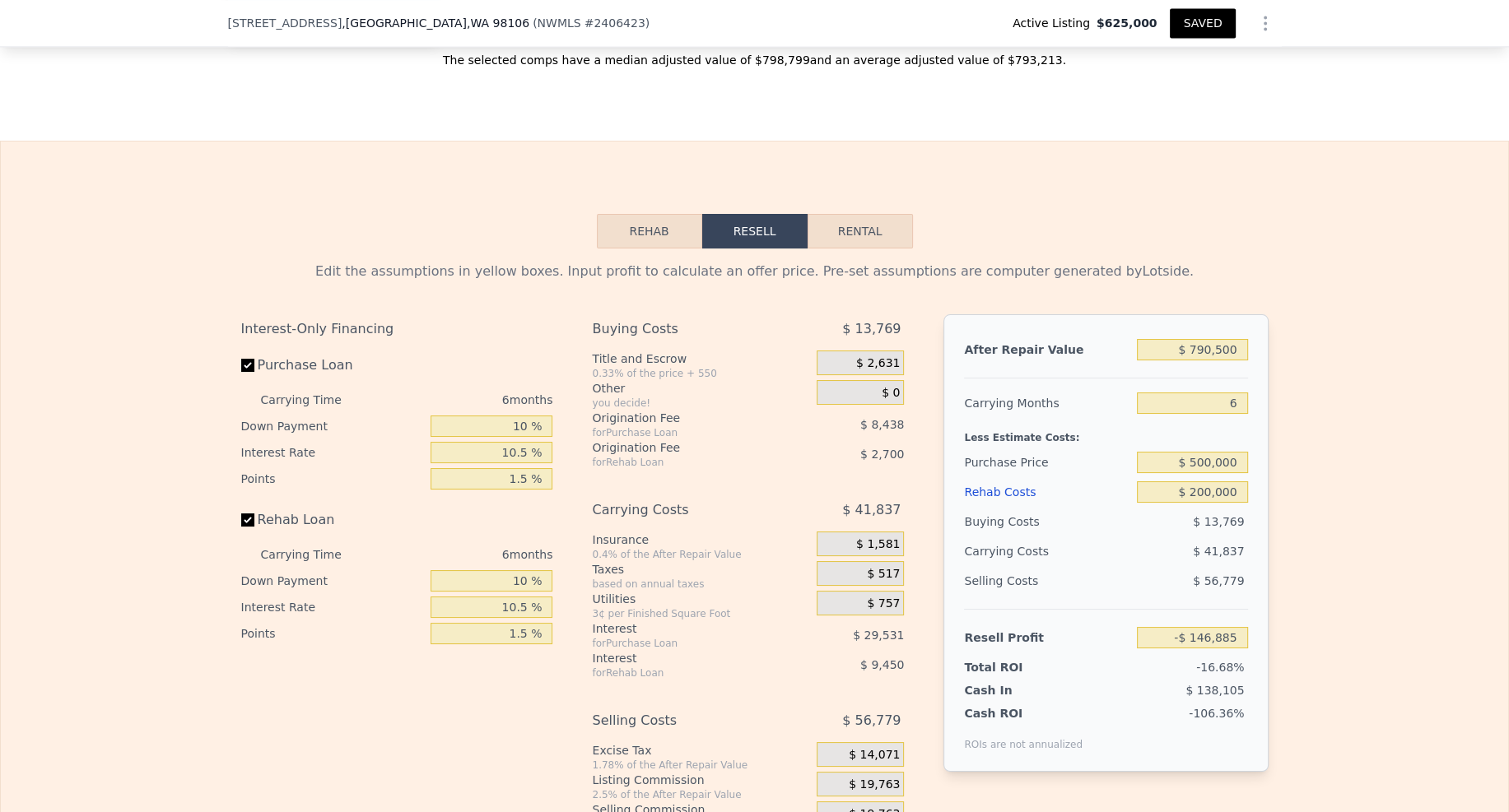
type input "-$ 13,871"
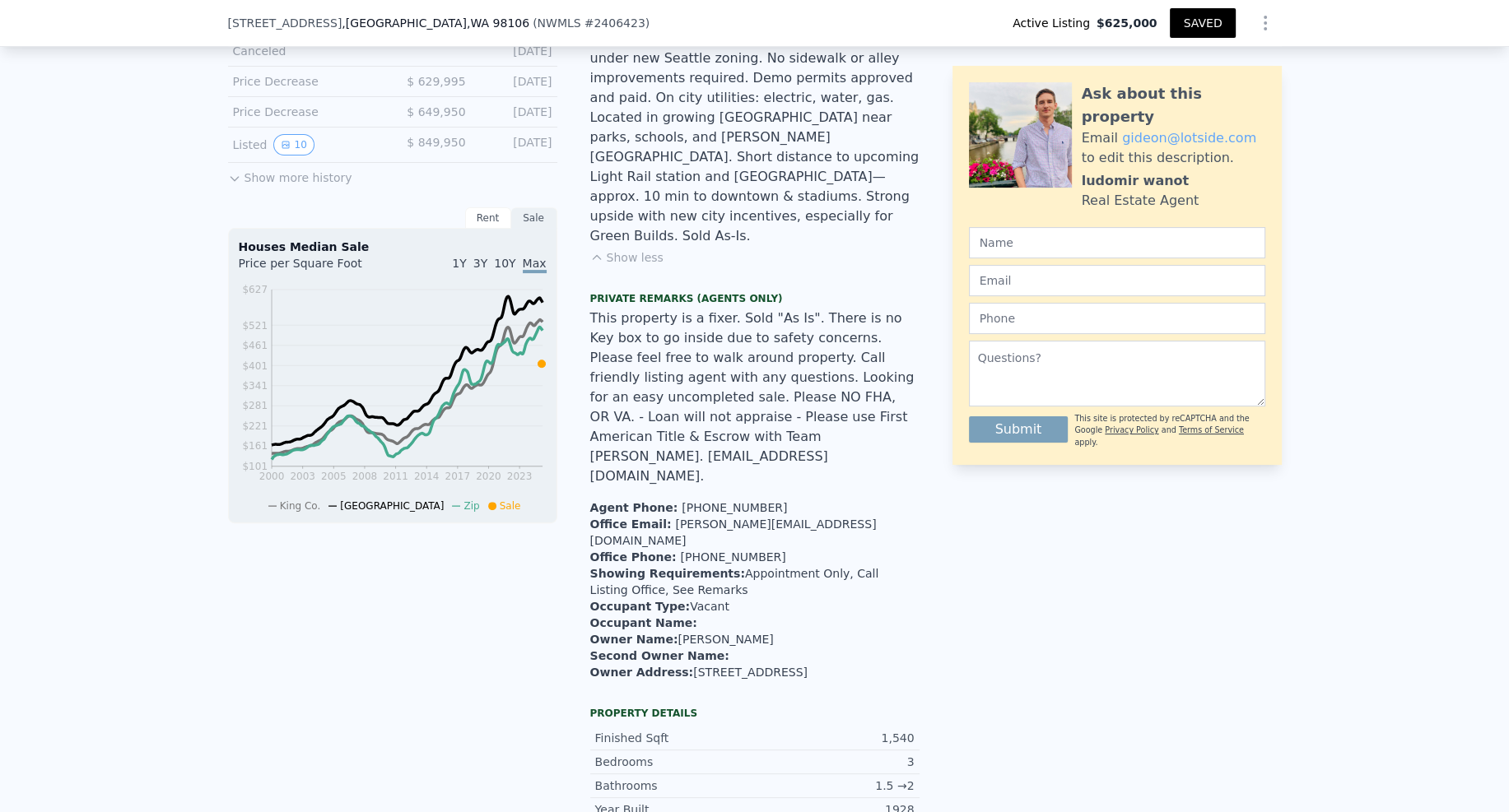
scroll to position [0, 0]
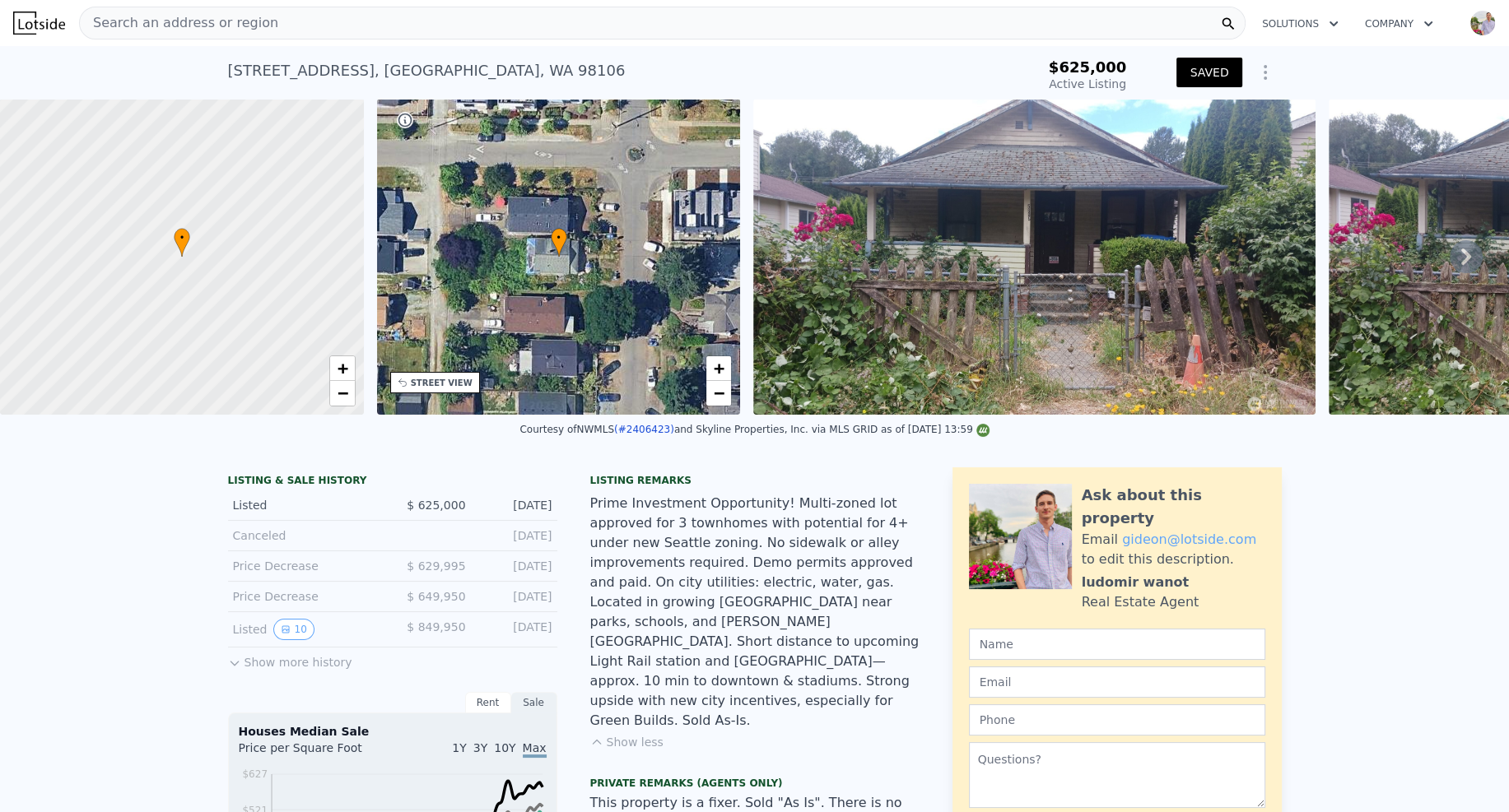
click at [399, 72] on div "5605 25th Ave SW , Seattle , WA 98106" at bounding box center [426, 70] width 398 height 23
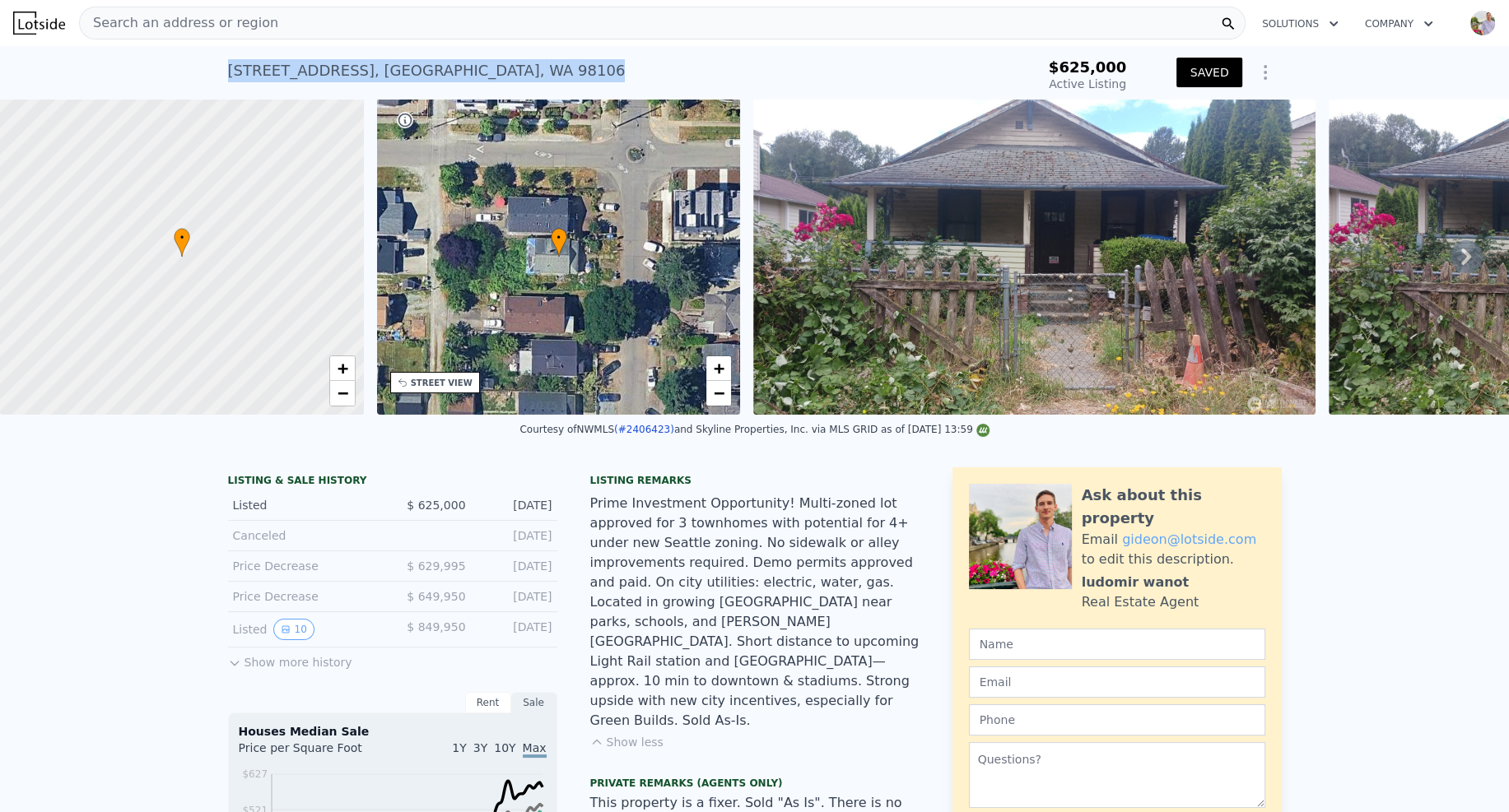
click at [399, 72] on div "5605 25th Ave SW , Seattle , WA 98106" at bounding box center [426, 70] width 398 height 23
copy div "5605 25th Ave SW , Seattle , WA 98106 Active at $625k"
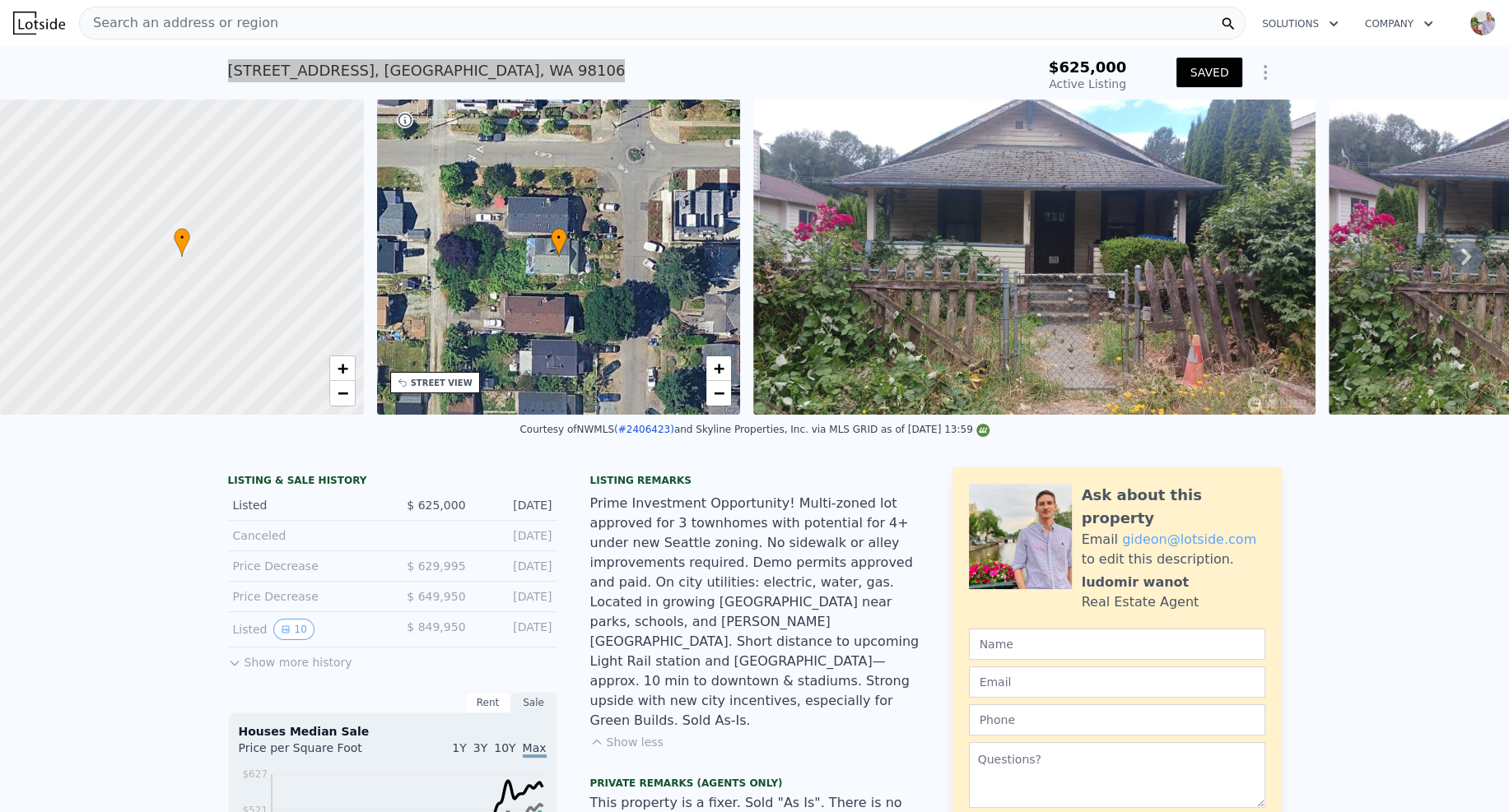
type input "$ 0"
type input "$ 63,235"
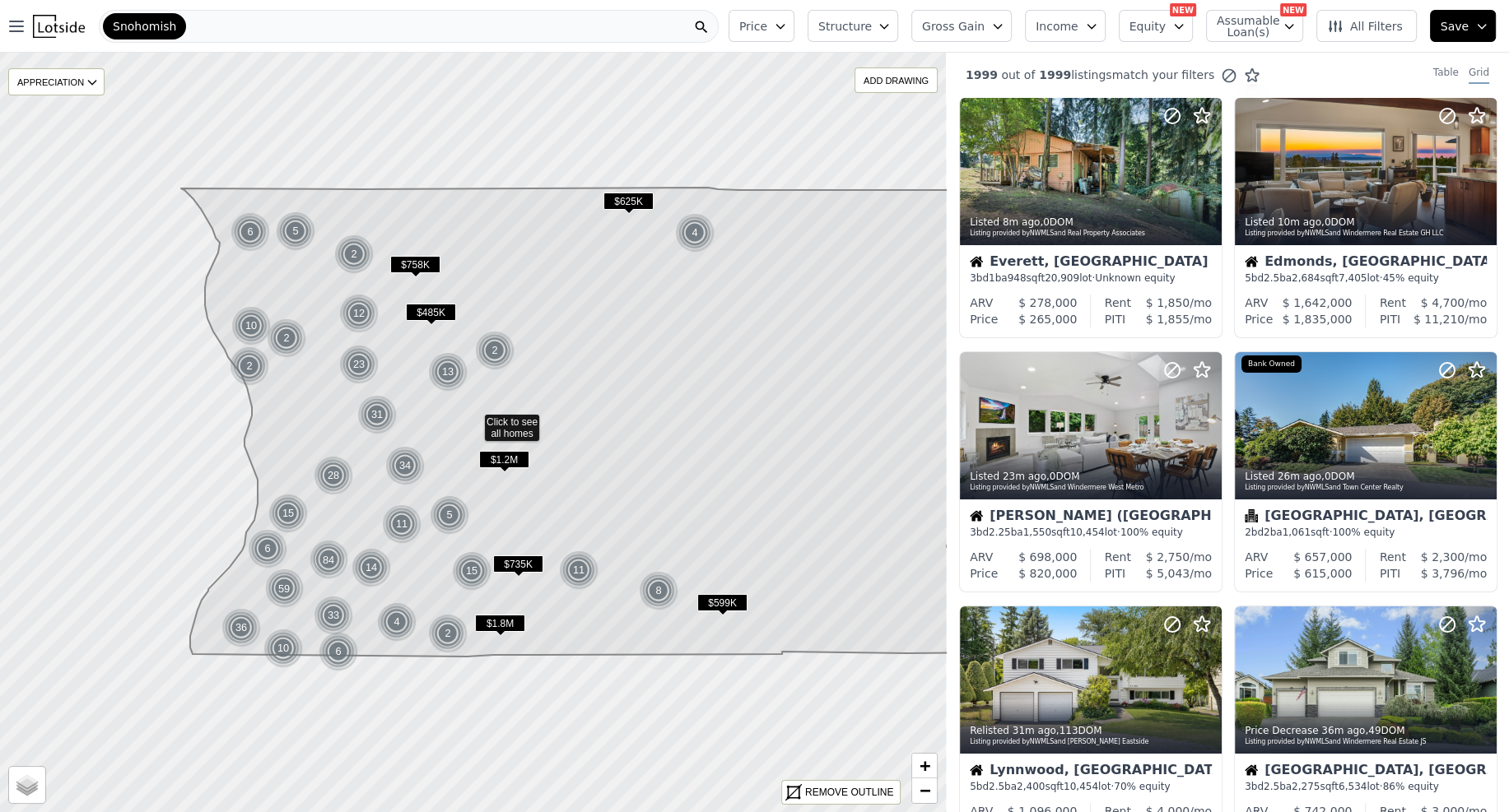
click at [247, 26] on div "Snohomish" at bounding box center [409, 26] width 620 height 33
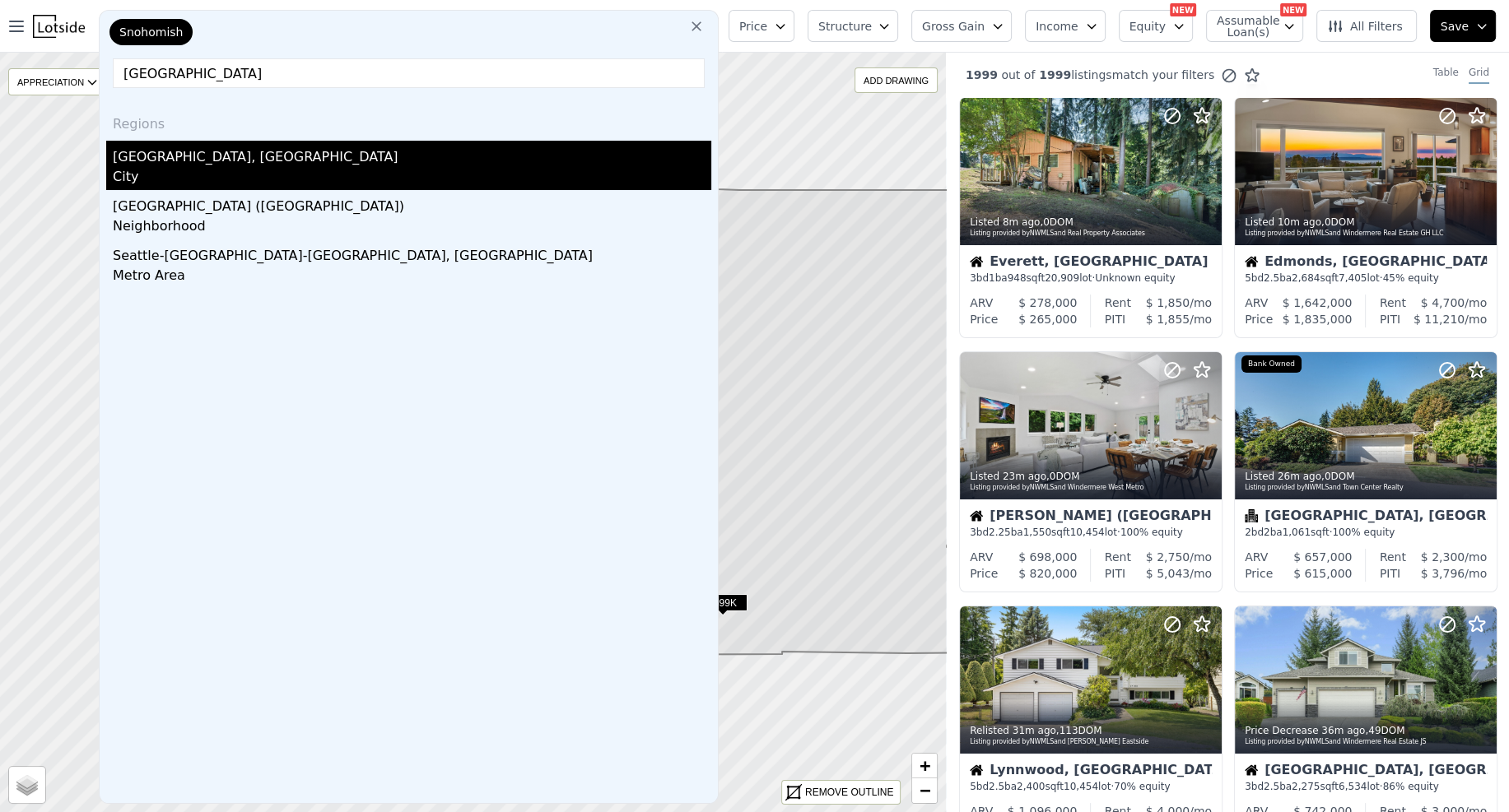
type input "seattle"
click at [236, 153] on div "Seattle, WA" at bounding box center [412, 153] width 599 height 27
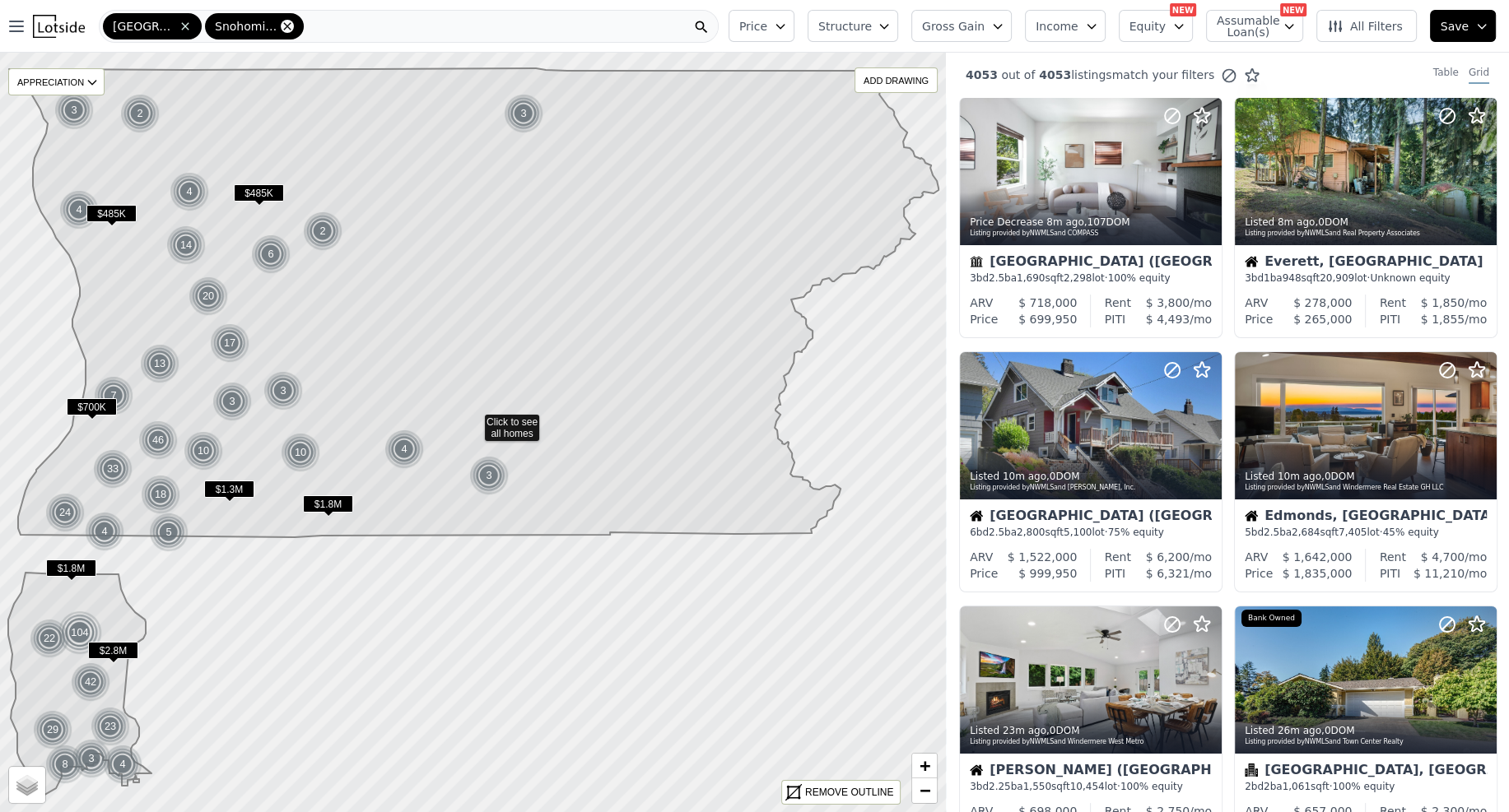
click at [281, 25] on icon at bounding box center [287, 26] width 13 height 13
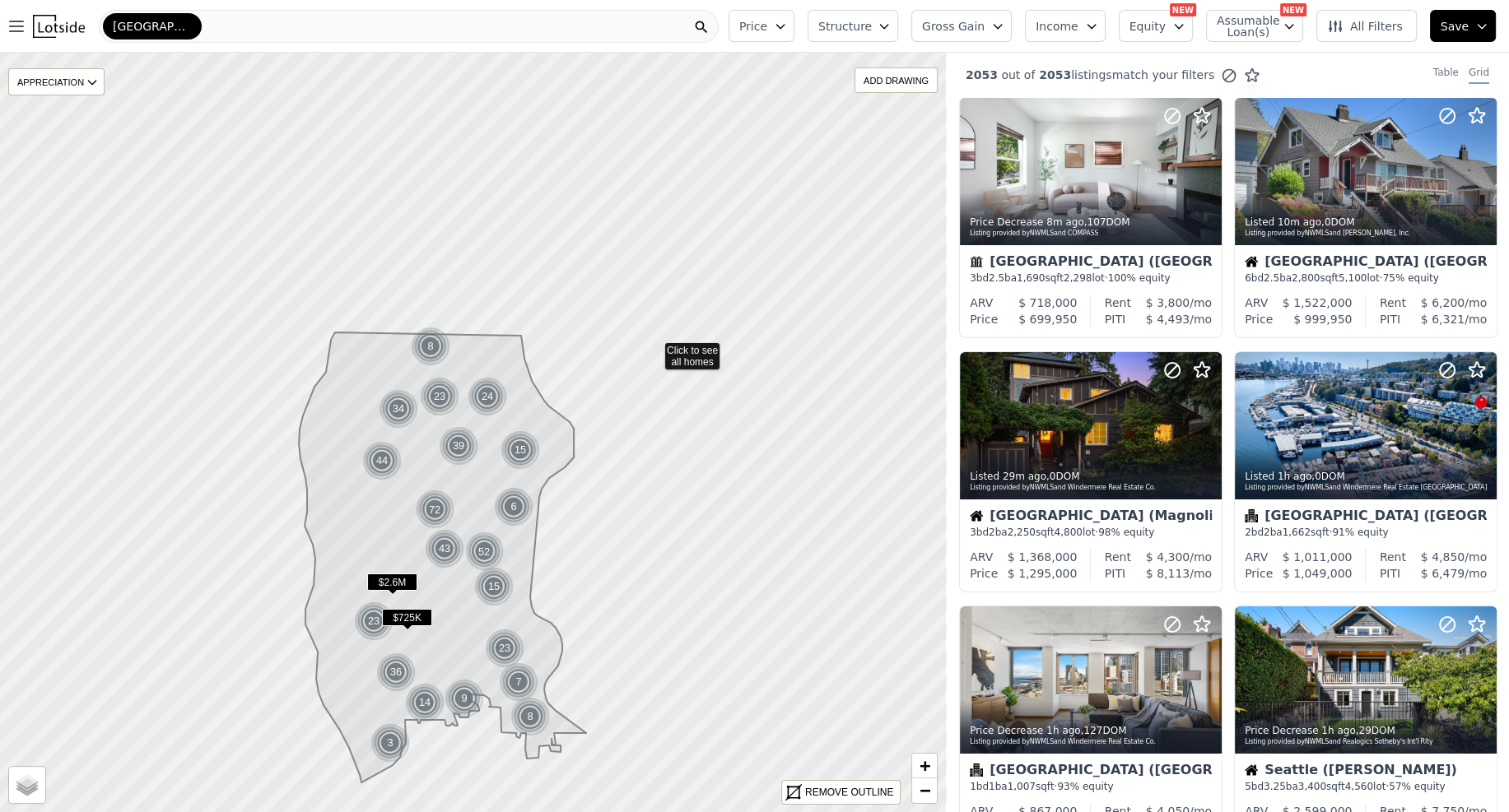
drag, startPoint x: 686, startPoint y: 219, endPoint x: 653, endPoint y: 352, distance: 137.0
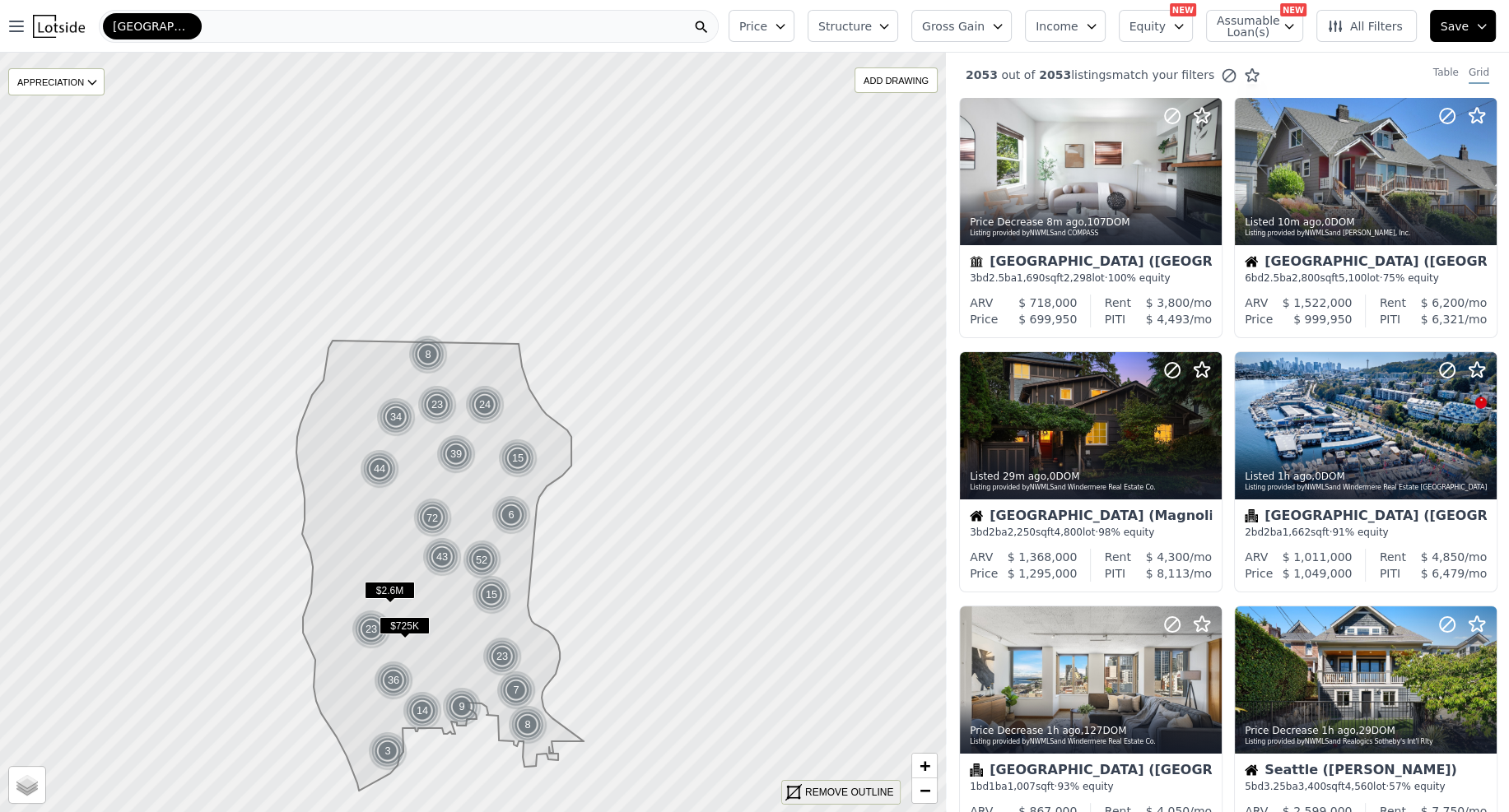
click at [836, 791] on div "REMOVE OUTLINE" at bounding box center [849, 792] width 88 height 15
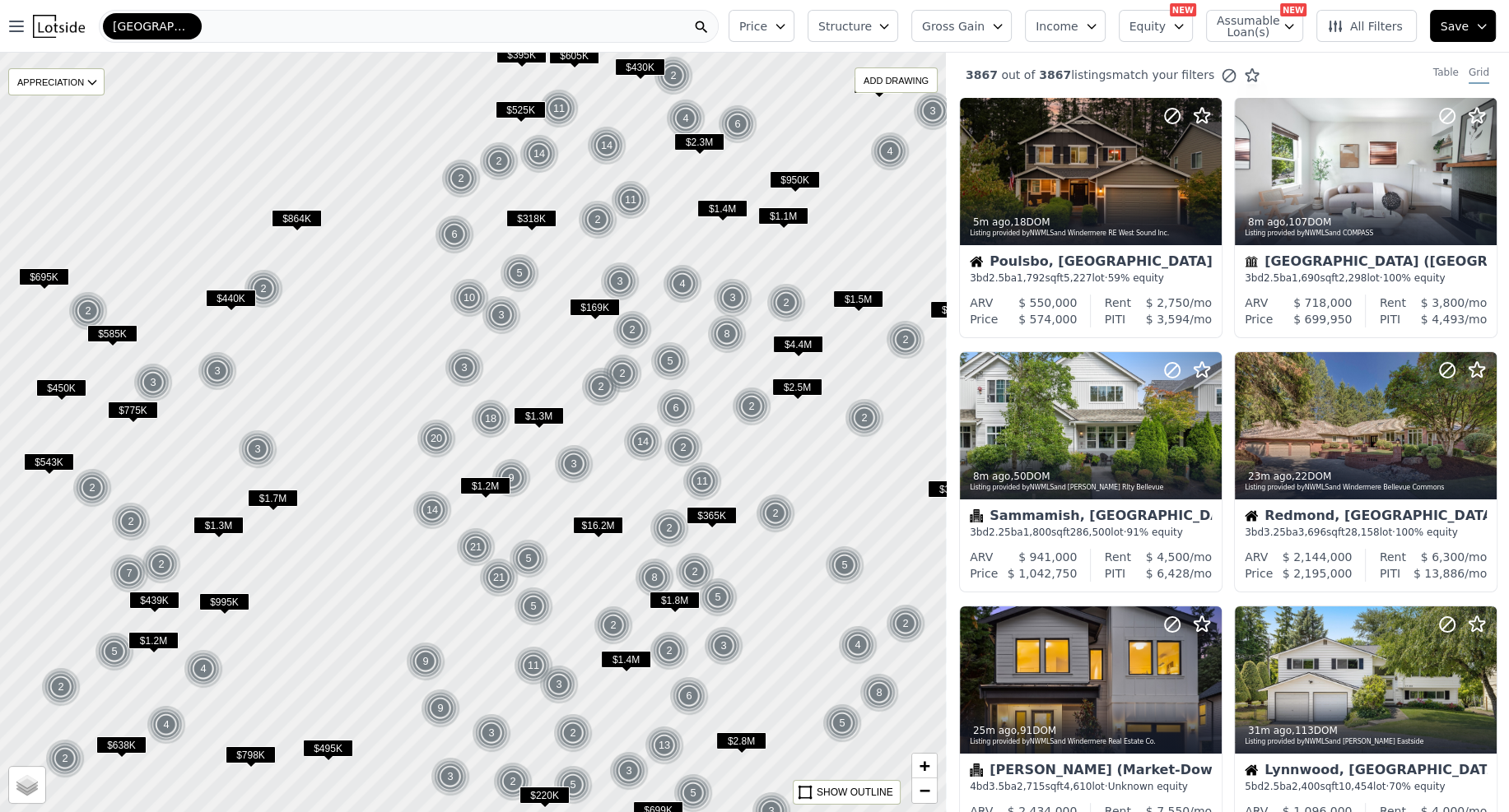
click at [699, 605] on span "$1.8M" at bounding box center [674, 599] width 50 height 17
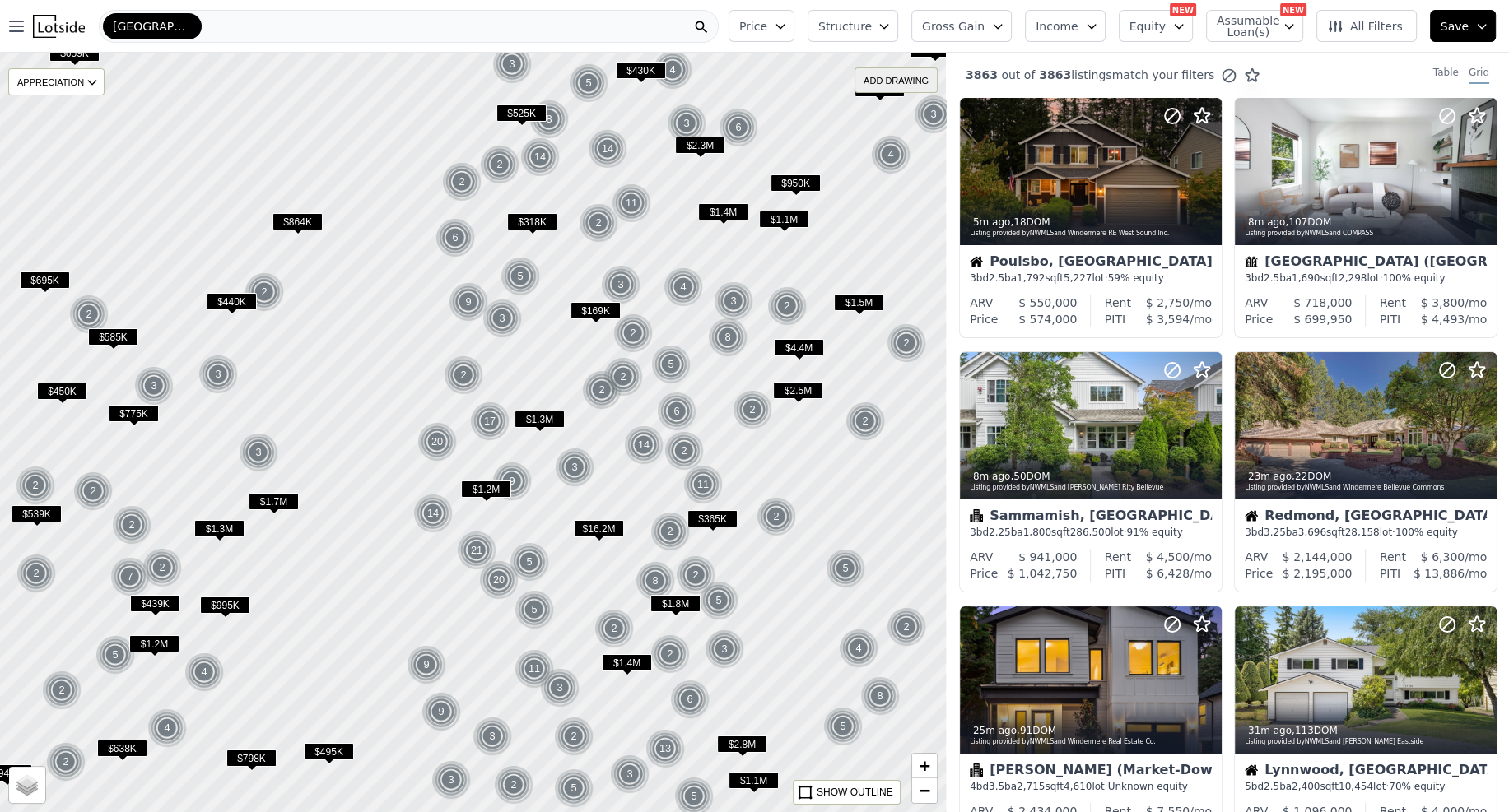
click at [895, 82] on div "ADD DRAWING" at bounding box center [896, 80] width 81 height 24
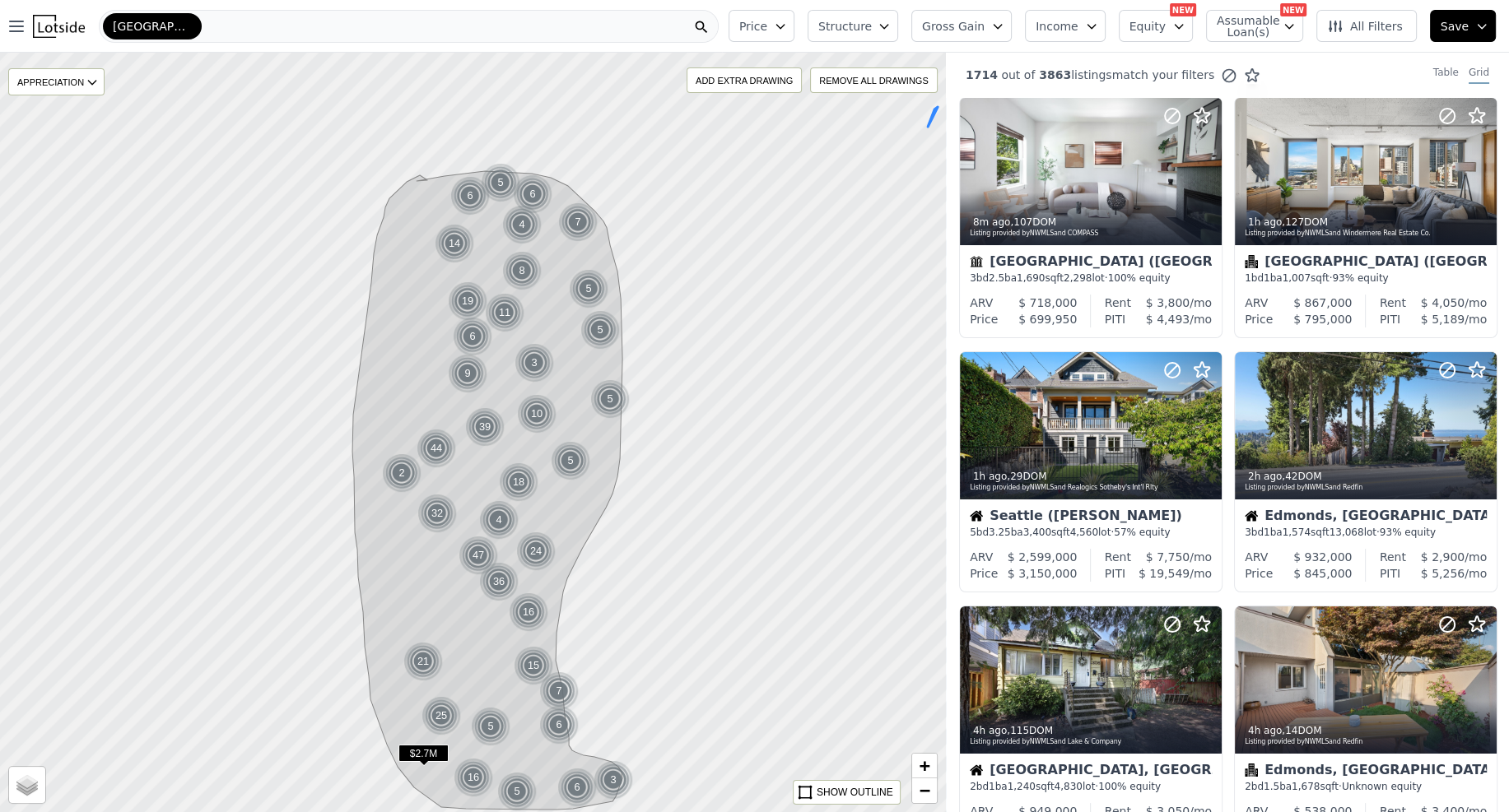
click at [871, 30] on span "Structure" at bounding box center [844, 26] width 52 height 17
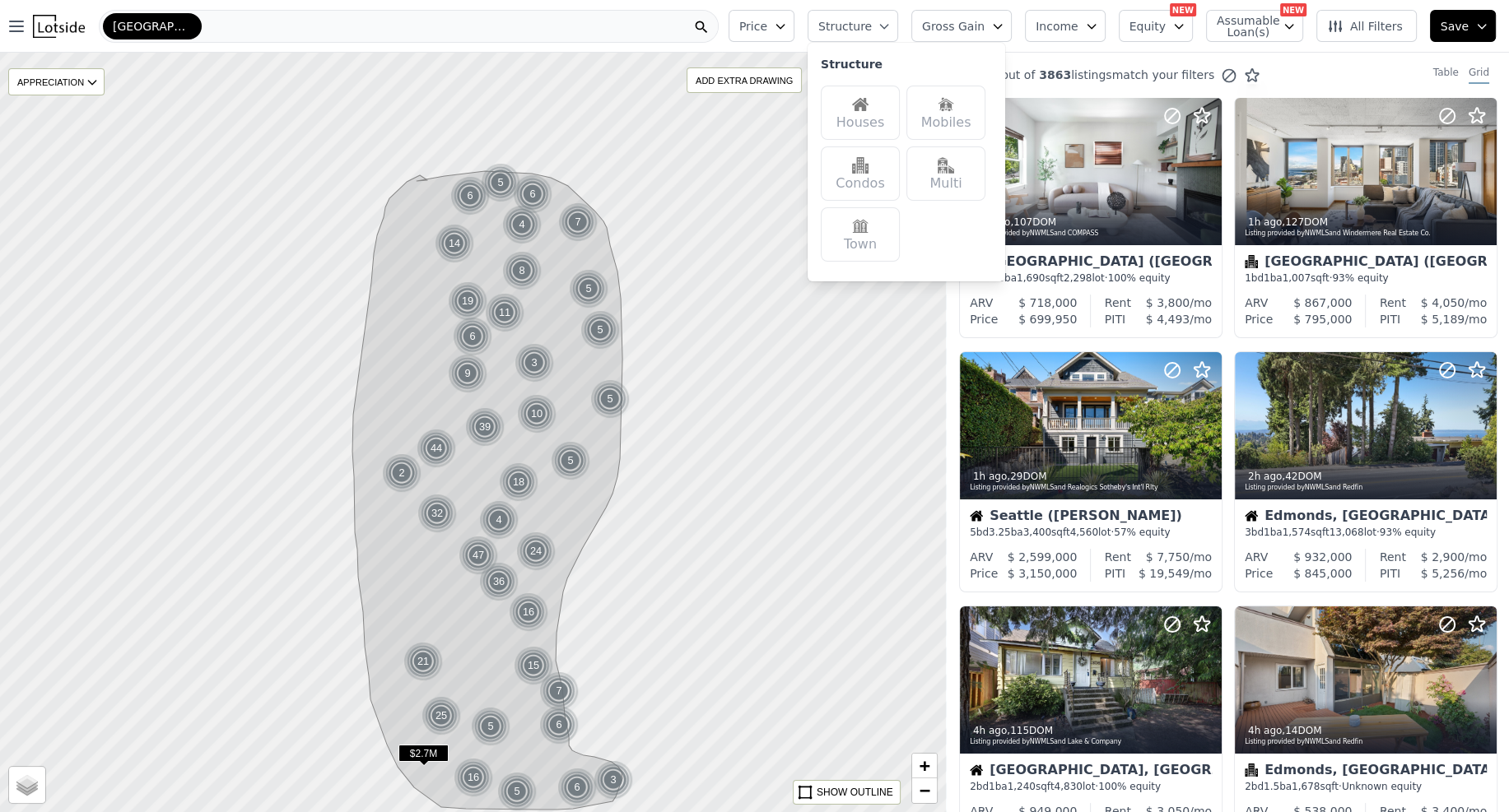
click at [869, 109] on img at bounding box center [860, 104] width 17 height 17
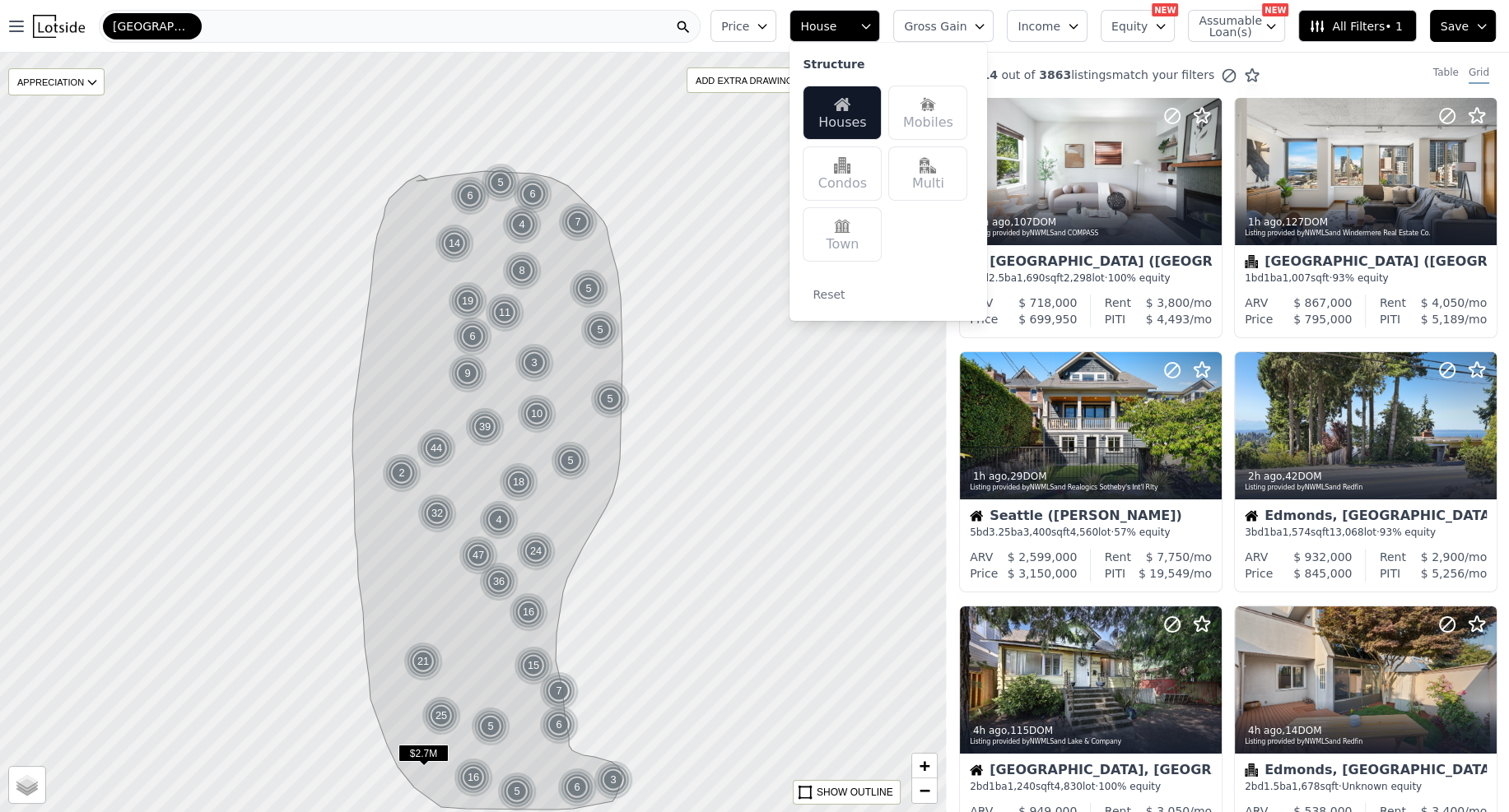
click at [749, 30] on span "Price" at bounding box center [735, 26] width 28 height 17
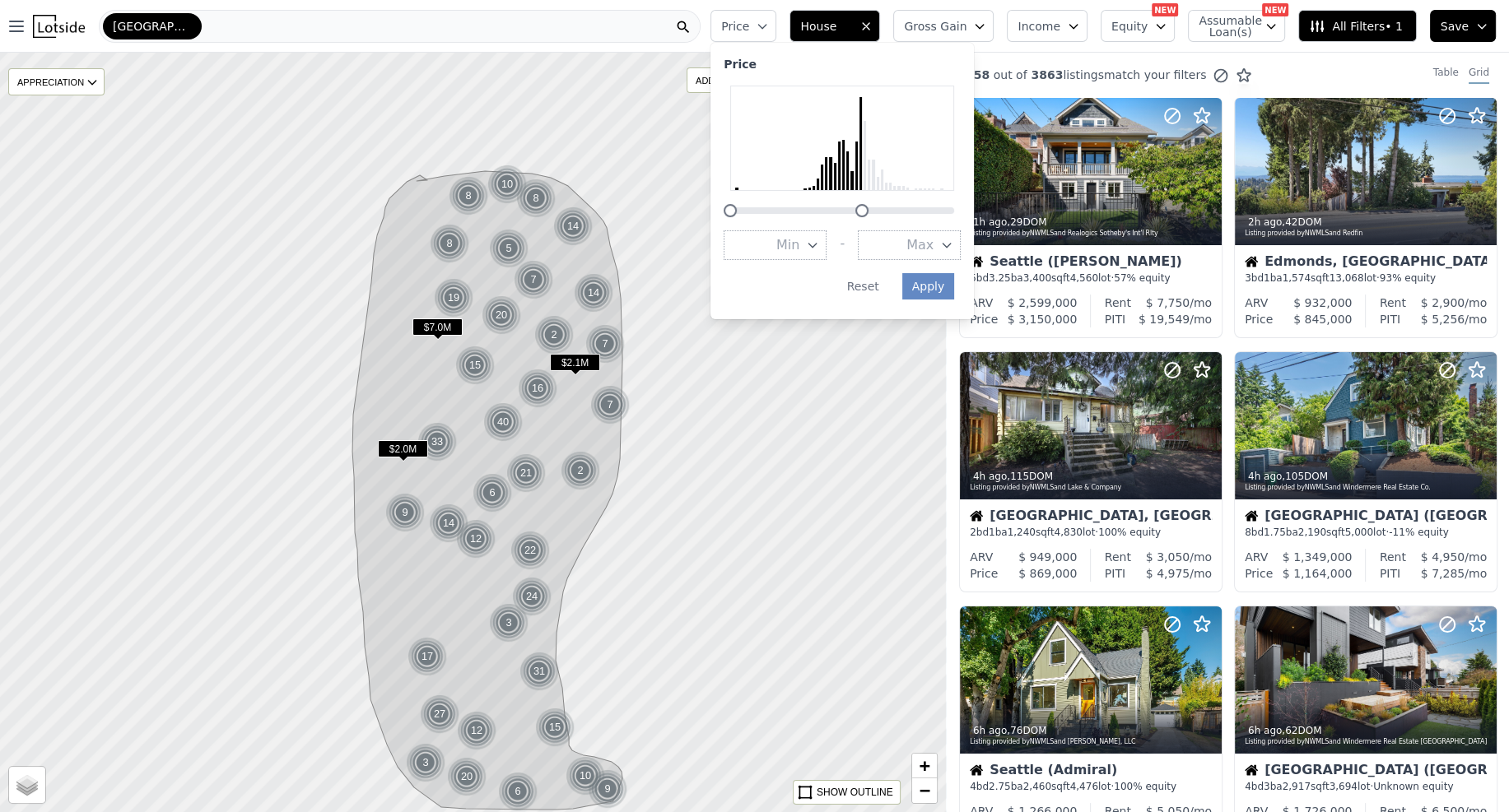
drag, startPoint x: 971, startPoint y: 214, endPoint x: 879, endPoint y: 218, distance: 92.1
click at [879, 218] on div "Price Min - Max Apply Reset" at bounding box center [842, 181] width 263 height 277
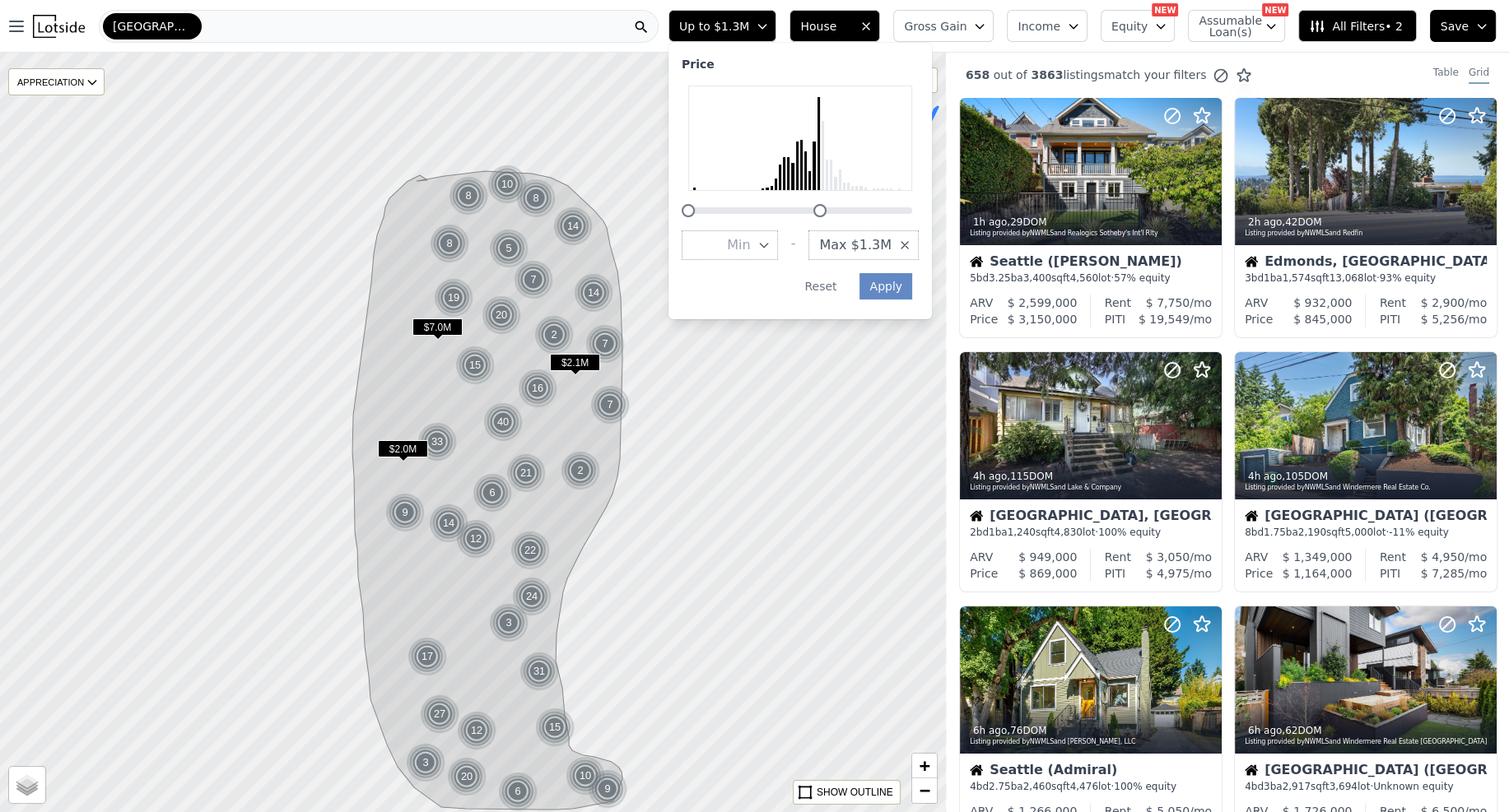
click at [911, 246] on icon "button" at bounding box center [904, 244] width 13 height 13
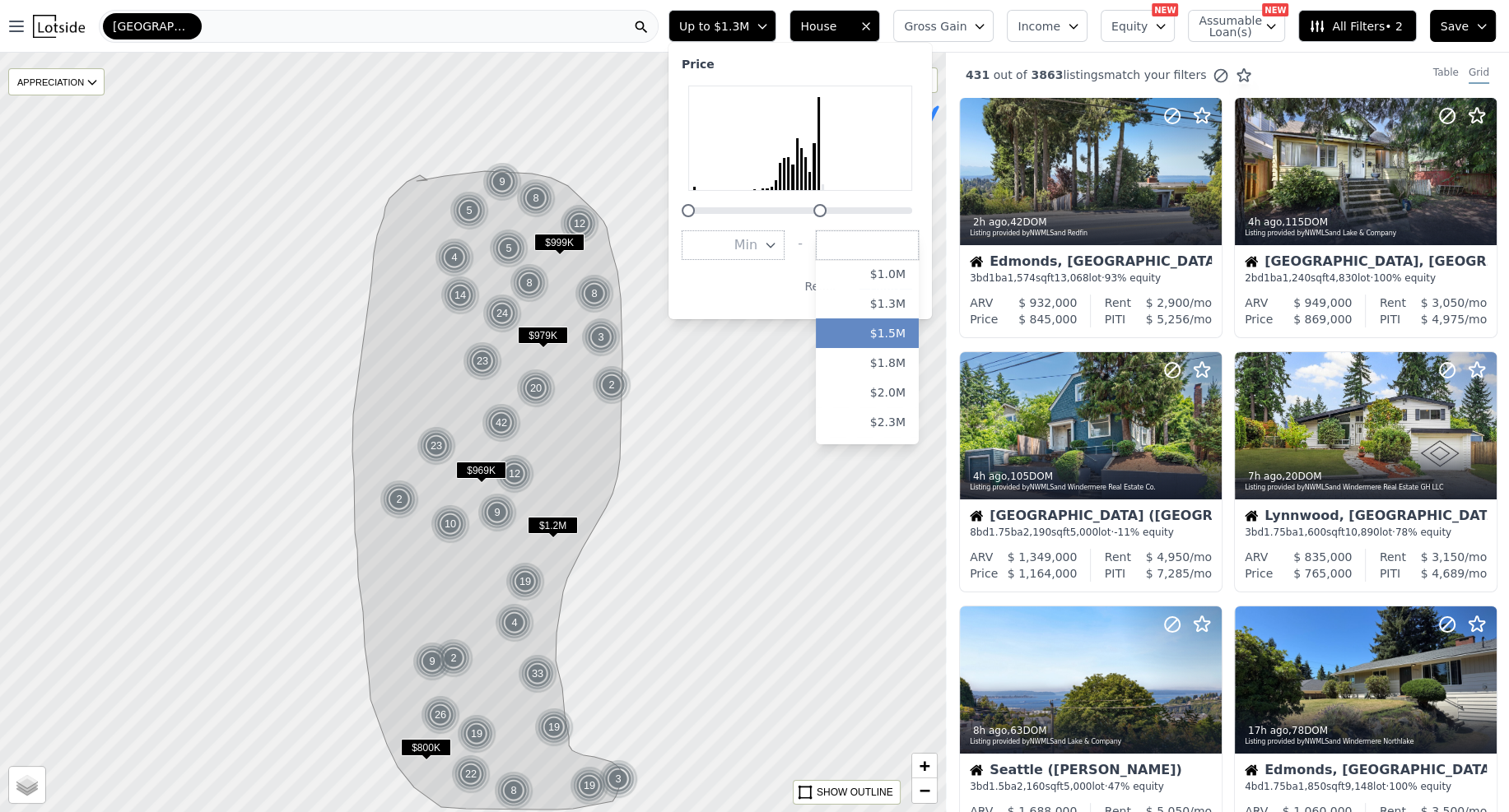
scroll to position [263, 0]
click at [885, 336] on button "$1.3M" at bounding box center [868, 337] width 103 height 30
drag, startPoint x: 708, startPoint y: 210, endPoint x: 744, endPoint y: 214, distance: 36.2
click at [725, 214] on div at bounding box center [718, 210] width 13 height 13
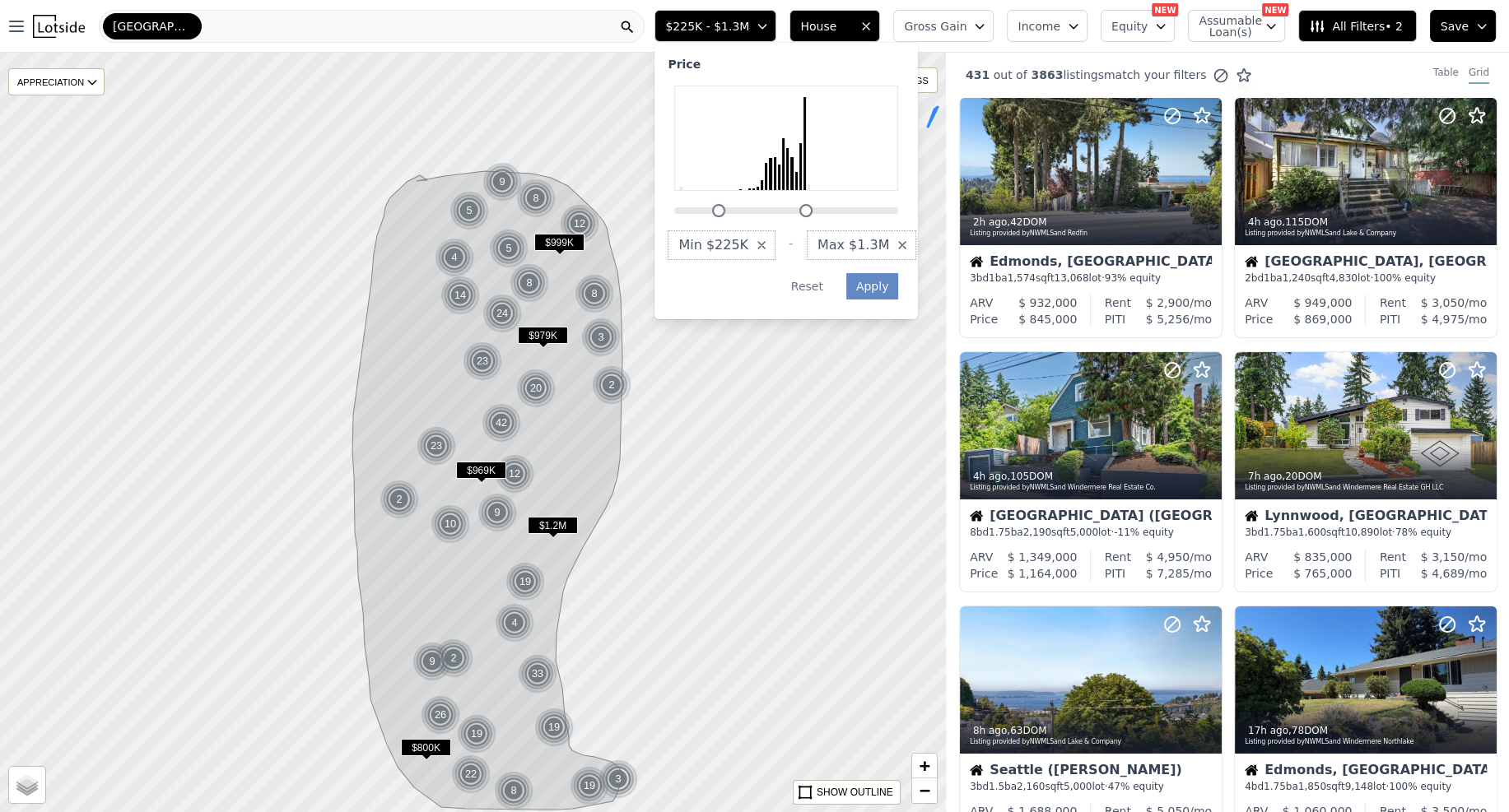
drag, startPoint x: 734, startPoint y: 209, endPoint x: 747, endPoint y: 213, distance: 13.6
click at [725, 212] on div at bounding box center [718, 210] width 13 height 13
click at [743, 210] on div at bounding box center [735, 210] width 13 height 13
click at [894, 290] on button "Apply" at bounding box center [872, 286] width 52 height 27
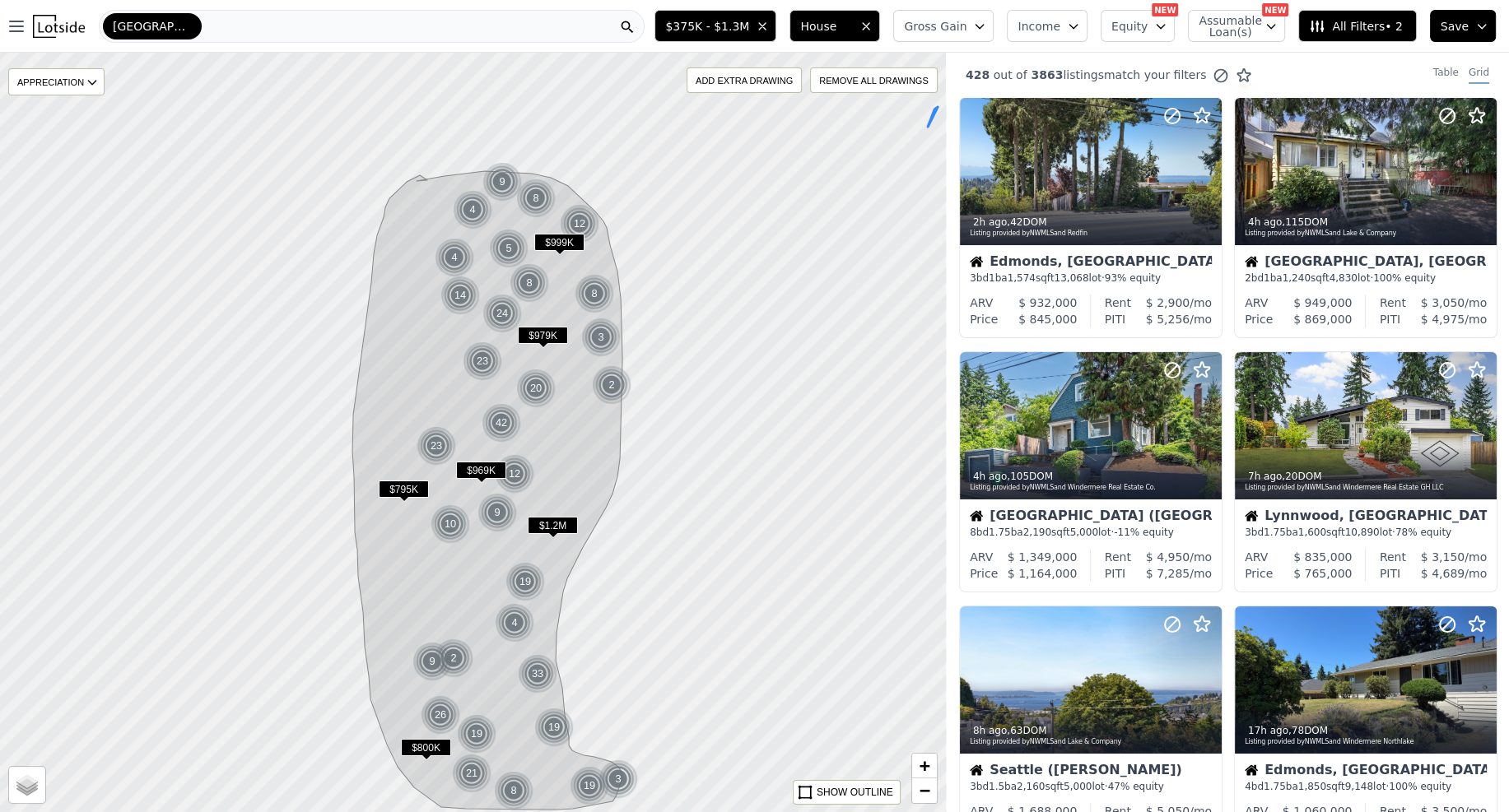
click at [967, 26] on span "Gross Gain" at bounding box center [935, 26] width 62 height 17
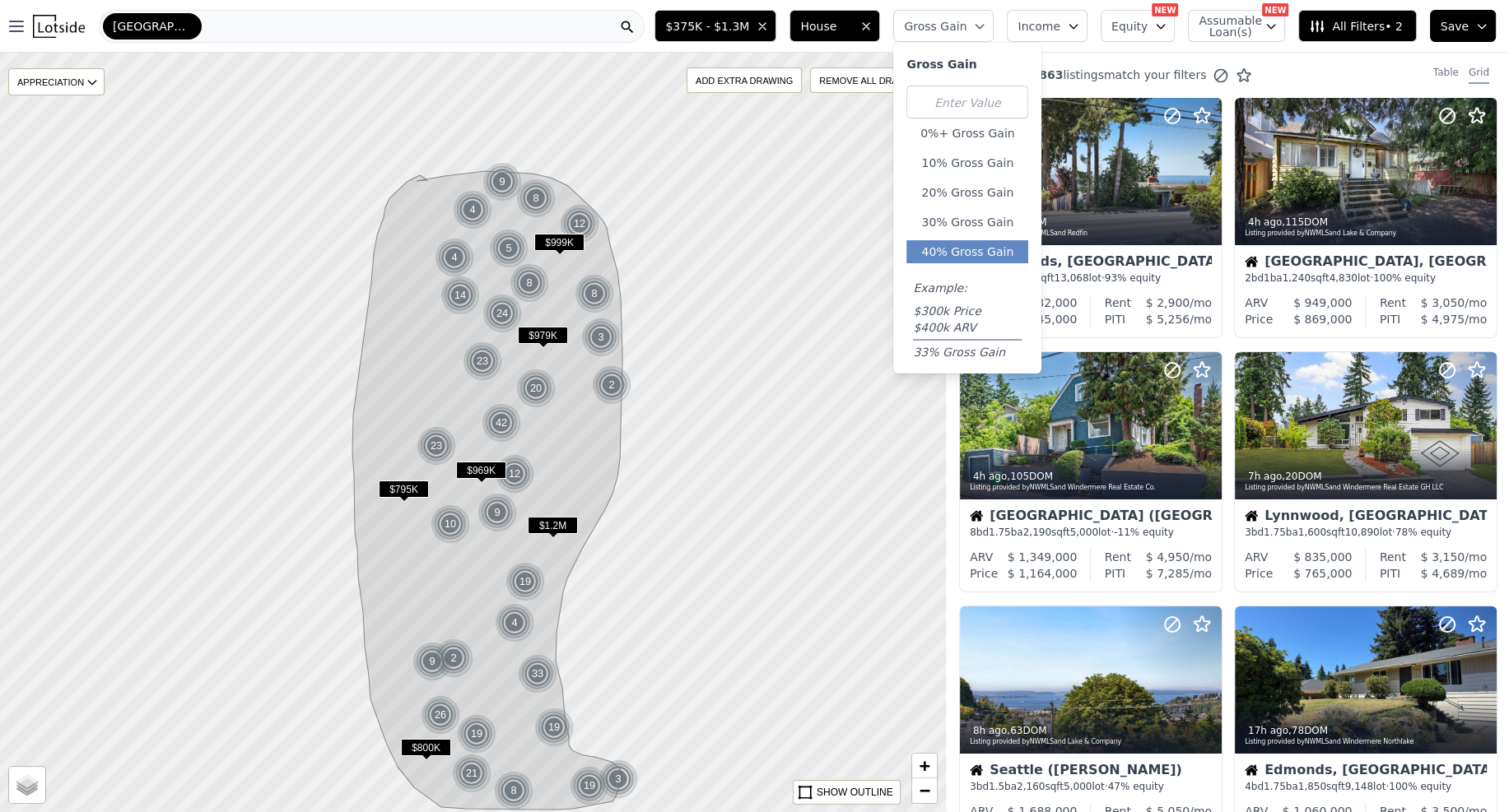
click at [964, 240] on button "40% Gross Gain" at bounding box center [967, 251] width 122 height 23
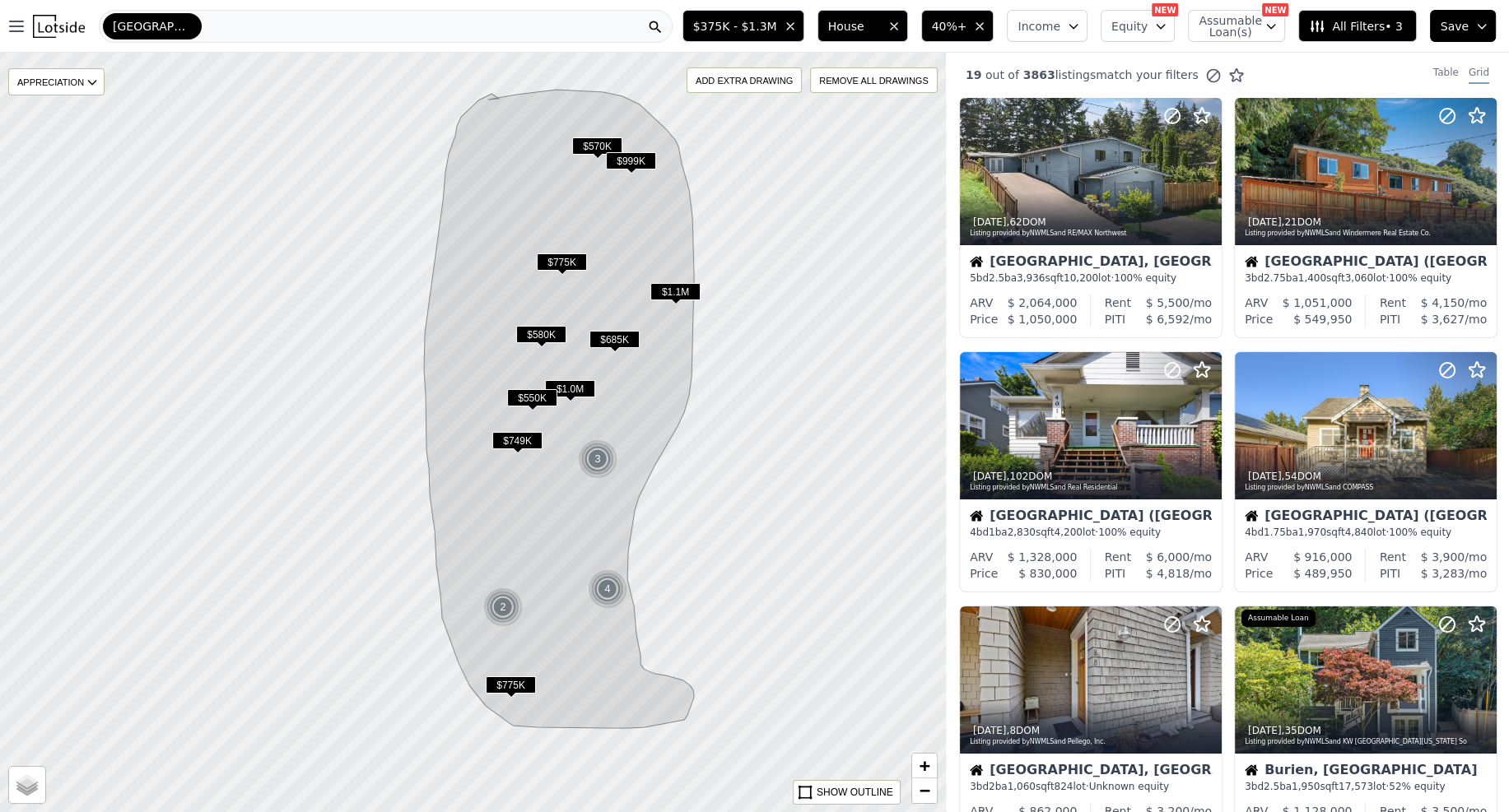
drag, startPoint x: 728, startPoint y: 422, endPoint x: 796, endPoint y: 319, distance: 123.4
click at [790, 334] on div at bounding box center [473, 431] width 1135 height 912
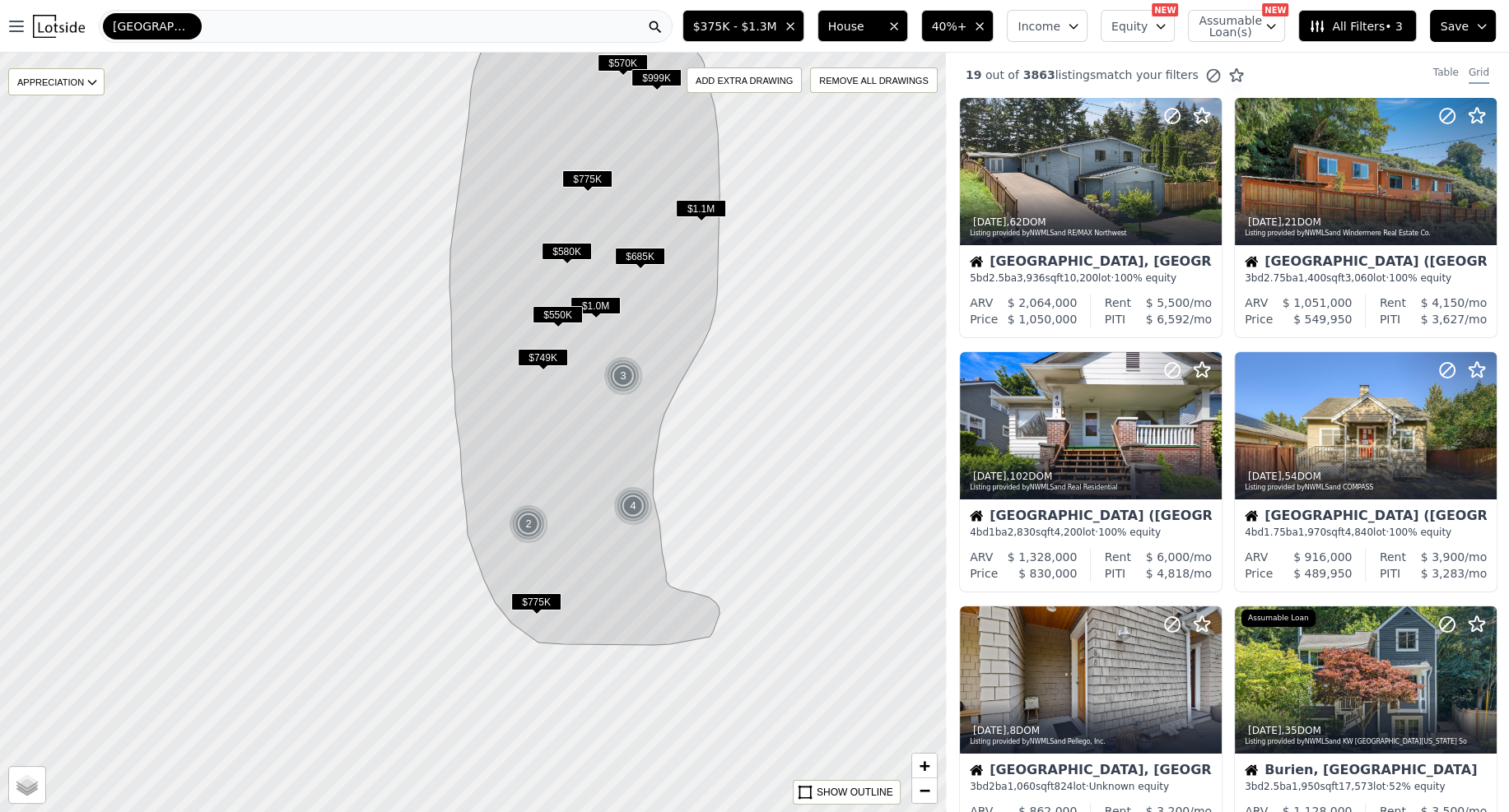
drag, startPoint x: 796, startPoint y: 319, endPoint x: 802, endPoint y: 278, distance: 41.4
click at [802, 278] on div at bounding box center [472, 431] width 1135 height 912
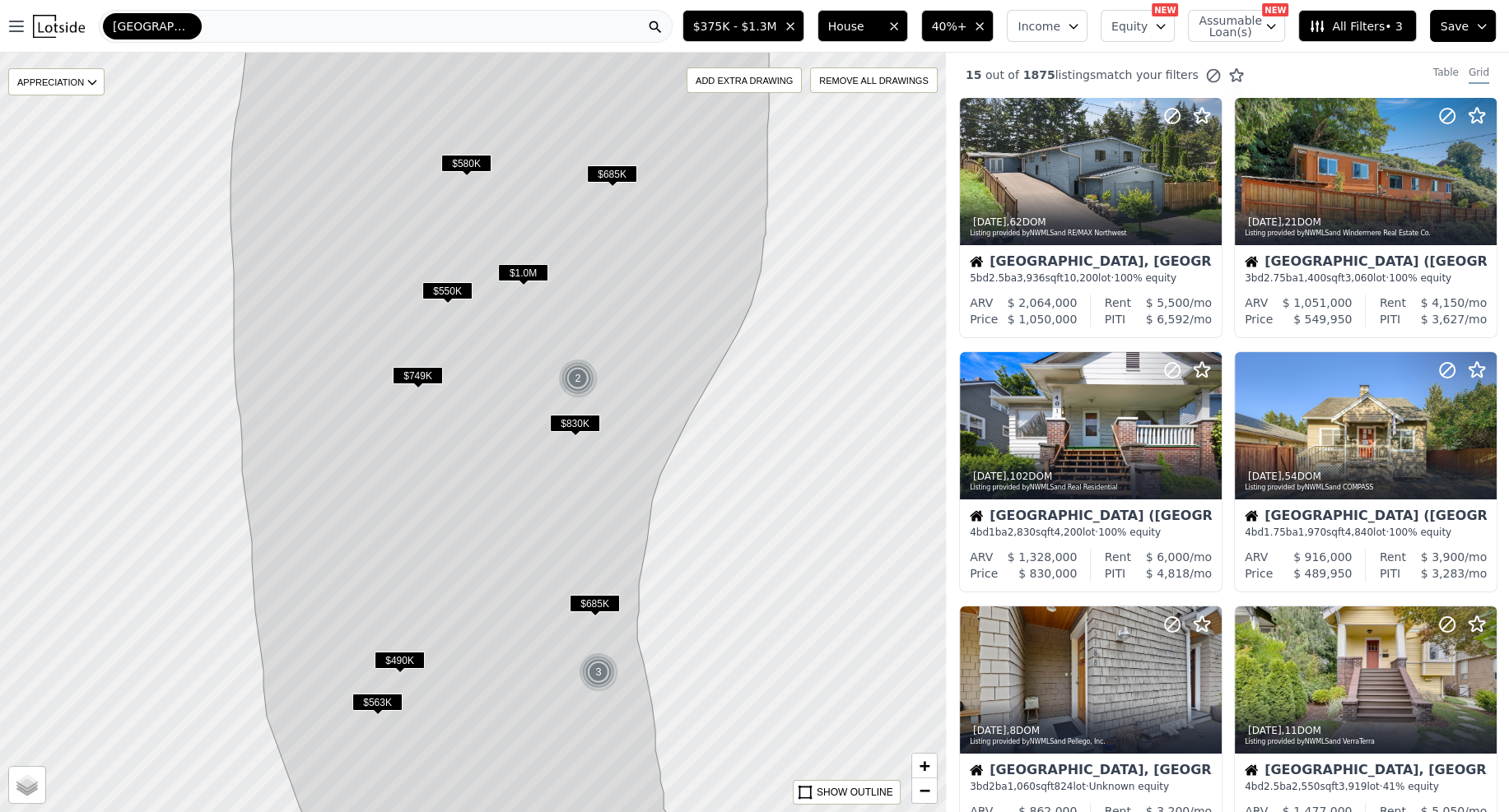
click at [581, 424] on span "$830K" at bounding box center [575, 422] width 50 height 17
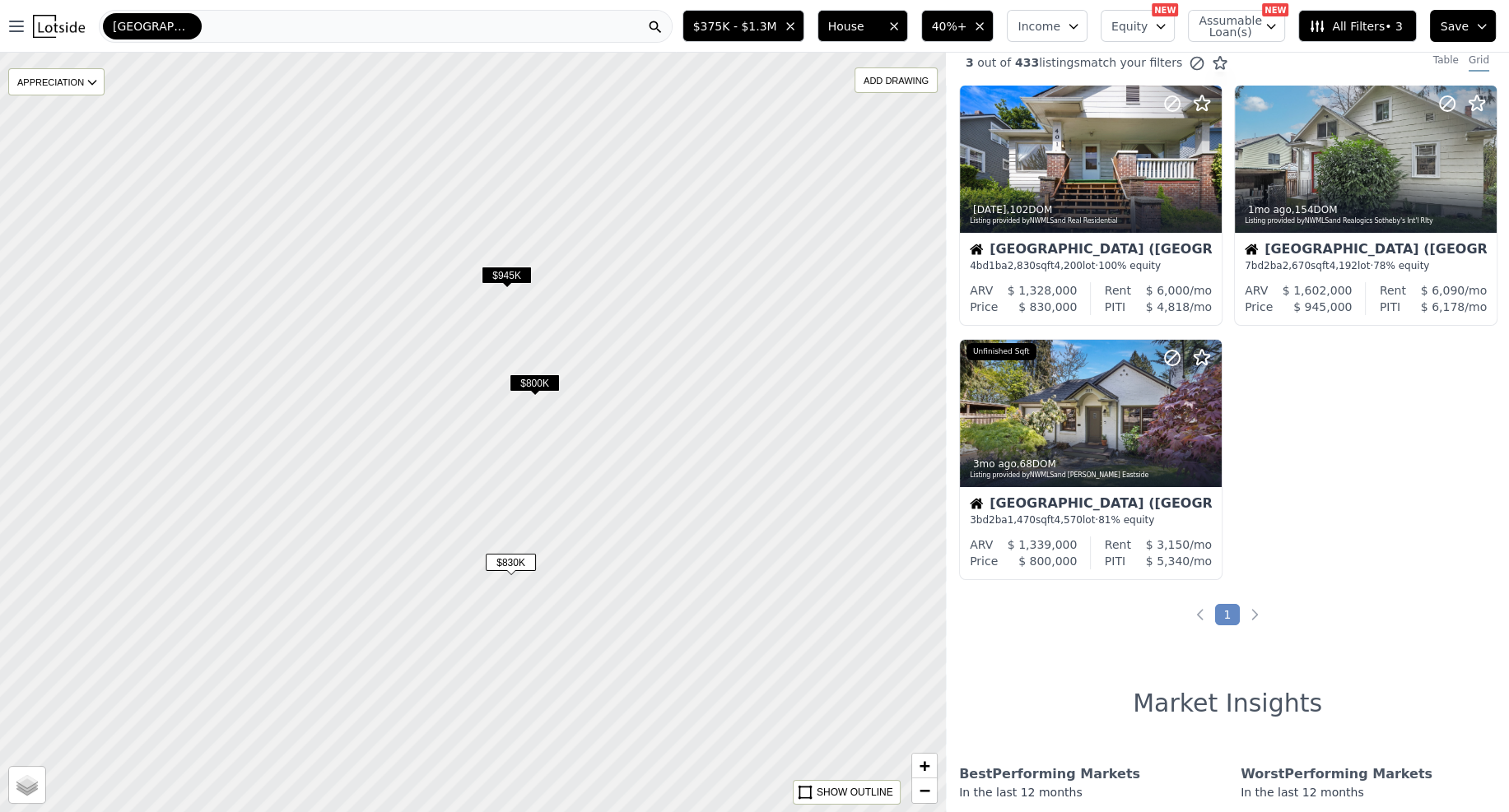
click at [507, 272] on span "$945K" at bounding box center [507, 275] width 50 height 17
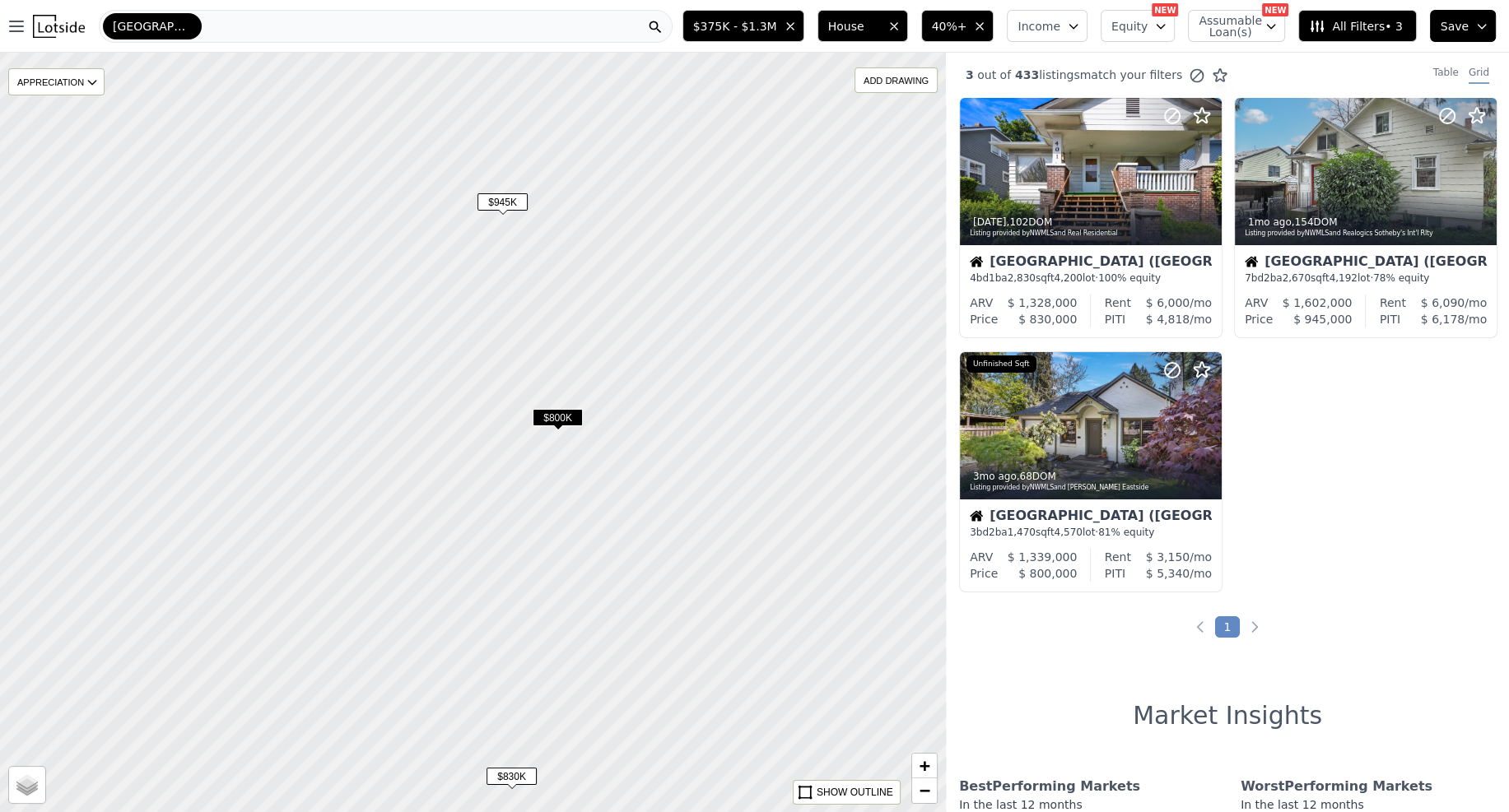
drag, startPoint x: 551, startPoint y: 330, endPoint x: 556, endPoint y: 350, distance: 20.6
click at [556, 349] on div at bounding box center [472, 433] width 1135 height 912
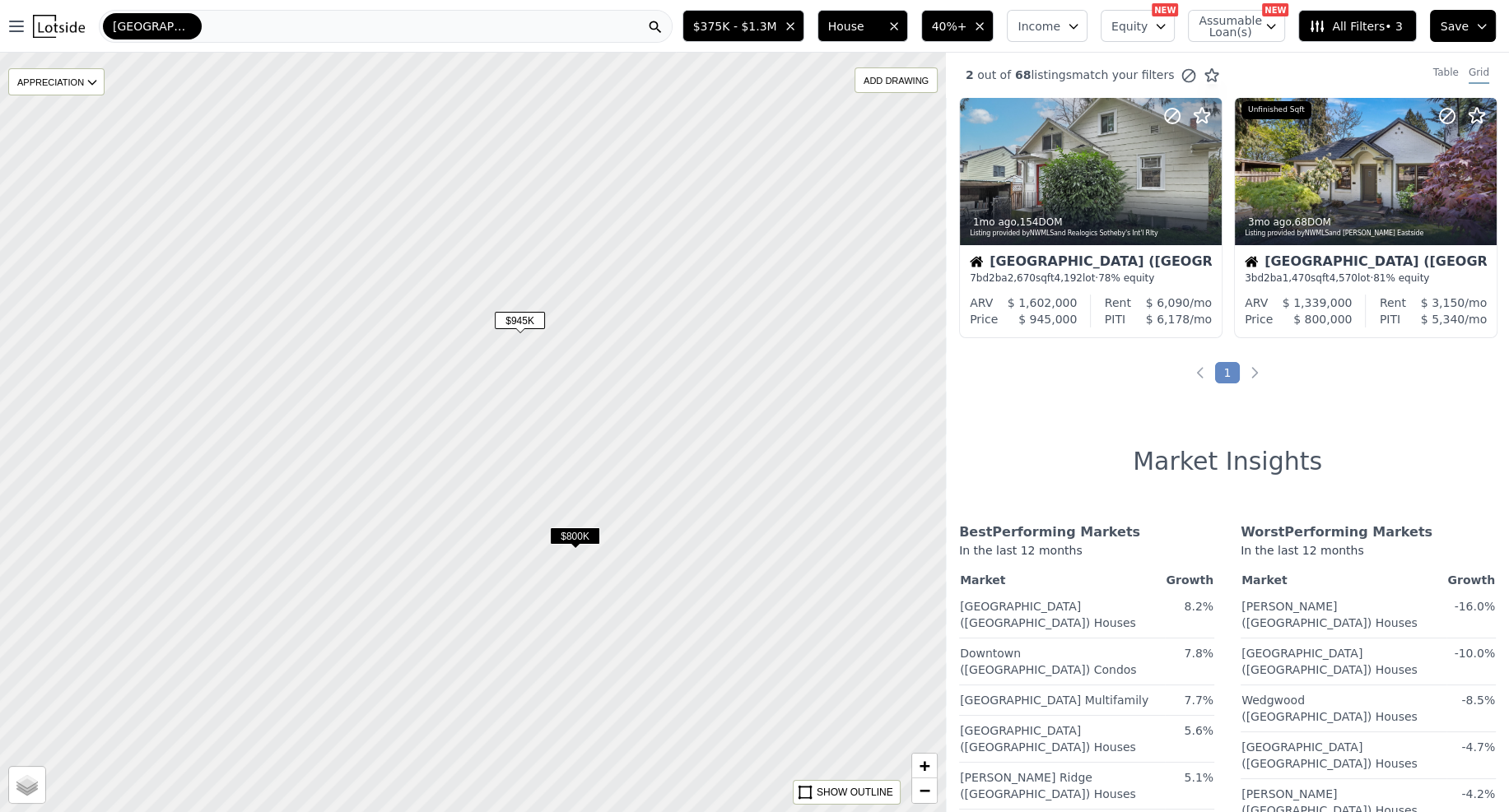
drag, startPoint x: 518, startPoint y: 316, endPoint x: 522, endPoint y: 360, distance: 44.2
click at [522, 360] on div at bounding box center [474, 447] width 1135 height 912
click at [512, 348] on span "$945K" at bounding box center [523, 349] width 50 height 17
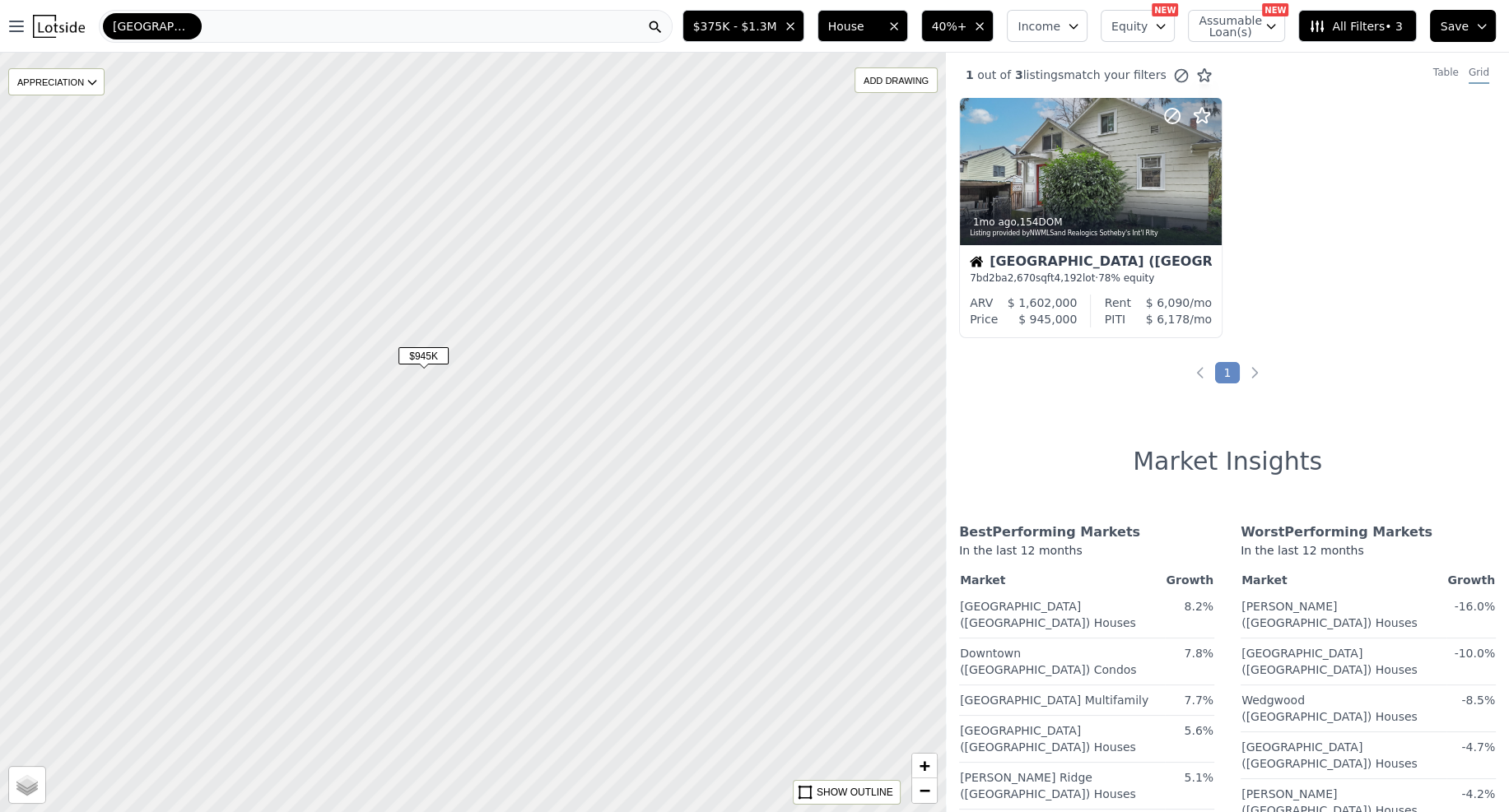
drag, startPoint x: 472, startPoint y: 381, endPoint x: 537, endPoint y: 371, distance: 65.8
click at [537, 371] on div at bounding box center [500, 428] width 1135 height 912
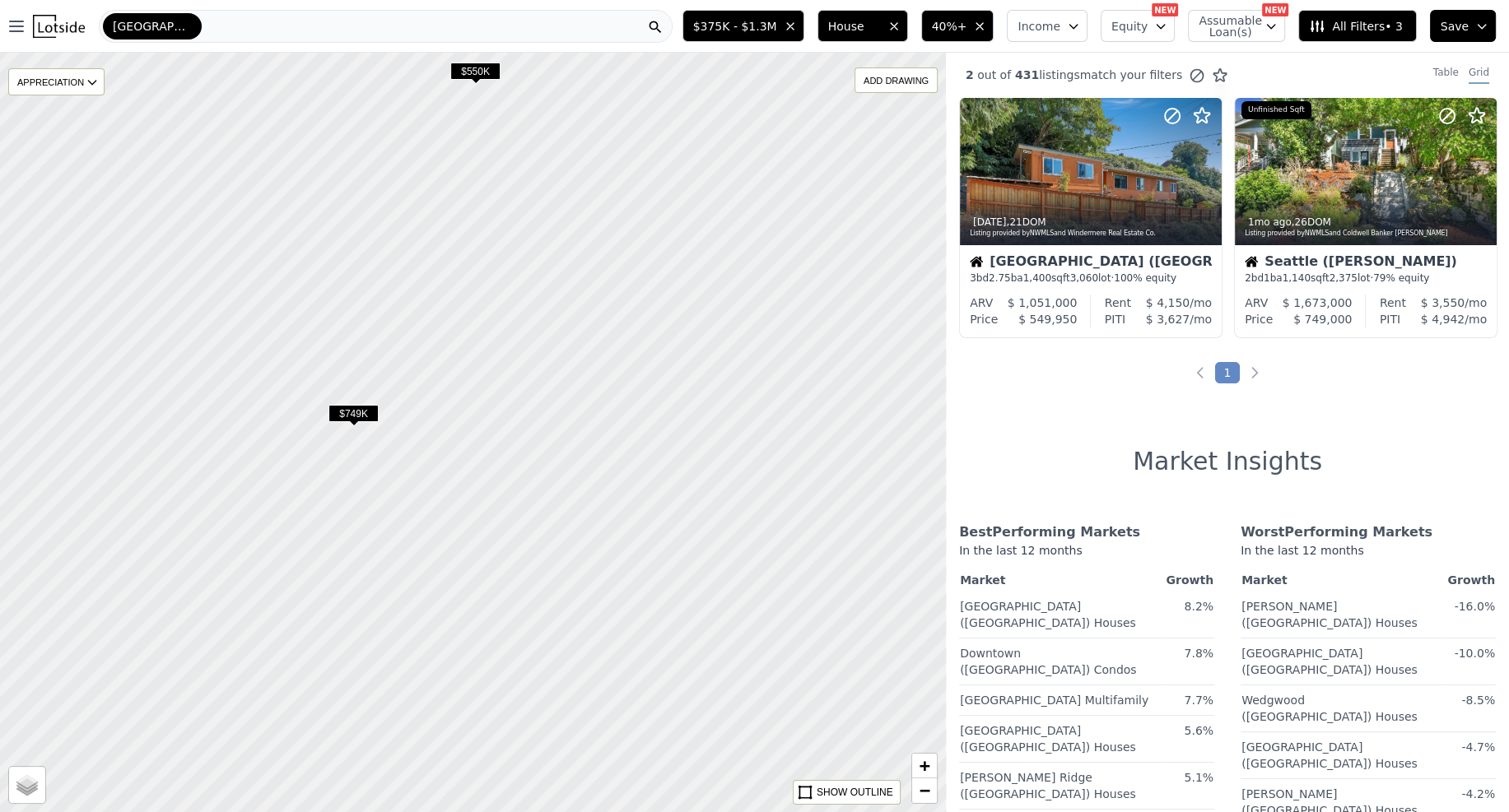
click at [345, 414] on span "$749K" at bounding box center [353, 412] width 50 height 17
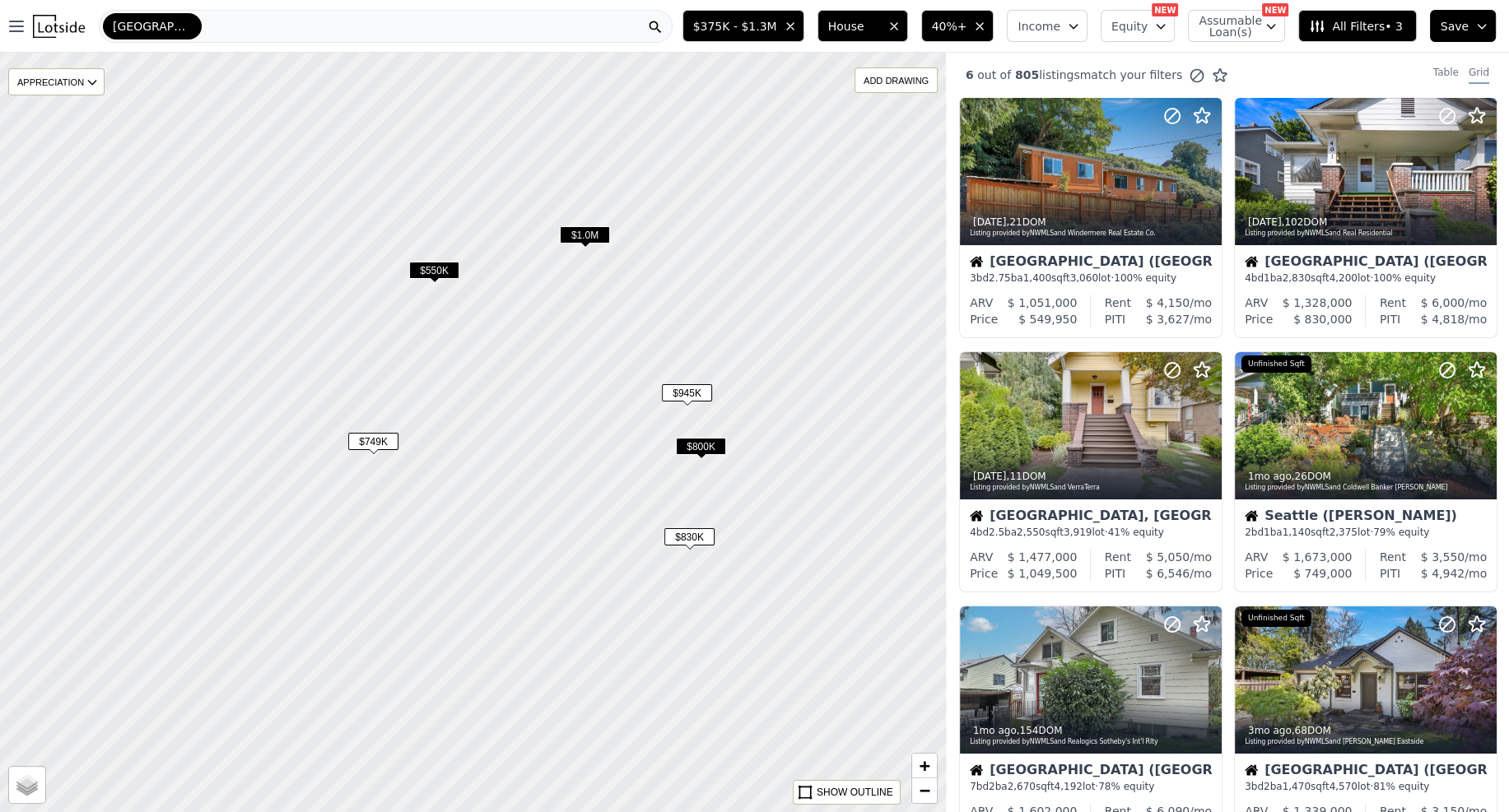
drag, startPoint x: 488, startPoint y: 441, endPoint x: 456, endPoint y: 454, distance: 34.5
click at [456, 454] on div at bounding box center [470, 434] width 1135 height 912
click at [385, 444] on span "$749K" at bounding box center [373, 441] width 50 height 17
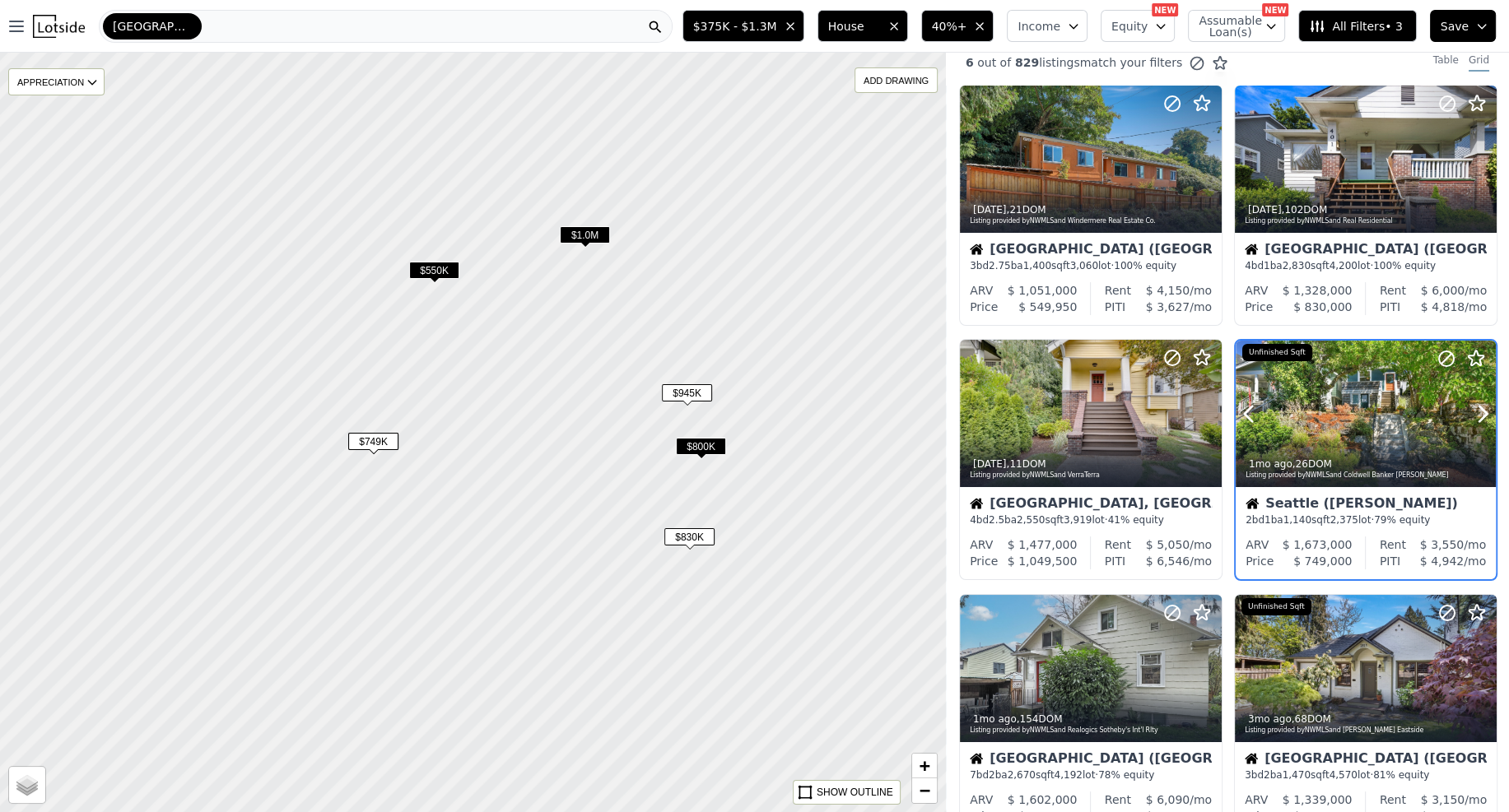
click at [1353, 417] on div at bounding box center [1366, 413] width 260 height 146
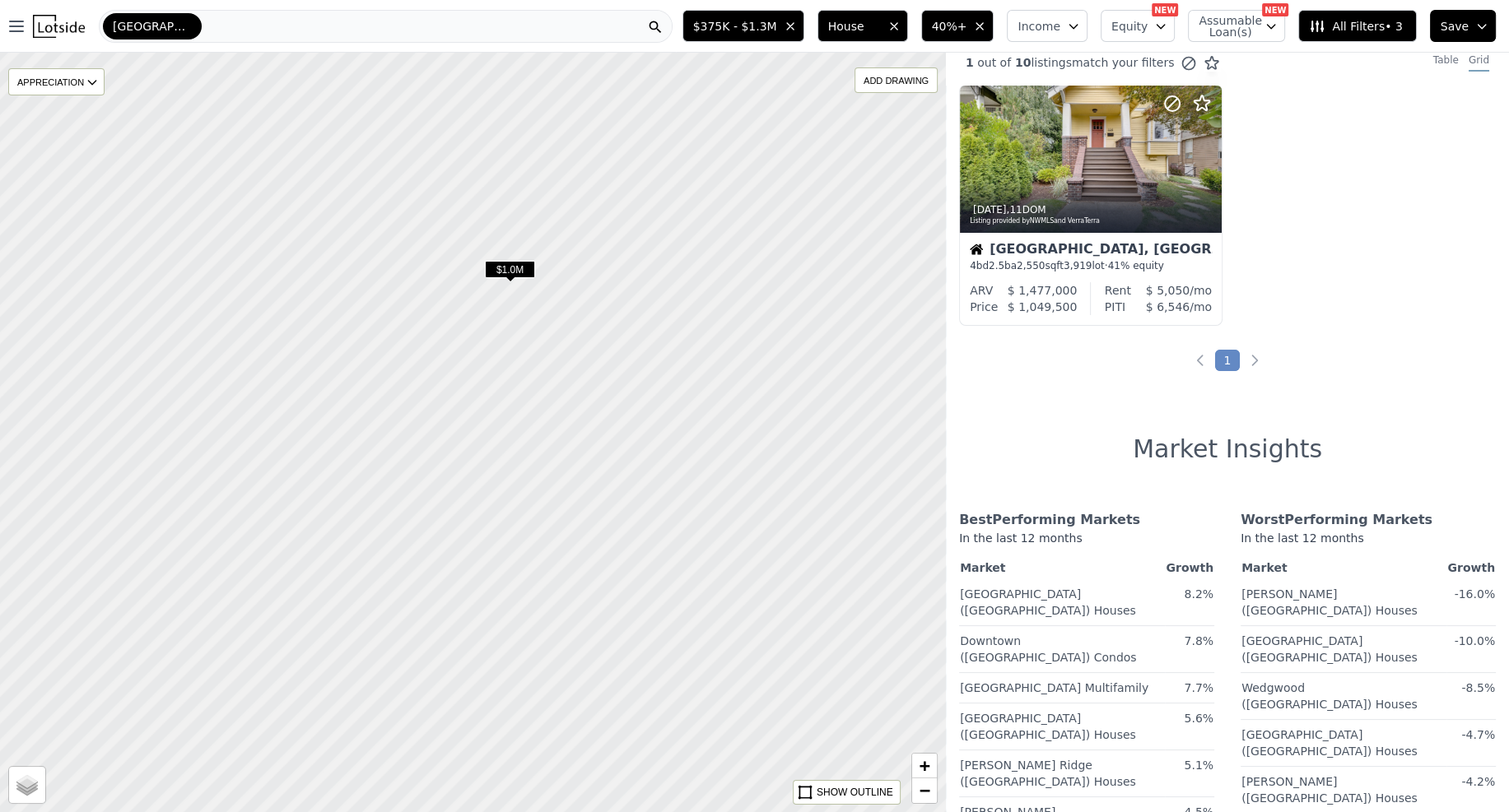
click at [510, 265] on span "$1.0M" at bounding box center [510, 269] width 50 height 17
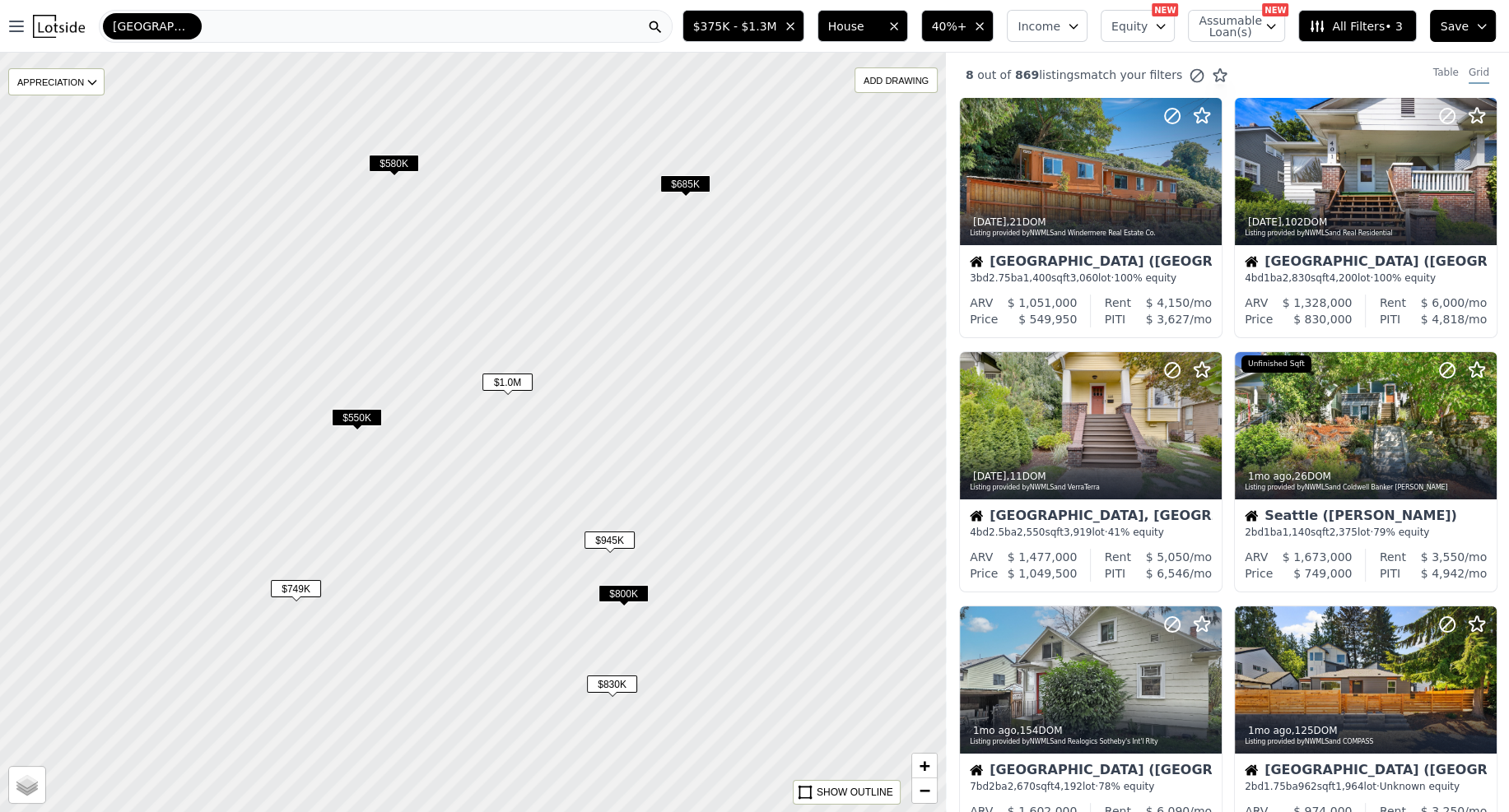
click at [360, 419] on span "$550K" at bounding box center [356, 417] width 50 height 17
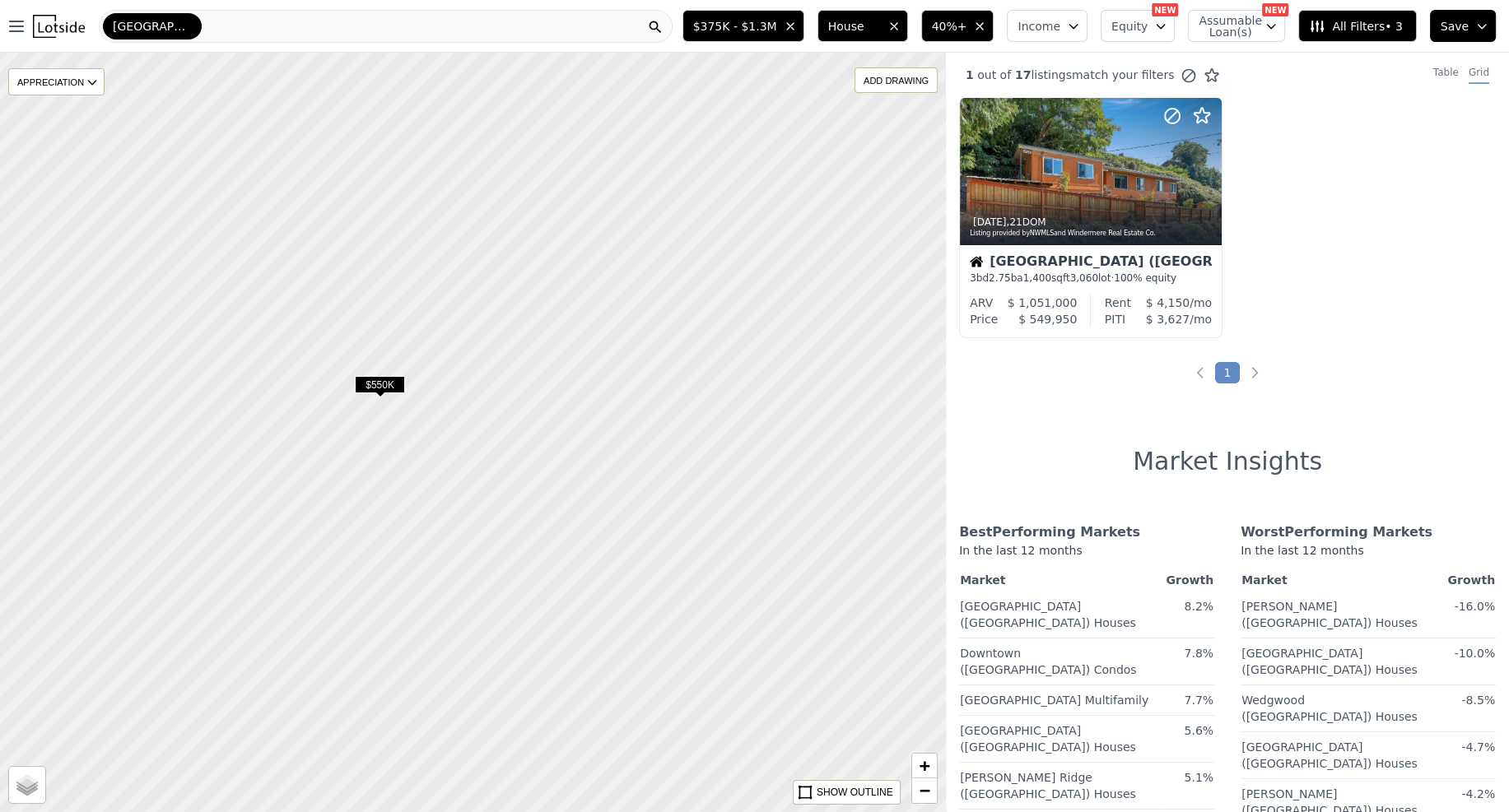
click at [390, 385] on span "$550K" at bounding box center [380, 384] width 50 height 17
click at [1081, 183] on div at bounding box center [1090, 172] width 260 height 146
click at [1060, 165] on div at bounding box center [1090, 172] width 260 height 146
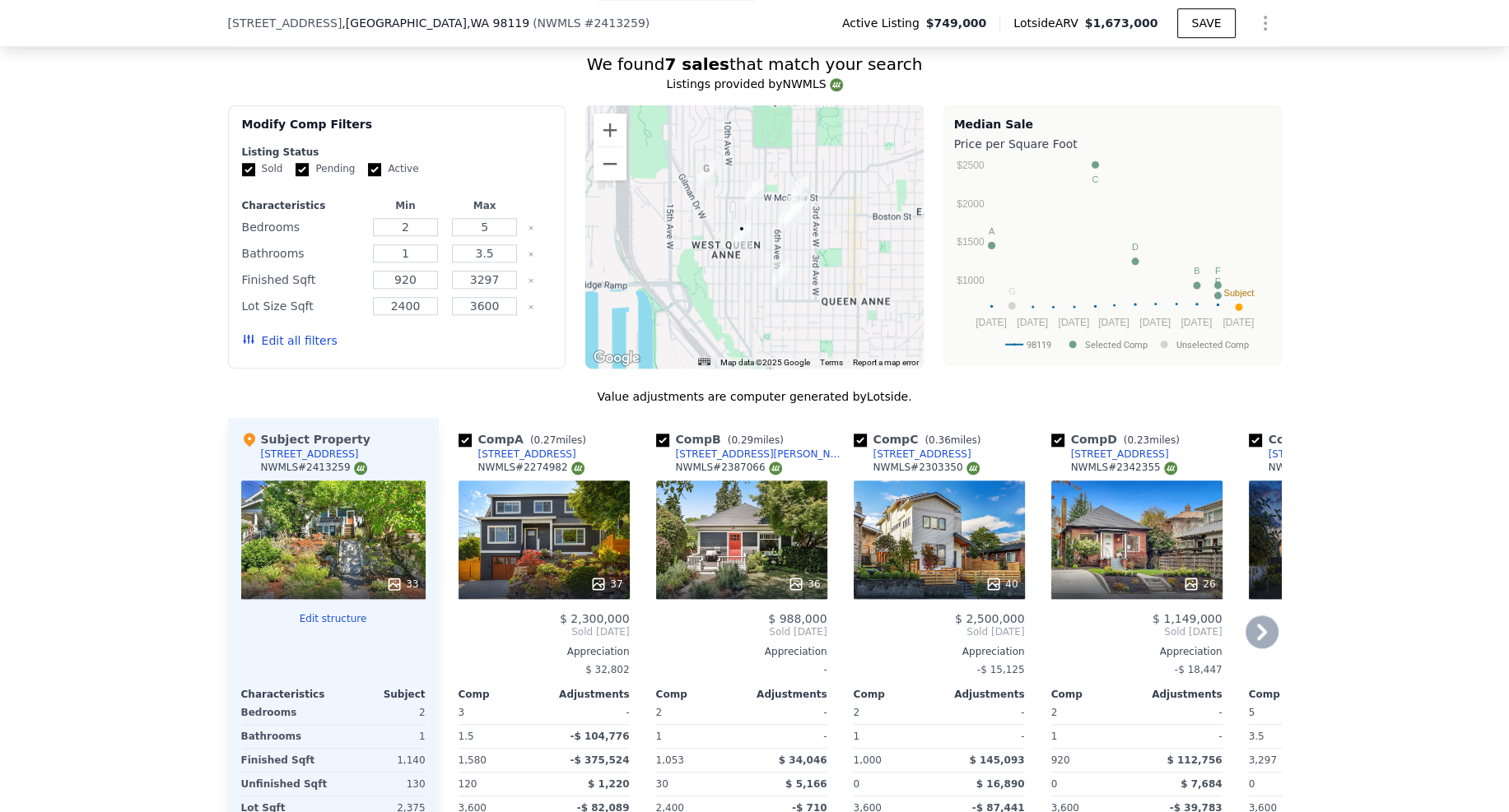
scroll to position [1889, 0]
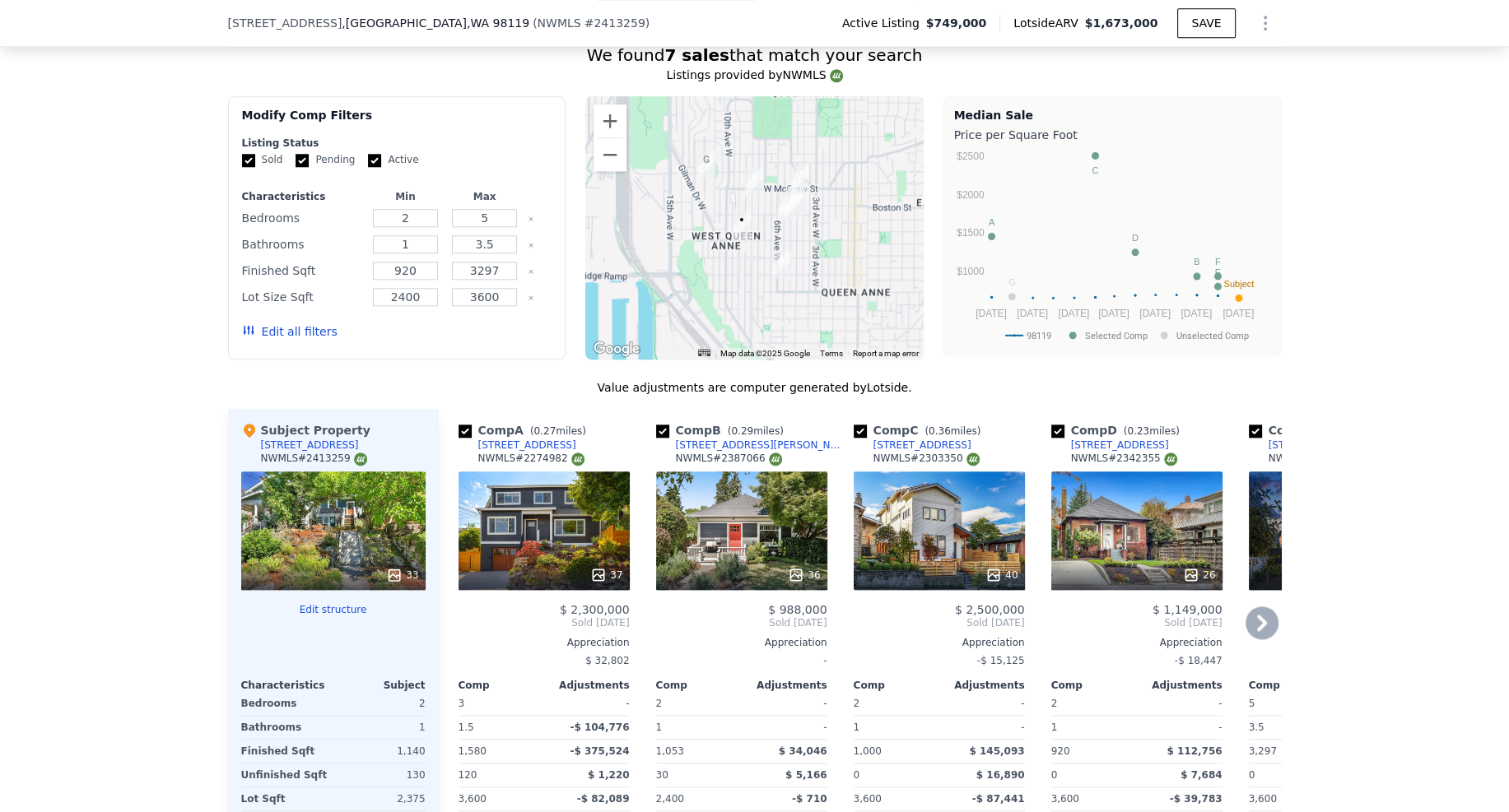
click at [919, 505] on div "40" at bounding box center [939, 531] width 171 height 119
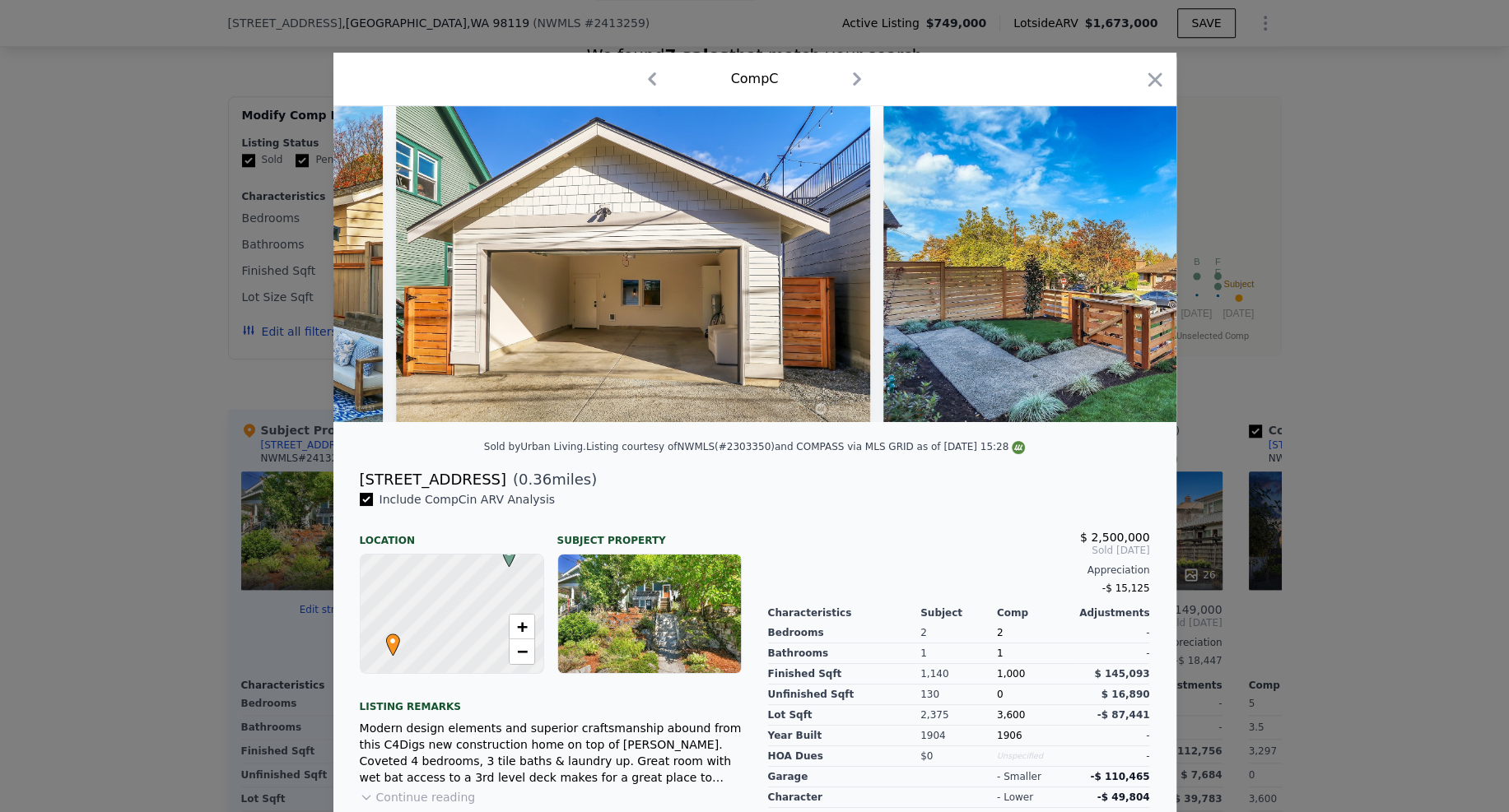
scroll to position [0, 17855]
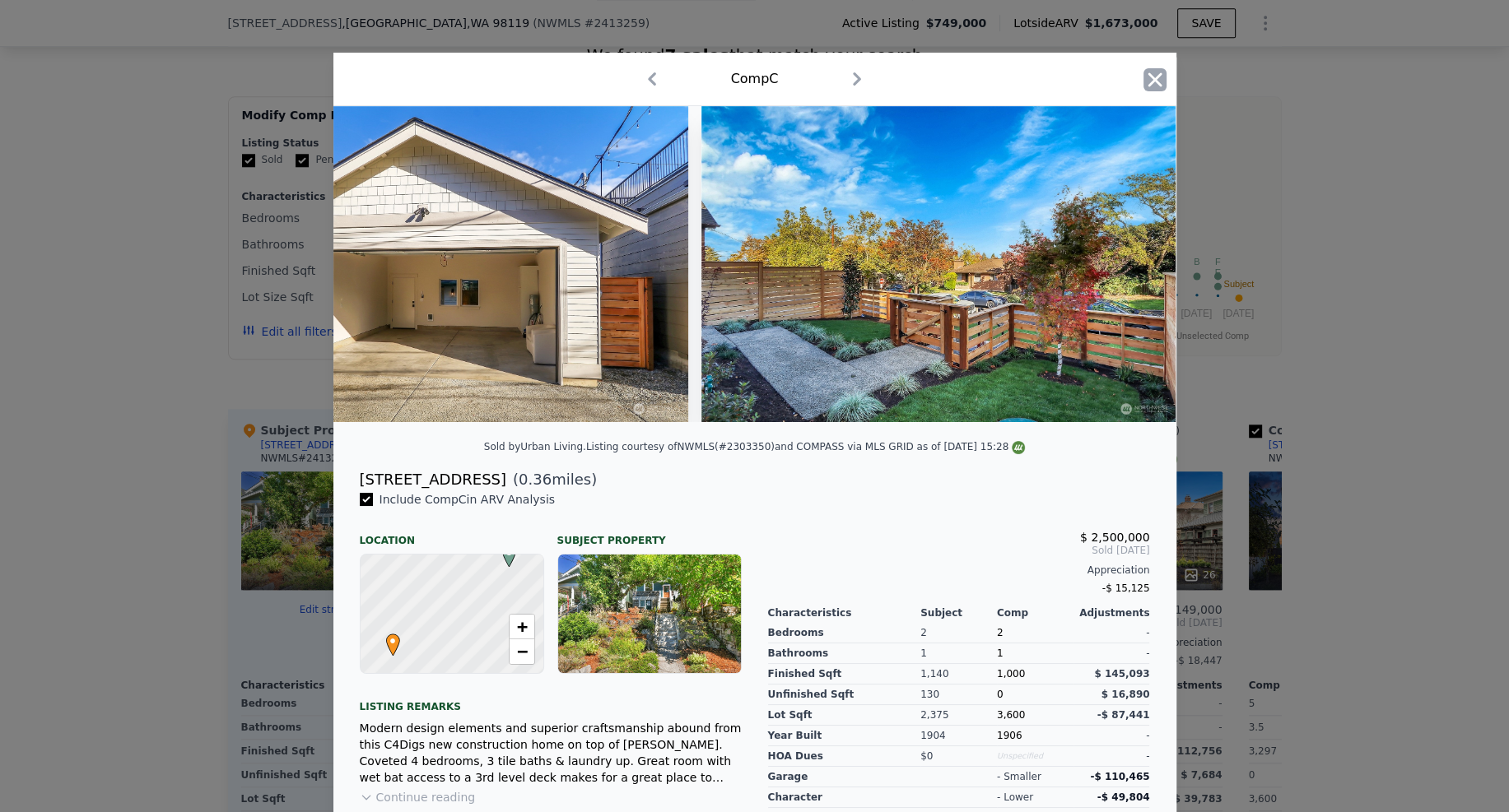
click at [1157, 78] on icon "button" at bounding box center [1155, 79] width 23 height 23
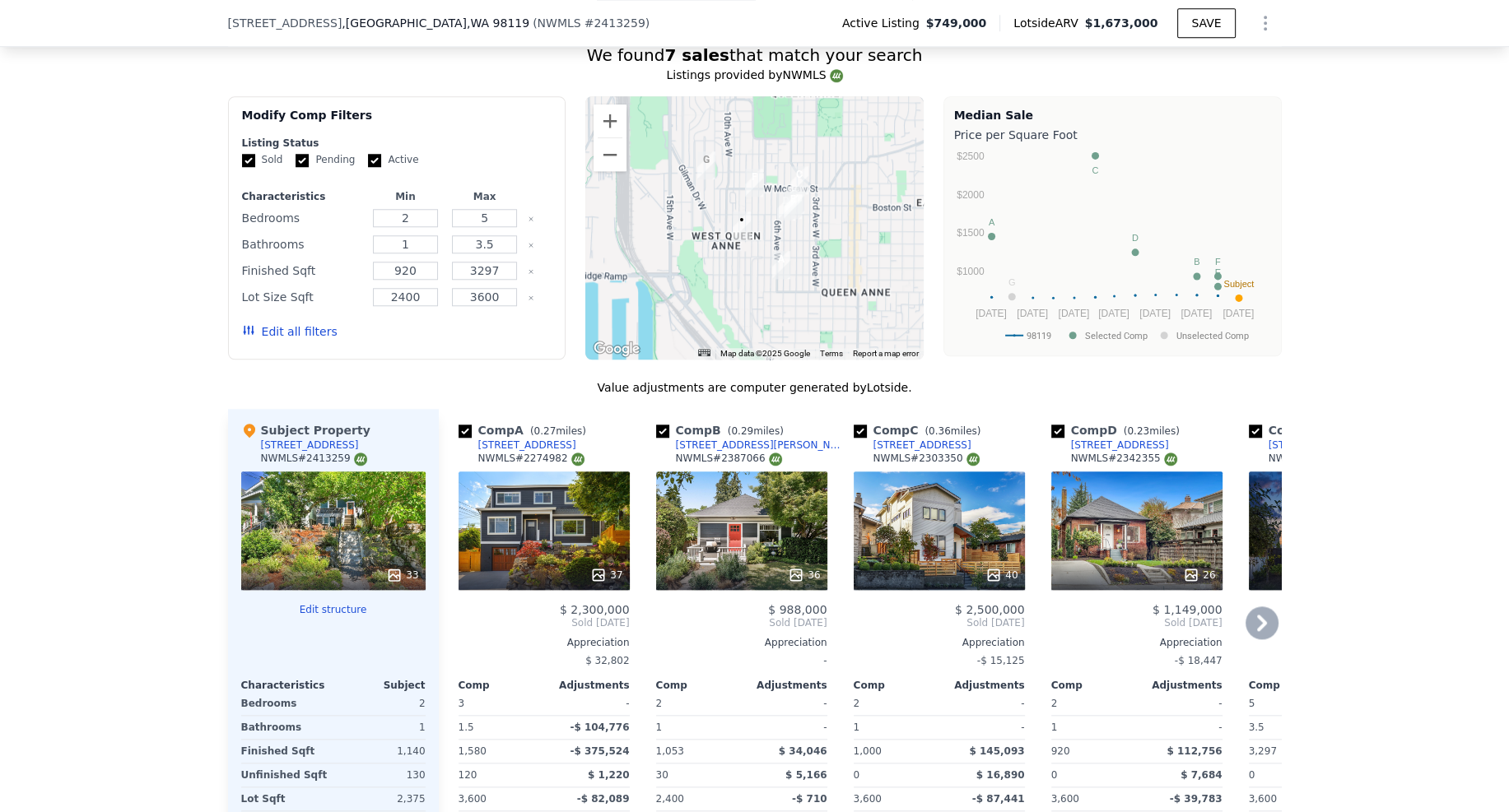
click at [939, 503] on div "40" at bounding box center [939, 531] width 171 height 119
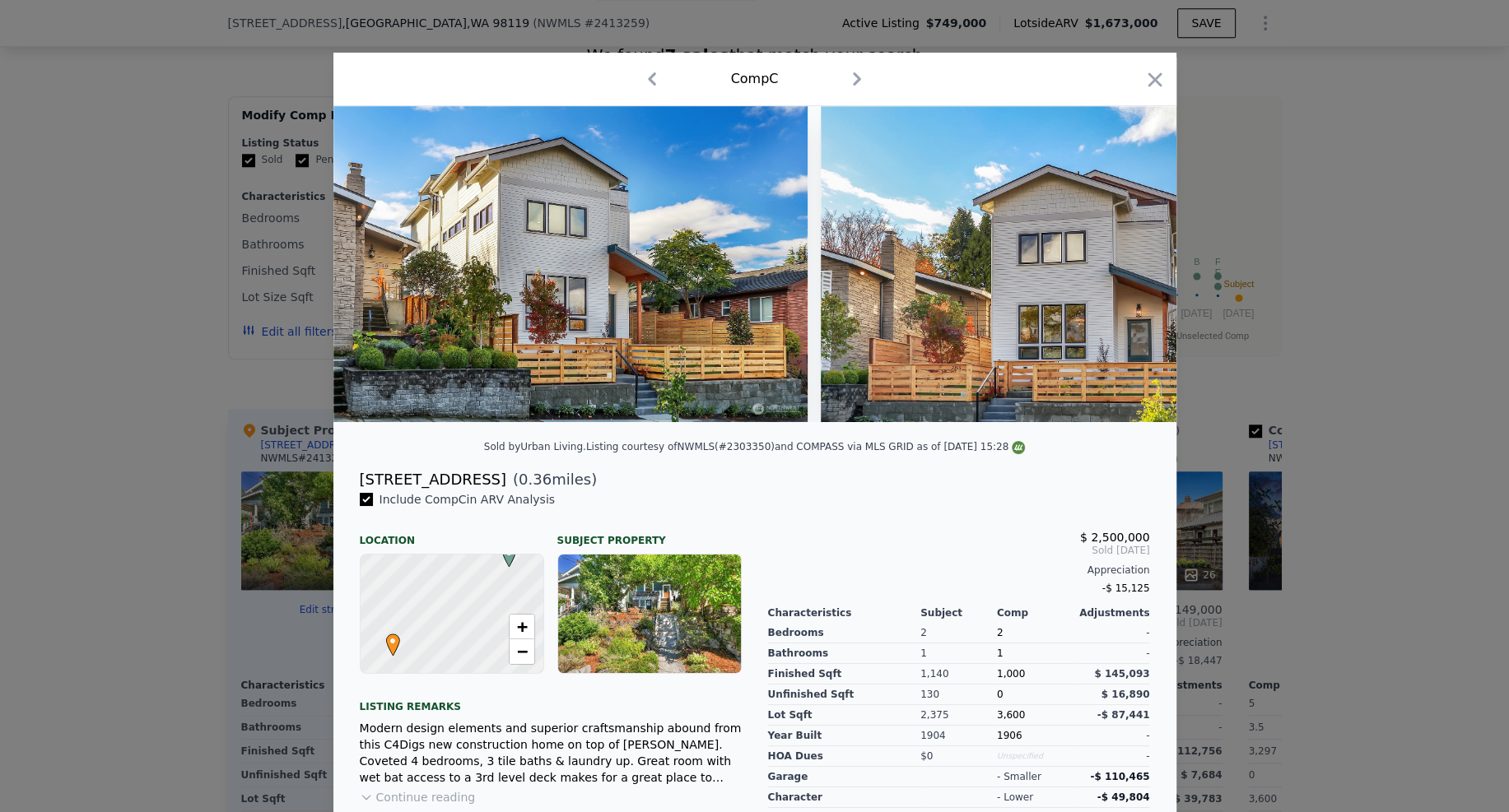
scroll to position [227, 0]
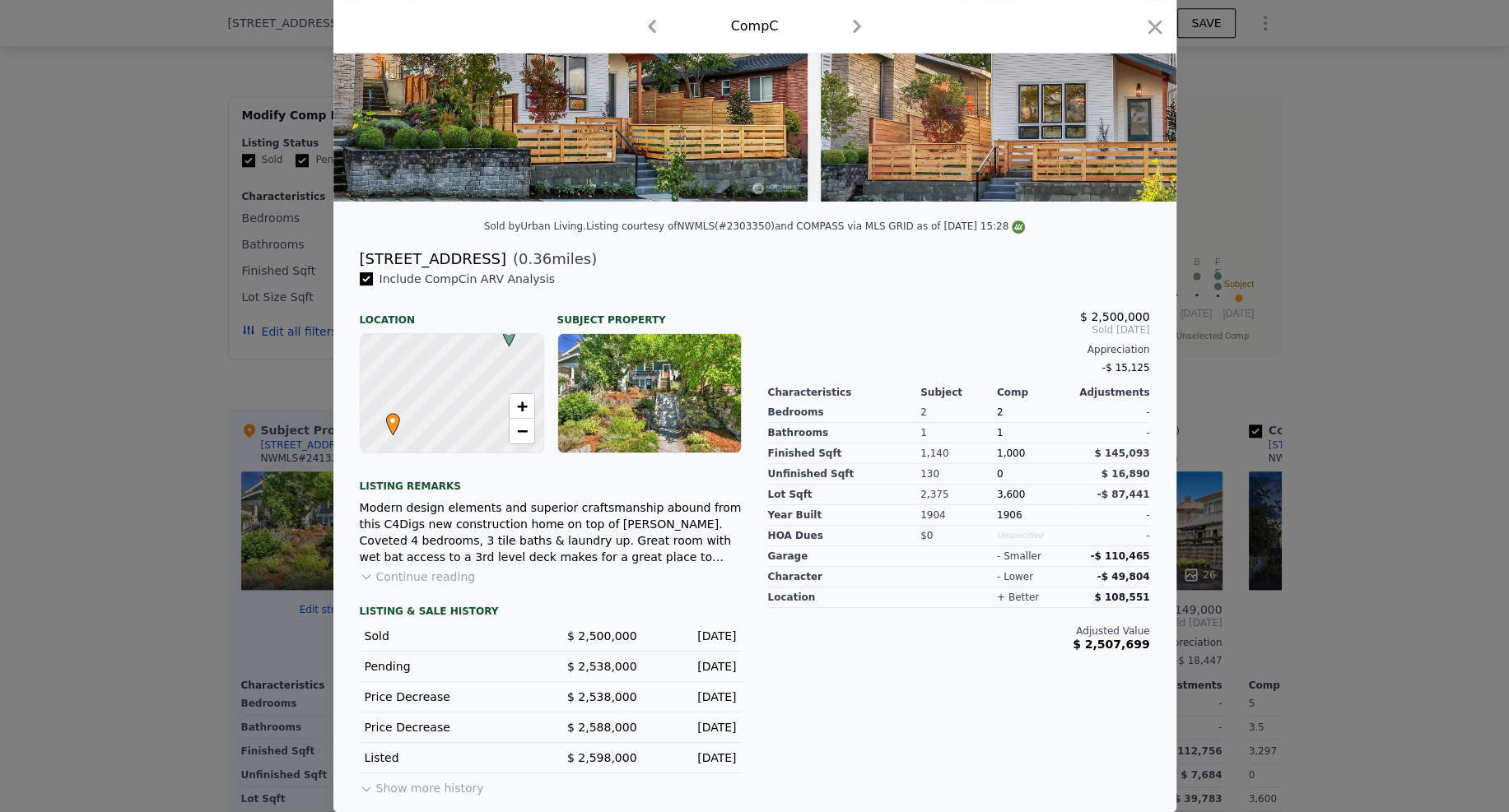
click at [405, 573] on button "Continue reading" at bounding box center [418, 577] width 116 height 17
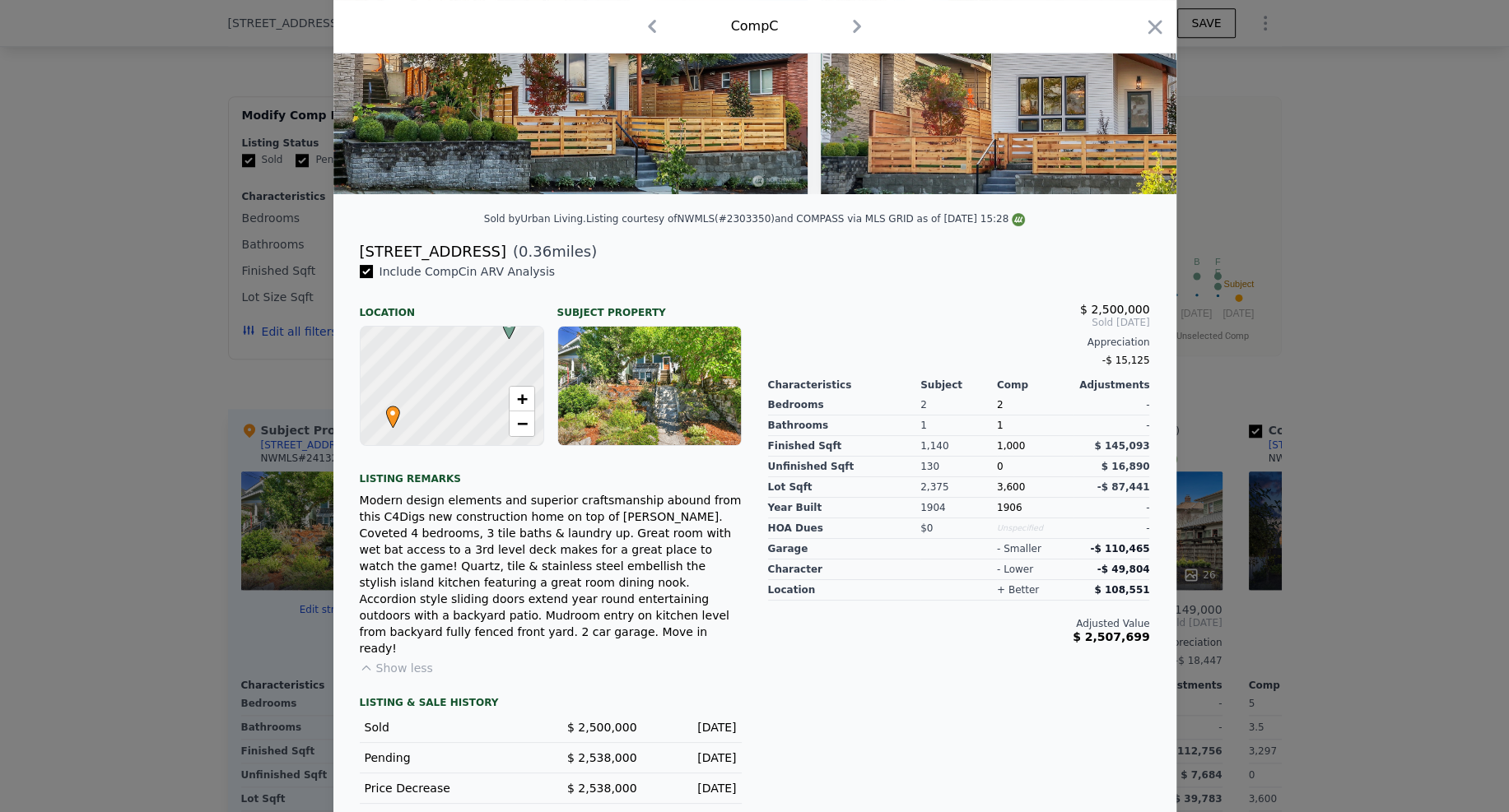
scroll to position [0, 0]
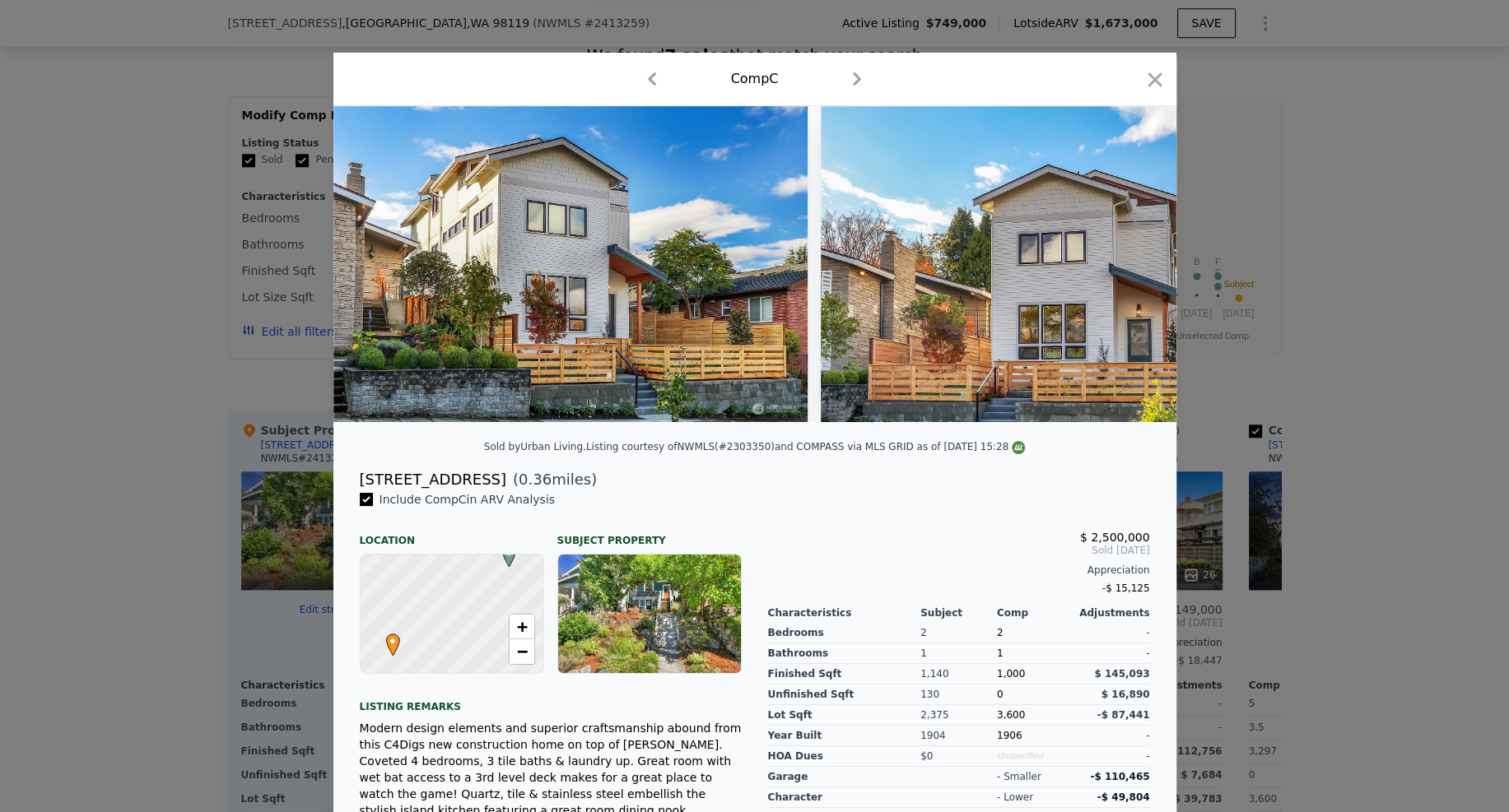
click at [1144, 81] on icon "button" at bounding box center [1155, 79] width 23 height 23
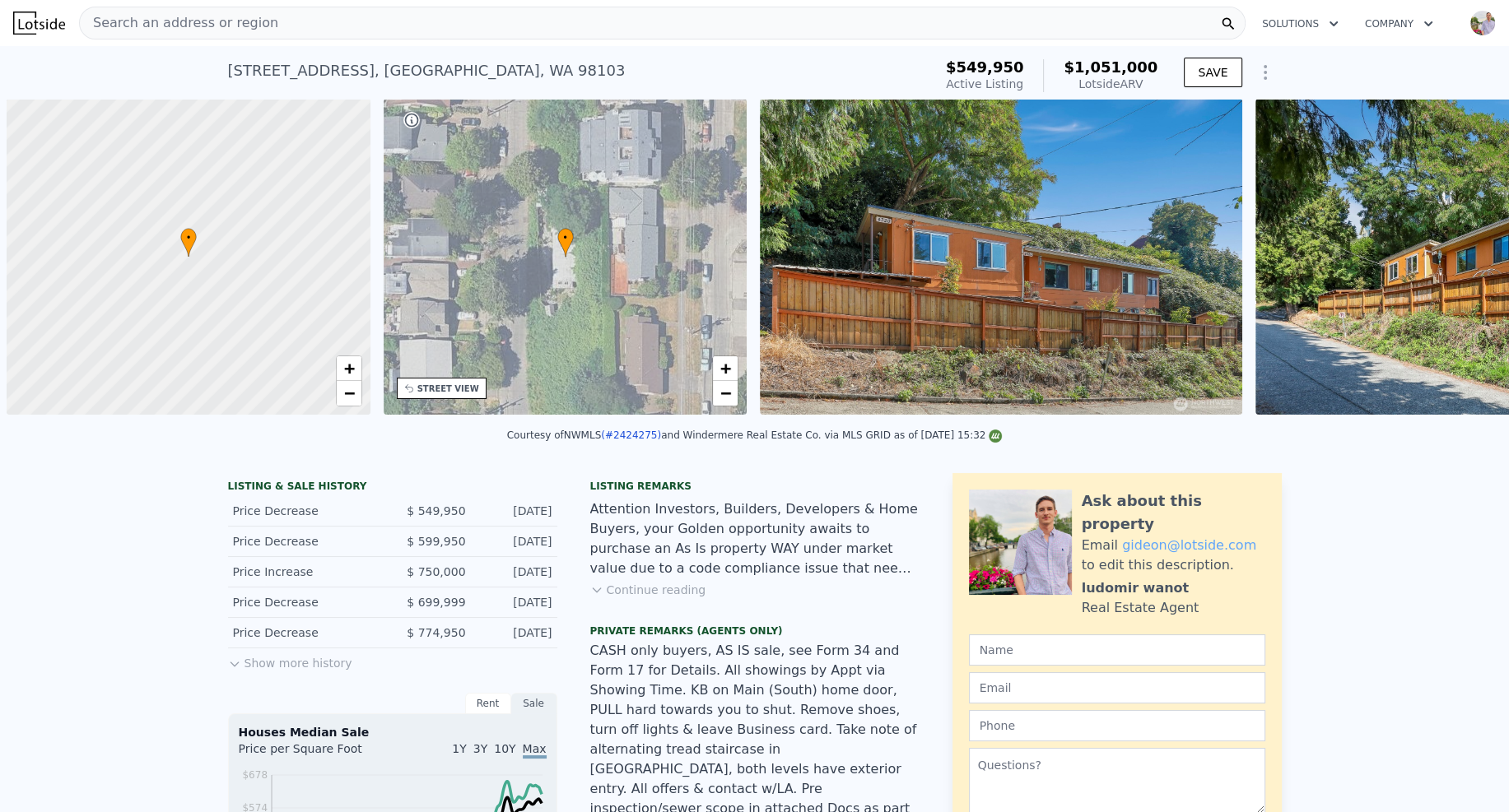
scroll to position [0, 7]
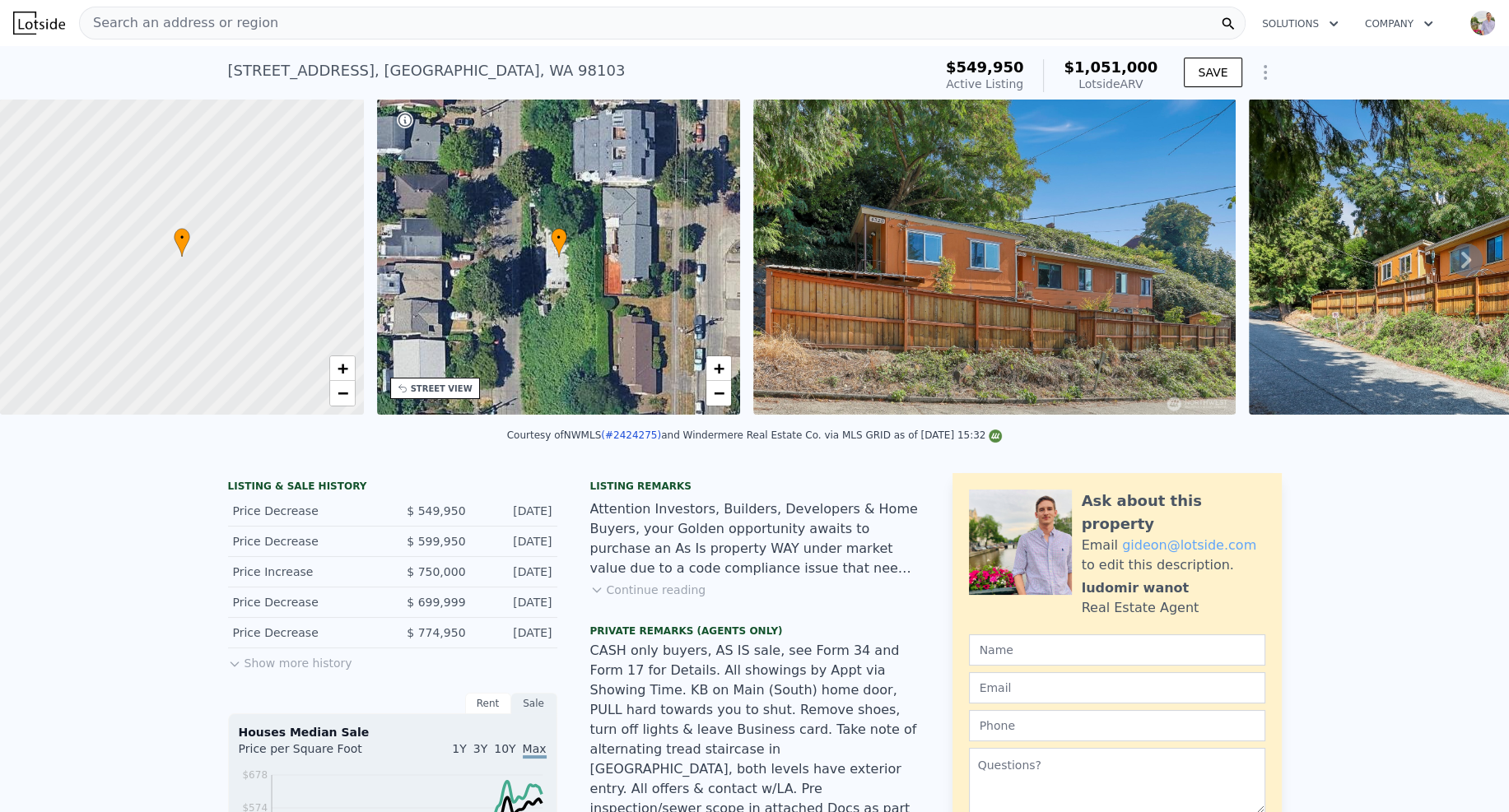
click at [233, 78] on div "[STREET_ADDRESS]" at bounding box center [426, 70] width 398 height 23
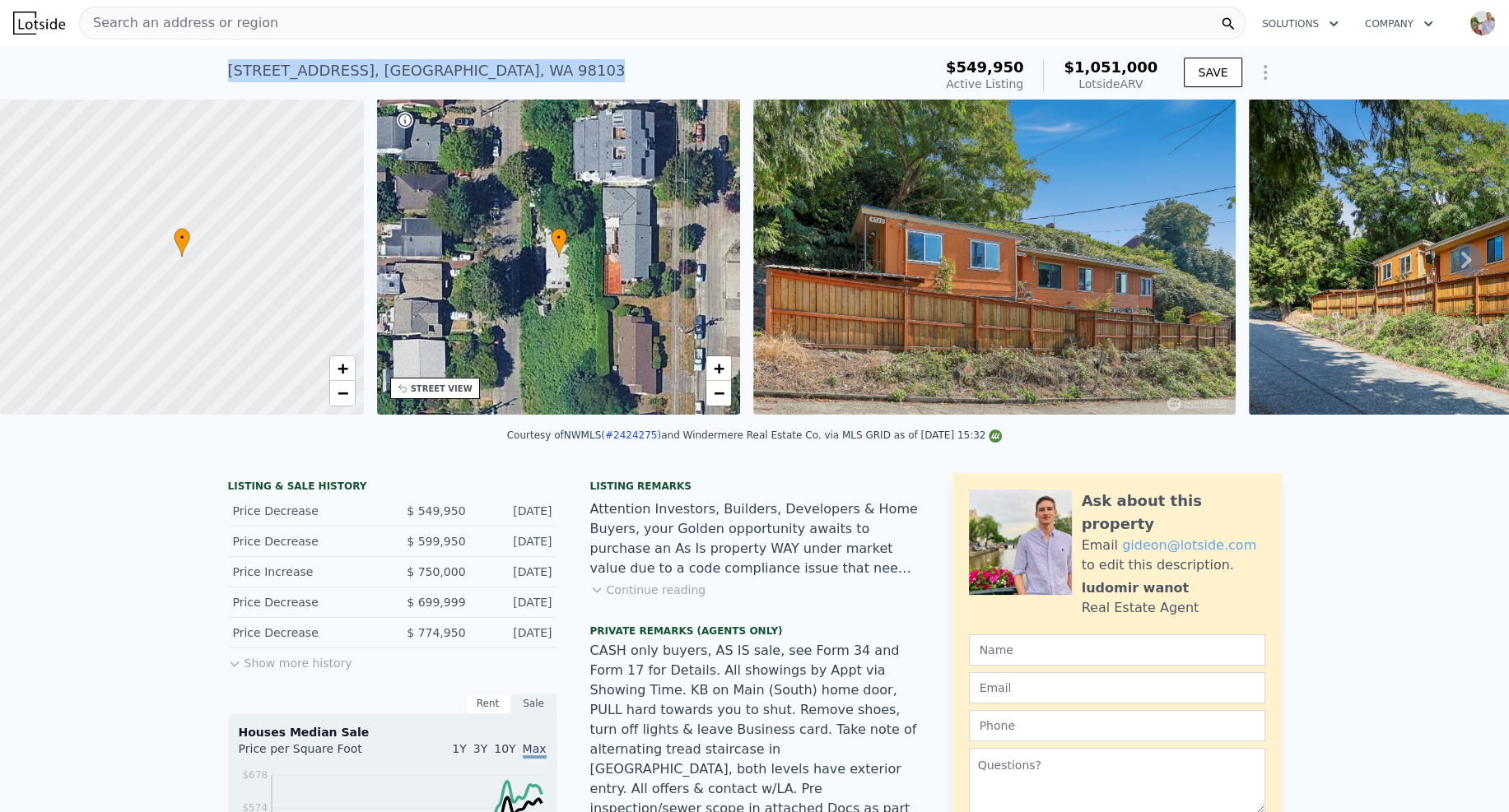
click at [233, 78] on div "[STREET_ADDRESS]" at bounding box center [426, 70] width 398 height 23
copy div "[STREET_ADDRESS] Active at $549,950 (~ARV $1.051m )"
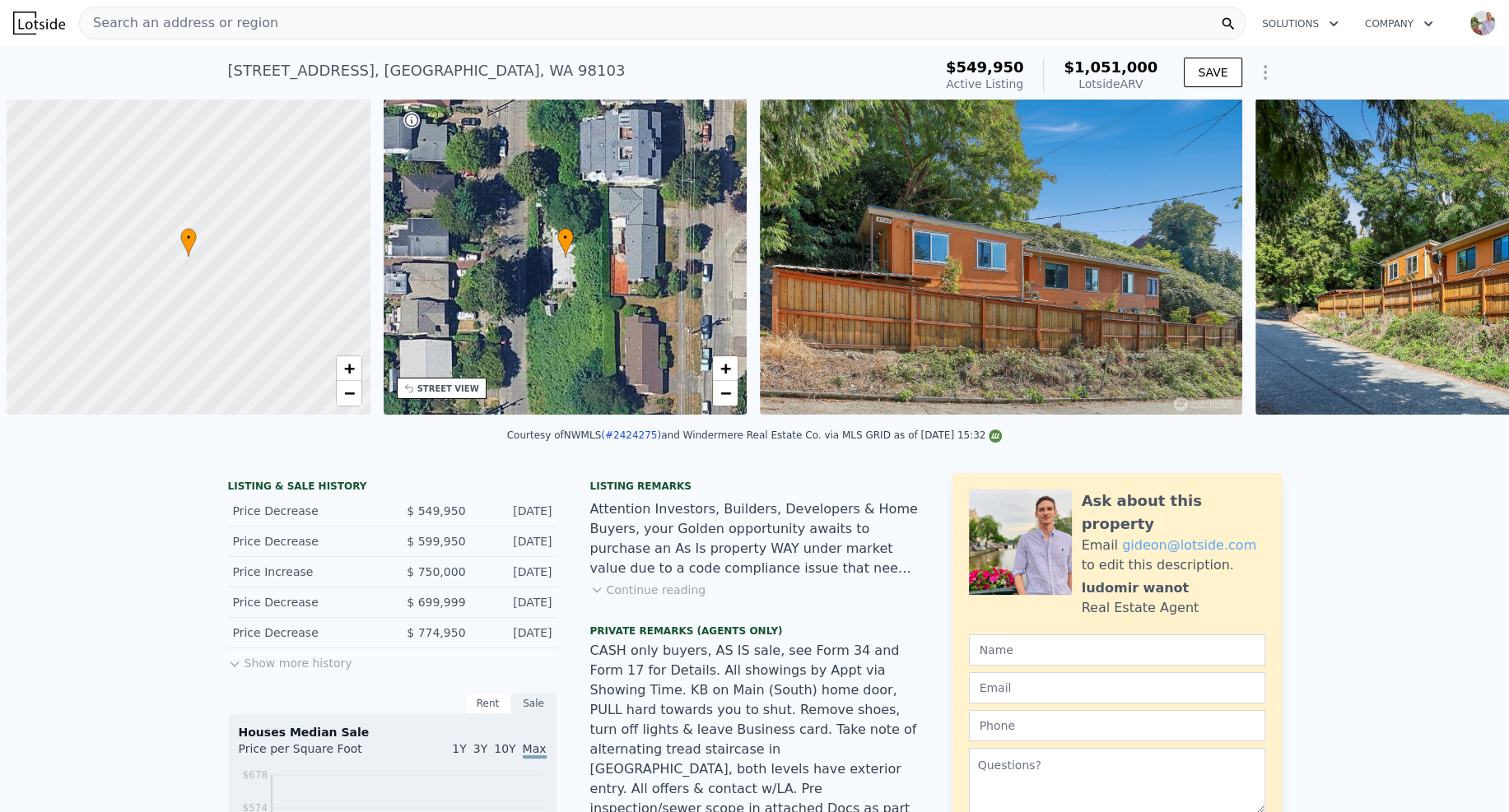
scroll to position [0, 7]
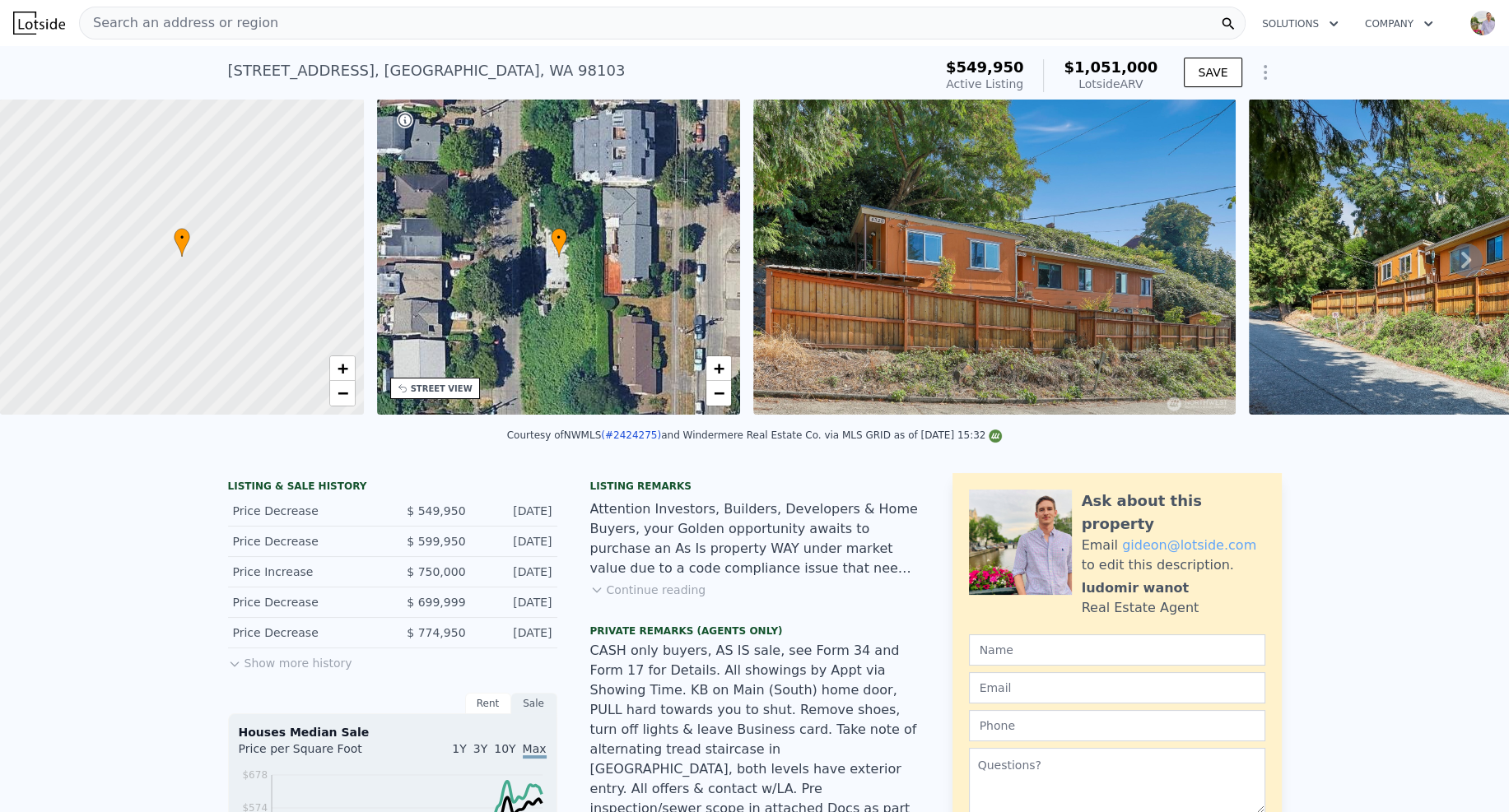
click at [293, 671] on button "Show more history" at bounding box center [290, 660] width 125 height 23
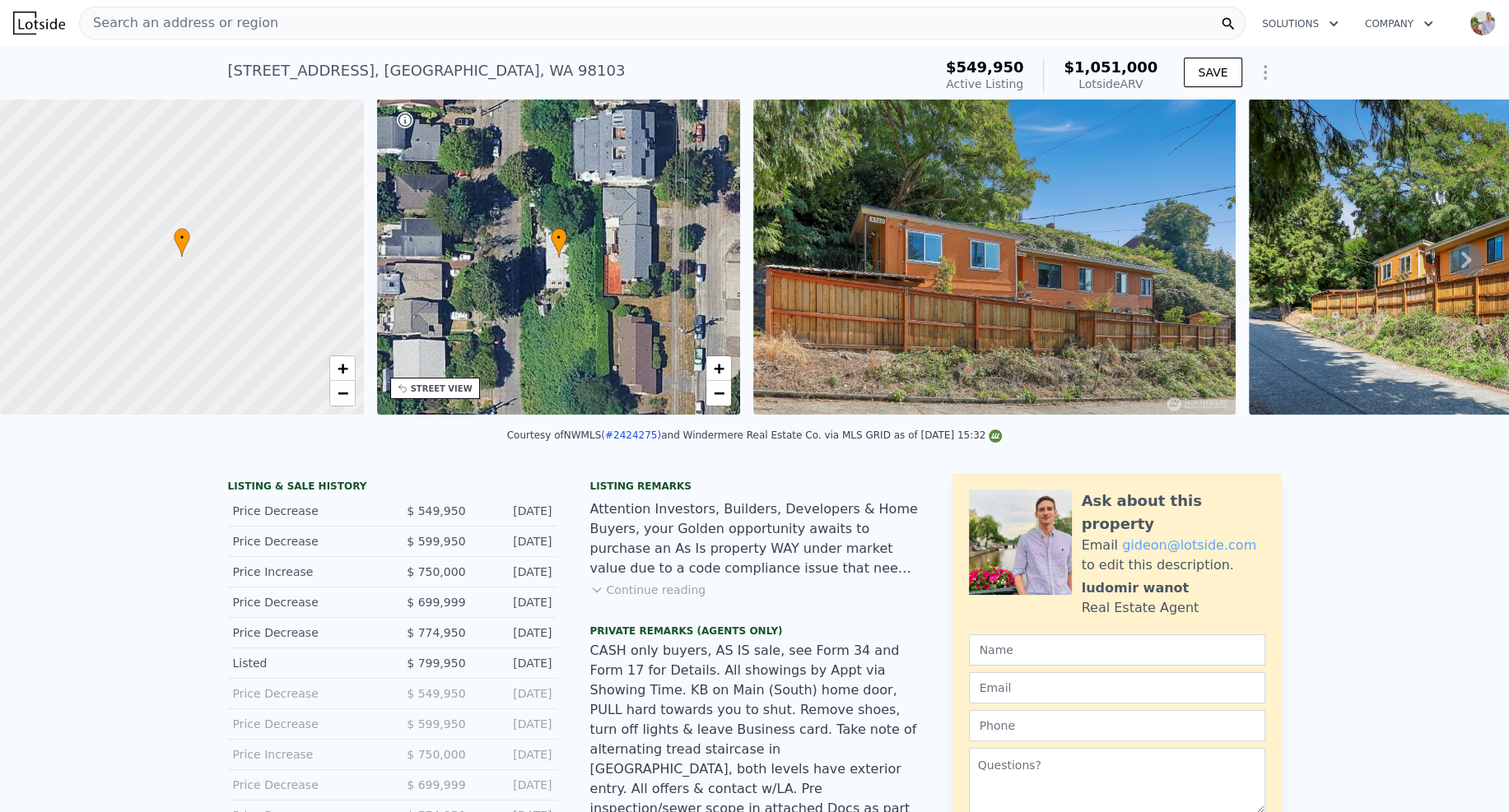
click at [429, 670] on span "$ 799,950" at bounding box center [435, 663] width 58 height 13
click at [426, 640] on span "$ 774,950" at bounding box center [435, 632] width 58 height 13
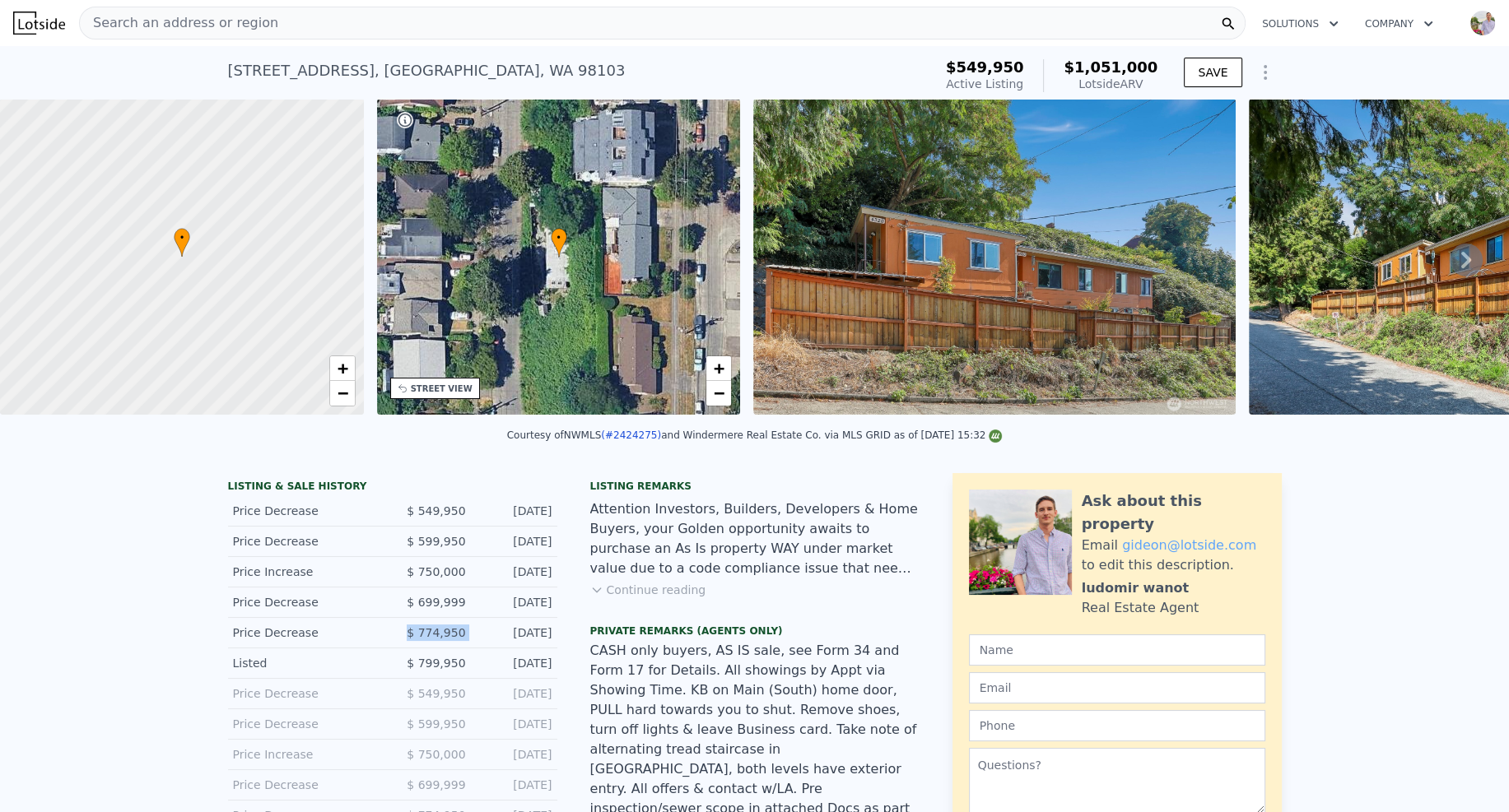
click at [426, 640] on span "$ 774,950" at bounding box center [435, 632] width 58 height 13
click at [438, 609] on span "$ 699,999" at bounding box center [435, 601] width 58 height 13
click at [444, 579] on span "$ 750,000" at bounding box center [435, 572] width 58 height 13
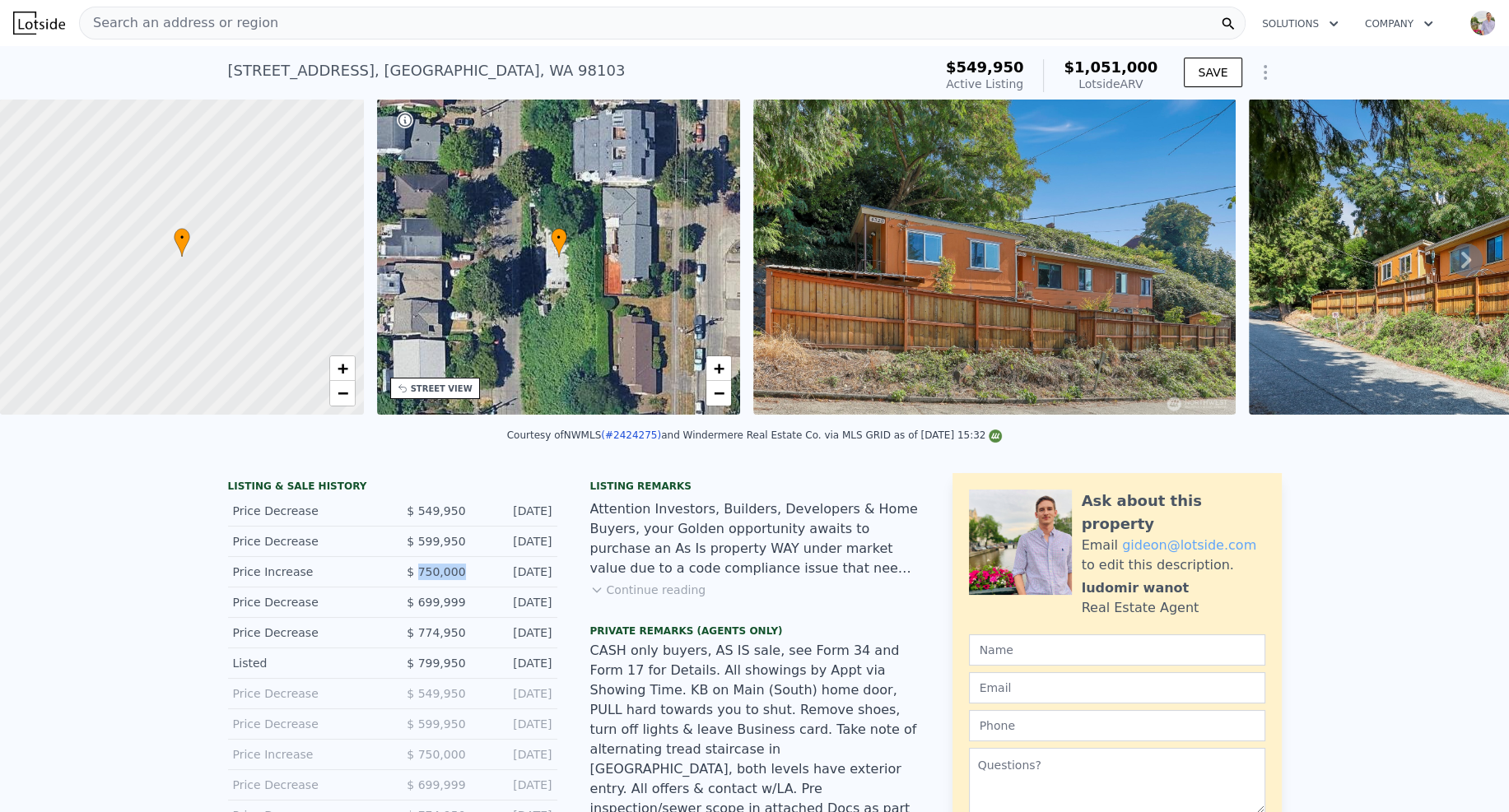
click at [444, 579] on span "$ 750,000" at bounding box center [435, 572] width 58 height 13
click at [444, 548] on span "$ 599,950" at bounding box center [435, 541] width 58 height 13
click at [451, 517] on span "$ 549,950" at bounding box center [435, 510] width 58 height 13
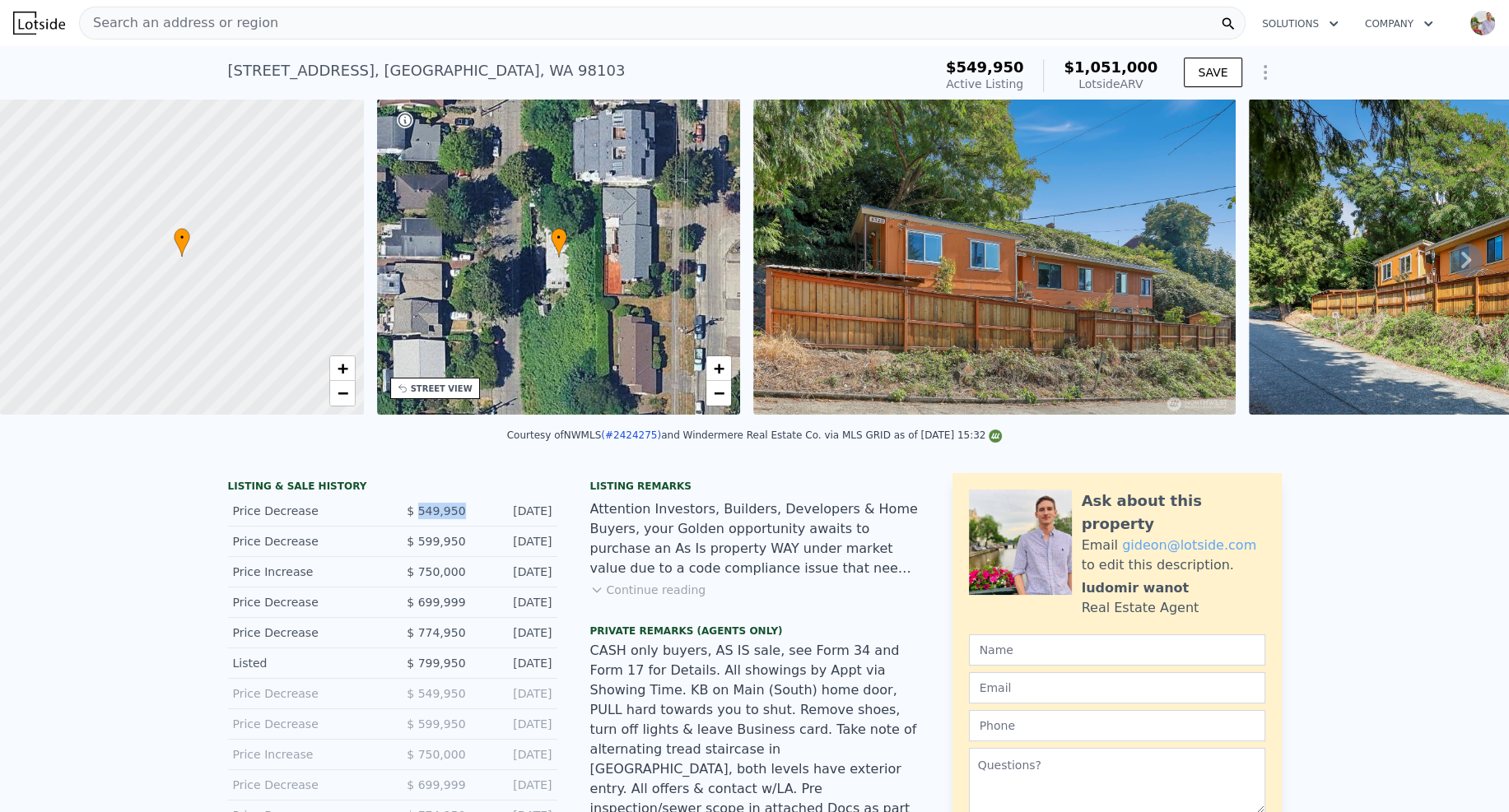
click at [451, 517] on span "$ 549,950" at bounding box center [435, 510] width 58 height 13
click at [427, 649] on div "Price Decrease $ 774,950 [DATE]" at bounding box center [392, 633] width 330 height 31
click at [433, 665] on span "$ 799,950" at bounding box center [435, 663] width 58 height 13
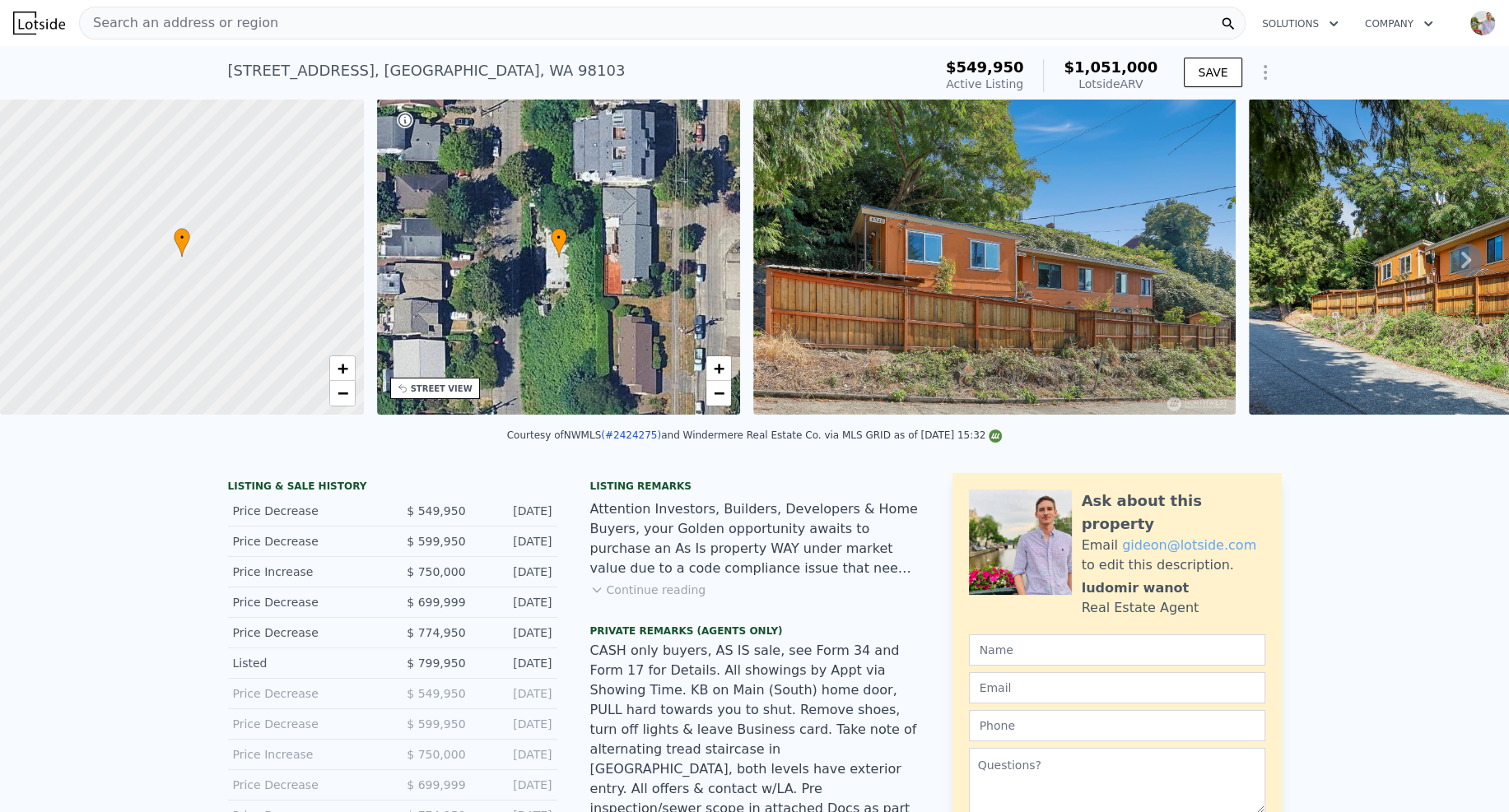
click at [436, 514] on span "$ 549,950" at bounding box center [435, 510] width 58 height 13
click at [659, 598] on button "Continue reading" at bounding box center [648, 589] width 116 height 17
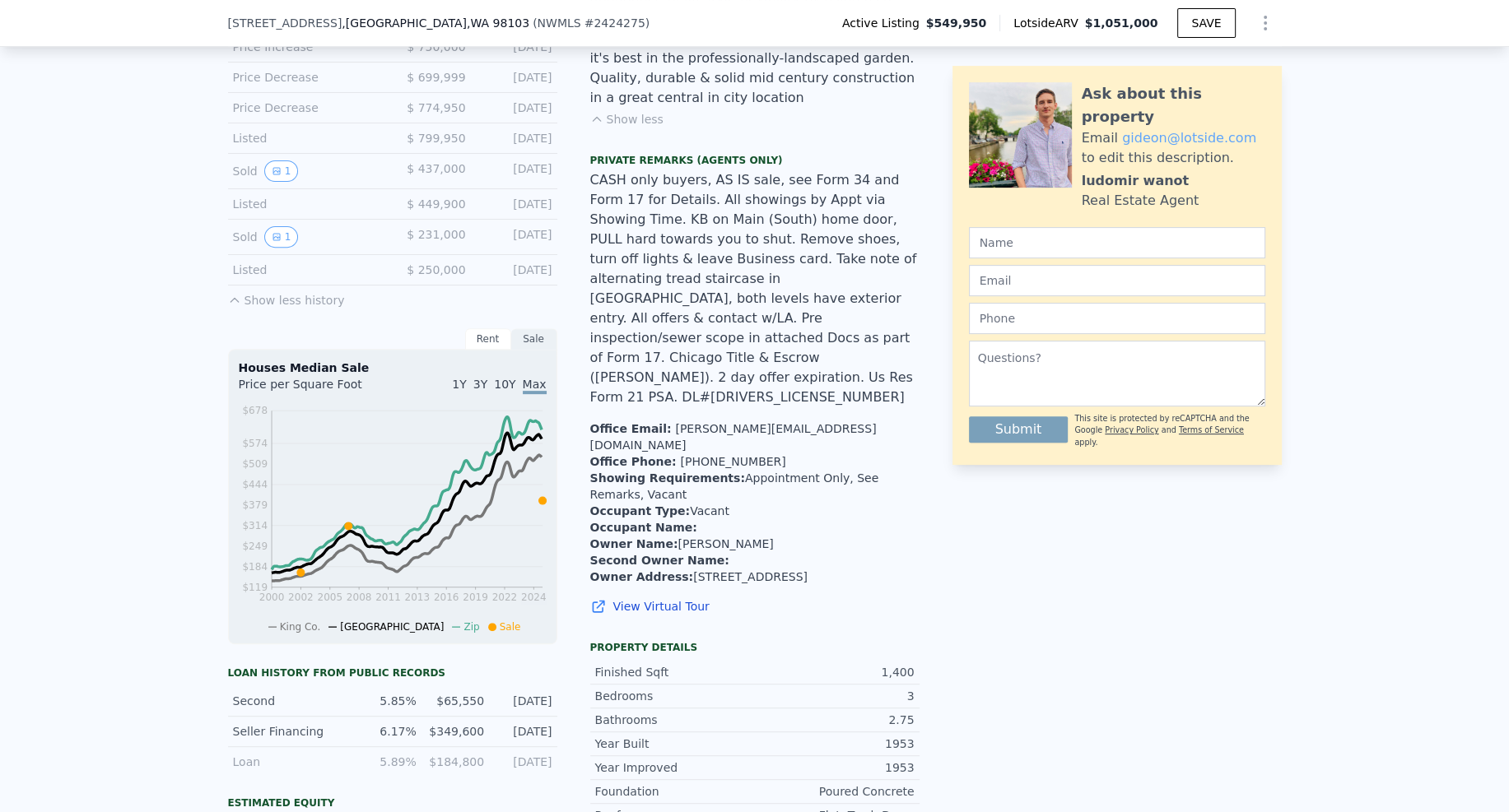
scroll to position [1061, 0]
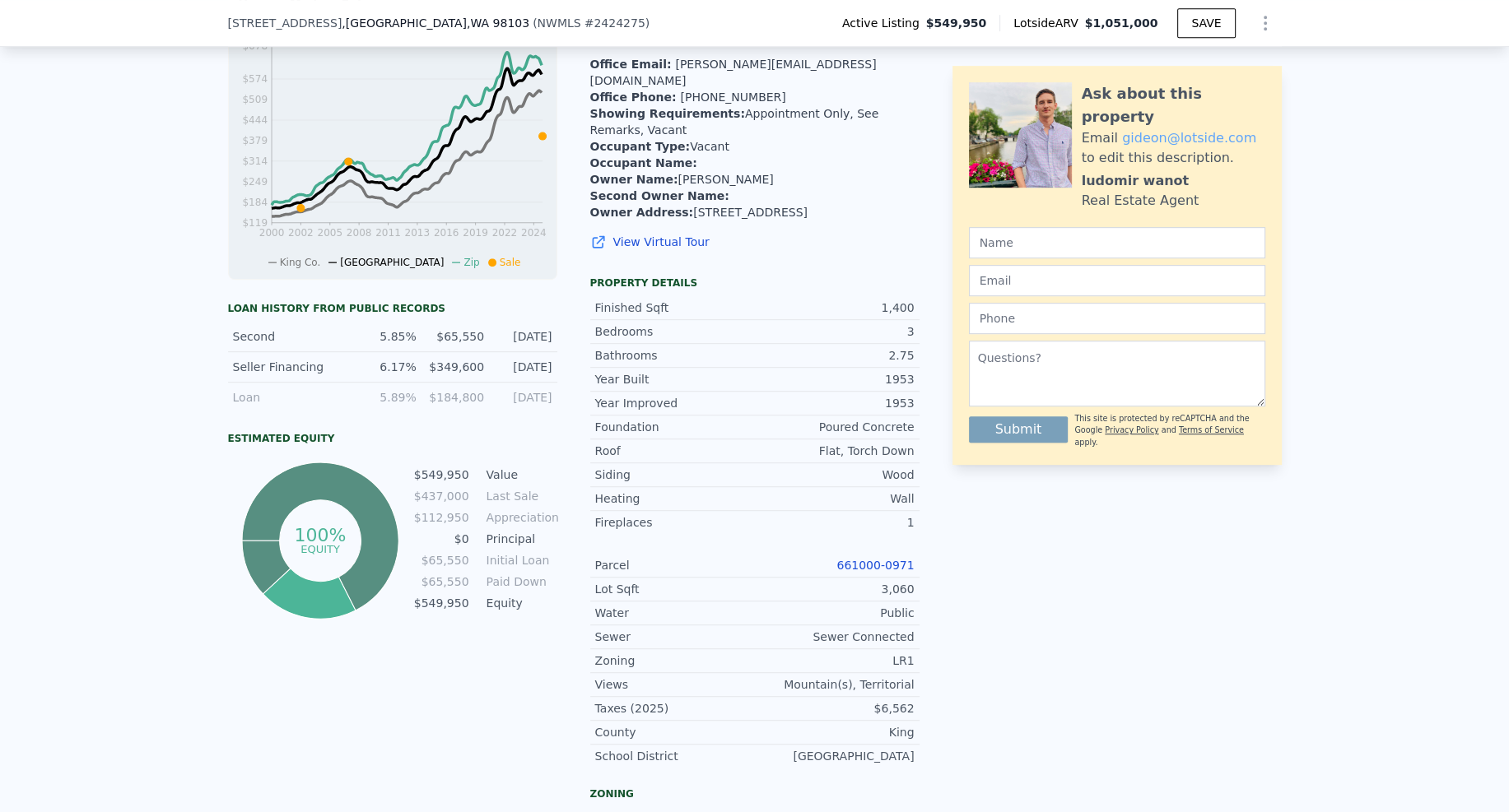
click at [890, 559] on link "661000-0971" at bounding box center [875, 565] width 77 height 13
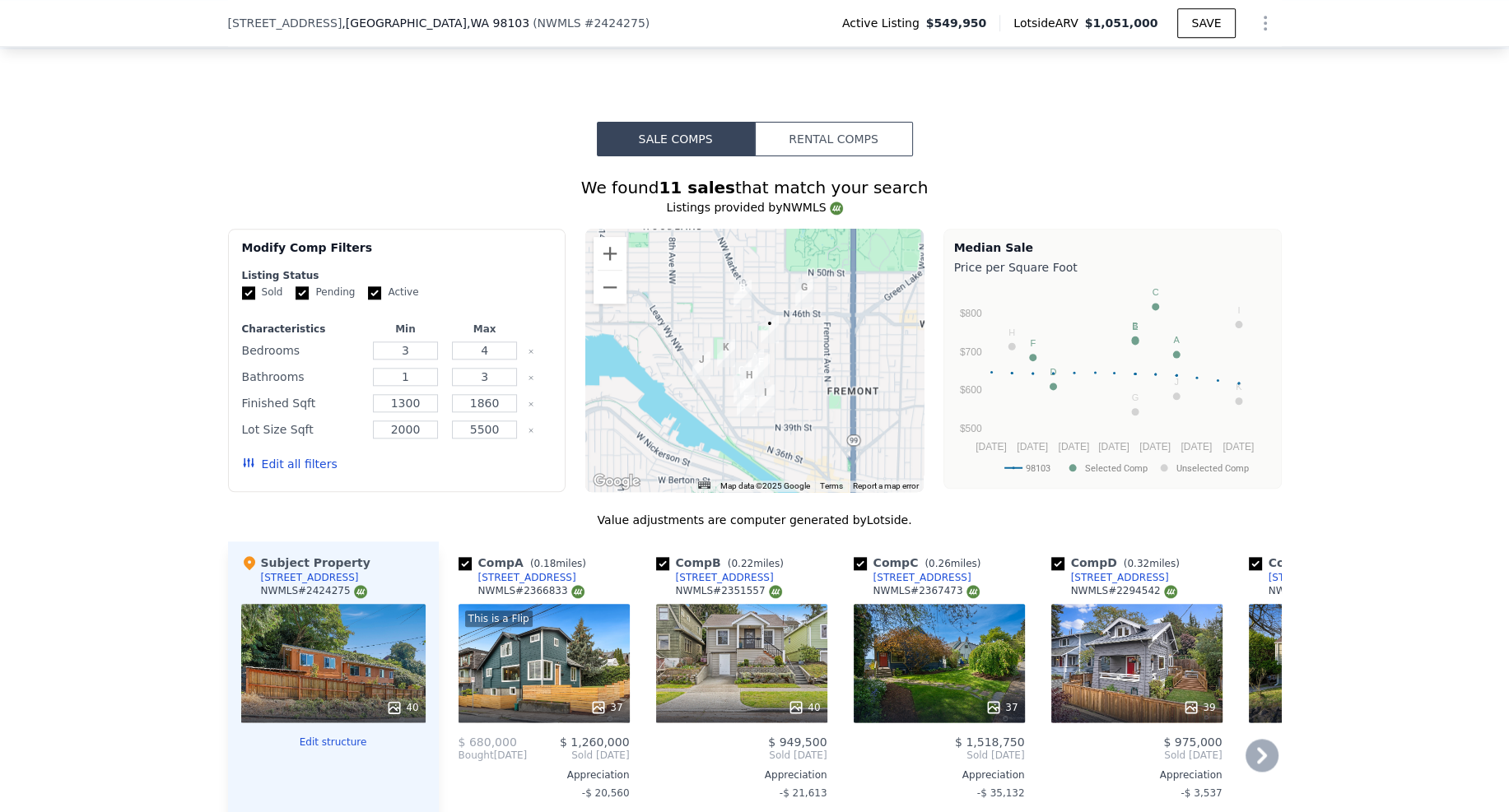
scroll to position [2094, 0]
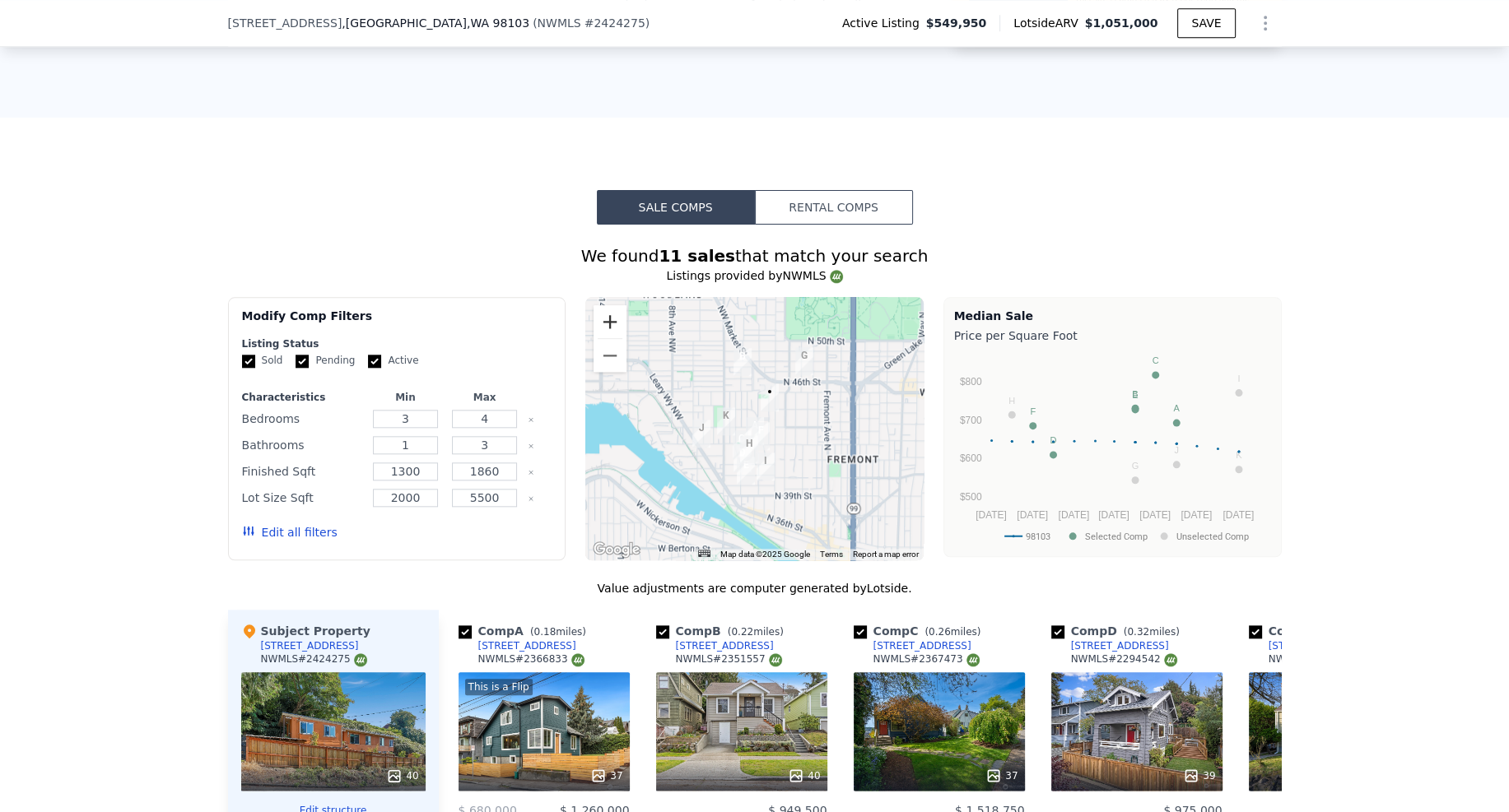
click at [606, 306] on button "Zoom in" at bounding box center [610, 321] width 33 height 33
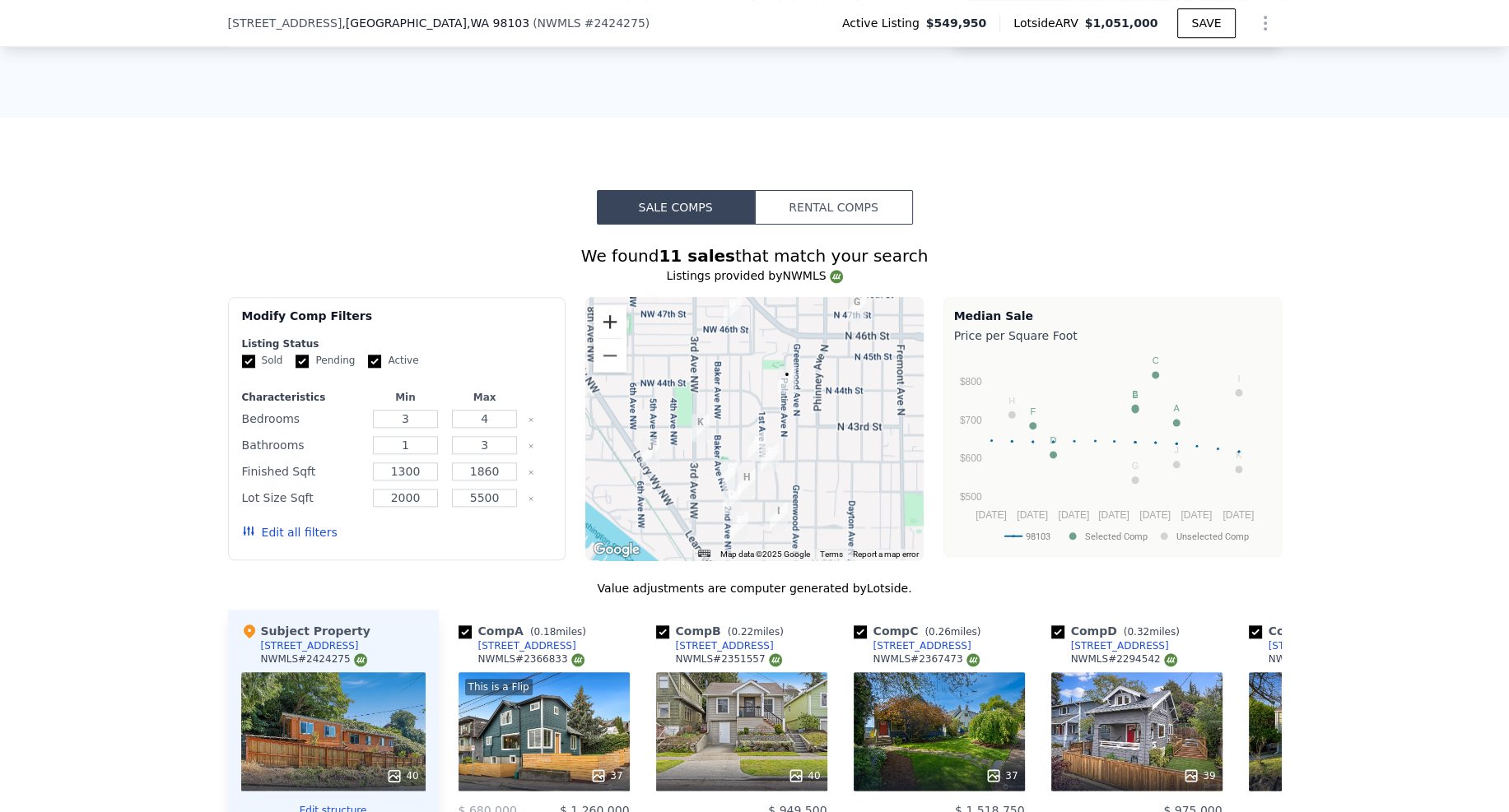
click at [606, 306] on button "Zoom in" at bounding box center [610, 321] width 33 height 33
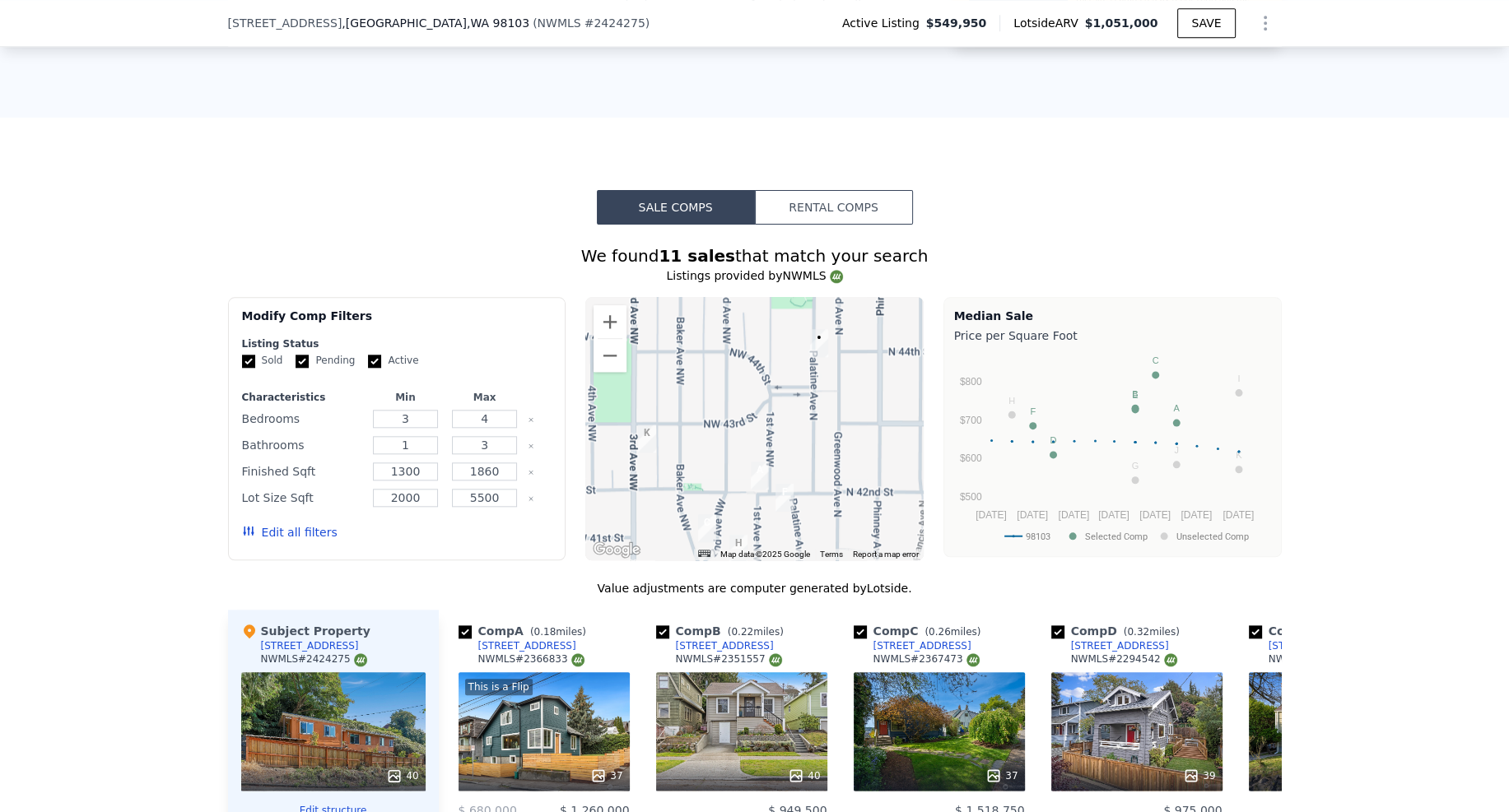
drag, startPoint x: 736, startPoint y: 339, endPoint x: 732, endPoint y: 313, distance: 26.3
click at [732, 313] on div at bounding box center [755, 428] width 338 height 263
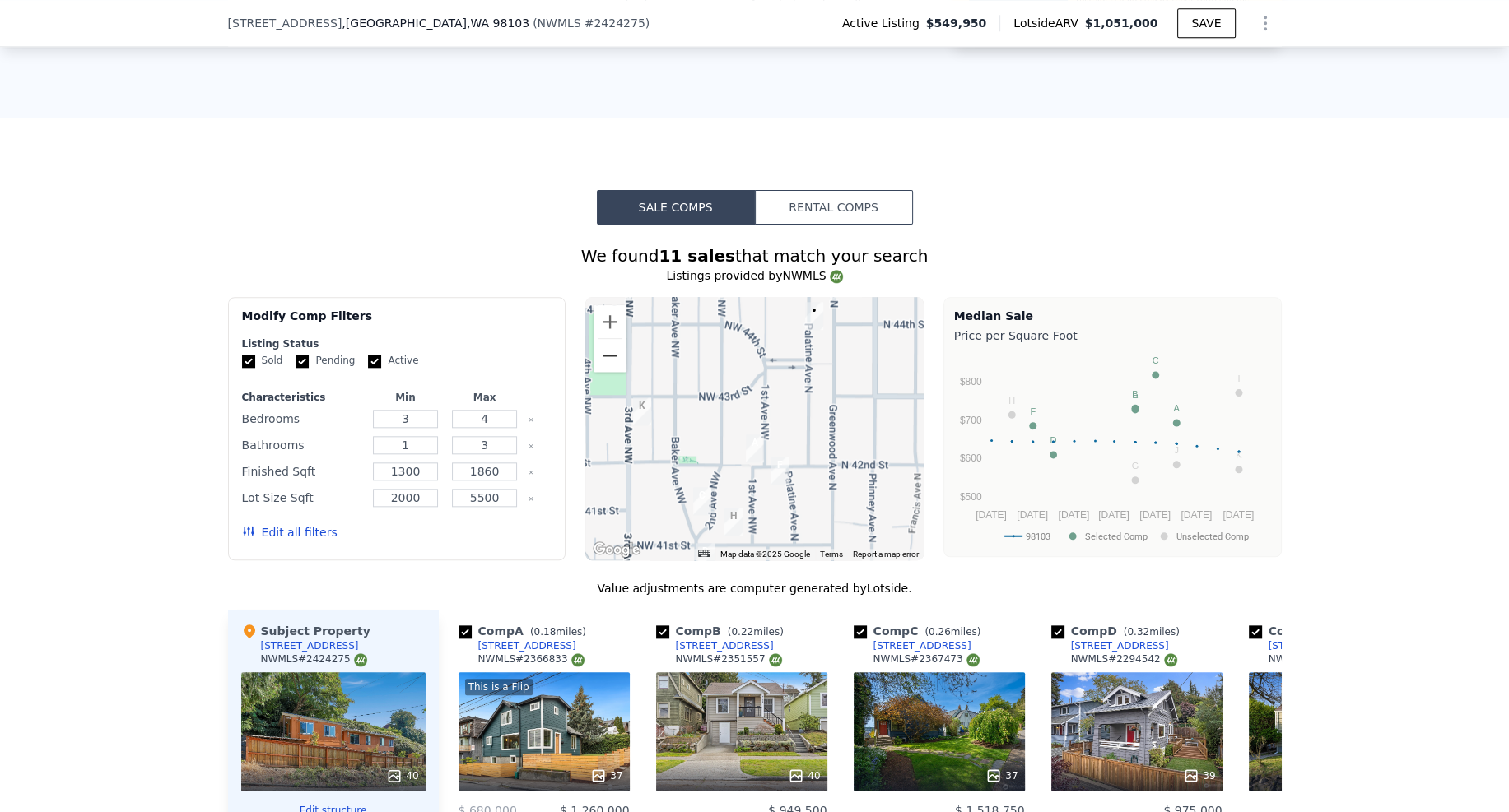
click at [608, 339] on button "Zoom out" at bounding box center [610, 355] width 33 height 33
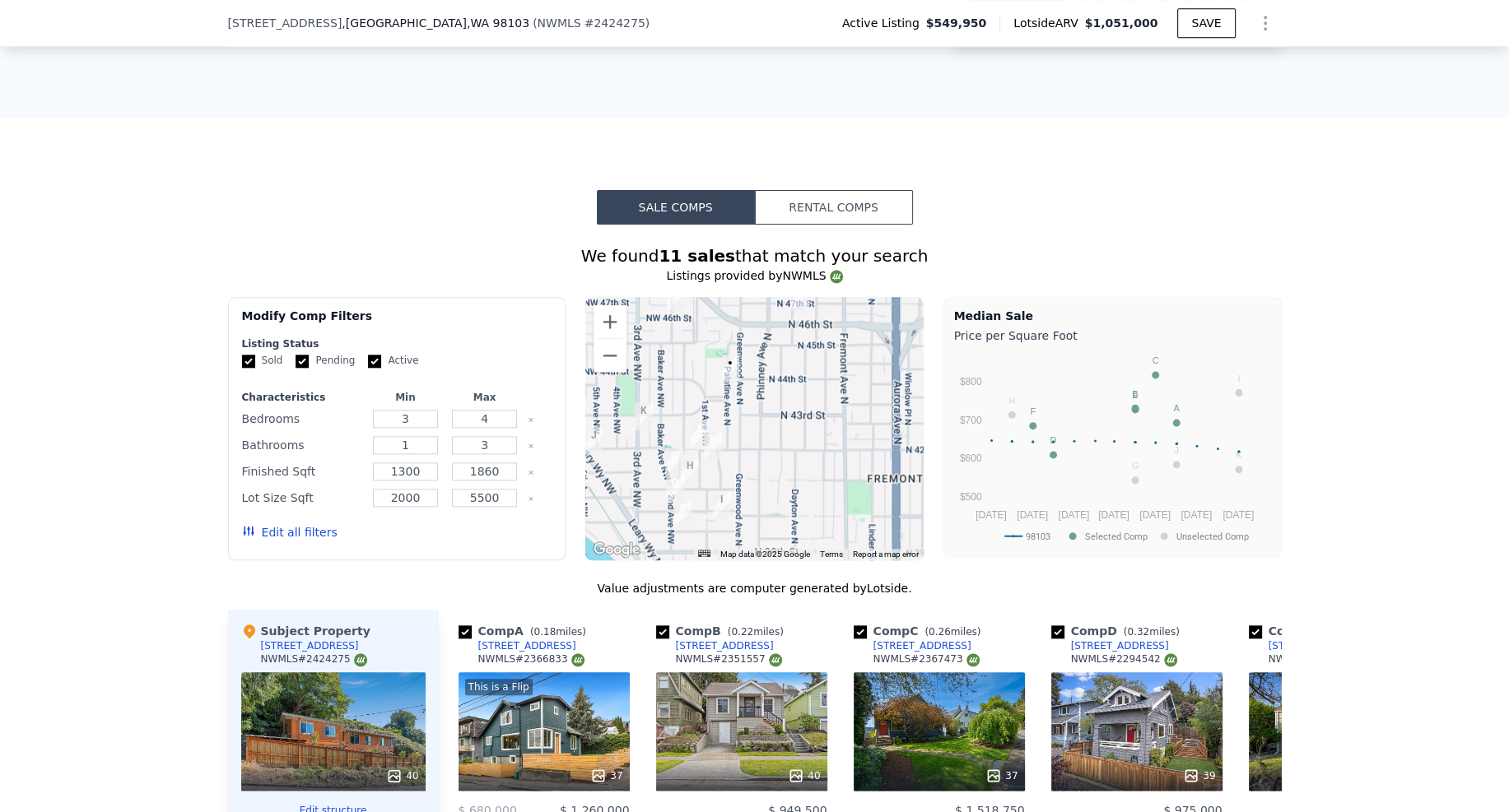
drag, startPoint x: 787, startPoint y: 368, endPoint x: 739, endPoint y: 350, distance: 51.3
click at [739, 350] on div at bounding box center [755, 428] width 338 height 263
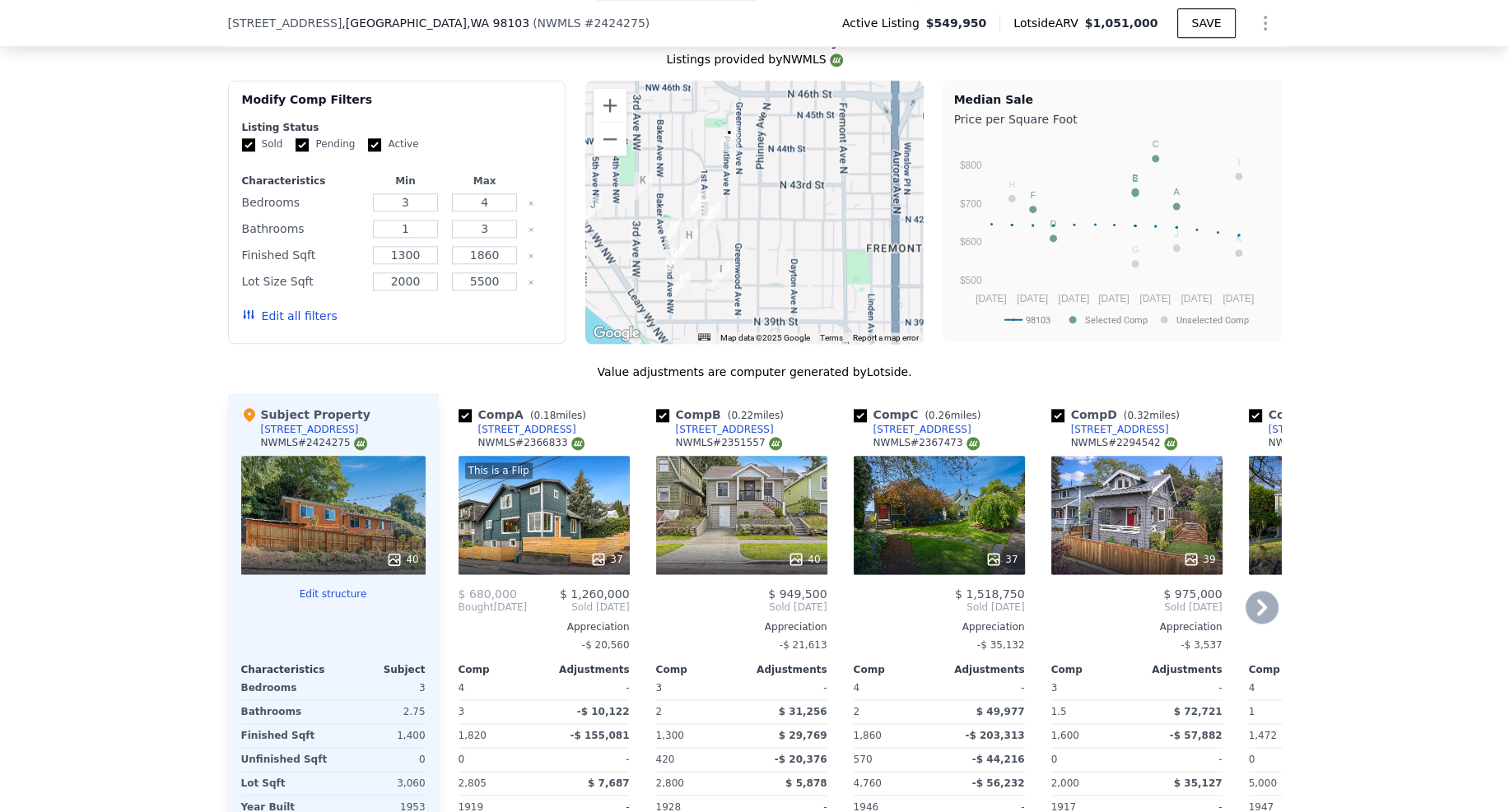
scroll to position [2378, 0]
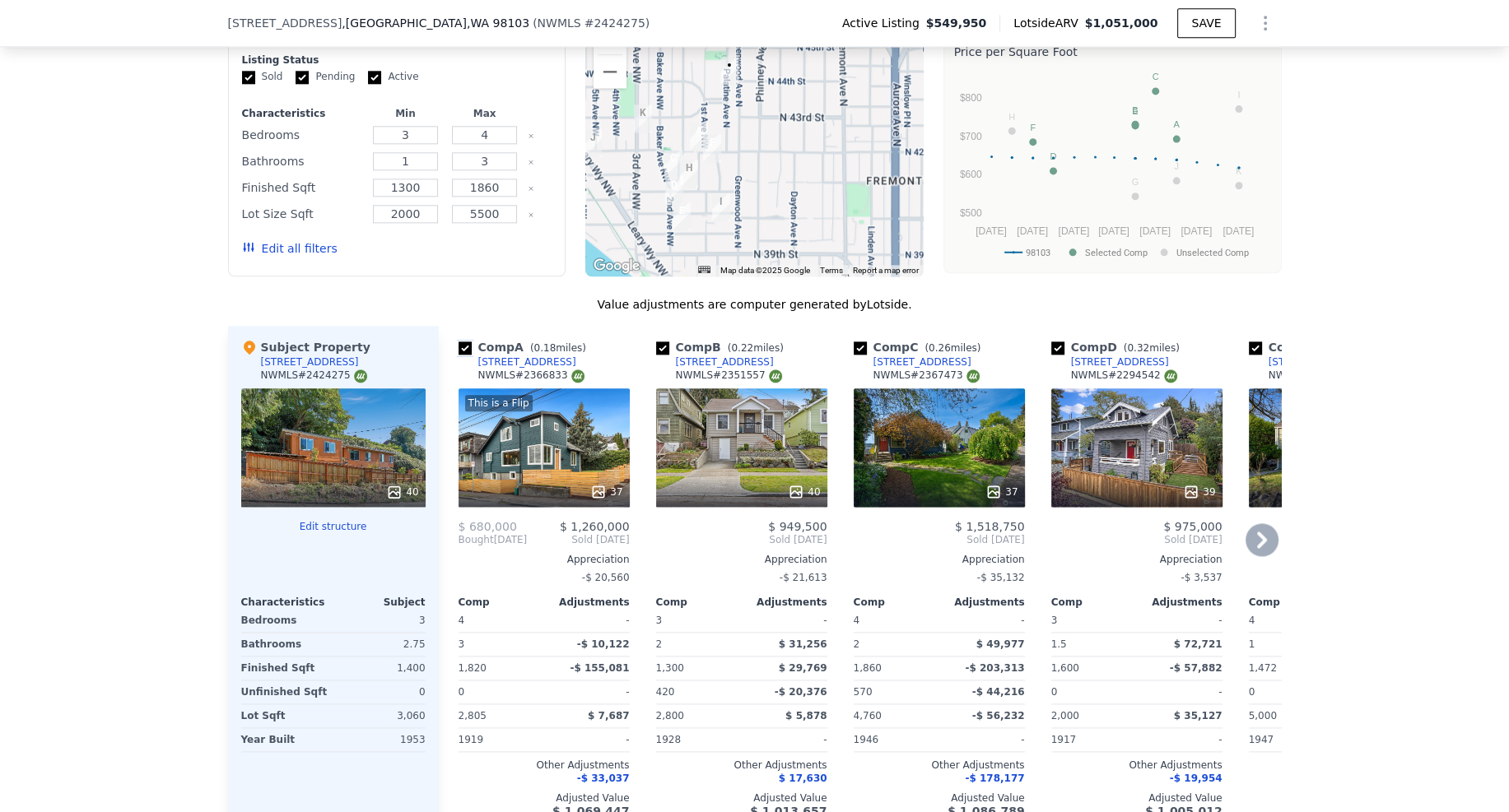
click at [460, 341] on input "checkbox" at bounding box center [464, 347] width 13 height 13
checkbox input "false"
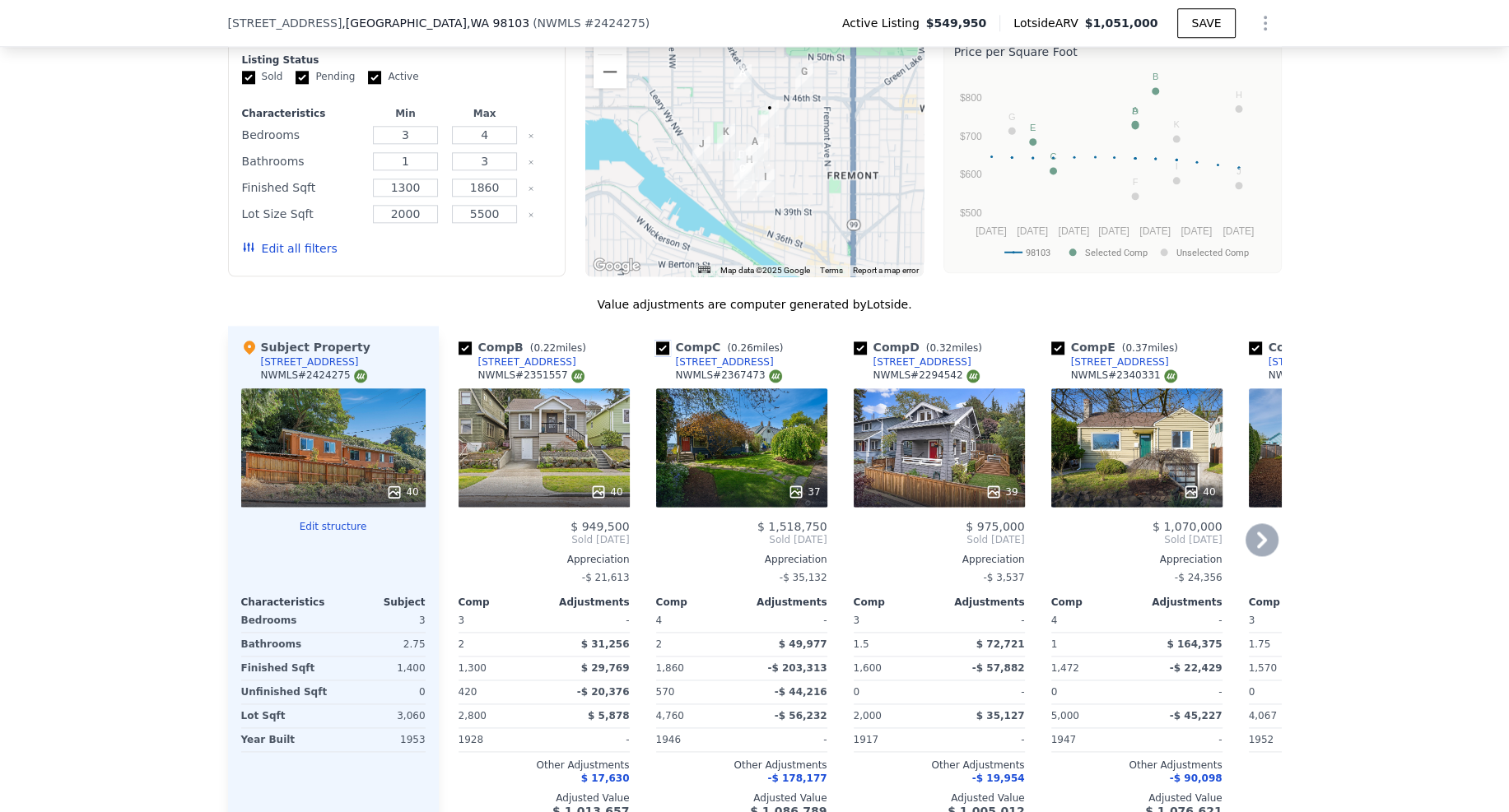
click at [656, 341] on input "checkbox" at bounding box center [662, 347] width 13 height 13
checkbox input "false"
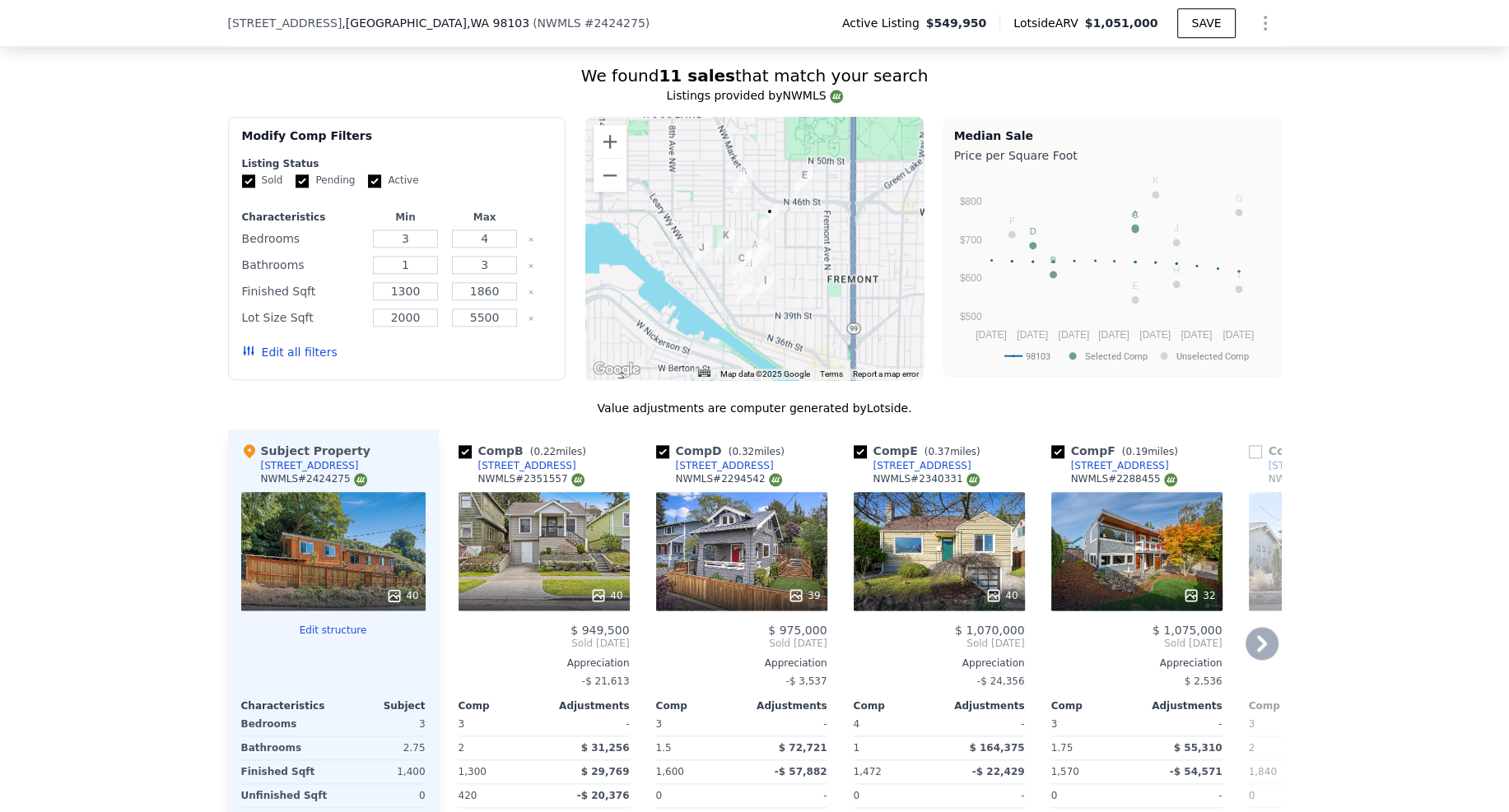
scroll to position [2266, 0]
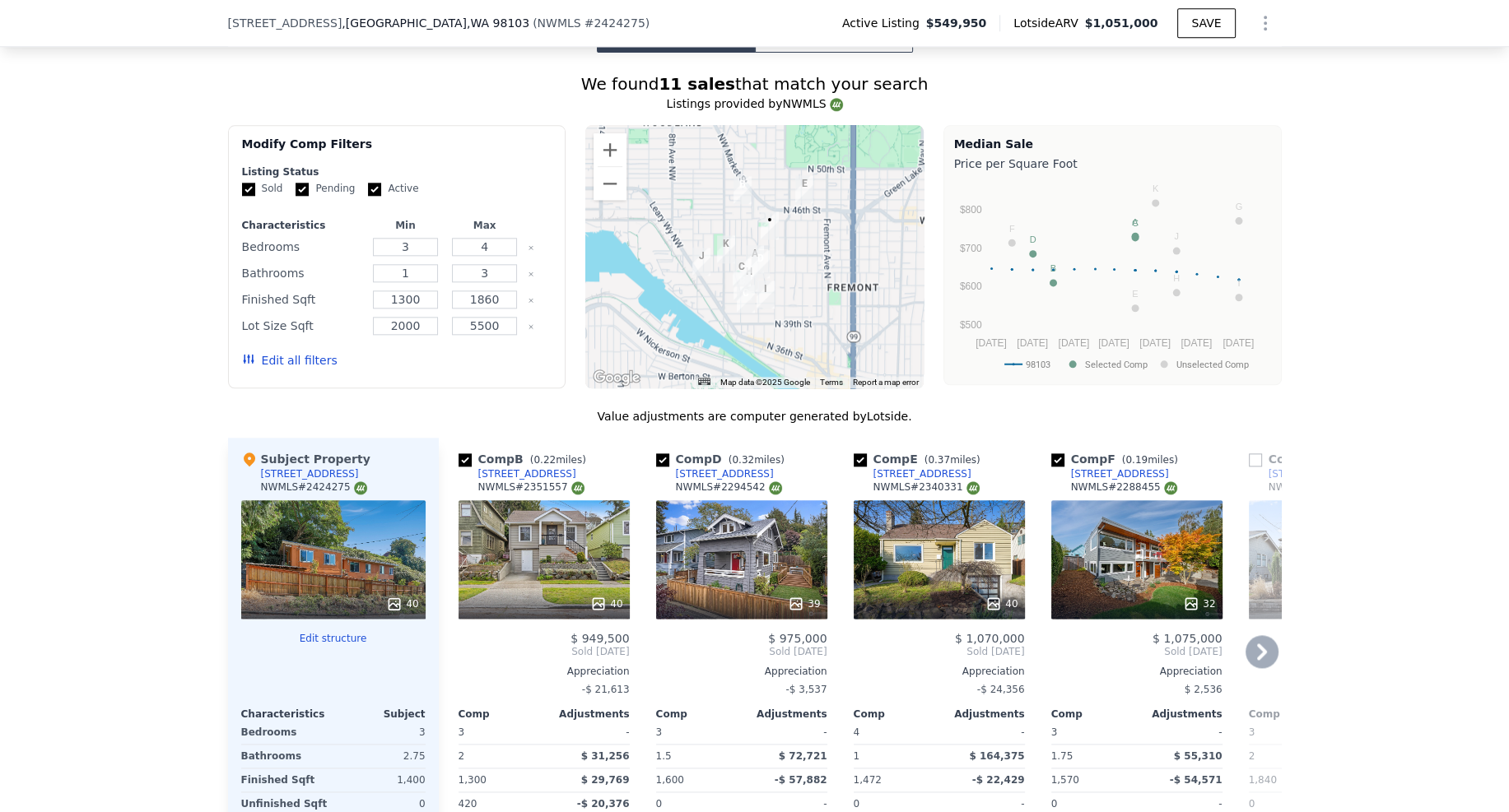
click at [689, 500] on div "39" at bounding box center [741, 560] width 171 height 119
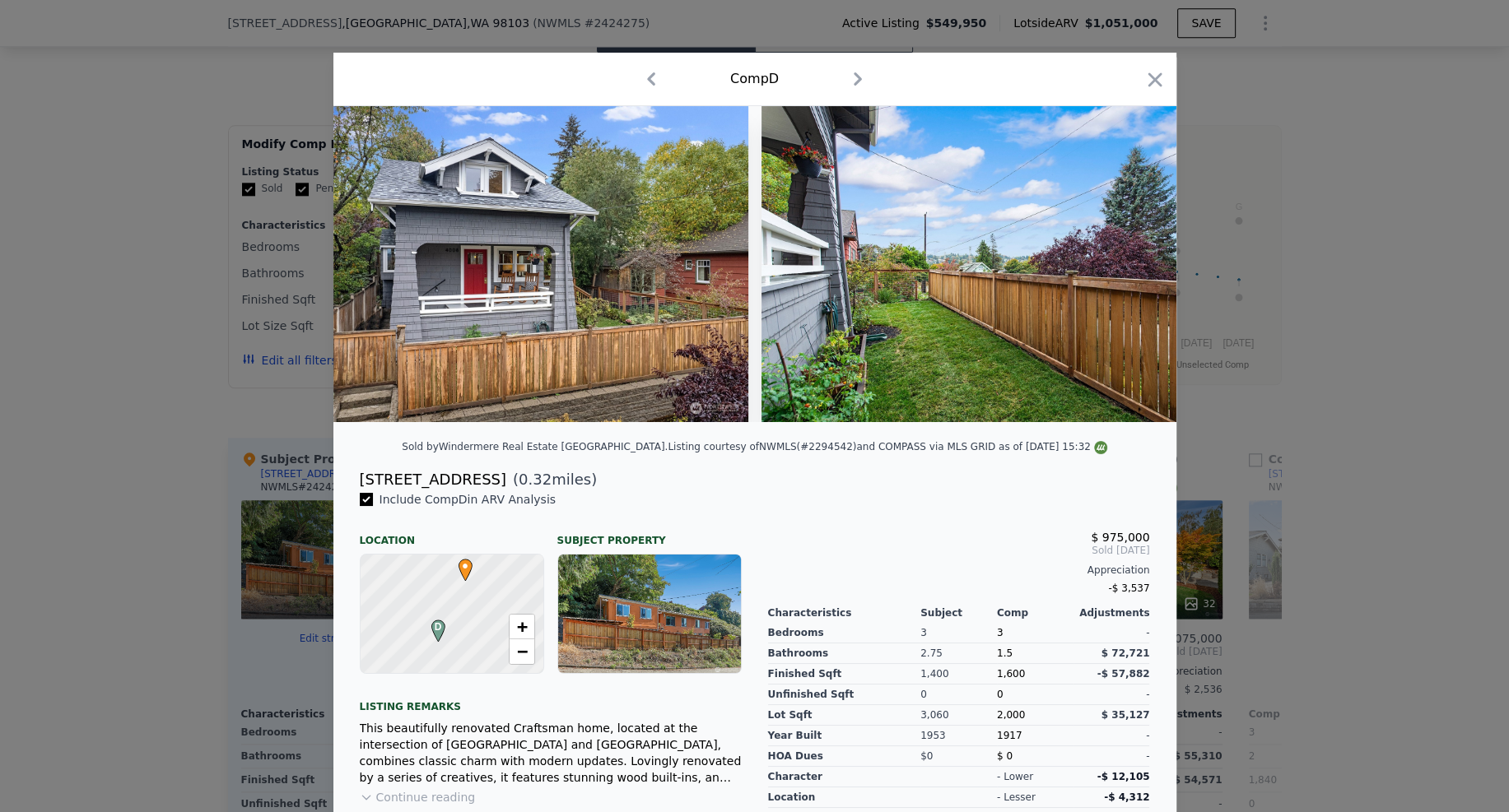
scroll to position [0, 18180]
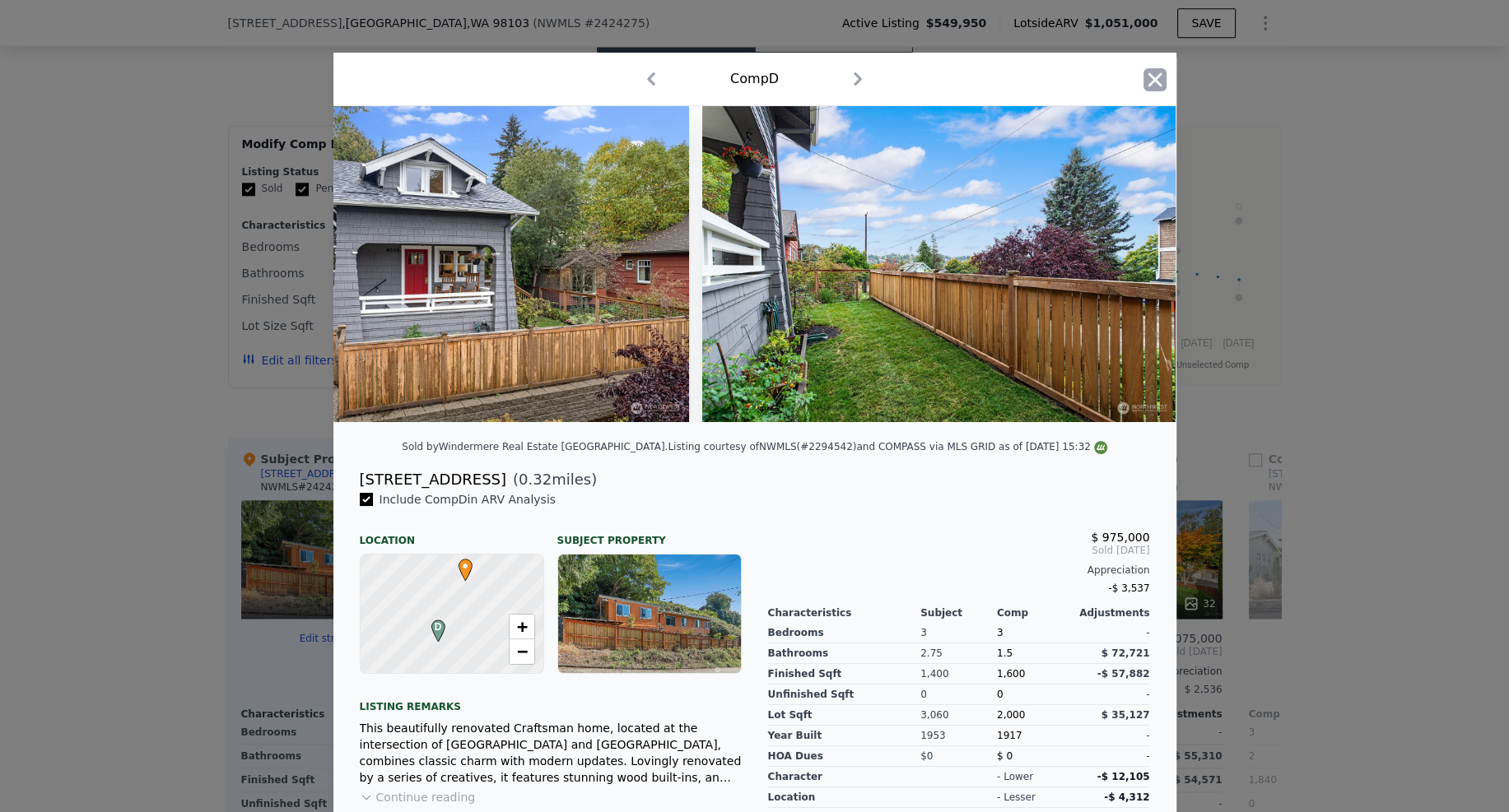
click at [1150, 81] on icon "button" at bounding box center [1155, 79] width 23 height 23
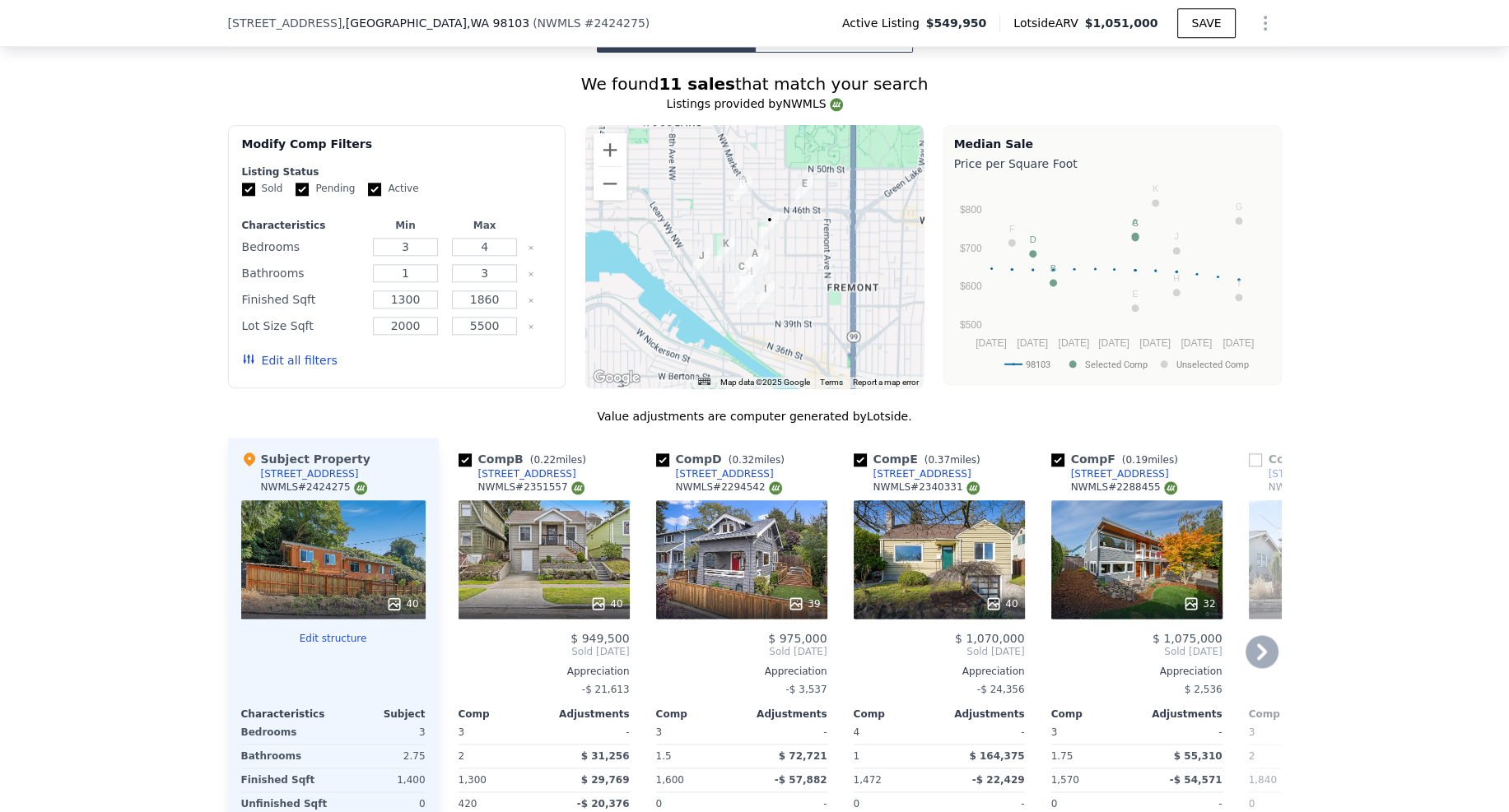
click at [620, 500] on div "40" at bounding box center [543, 560] width 171 height 119
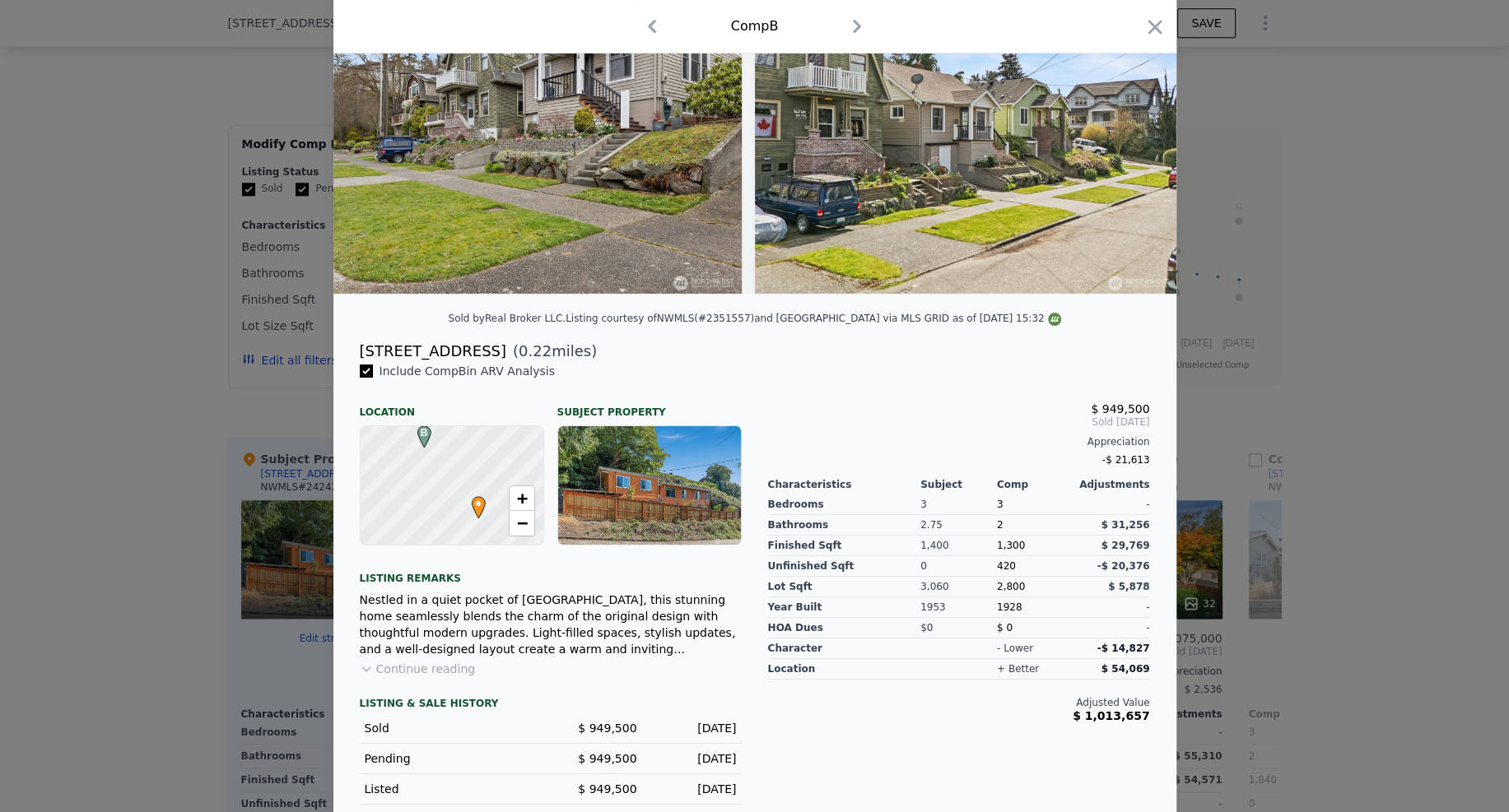
scroll to position [142, 0]
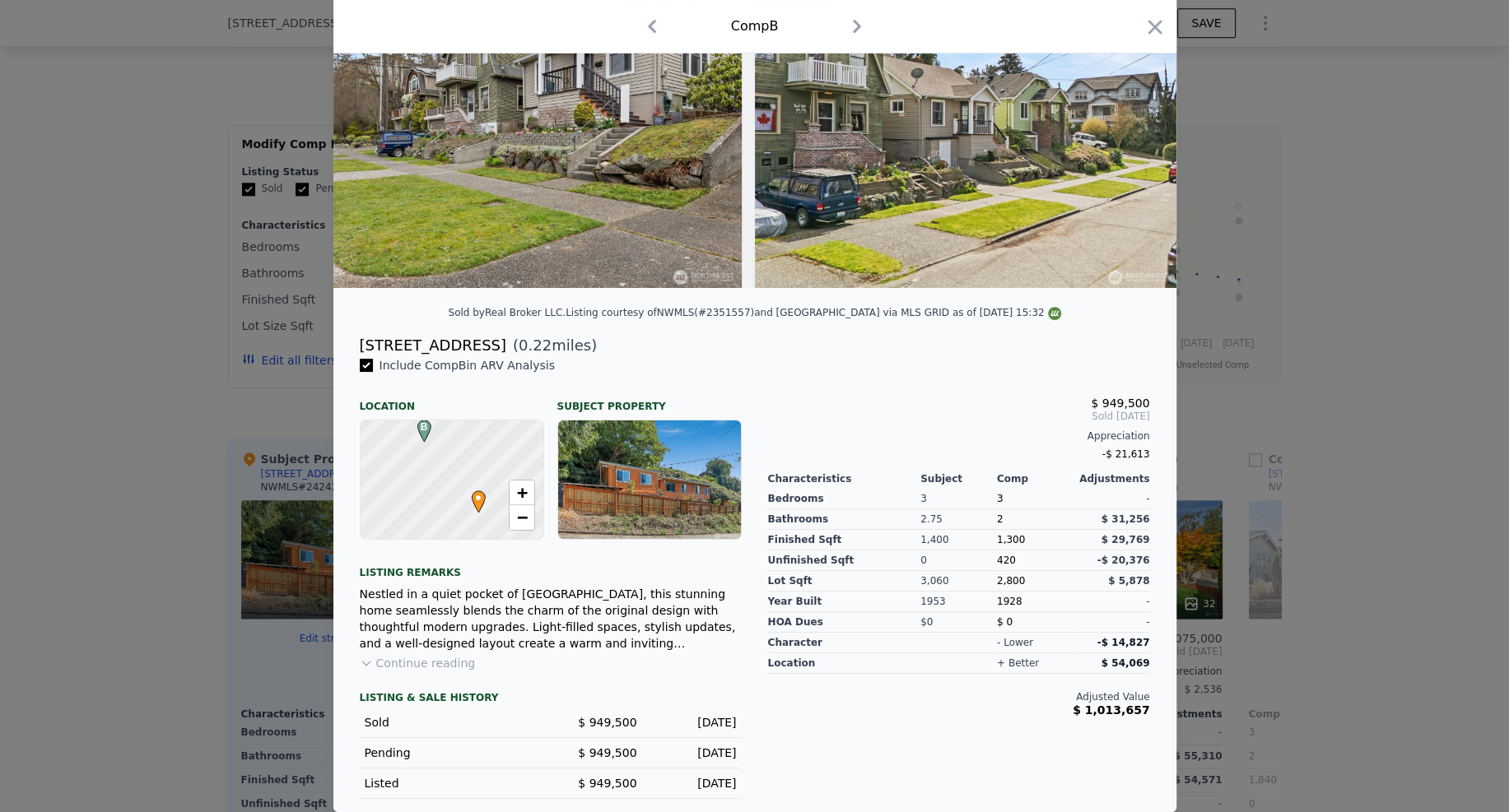
click at [606, 786] on span "$ 949,500" at bounding box center [607, 782] width 58 height 13
click at [596, 747] on span "$ 949,500" at bounding box center [607, 753] width 58 height 13
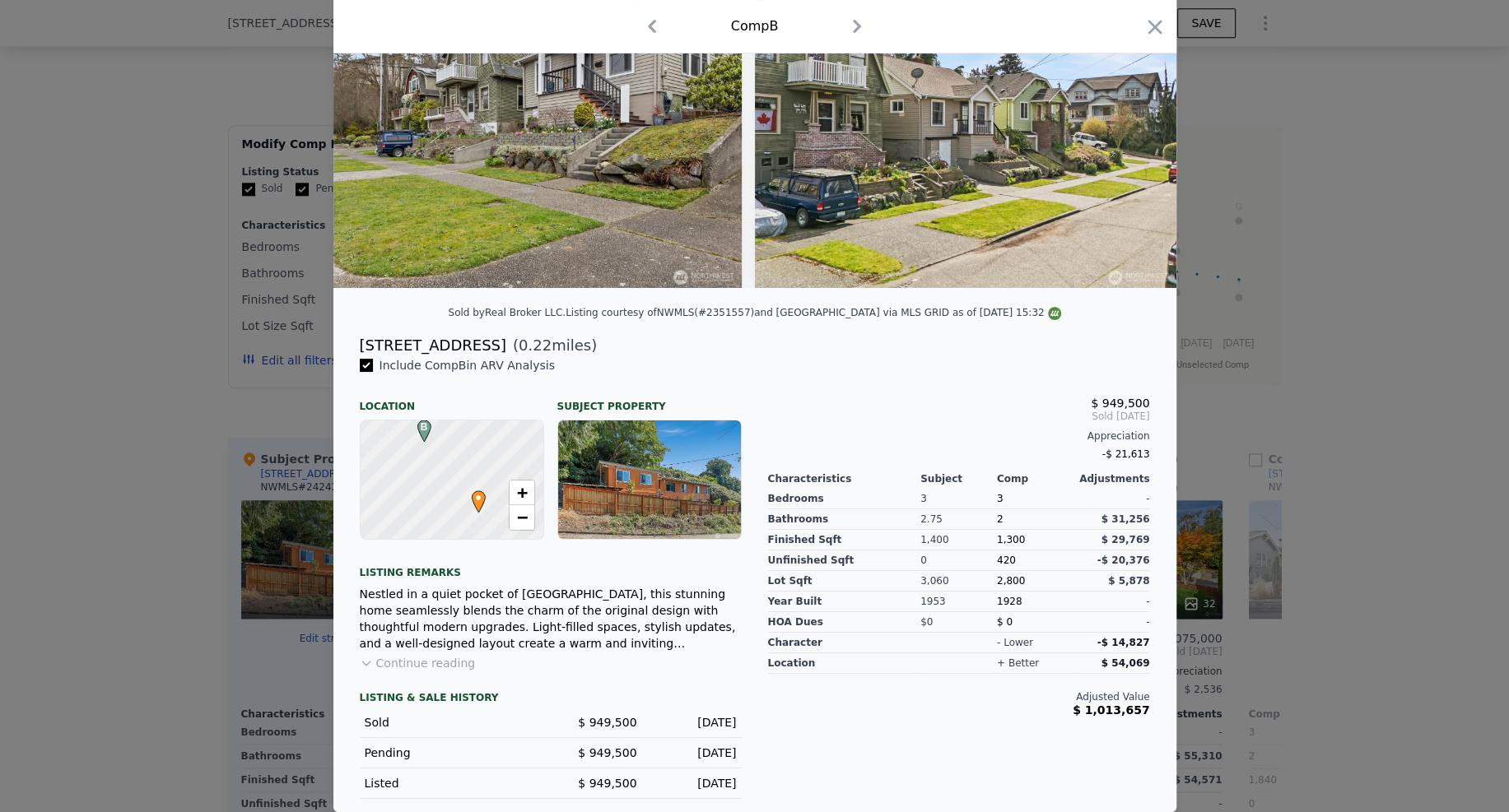
click at [596, 726] on span "$ 949,500" at bounding box center [607, 722] width 58 height 13
click at [596, 757] on span "$ 949,500" at bounding box center [607, 753] width 58 height 13
click at [419, 666] on button "Continue reading" at bounding box center [418, 663] width 116 height 17
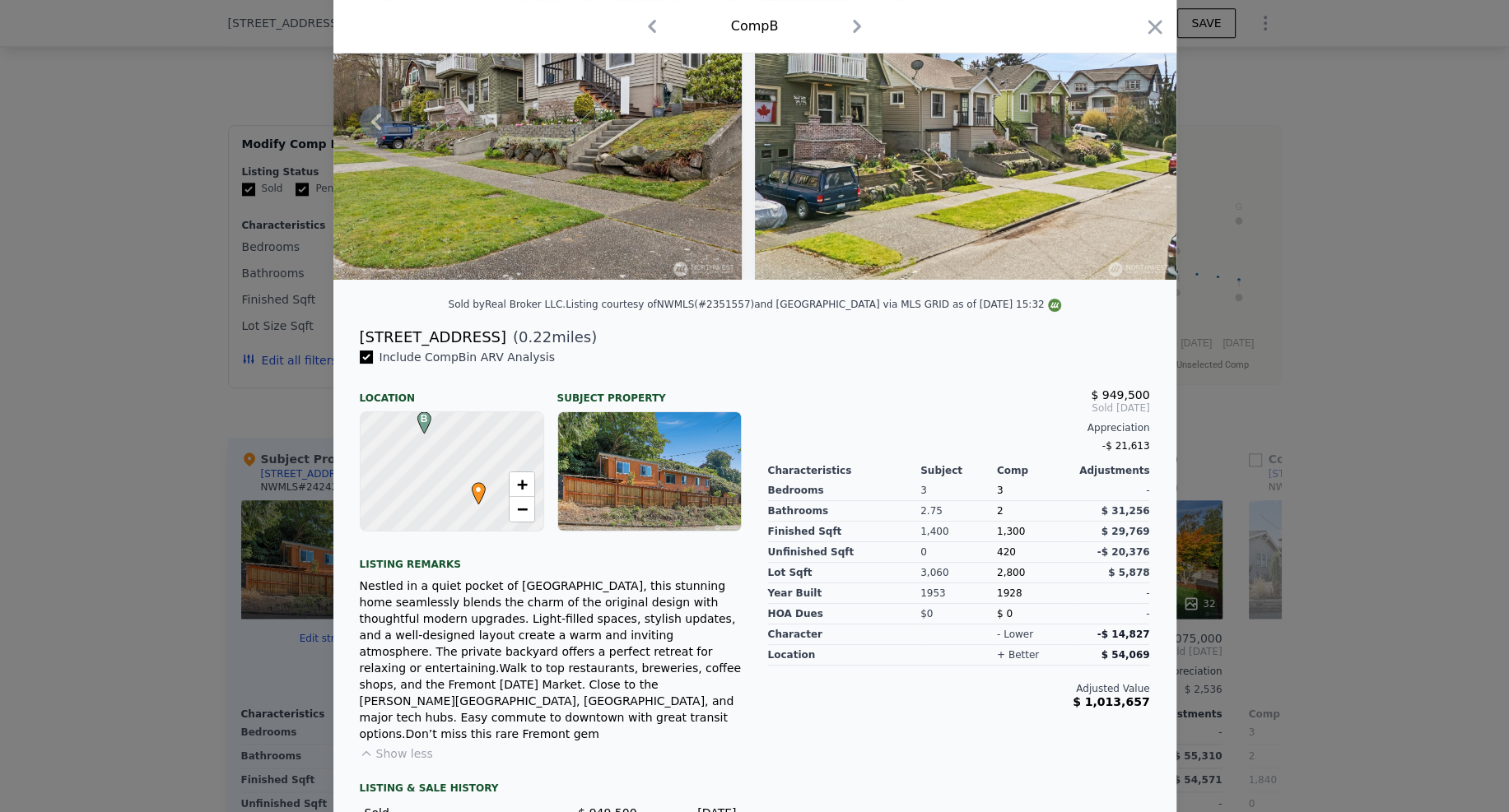
scroll to position [0, 0]
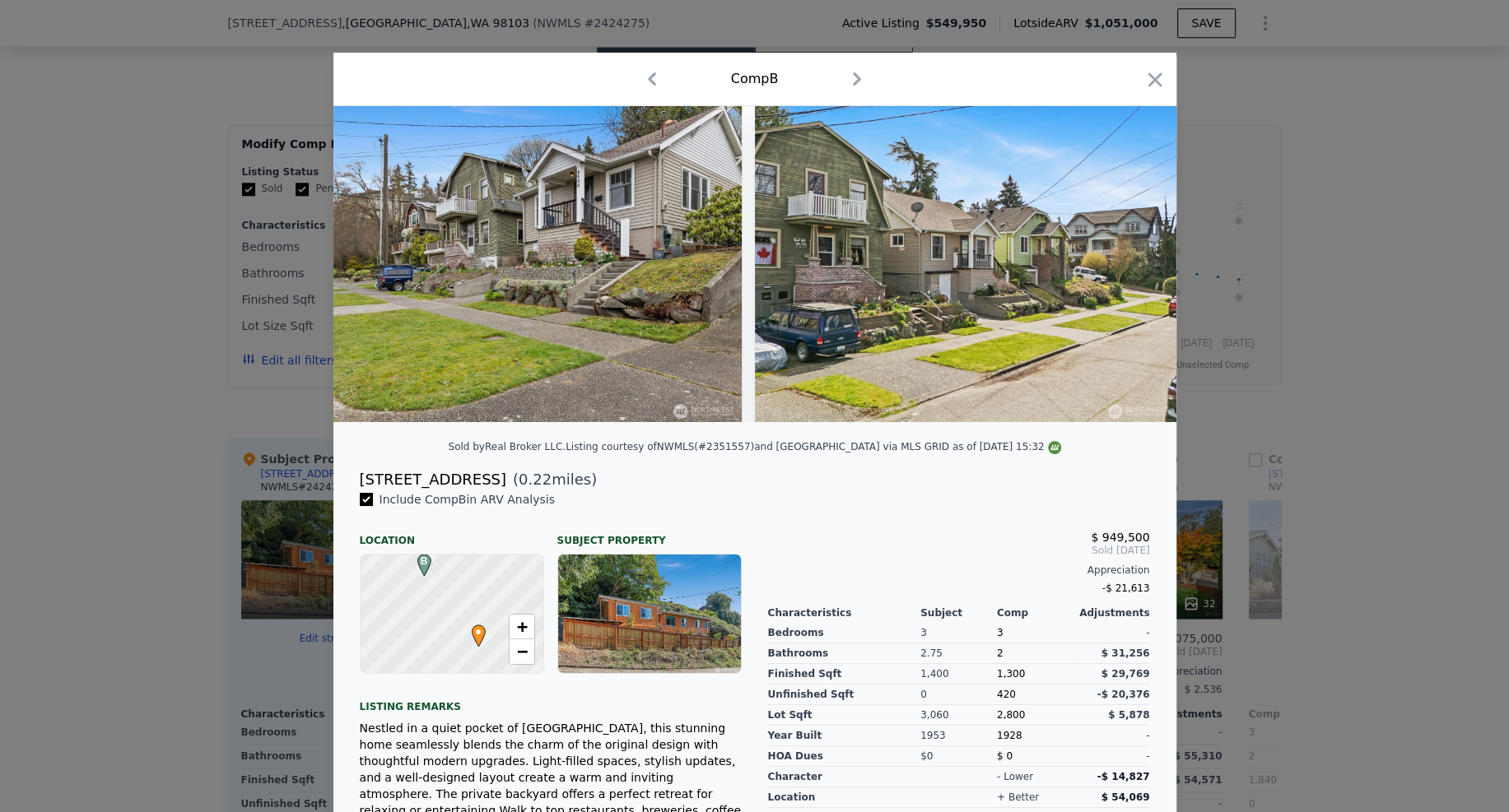
click at [1273, 281] on div at bounding box center [754, 406] width 1509 height 812
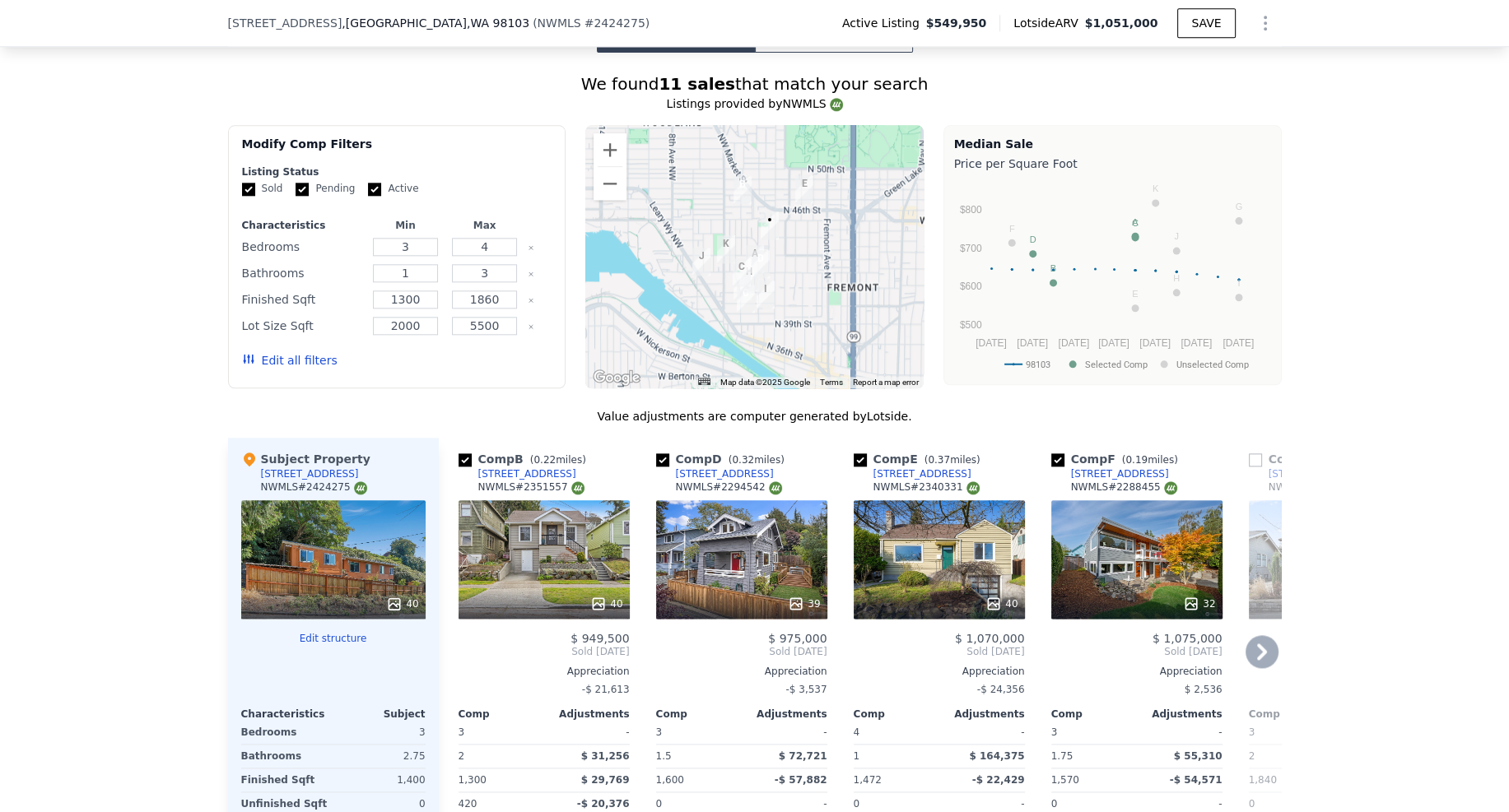
scroll to position [2227, 0]
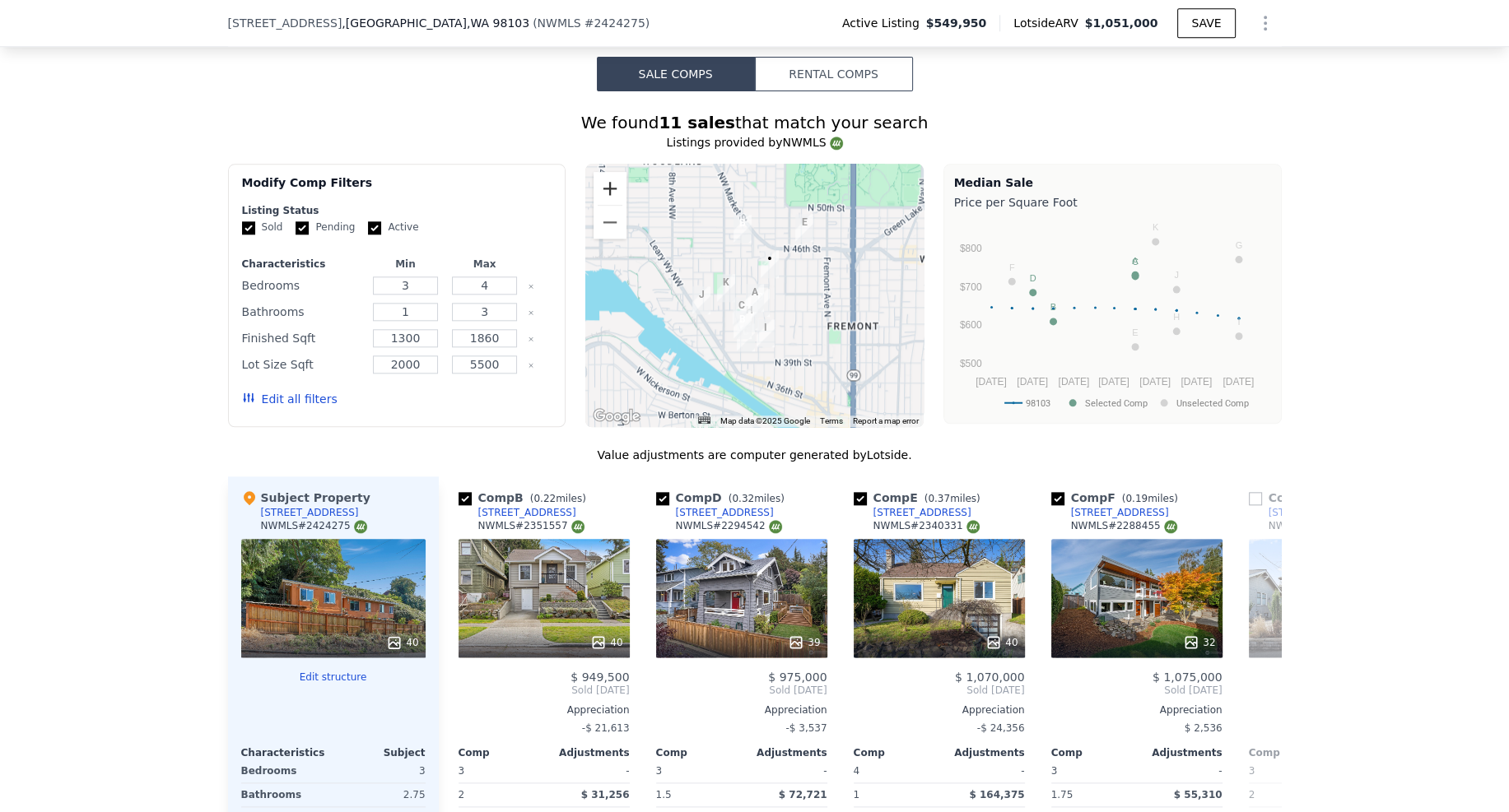
click at [605, 172] on button "Zoom in" at bounding box center [610, 188] width 33 height 33
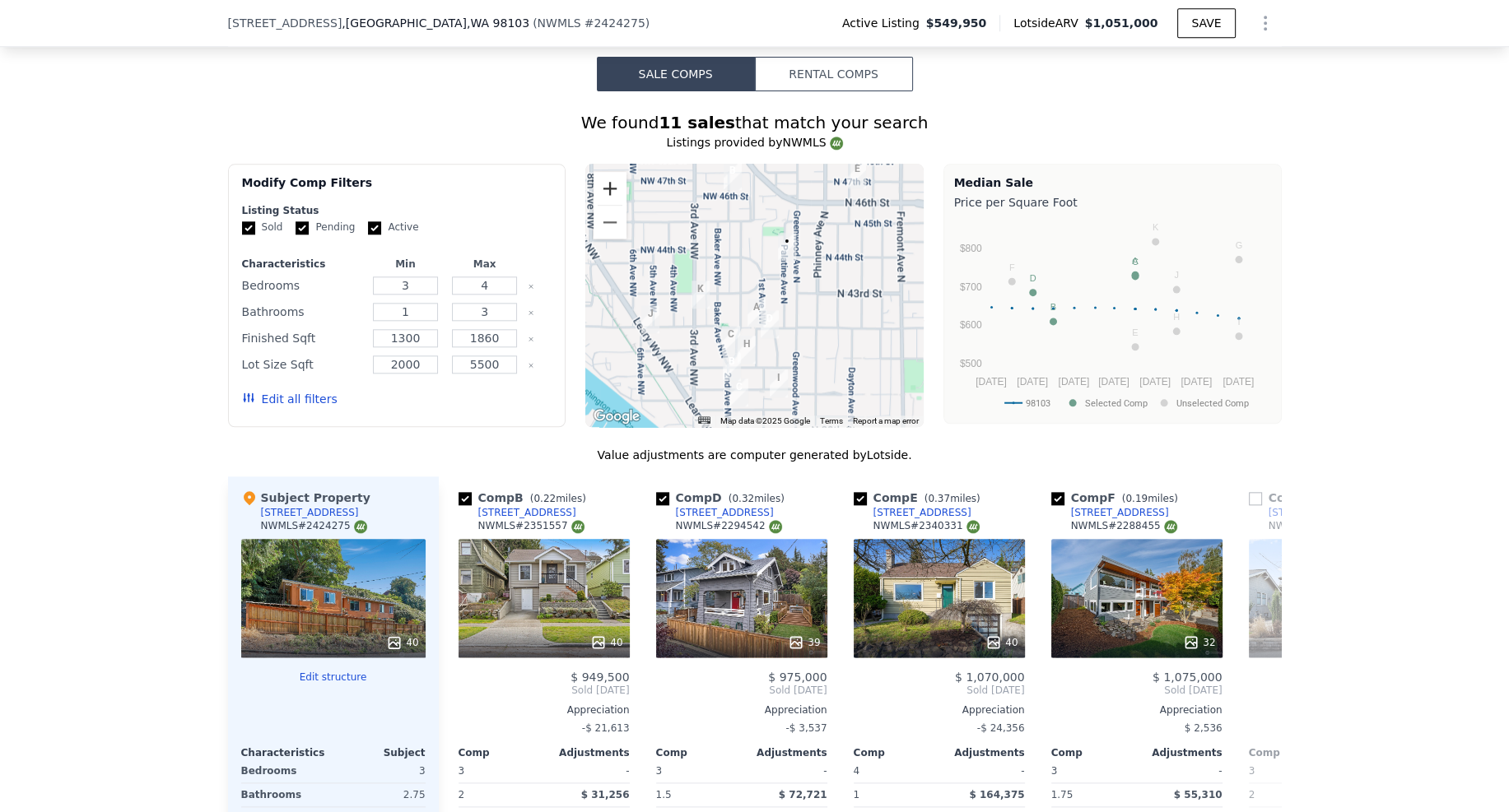
click at [605, 172] on button "Zoom in" at bounding box center [610, 188] width 33 height 33
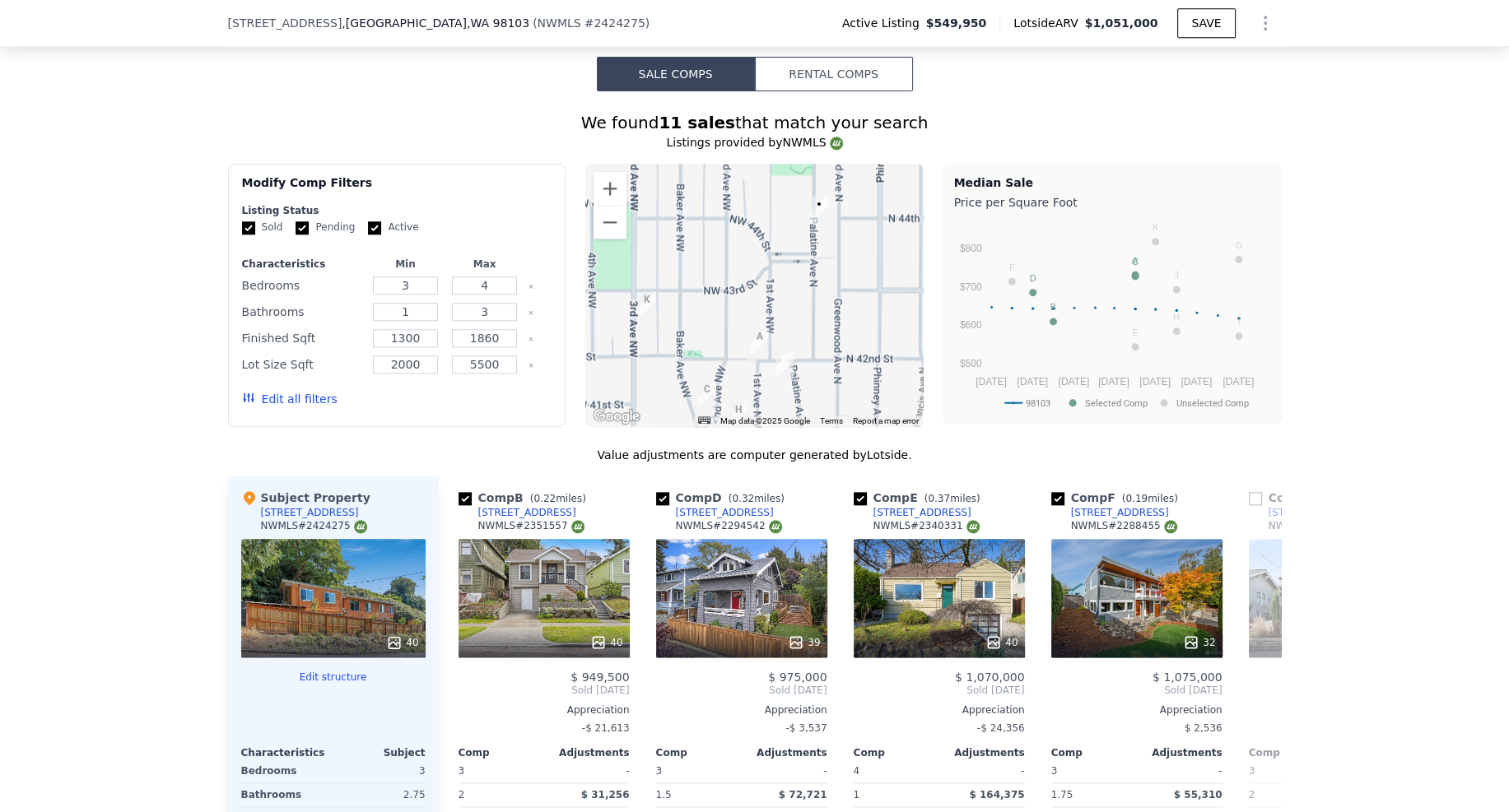
drag, startPoint x: 687, startPoint y: 237, endPoint x: 701, endPoint y: 62, distance: 175.6
click at [701, 111] on div "We found 11 sales that match your search Listings provided by NWMLS Filters Map…" at bounding box center [754, 561] width 1054 height 900
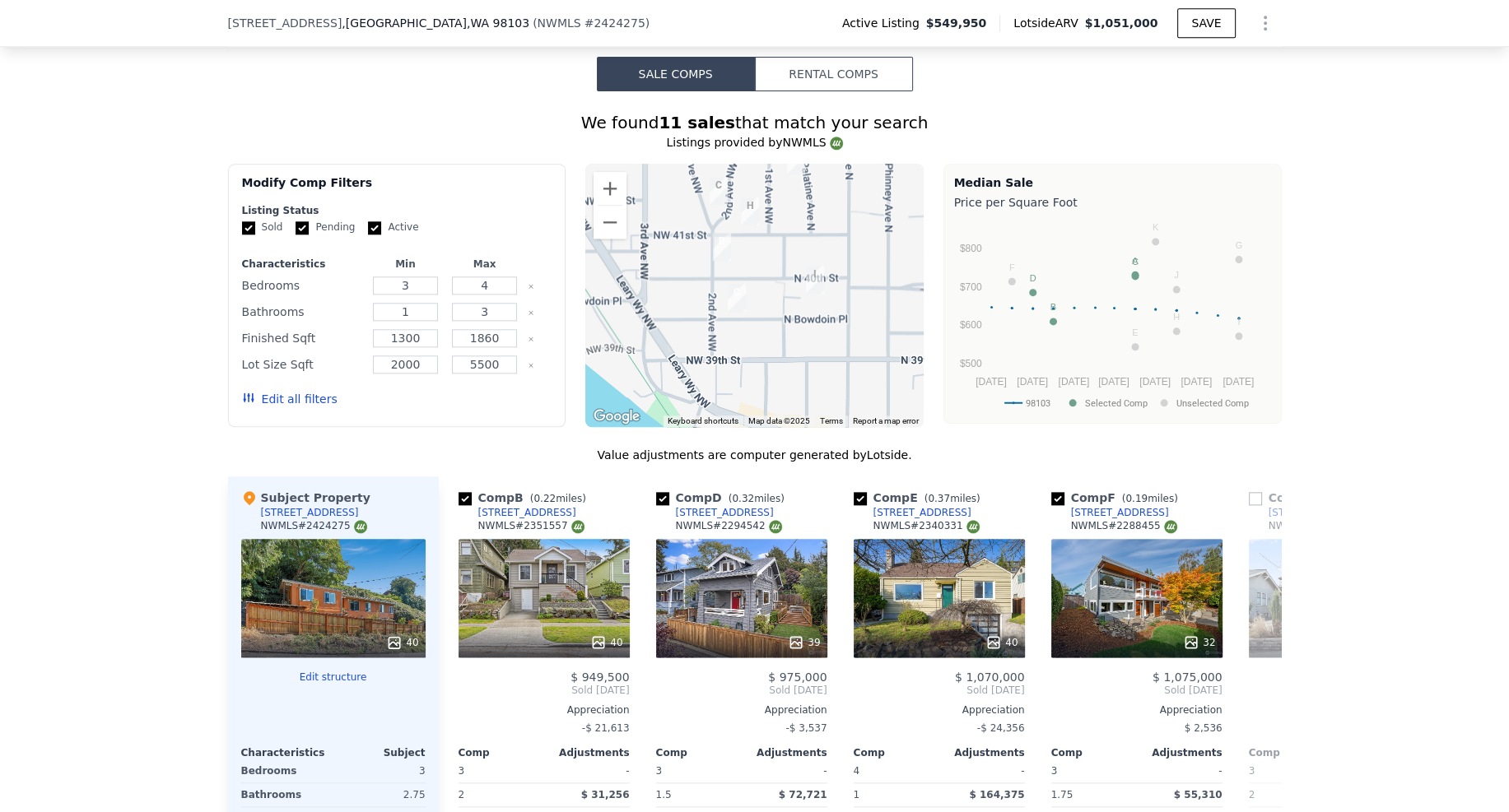
drag, startPoint x: 715, startPoint y: 164, endPoint x: 709, endPoint y: 261, distance: 97.2
click at [709, 261] on div at bounding box center [755, 296] width 338 height 263
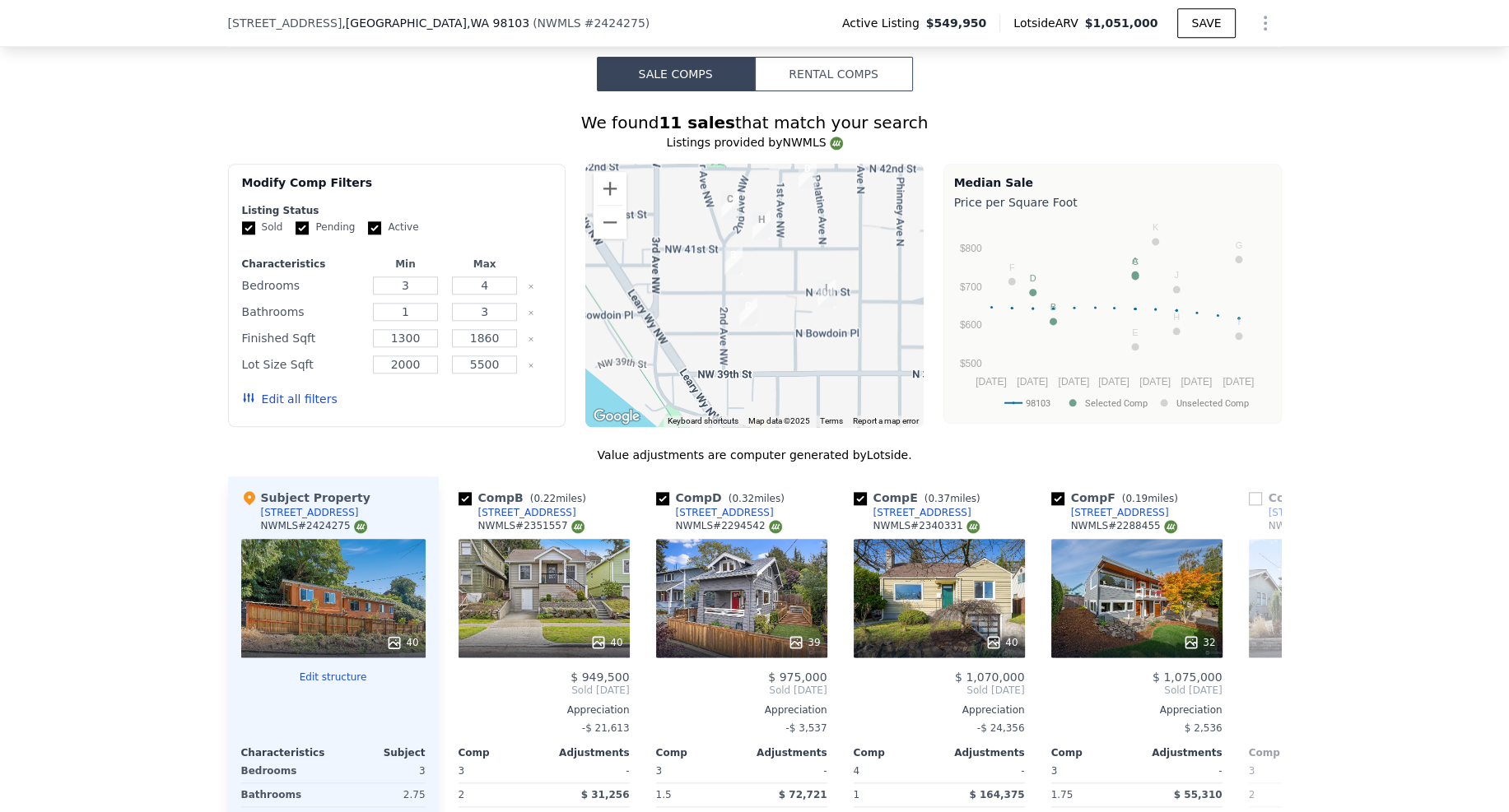
click at [707, 184] on div at bounding box center [755, 296] width 338 height 263
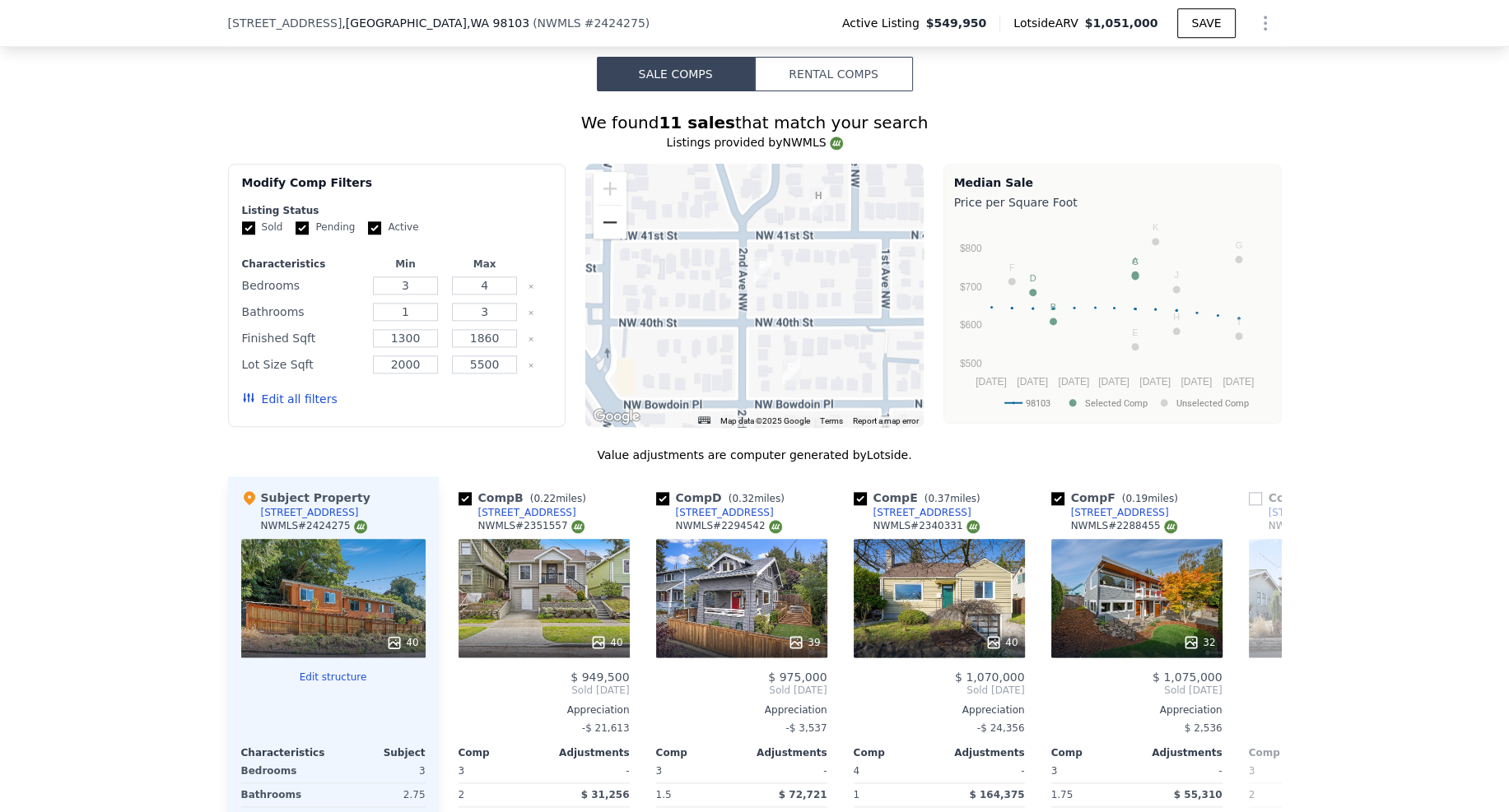
click at [603, 206] on button "Zoom out" at bounding box center [610, 222] width 33 height 33
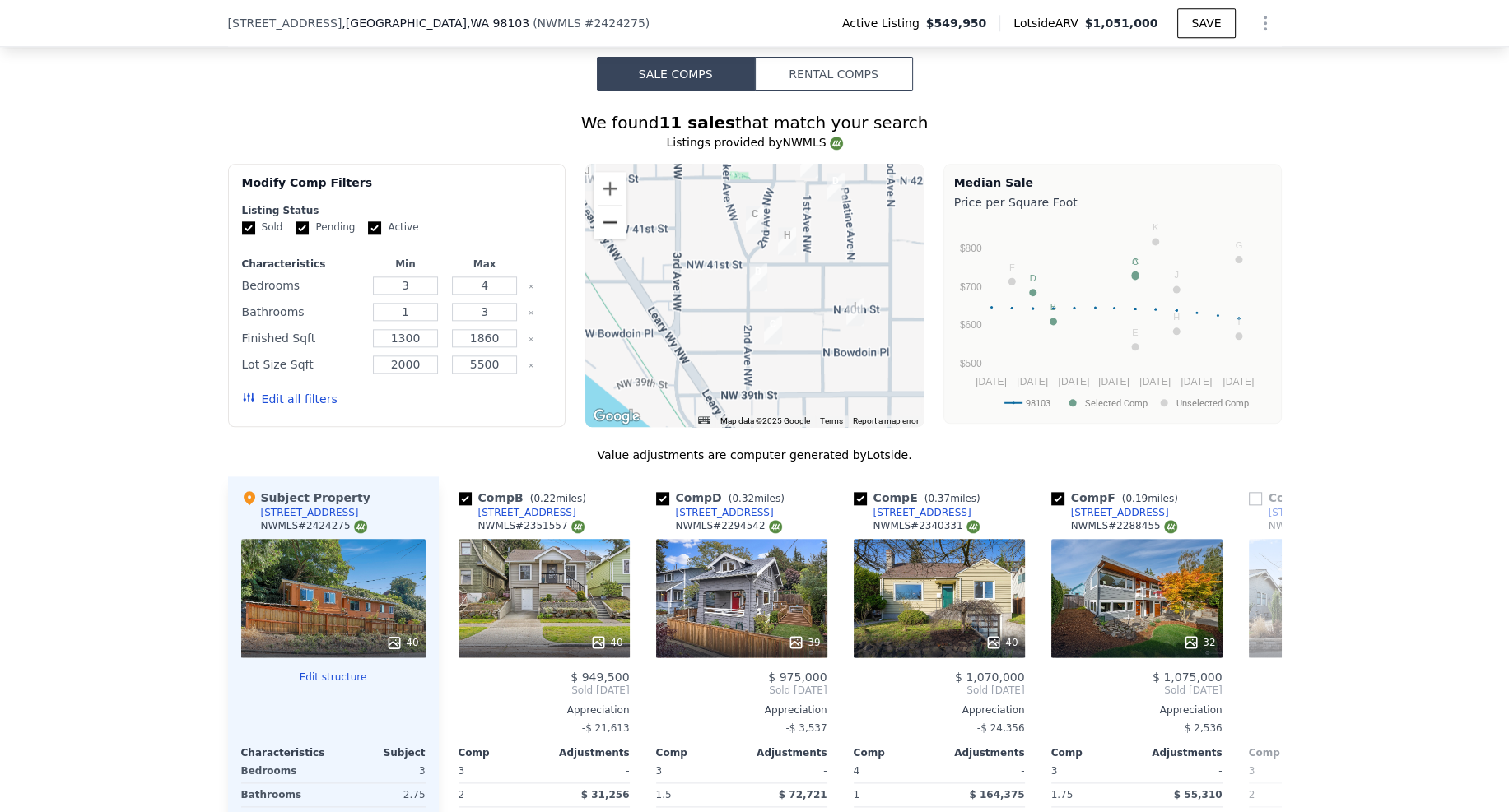
click at [603, 206] on button "Zoom out" at bounding box center [610, 222] width 33 height 33
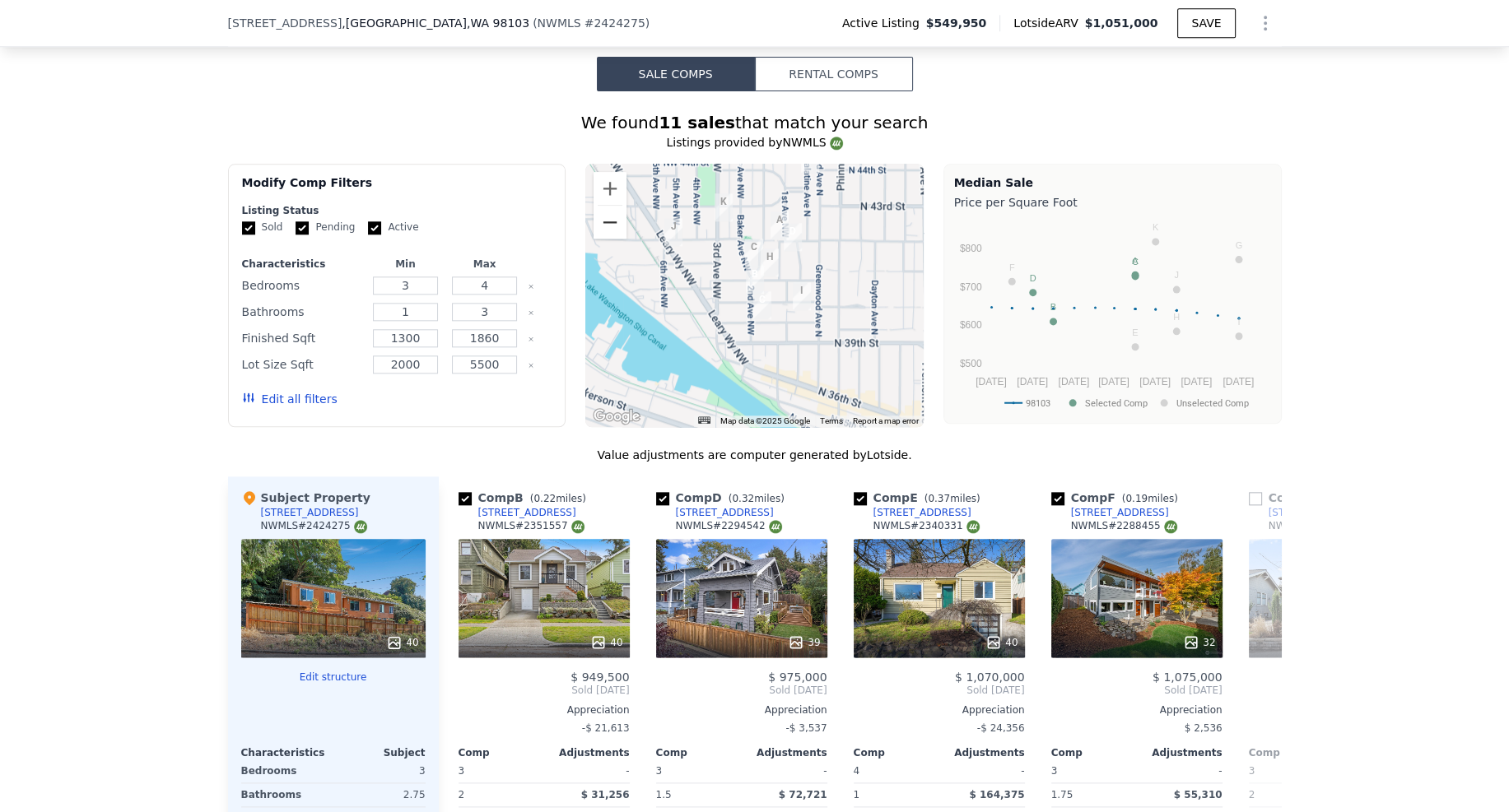
click at [603, 206] on button "Zoom out" at bounding box center [610, 222] width 33 height 33
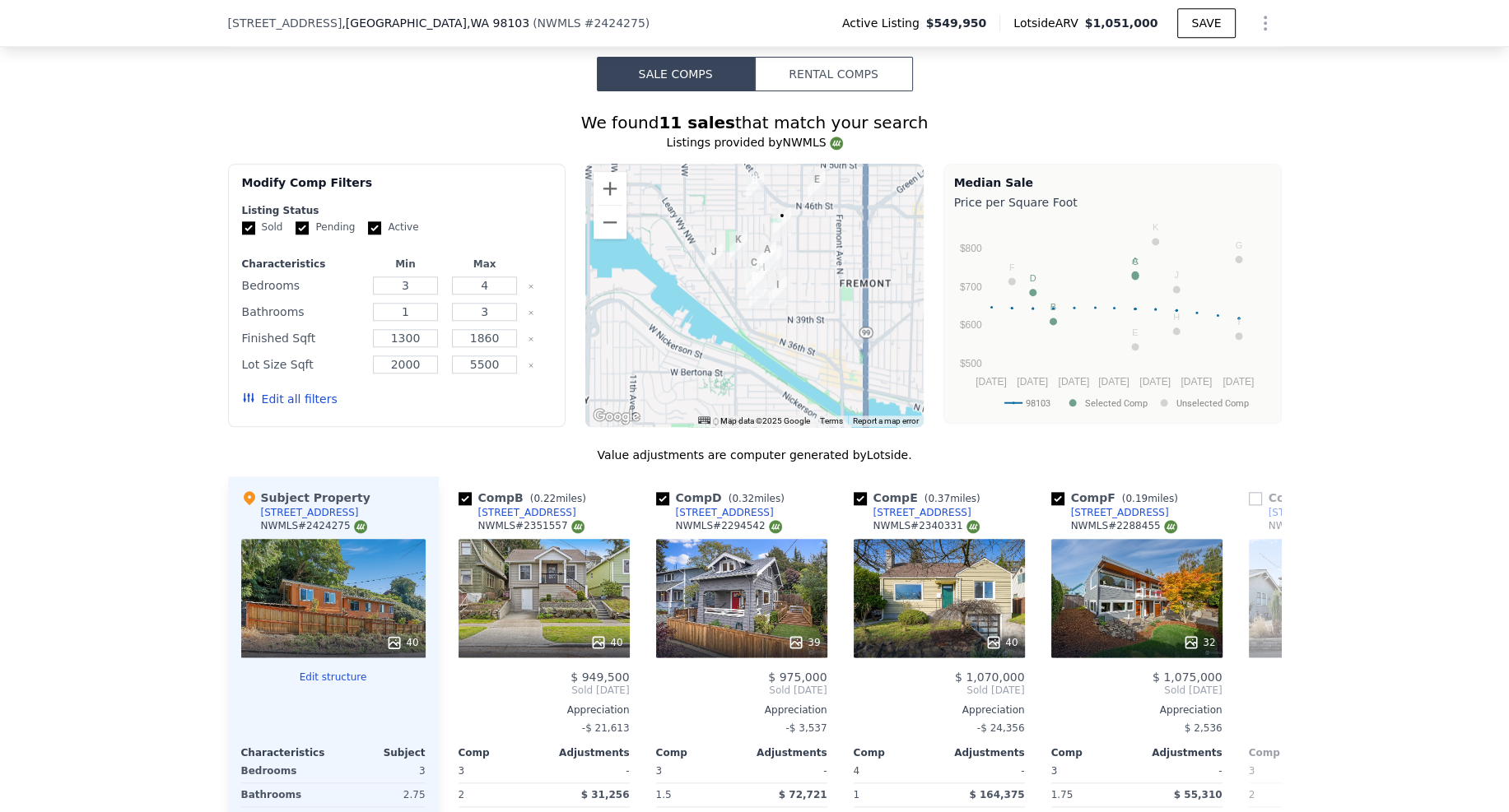
click at [778, 208] on img "4320 Palatine Ave N" at bounding box center [782, 222] width 18 height 28
click at [788, 164] on div at bounding box center [755, 296] width 338 height 263
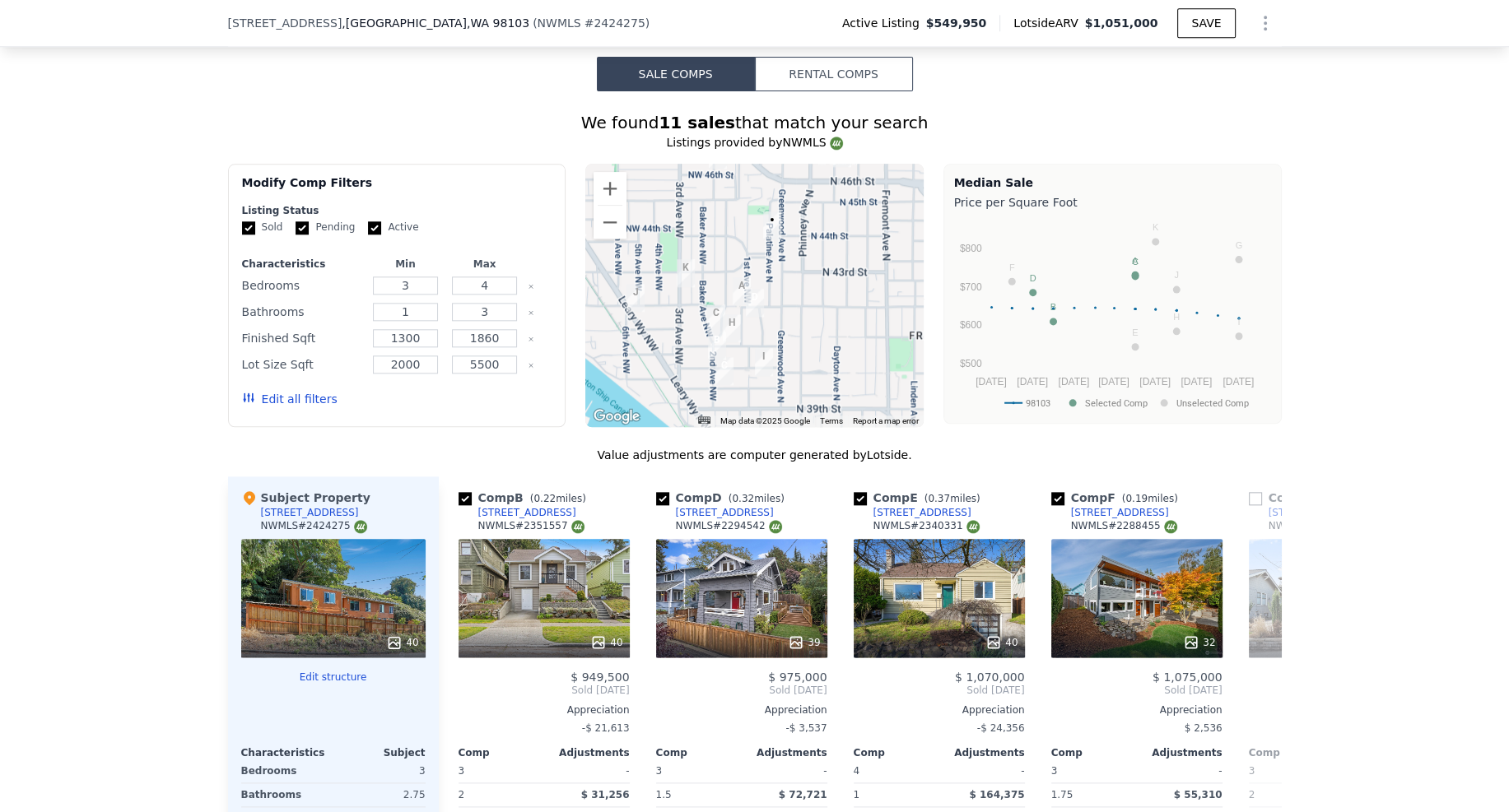
click at [788, 164] on div at bounding box center [755, 296] width 338 height 263
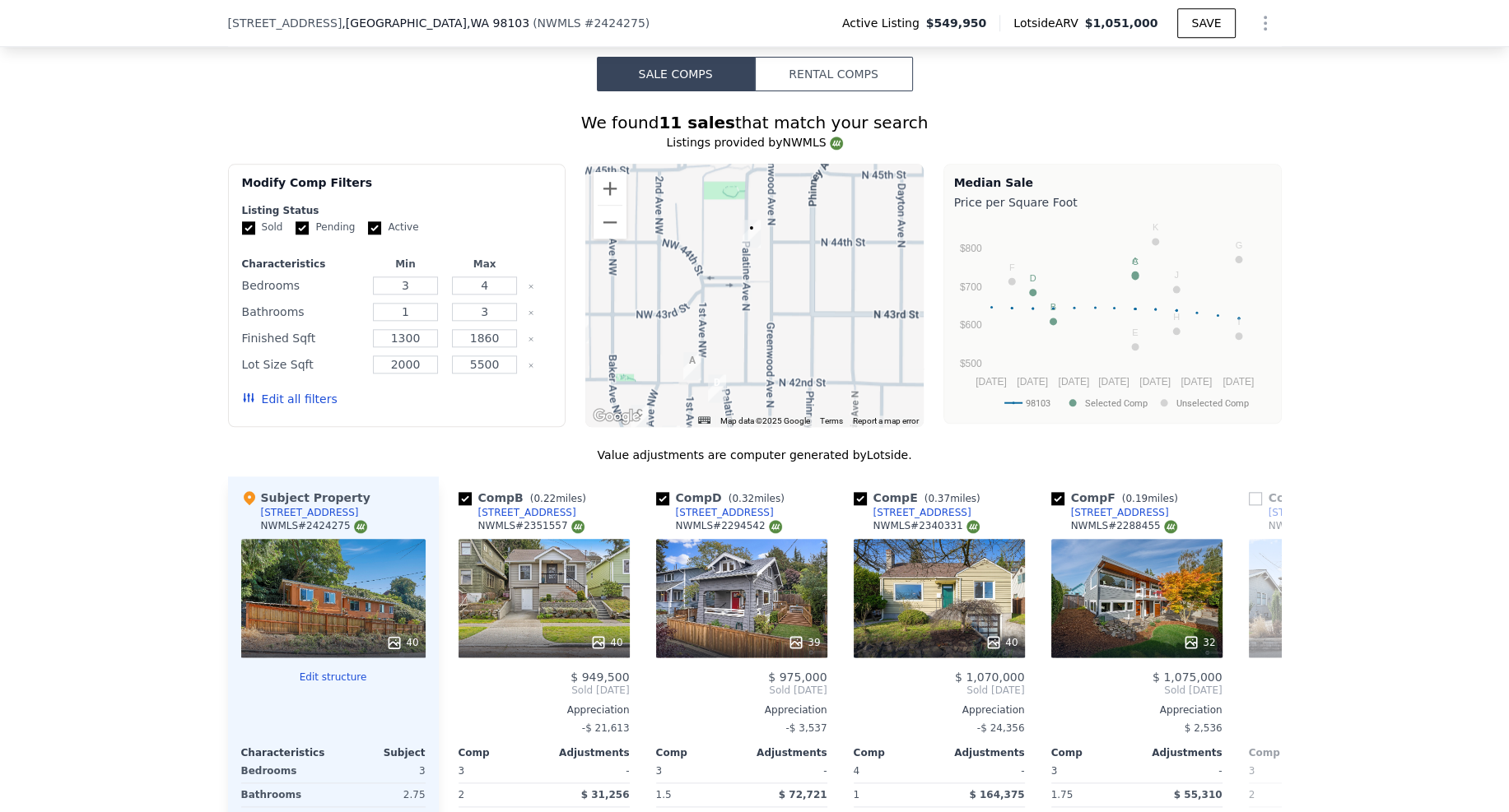
click at [764, 164] on div at bounding box center [755, 296] width 338 height 263
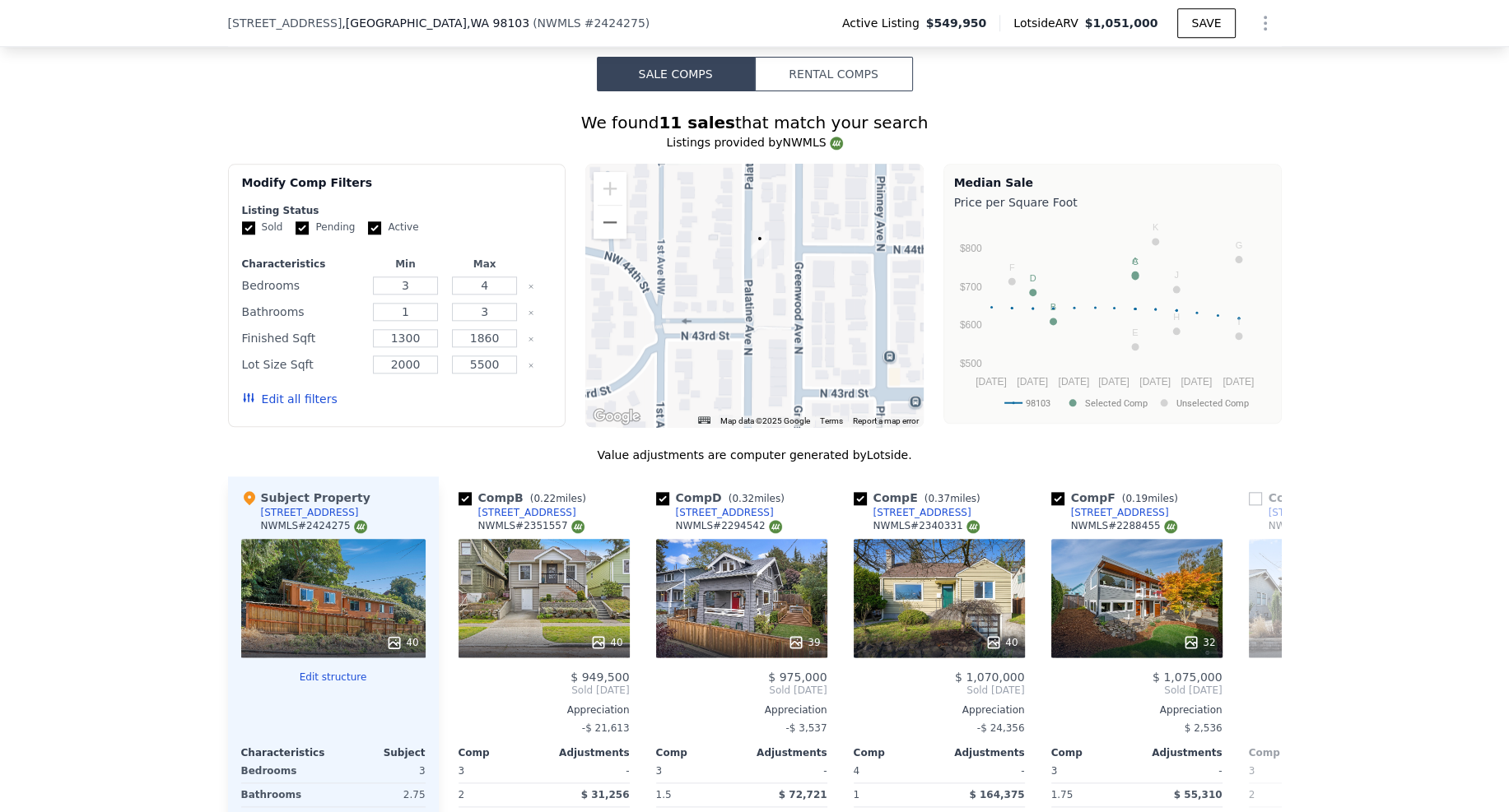
drag, startPoint x: 737, startPoint y: 169, endPoint x: 765, endPoint y: 187, distance: 33.3
click at [765, 187] on div at bounding box center [755, 296] width 338 height 263
click at [758, 171] on div at bounding box center [755, 296] width 338 height 263
click at [767, 179] on div at bounding box center [755, 296] width 338 height 263
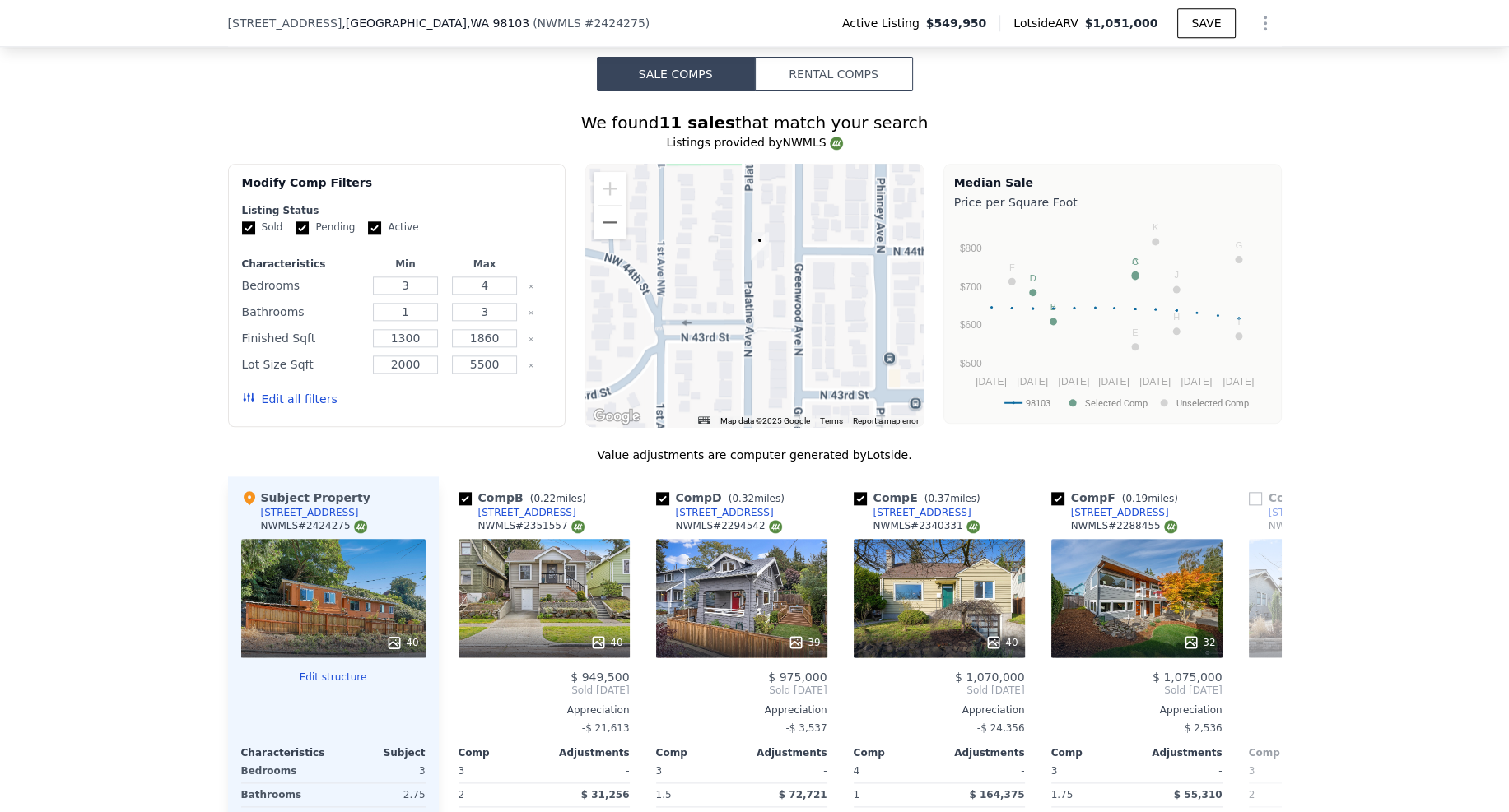
click at [767, 179] on div at bounding box center [755, 296] width 338 height 263
click at [797, 179] on div at bounding box center [755, 296] width 338 height 263
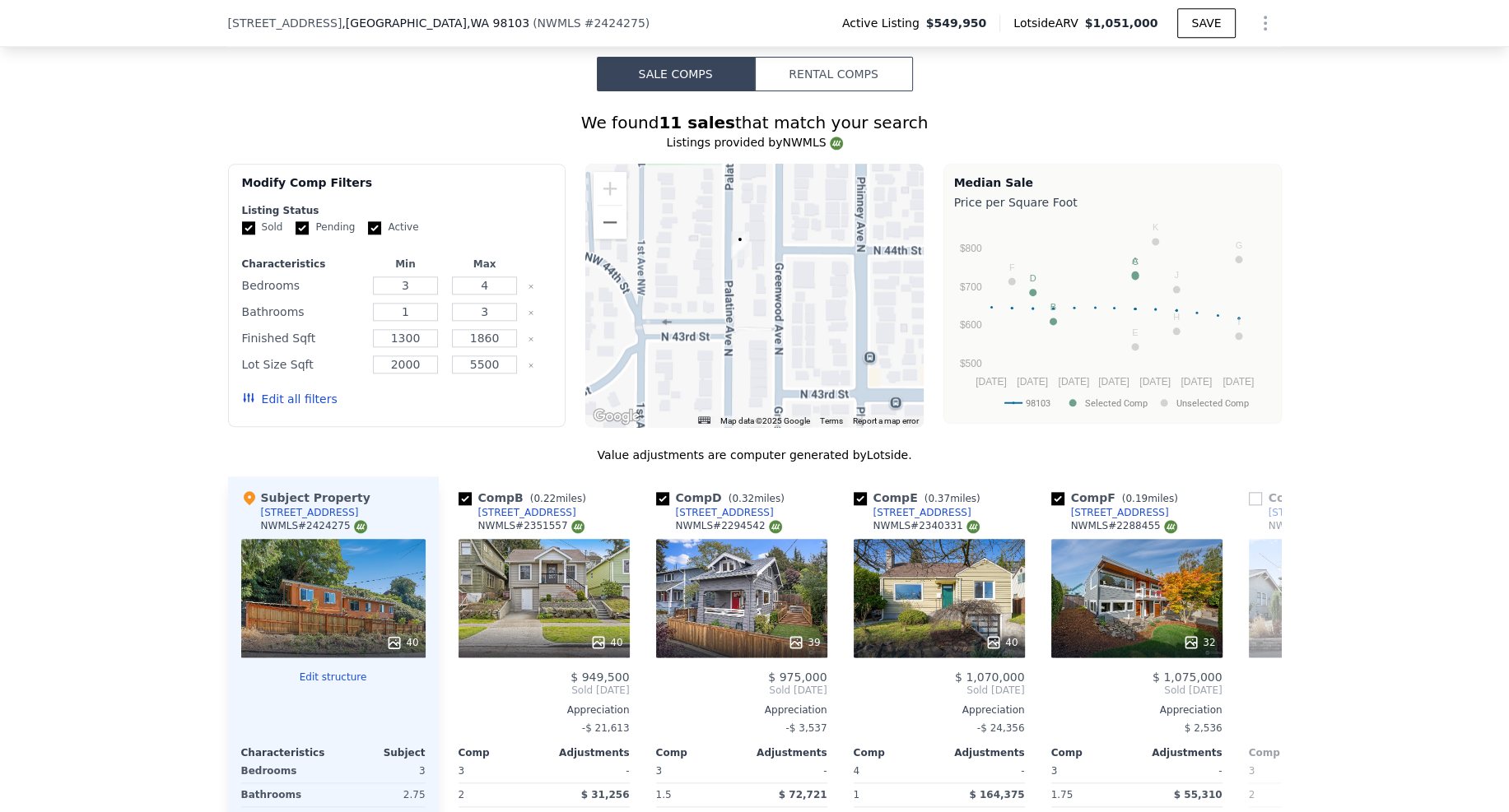
drag, startPoint x: 723, startPoint y: 185, endPoint x: 662, endPoint y: 168, distance: 63.3
click at [701, 185] on div at bounding box center [755, 296] width 338 height 263
click at [599, 206] on button "Zoom out" at bounding box center [610, 222] width 33 height 33
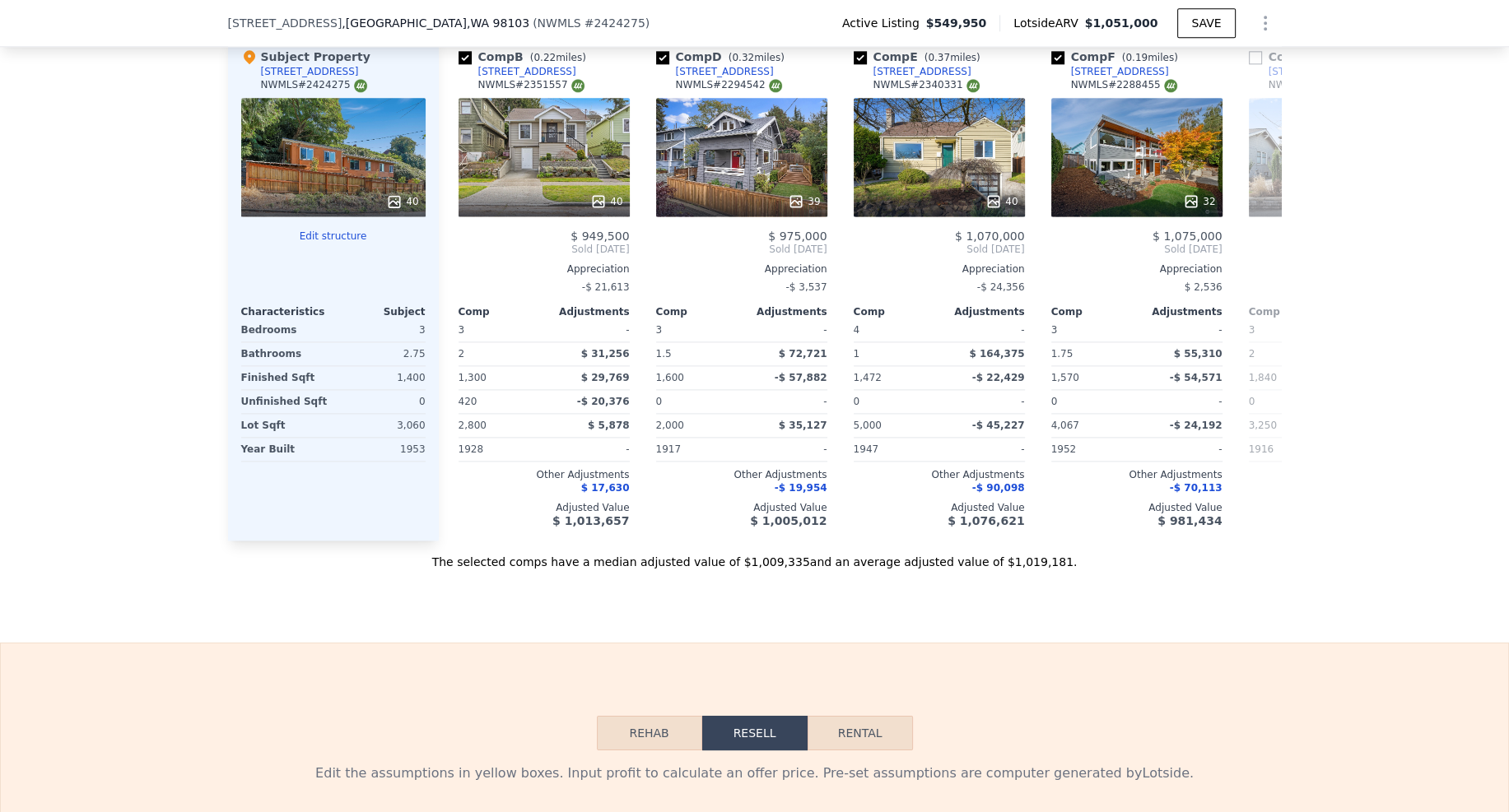
scroll to position [2922, 0]
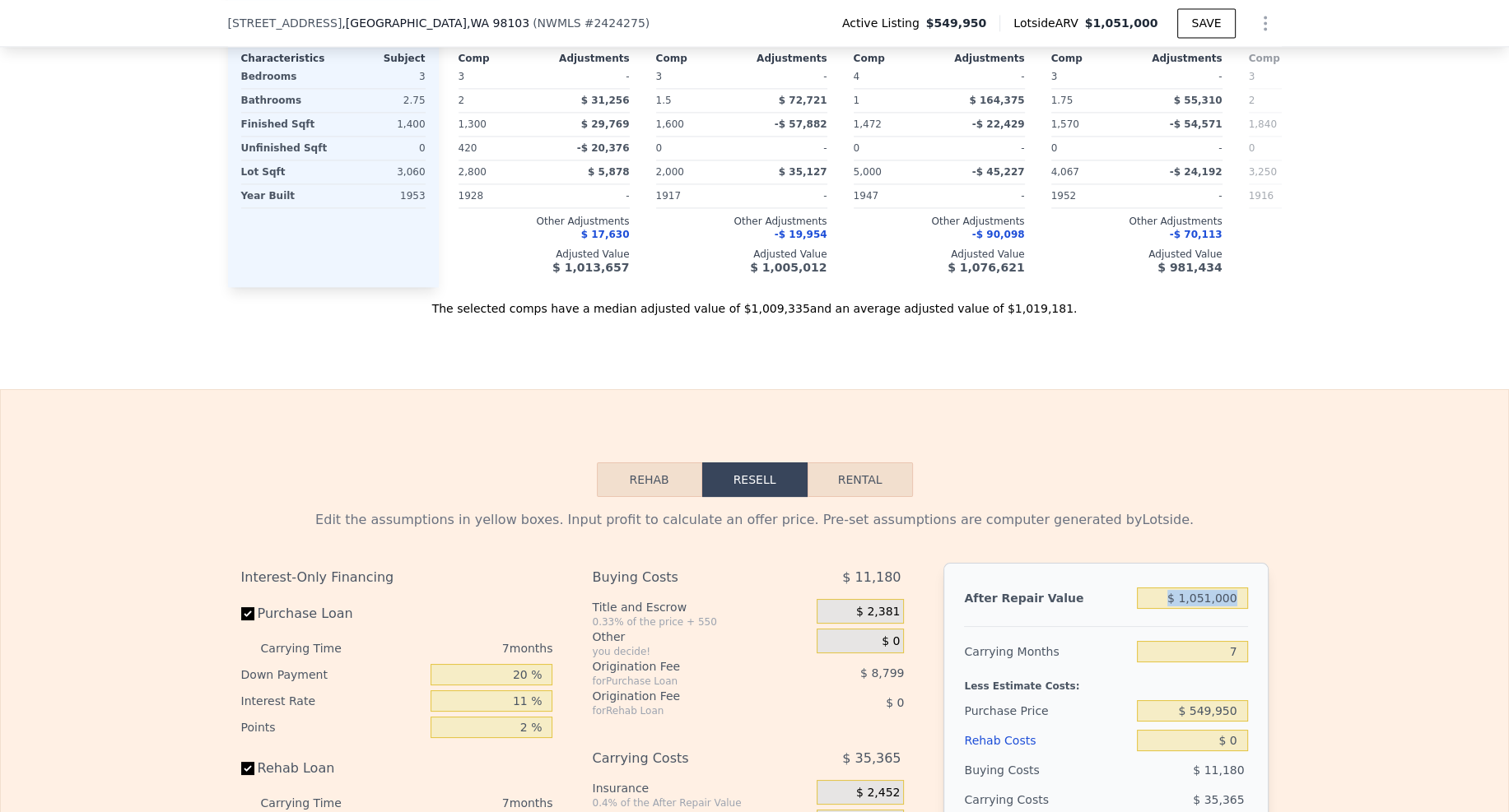
click at [1220, 563] on div "After Repair Value $ 1,051,000 Carrying Months 7 Less Estimate Costs: Purchase …" at bounding box center [1106, 791] width 325 height 458
click at [1213, 587] on input "$ 1,051,000" at bounding box center [1191, 598] width 110 height 22
type input "$ 90"
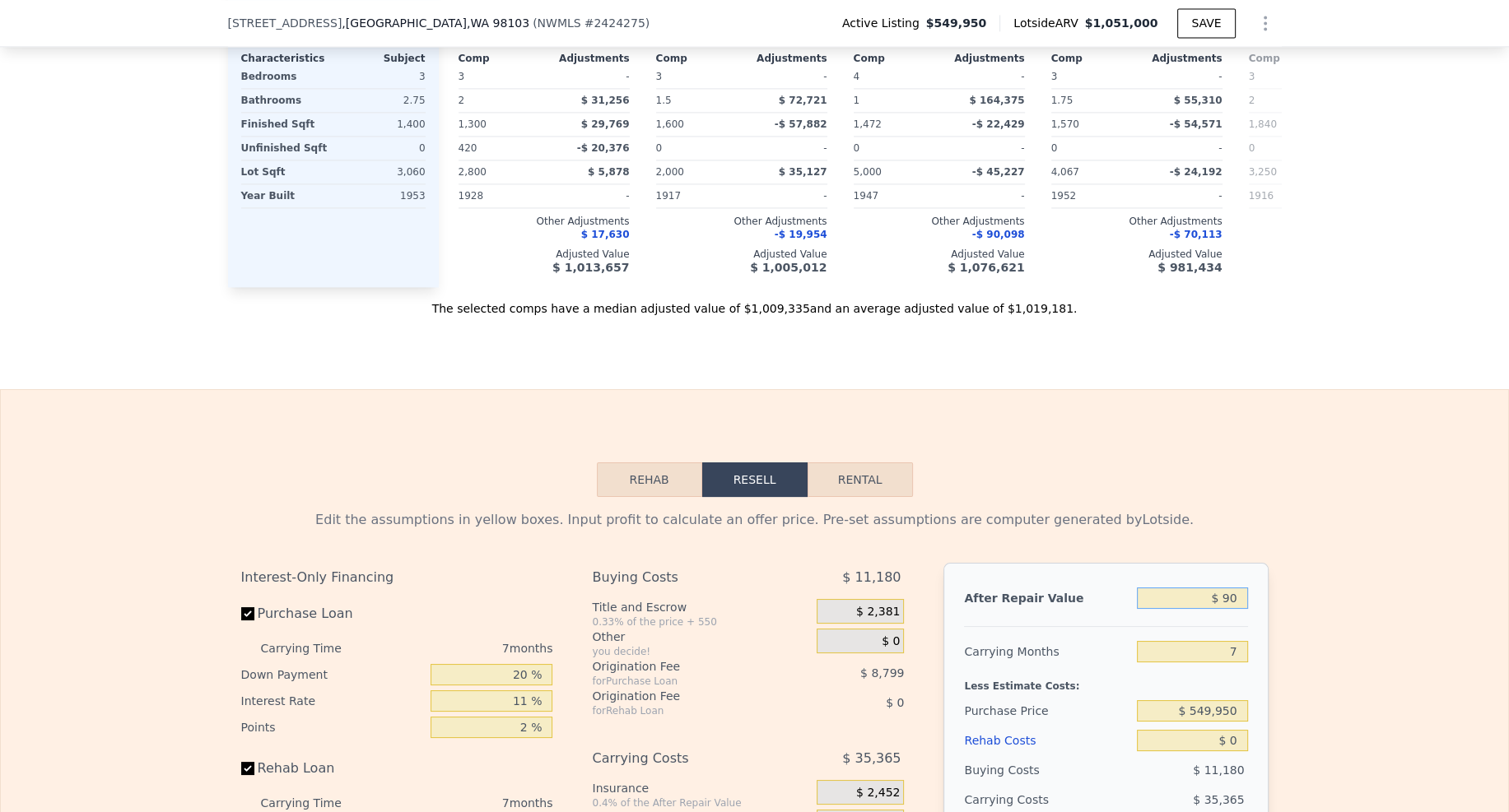
type input "-$ 594,509"
type input "$ 900"
type input "-$ 593,760"
type input "$ 9,000"
type input "-$ 586,254"
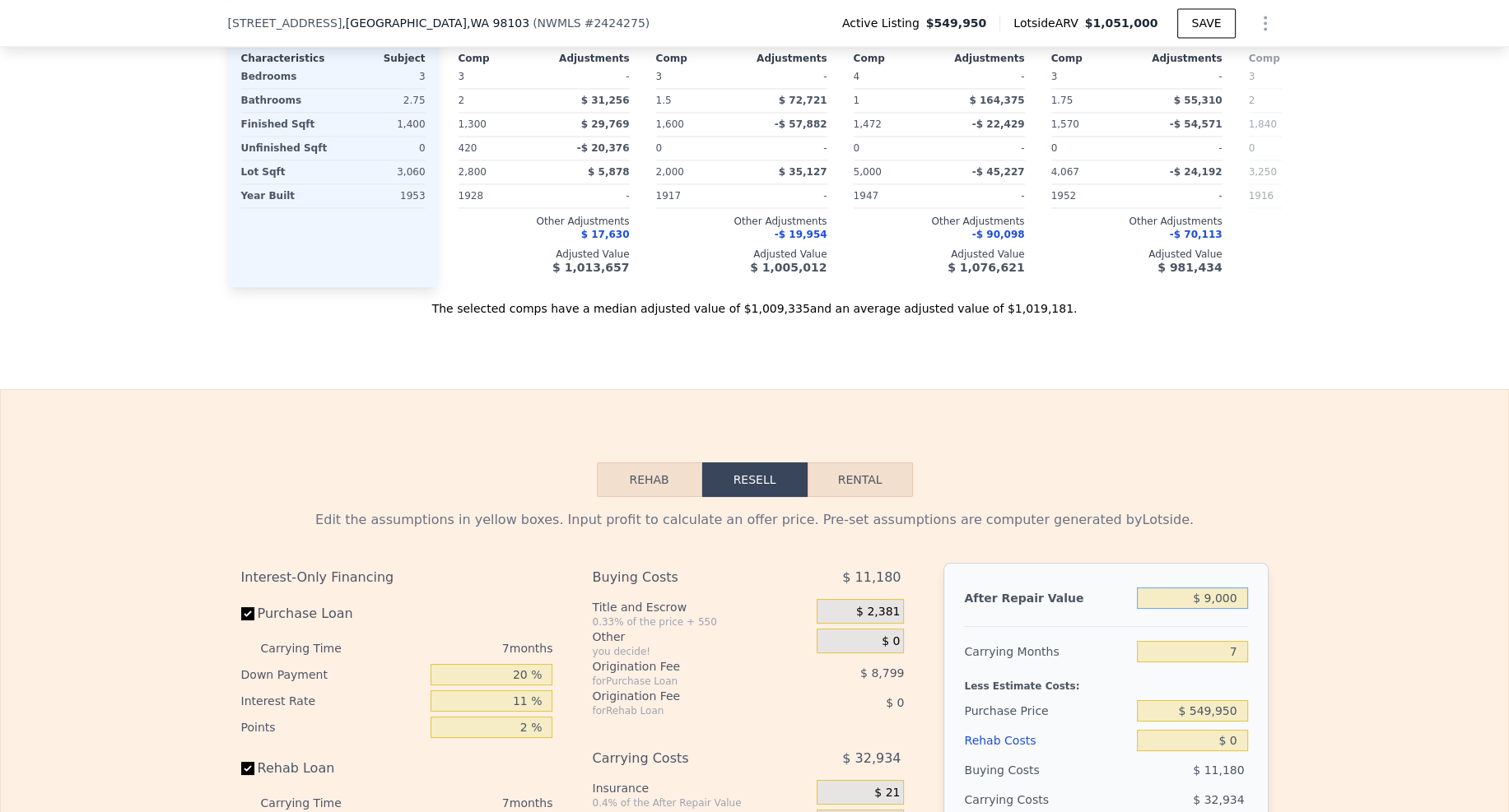
type input "$ 90,000"
type input "-$ 511,205"
type input "$ 900,000"
type input "$ 239,290"
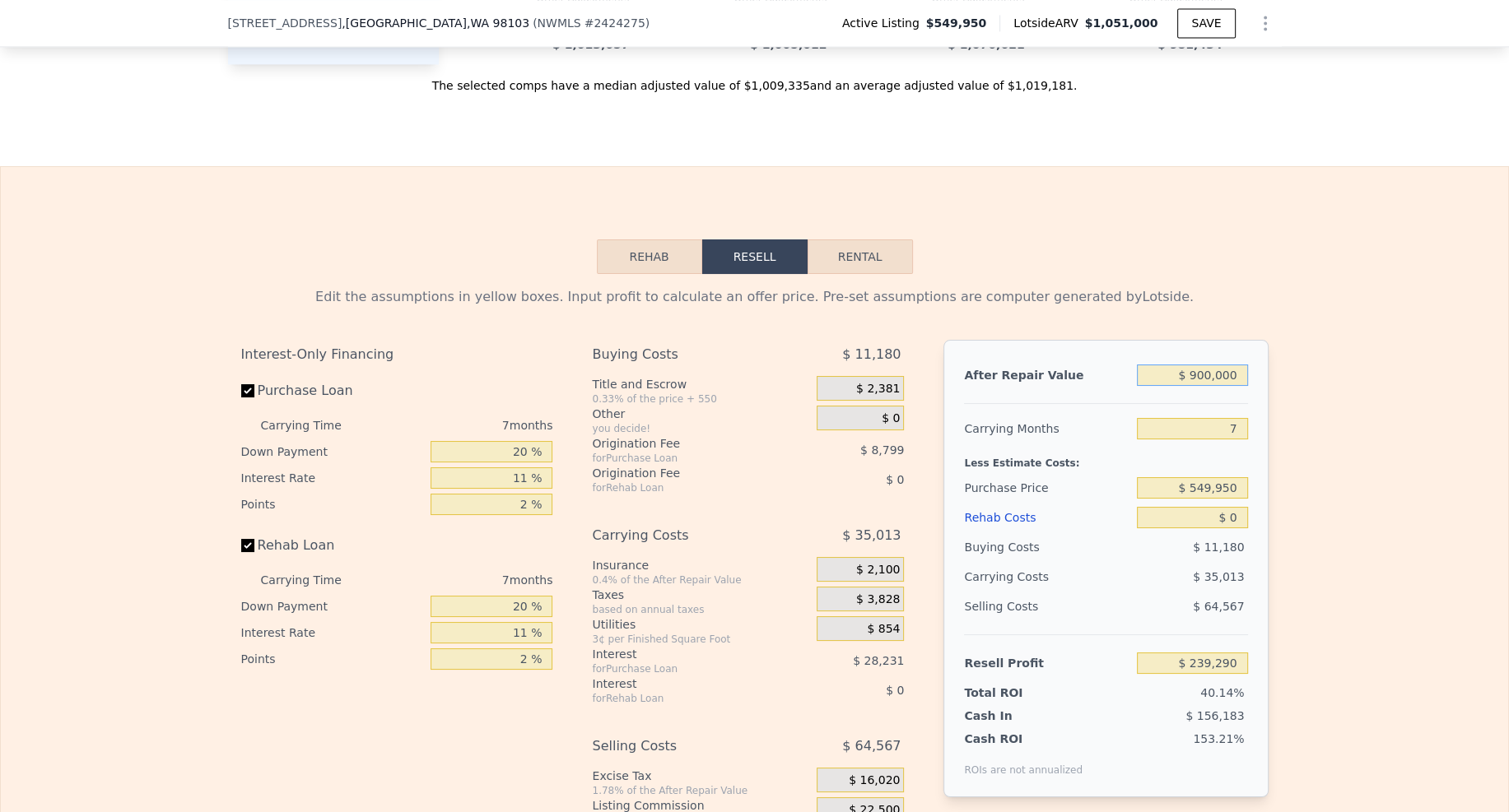
scroll to position [3146, 0]
type input "$ 900,000"
click at [1236, 505] on input "$ 0" at bounding box center [1191, 516] width 110 height 22
type input "$ 1"
type input "$ 239,289"
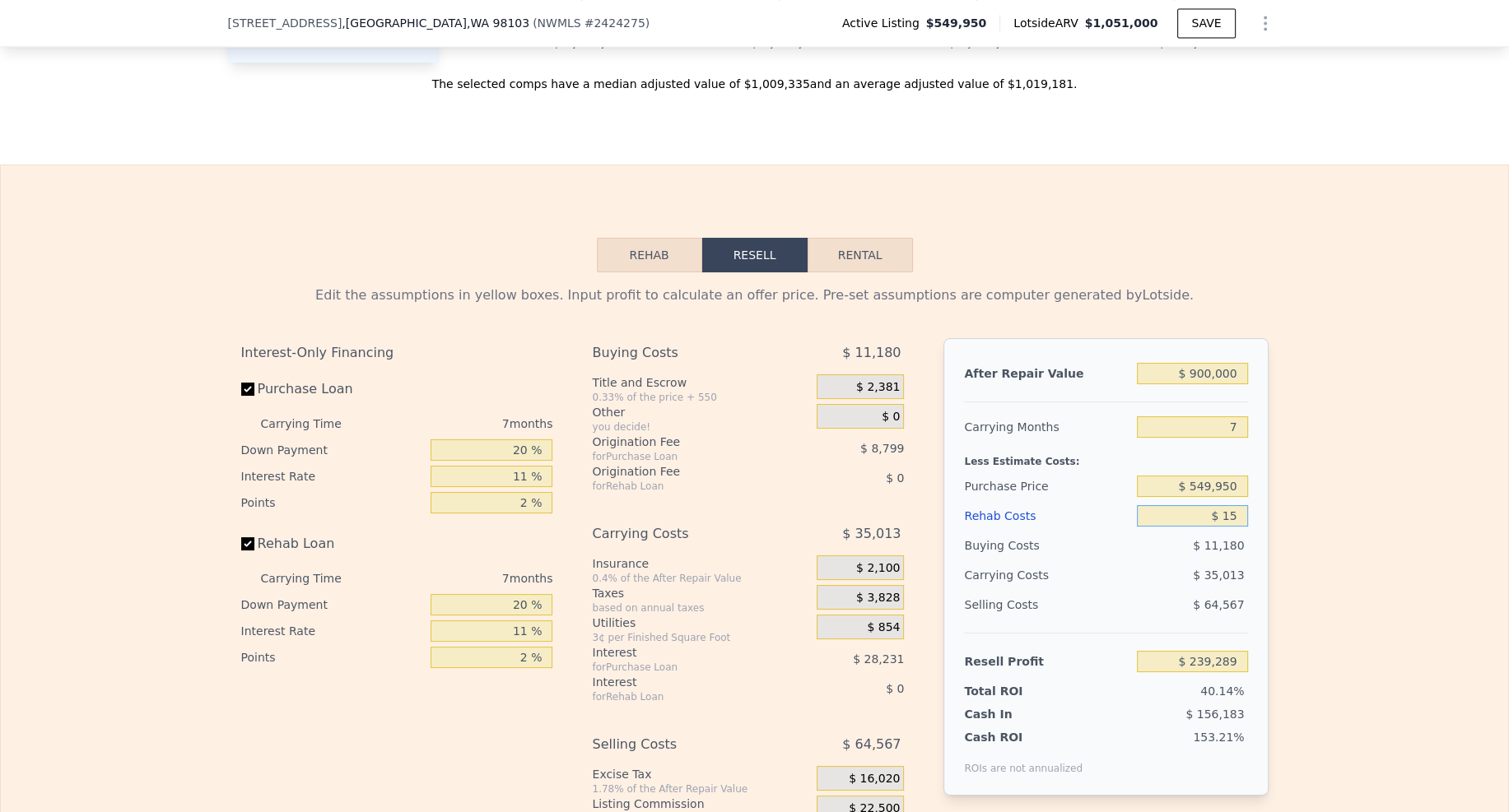
type input "$ 150"
type input "$ 239,131"
type input "$ 1,500"
type input "$ 237,689"
type input "$ 15,000"
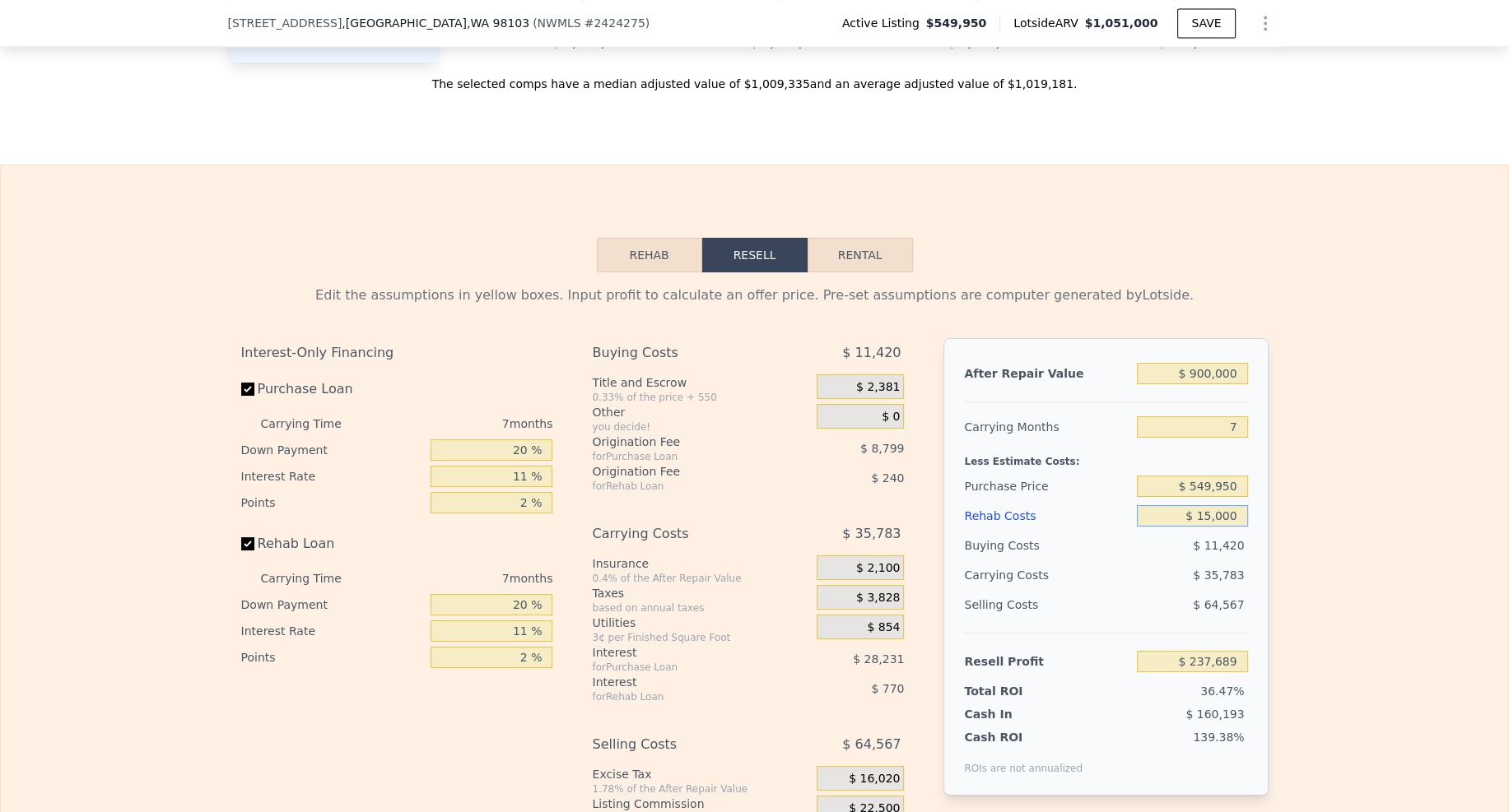
type input "$ 223,280"
type input "$ 150,000"
type input "$ 79,190"
type input "$ 150,000"
click at [1282, 450] on div "Edit the assumptions in yellow boxes. Input profit to calculate an offer price.…" at bounding box center [754, 578] width 1507 height 612
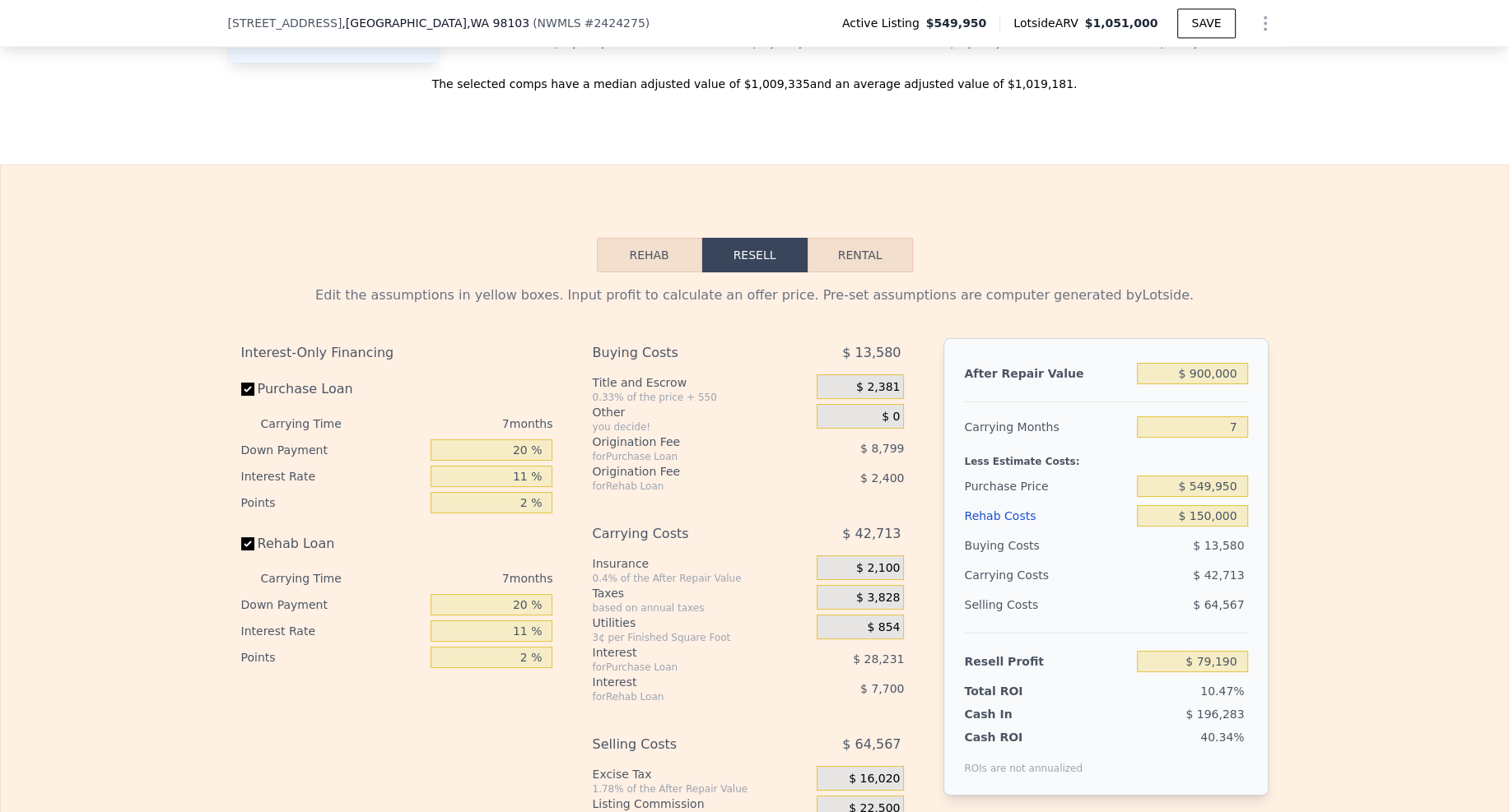
scroll to position [3217, 0]
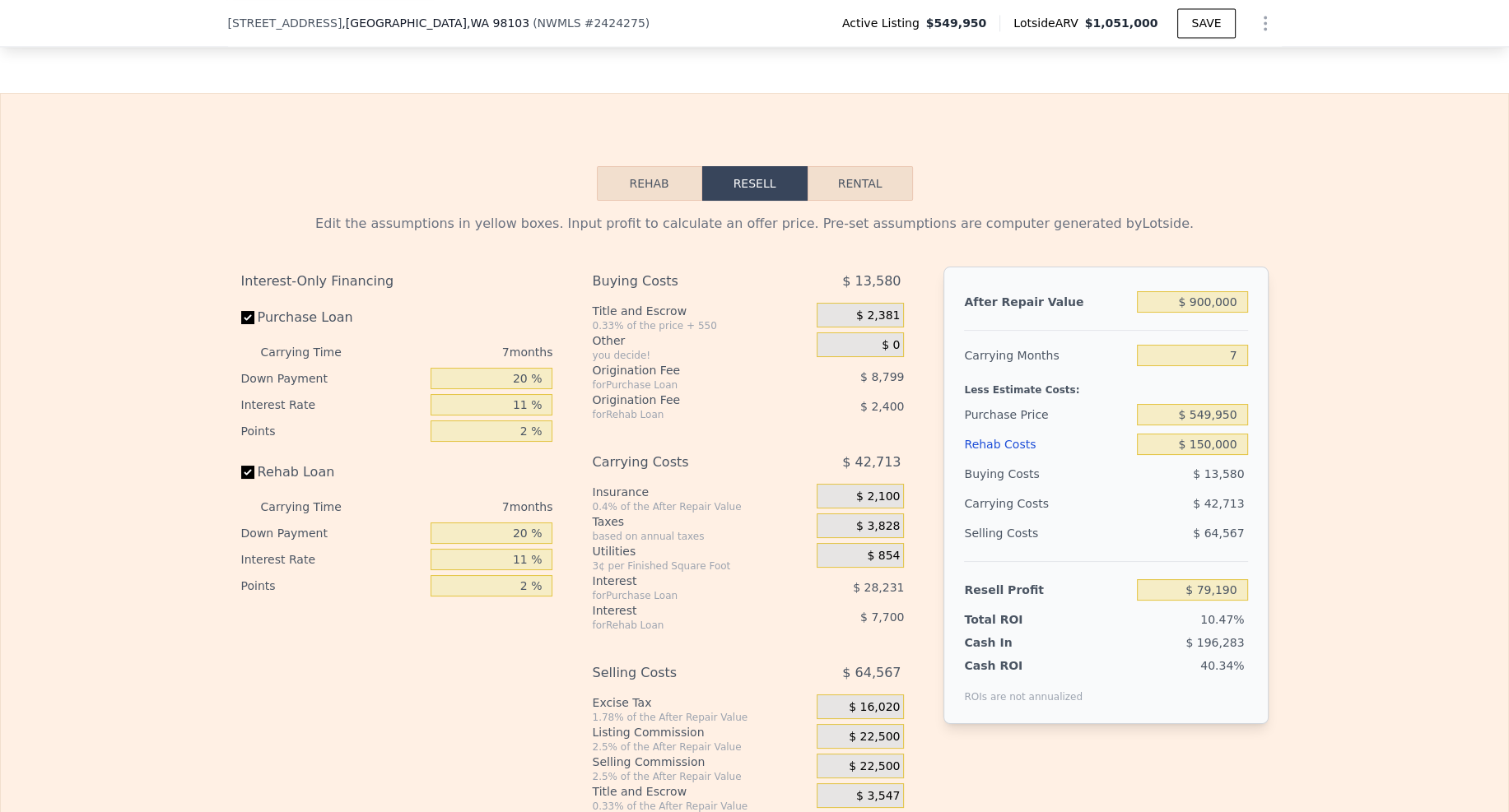
click at [879, 760] on span "$ 22,500" at bounding box center [875, 767] width 51 height 15
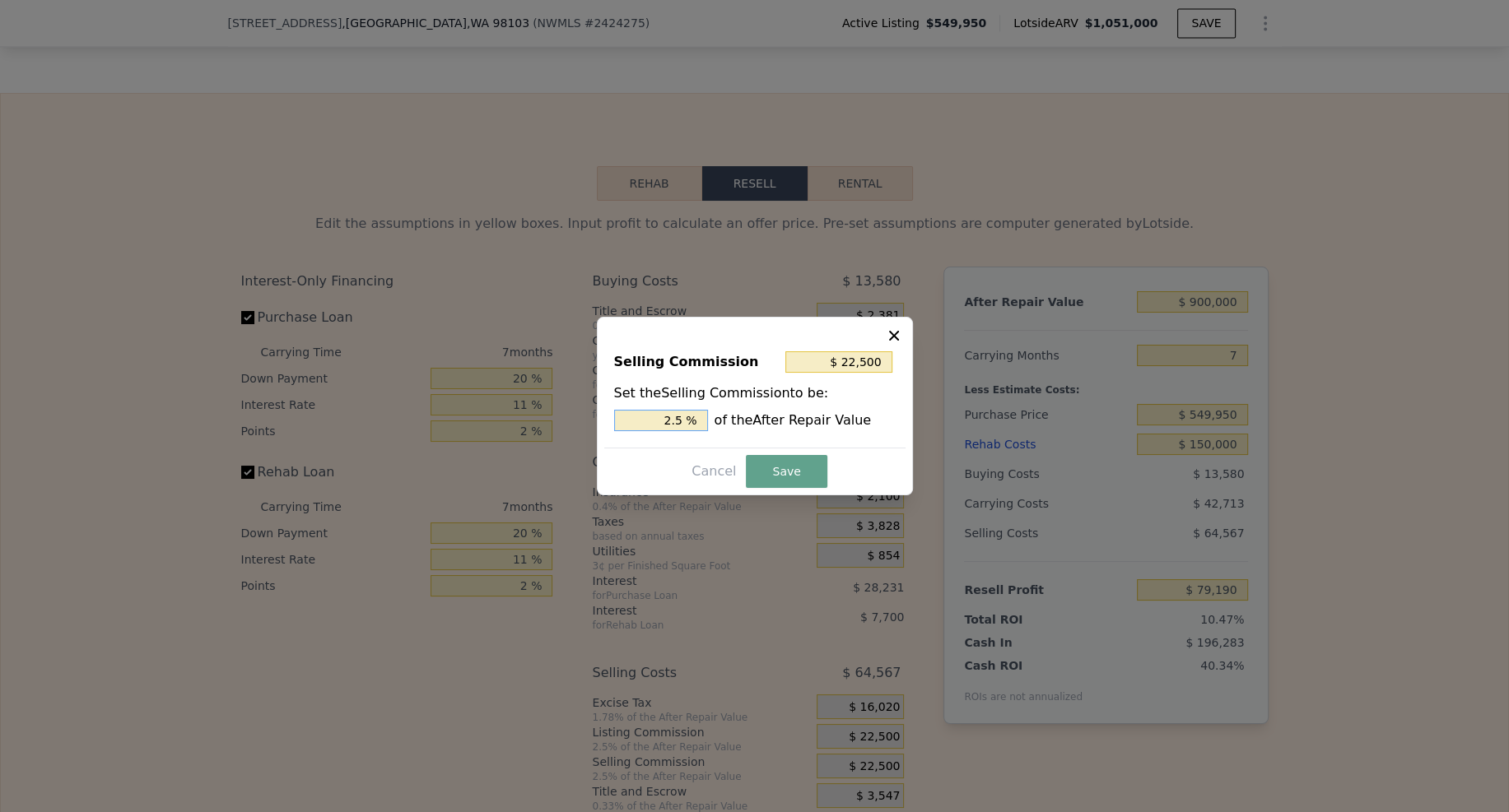
click at [674, 421] on input "2.5 %" at bounding box center [661, 420] width 94 height 22
type input "$ 4,500"
type input ".5 %"
type input "$ 13,500"
type input "1.5 %"
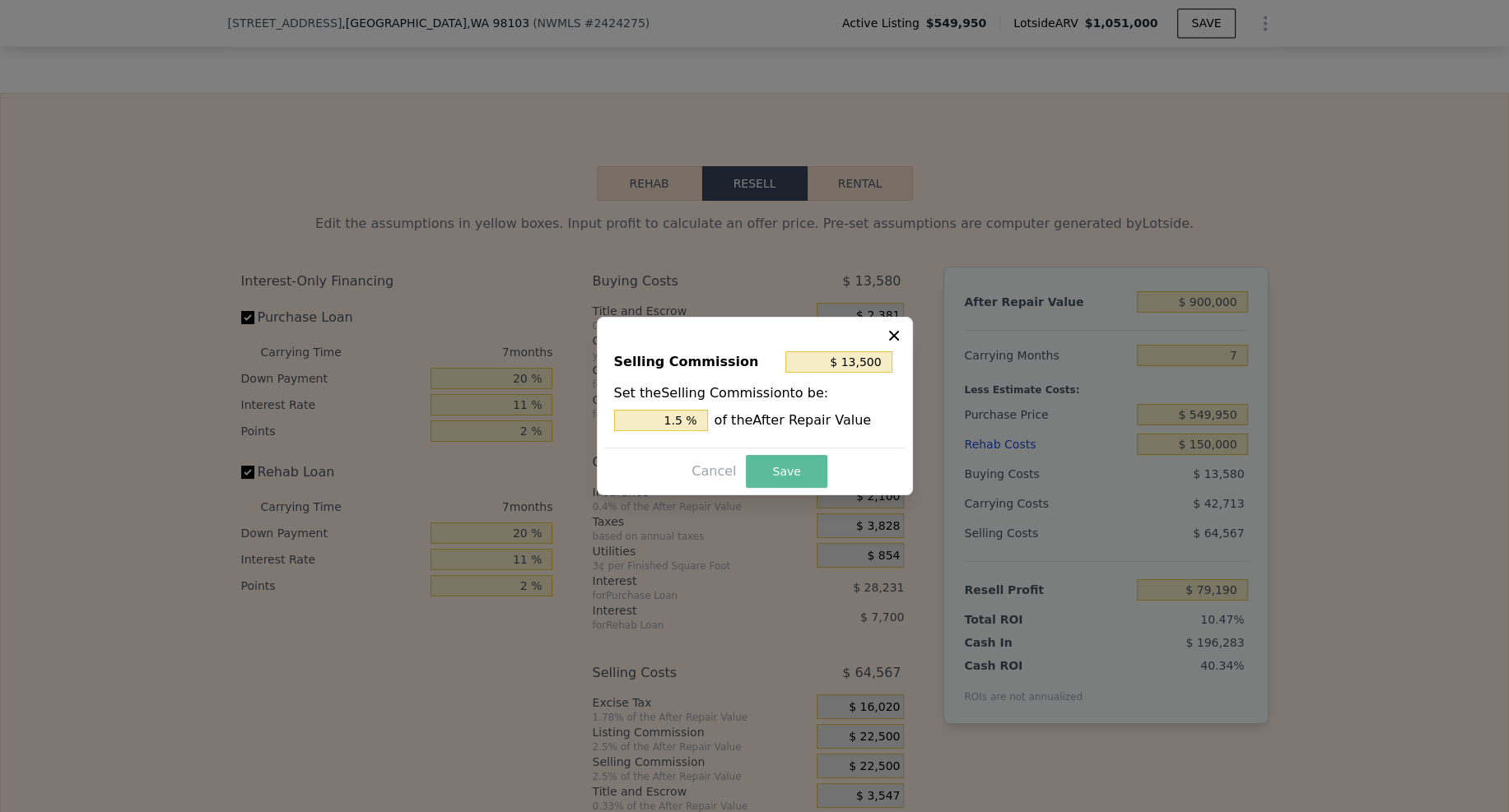
click at [777, 485] on button "Save" at bounding box center [787, 471] width 81 height 33
type input "$ 88,190"
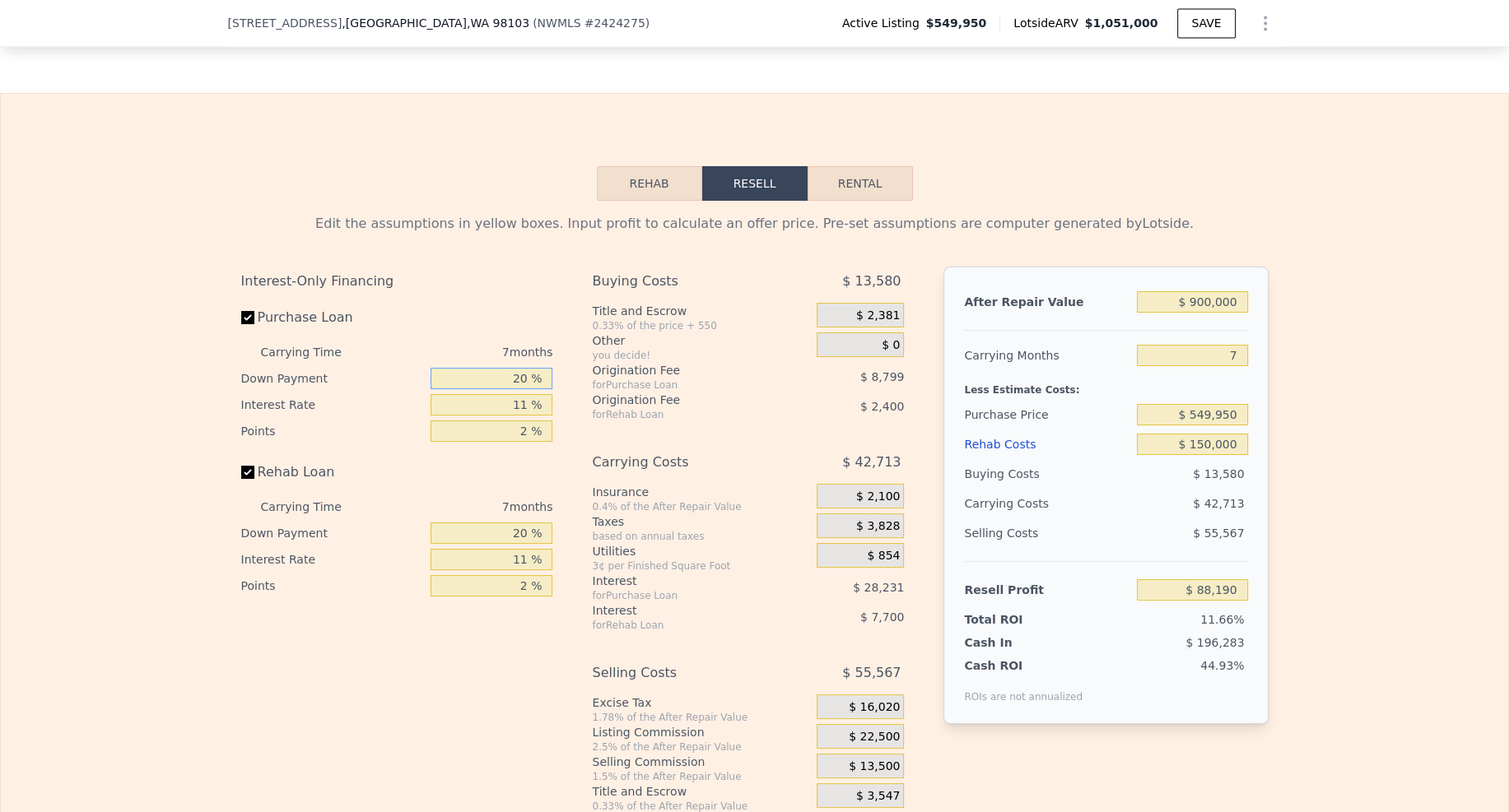
click at [527, 368] on input "20 %" at bounding box center [491, 379] width 122 height 22
type input "2 %"
type input "$ 79,861"
type input "1 %"
type input "$ 79,394"
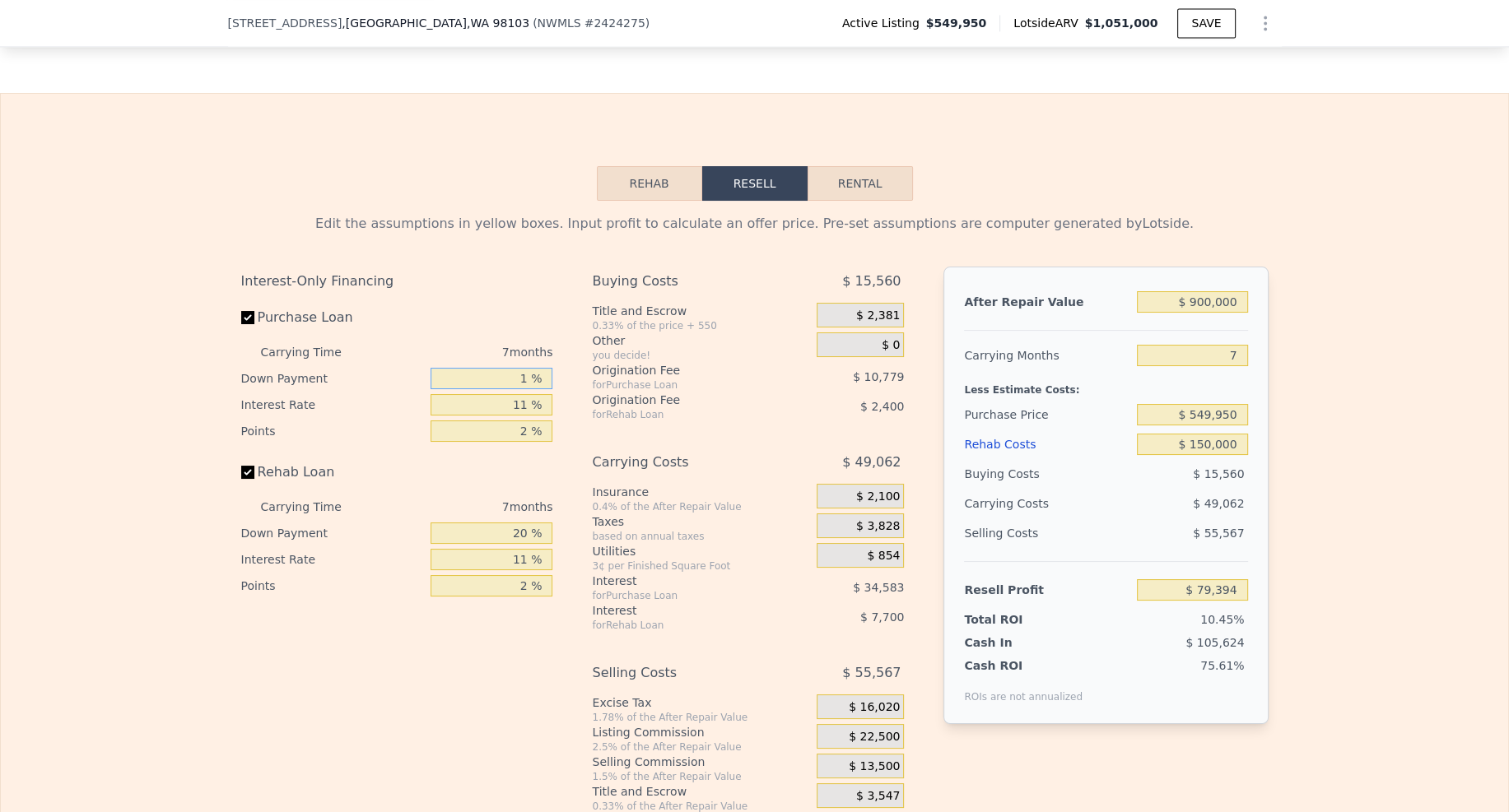
type input "10 %"
type input "$ 83,562"
type input "10 %"
click at [526, 395] on input "11 %" at bounding box center [491, 406] width 122 height 22
type input "1 %"
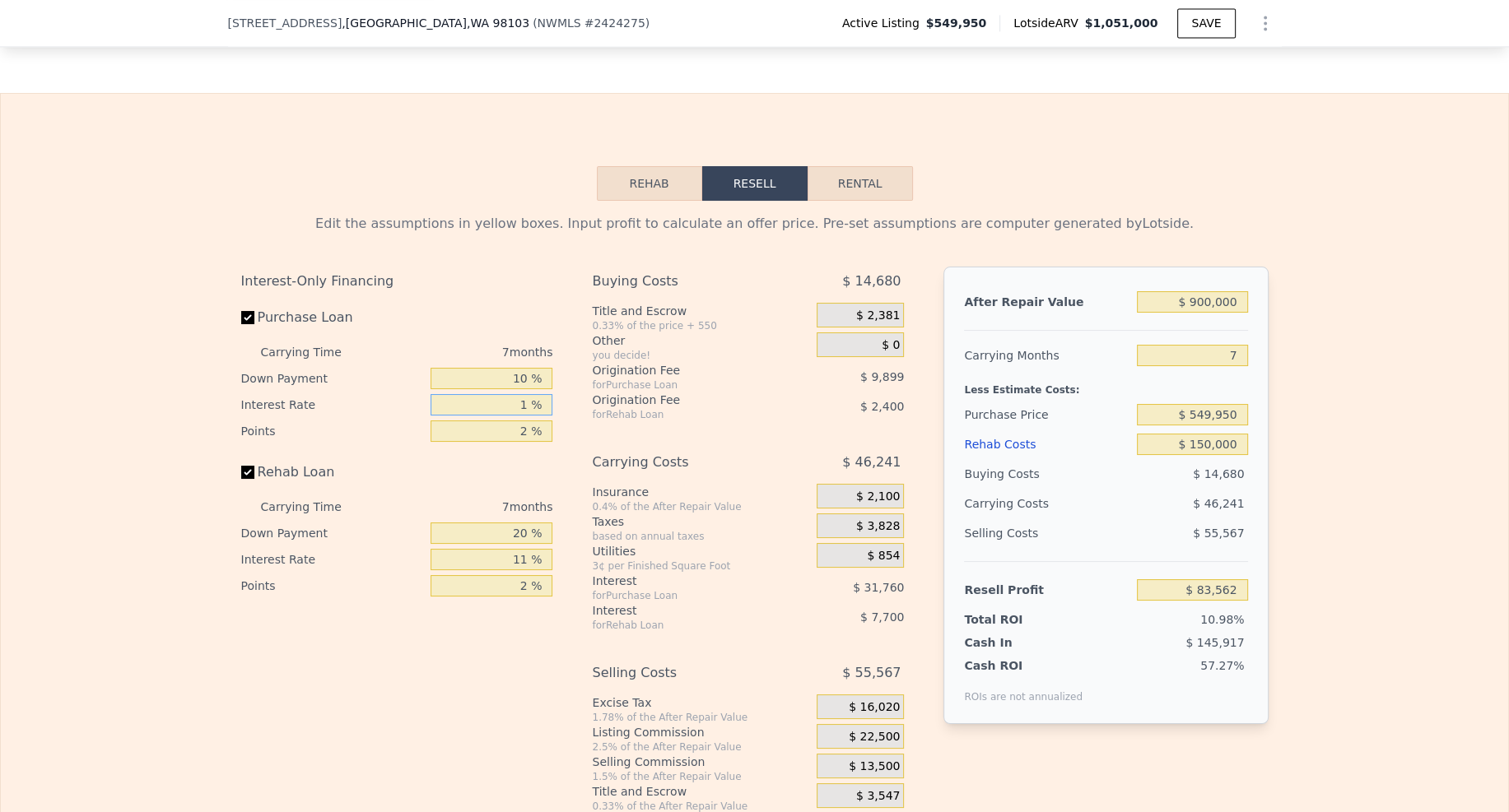
type input "$ 112,437"
type input "10 %"
type input "$ 86,446"
type input "10 %"
click at [527, 420] on input "2 %" at bounding box center [491, 431] width 122 height 22
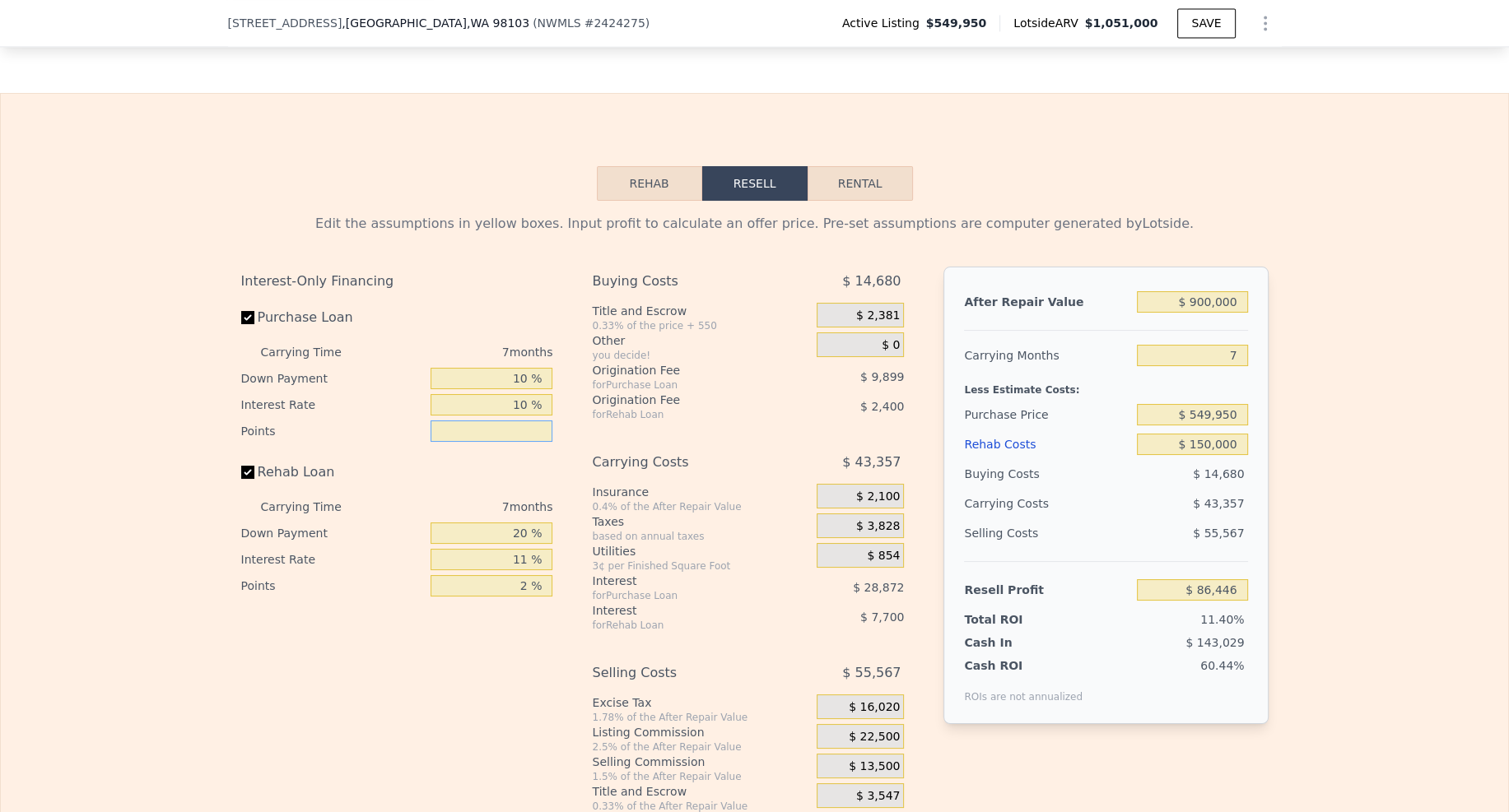
type input "1 %"
type input "$ 91,395"
type input "1 %"
click at [523, 522] on input "20 %" at bounding box center [491, 533] width 122 height 22
type input "2 %"
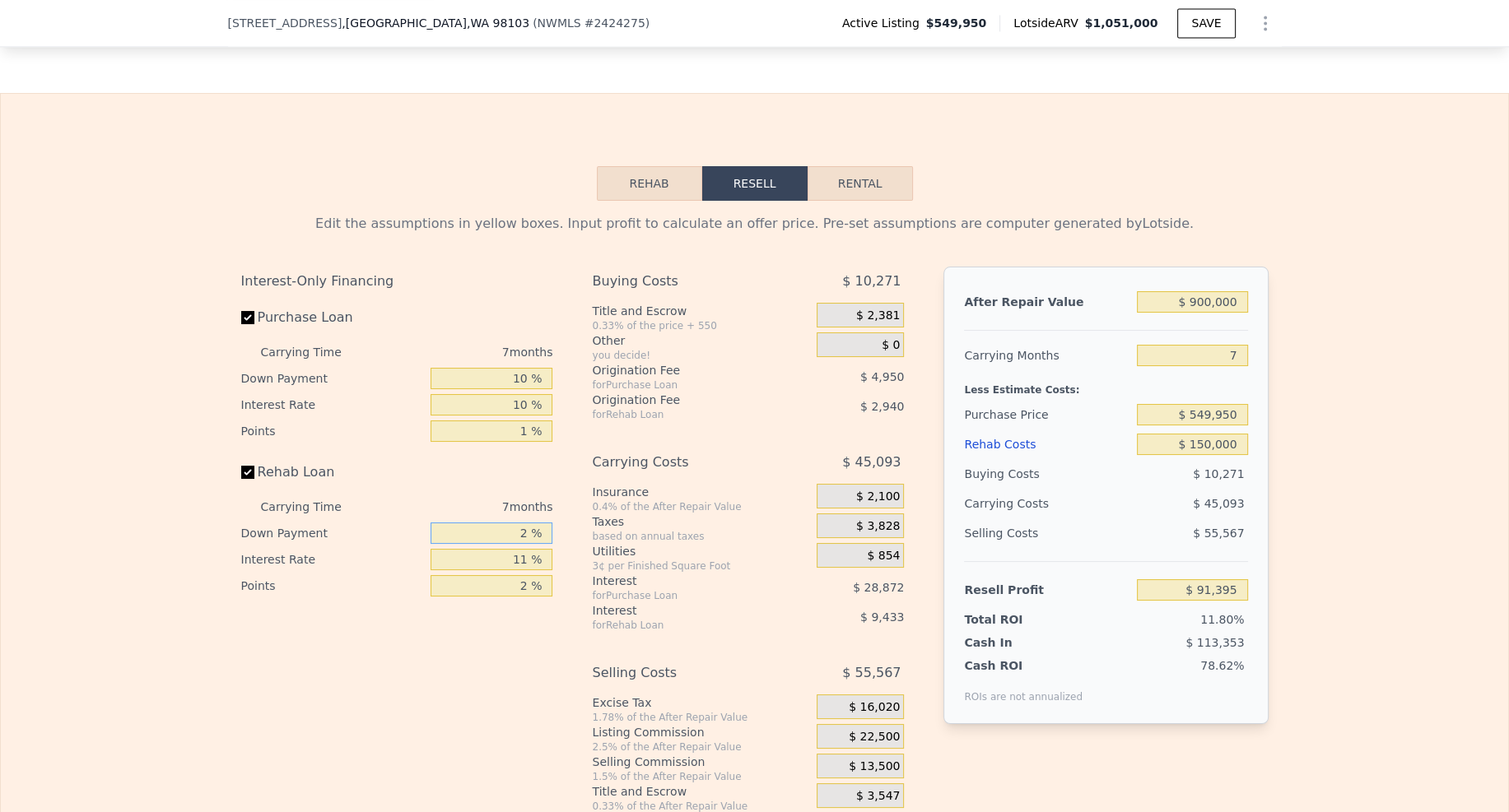
type input "$ 89,119"
type input "1 %"
type input "$ 88,998"
type input "10 %"
type input "$ 90,129"
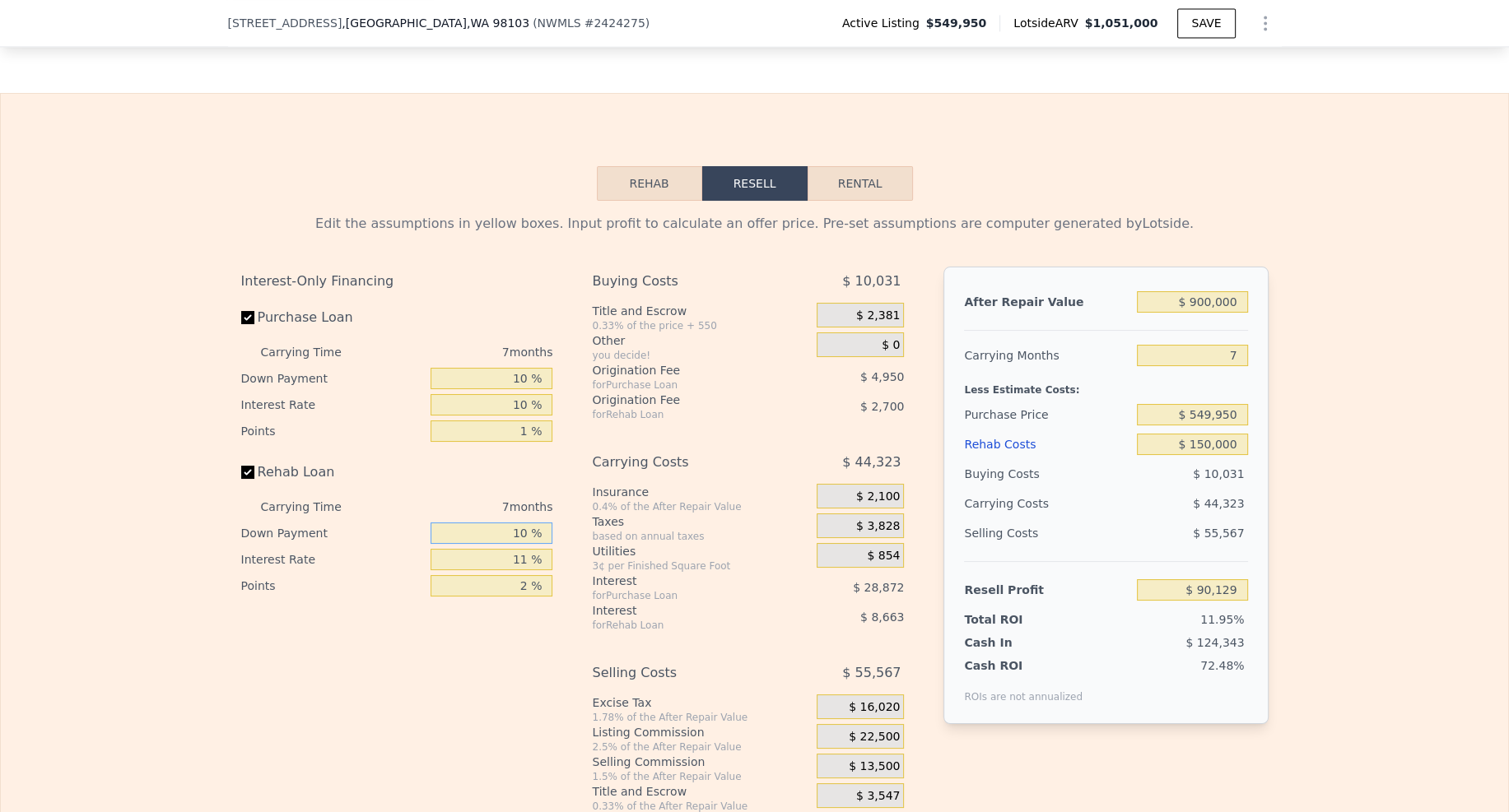
type input "10 %"
click at [524, 549] on input "11 %" at bounding box center [491, 560] width 122 height 22
type input "1 %"
type input "$ 98,004"
type input "10 %"
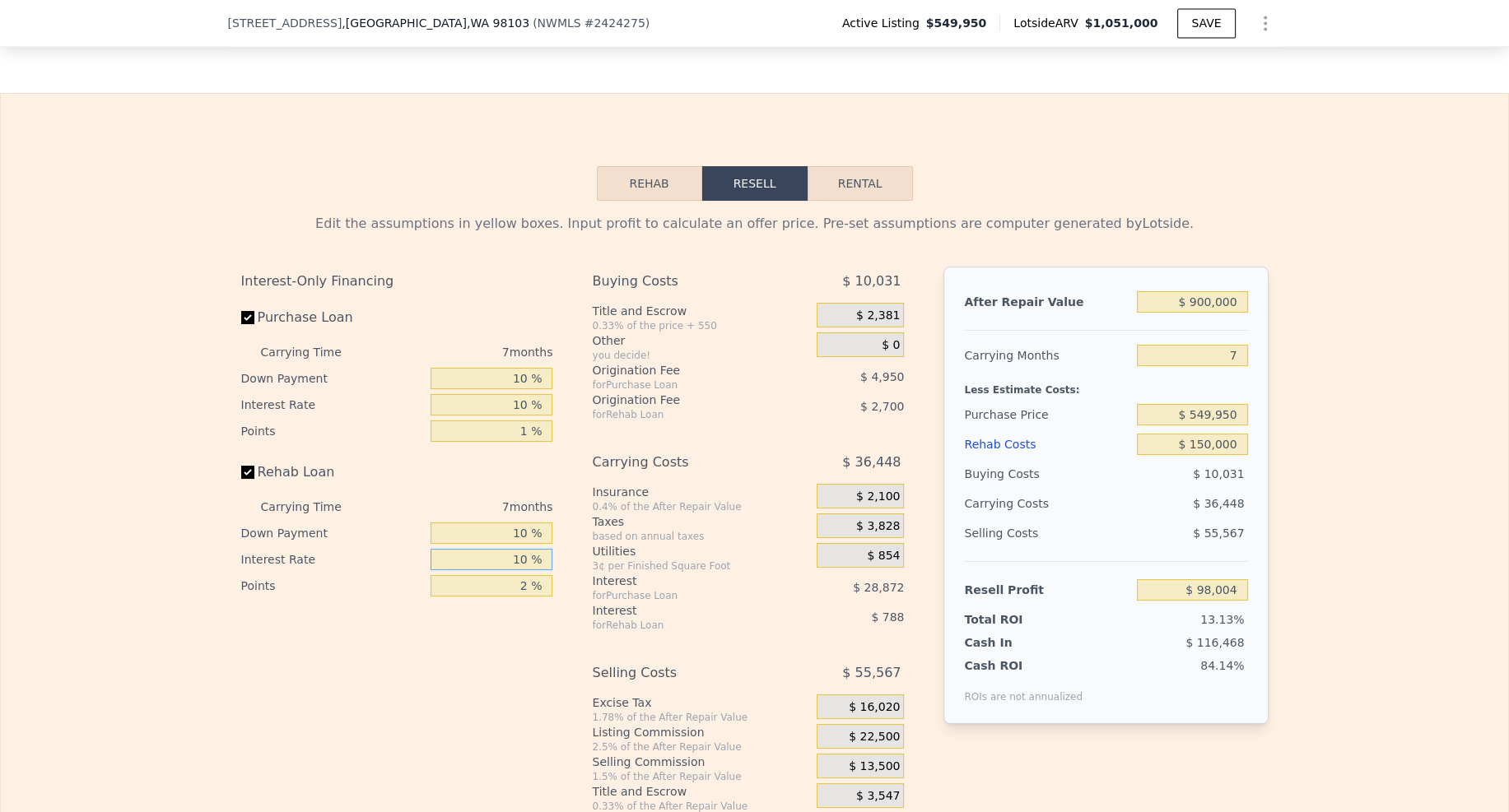
type input "$ 90,920"
type input "10 %"
click at [523, 576] on input "2 %" at bounding box center [491, 586] width 122 height 22
type input "1 %"
type input "$ 92,270"
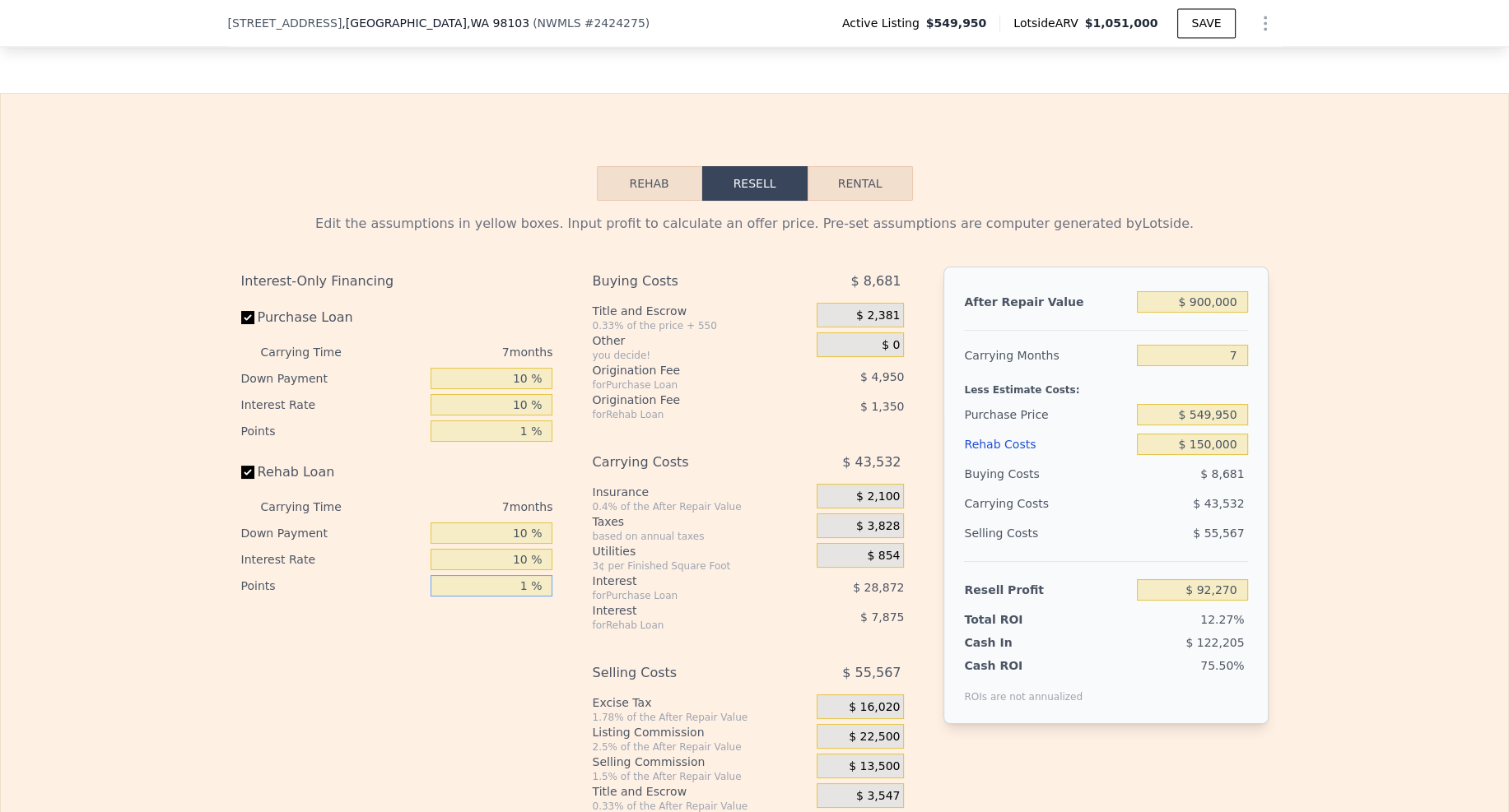
type input "1 %"
click at [516, 565] on div "Interest-Only Financing Purchase Loan Carrying Time 7 months Down Payment 10 % …" at bounding box center [404, 540] width 326 height 546
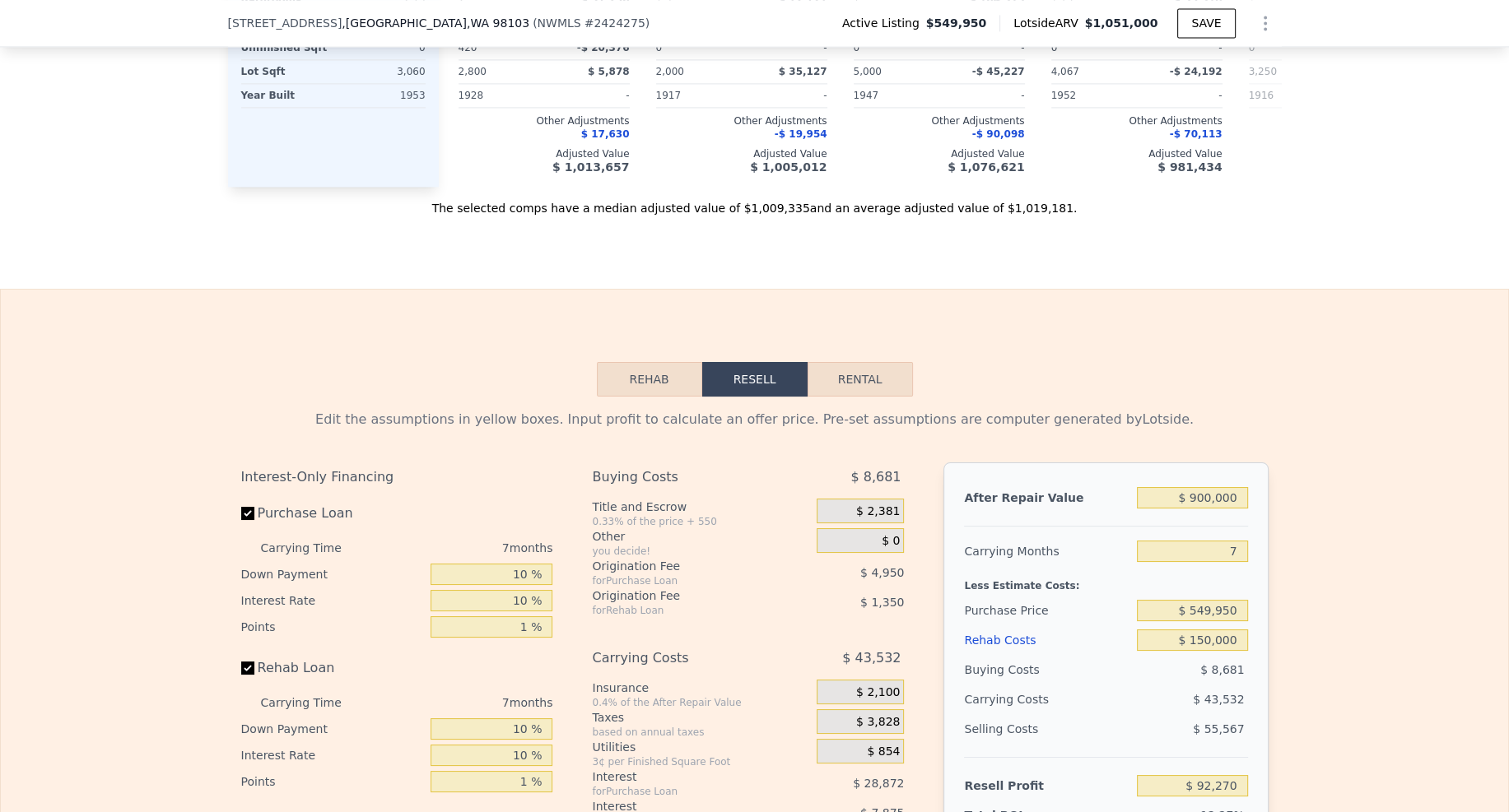
scroll to position [3251, 0]
